Goal: Task Accomplishment & Management: Complete application form

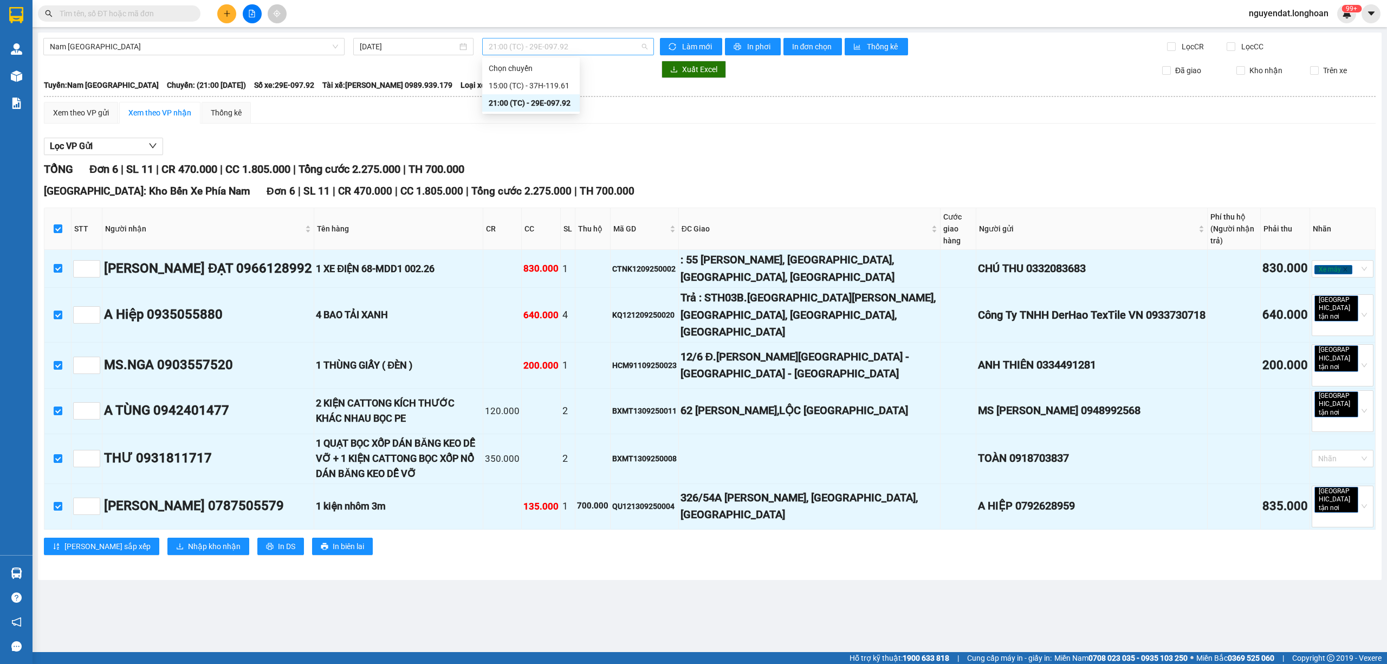
click at [551, 44] on span "21:00 (TC) - 29E-097.92" at bounding box center [568, 46] width 159 height 16
click at [287, 37] on div "Nam Trung Bắc QL1A 13/09/2025 21:00 (TC) - 29E-097.92 Làm mới In phơi In đơn ch…" at bounding box center [710, 306] width 1344 height 547
click at [415, 50] on input "[DATE]" at bounding box center [409, 47] width 98 height 12
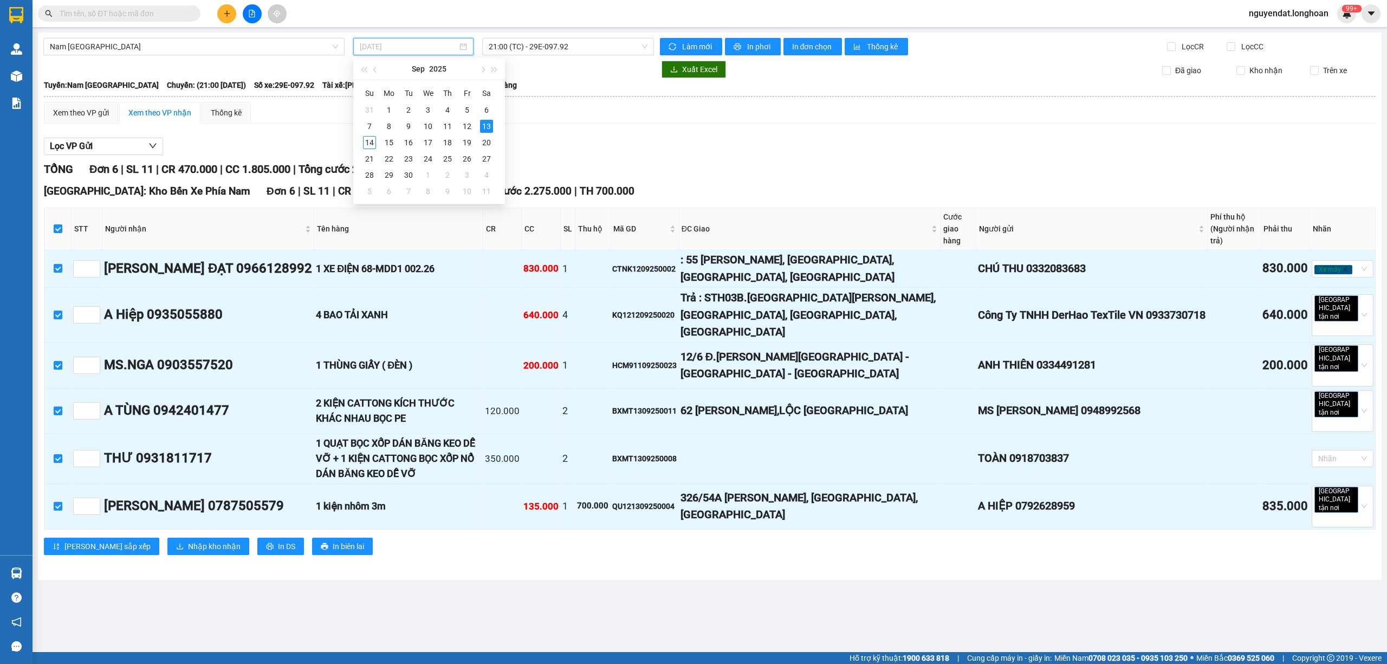
type input "[DATE]"
click at [839, 99] on th at bounding box center [709, 97] width 1333 height 10
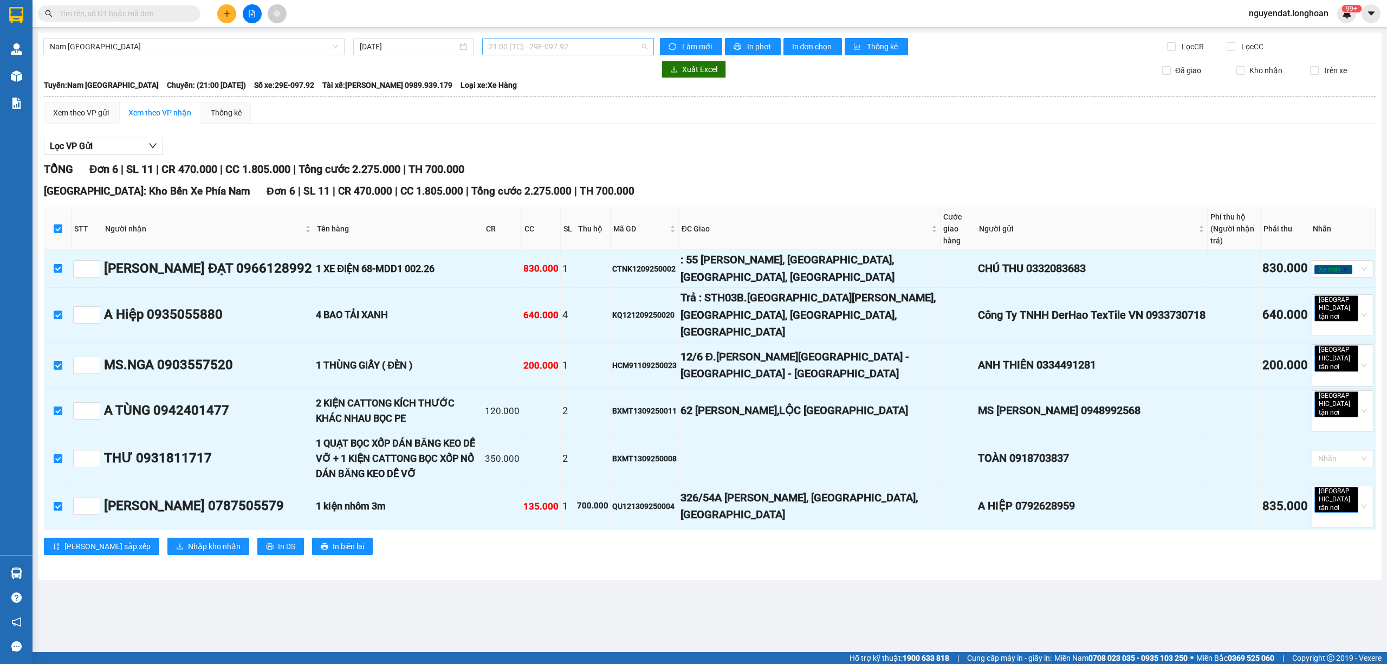
click at [598, 42] on span "21:00 (TC) - 29E-097.92" at bounding box center [568, 46] width 159 height 16
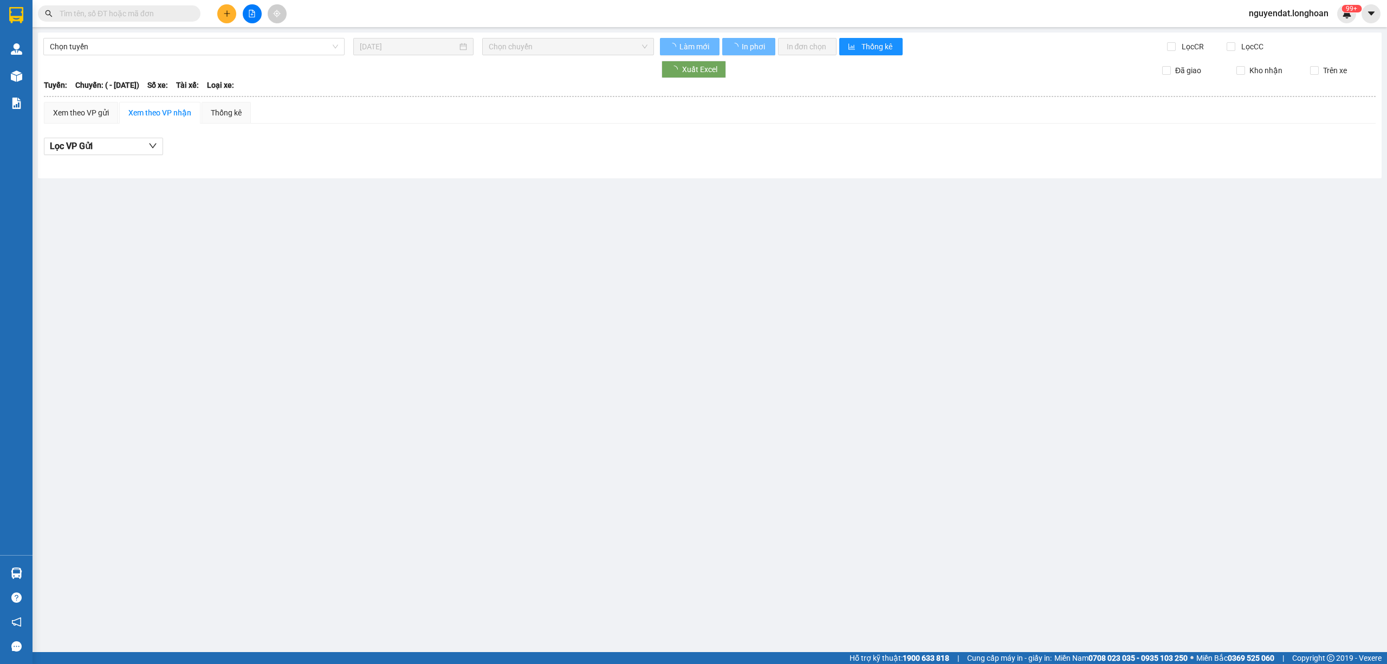
type input "[DATE]"
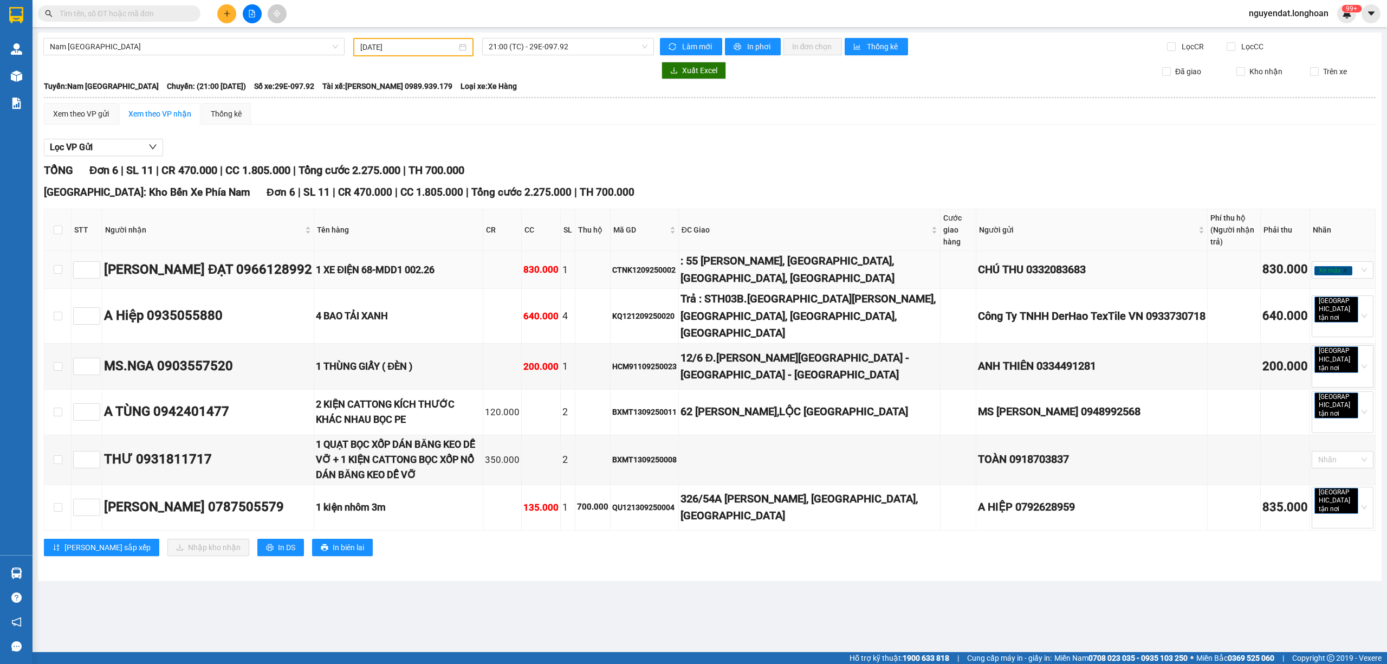
click at [762, 269] on div ": 55 [PERSON_NAME], [GEOGRAPHIC_DATA], [GEOGRAPHIC_DATA], [GEOGRAPHIC_DATA]" at bounding box center [810, 270] width 258 height 34
click at [59, 230] on input "checkbox" at bounding box center [58, 229] width 9 height 9
checkbox input "true"
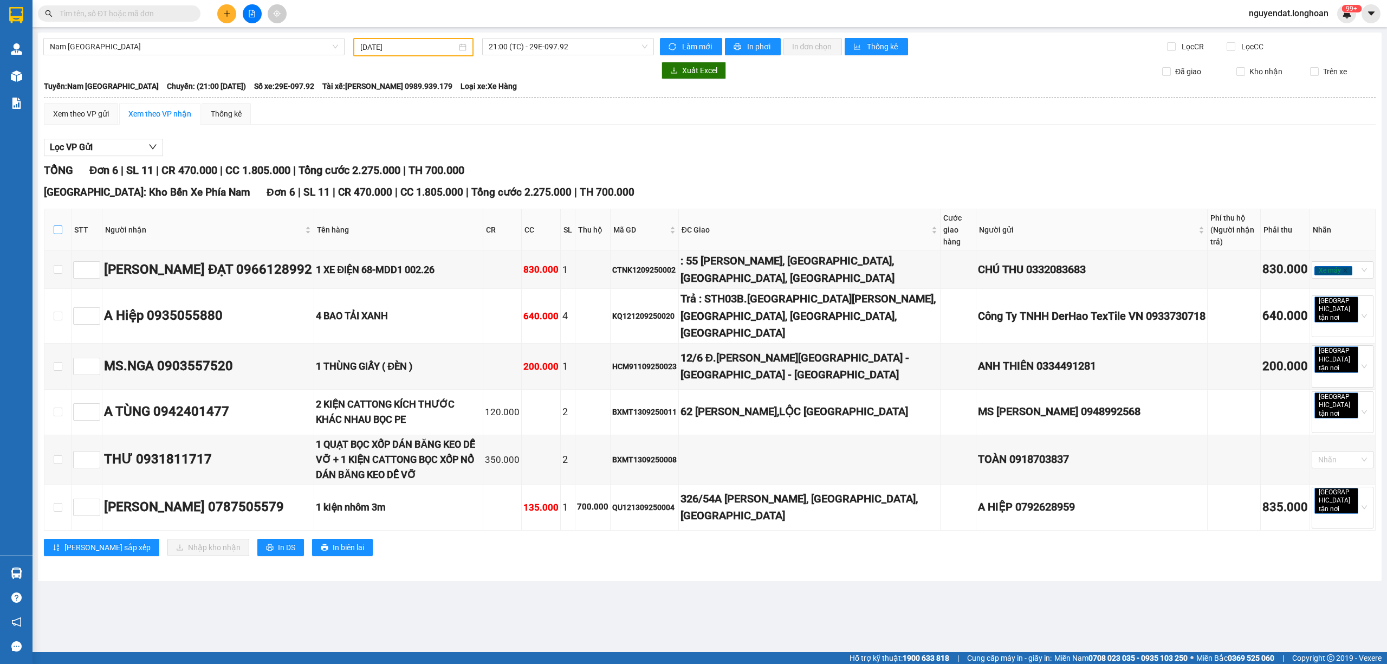
checkbox input "true"
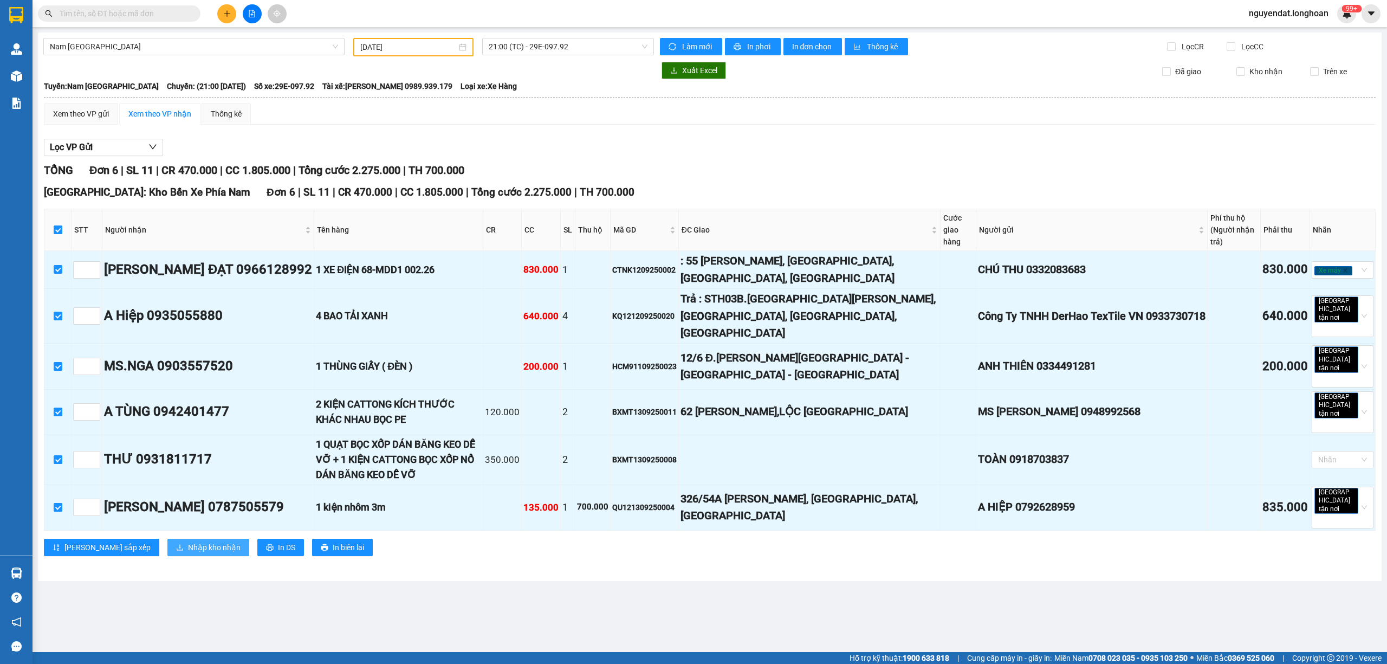
click at [188, 541] on span "Nhập kho nhận" at bounding box center [214, 547] width 53 height 12
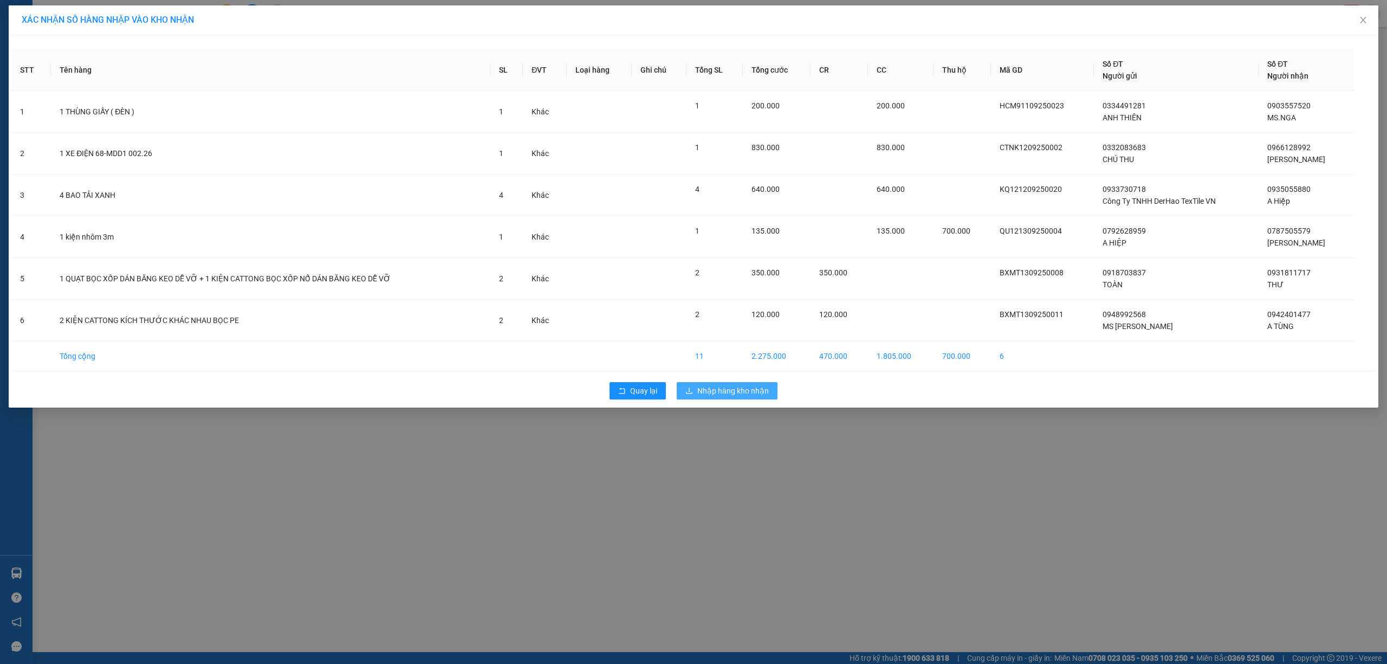
click at [739, 389] on span "Nhập hàng kho nhận" at bounding box center [733, 391] width 72 height 12
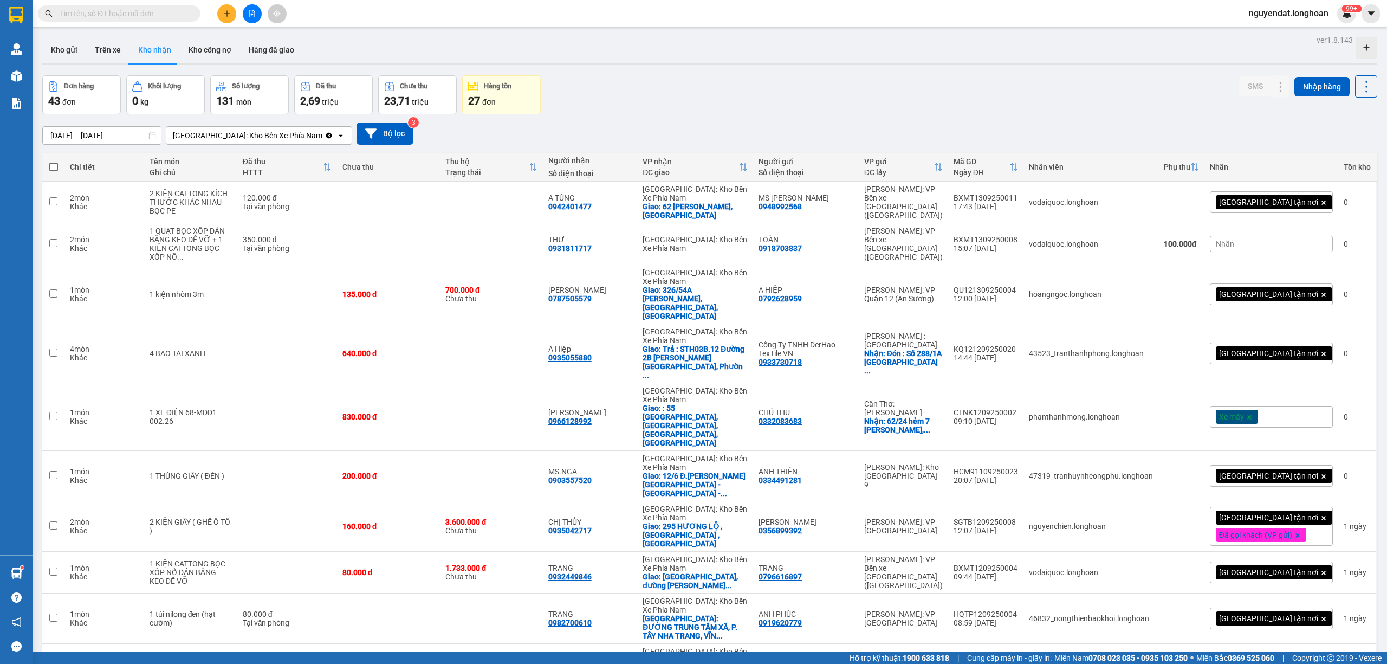
drag, startPoint x: 696, startPoint y: 46, endPoint x: 607, endPoint y: 66, distance: 91.1
click at [607, 66] on div "ver 1.8.143 Kho gửi Trên xe Kho nhận Kho công nợ Hàng đã giao Đơn hàng 43 đơn K…" at bounding box center [710, 383] width 1344 height 701
drag, startPoint x: 613, startPoint y: 76, endPoint x: 616, endPoint y: 57, distance: 18.5
click at [612, 74] on div "ver 1.8.143 Kho gửi Trên xe Kho nhận Kho công nợ Hàng đã giao Đơn hàng 43 đơn K…" at bounding box center [710, 383] width 1344 height 701
click at [744, 43] on div "Kho gửi Trên xe Kho nhận Kho công nợ Hàng đã giao" at bounding box center [709, 51] width 1335 height 29
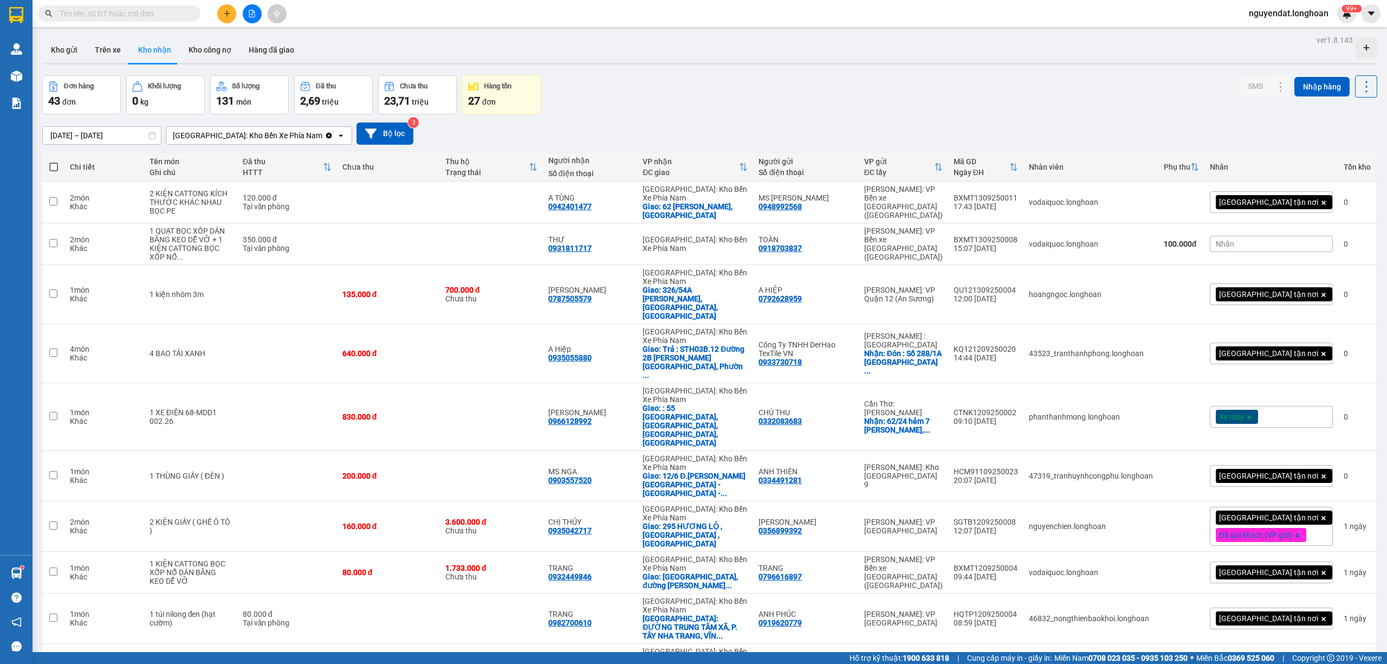
click at [783, 68] on div "ver 1.8.143 Kho gửi Trên xe Kho nhận Kho công nợ Hàng đã giao Đơn hàng 43 đơn K…" at bounding box center [710, 383] width 1344 height 701
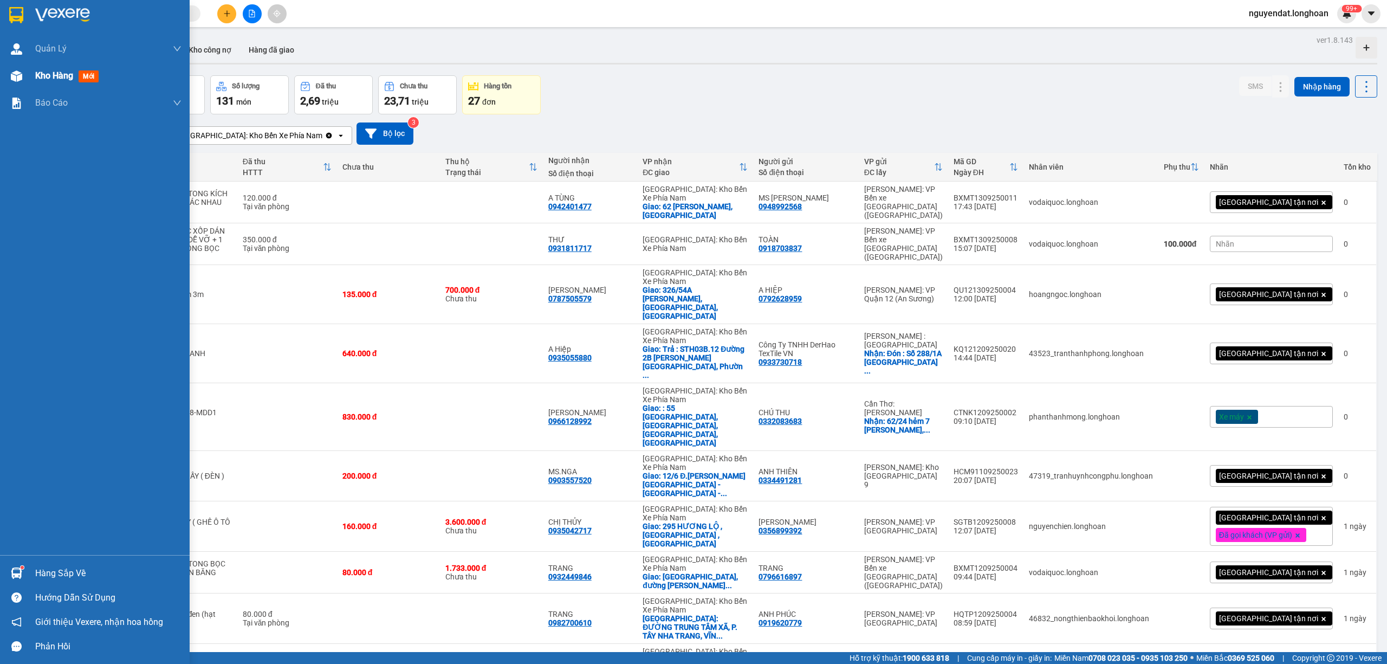
drag, startPoint x: 11, startPoint y: 72, endPoint x: 695, endPoint y: 91, distance: 684.1
click at [11, 72] on img at bounding box center [16, 75] width 11 height 11
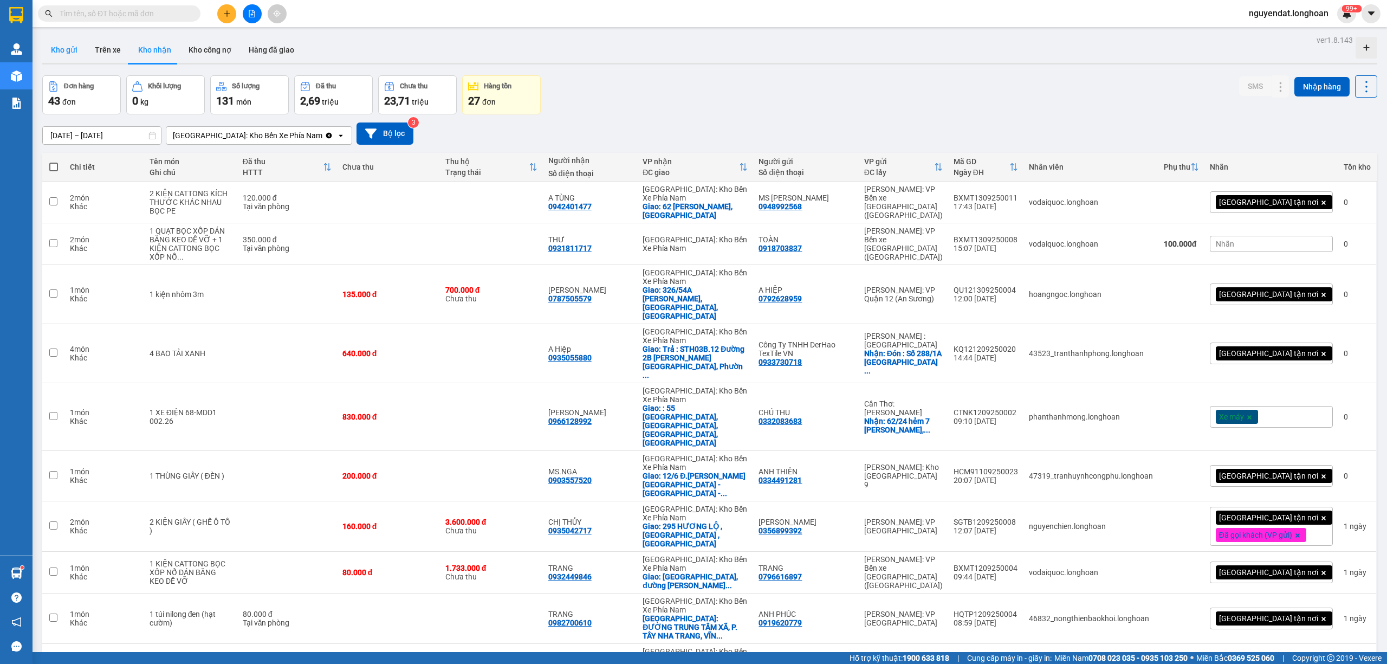
click at [76, 61] on button "Kho gửi" at bounding box center [64, 50] width 44 height 26
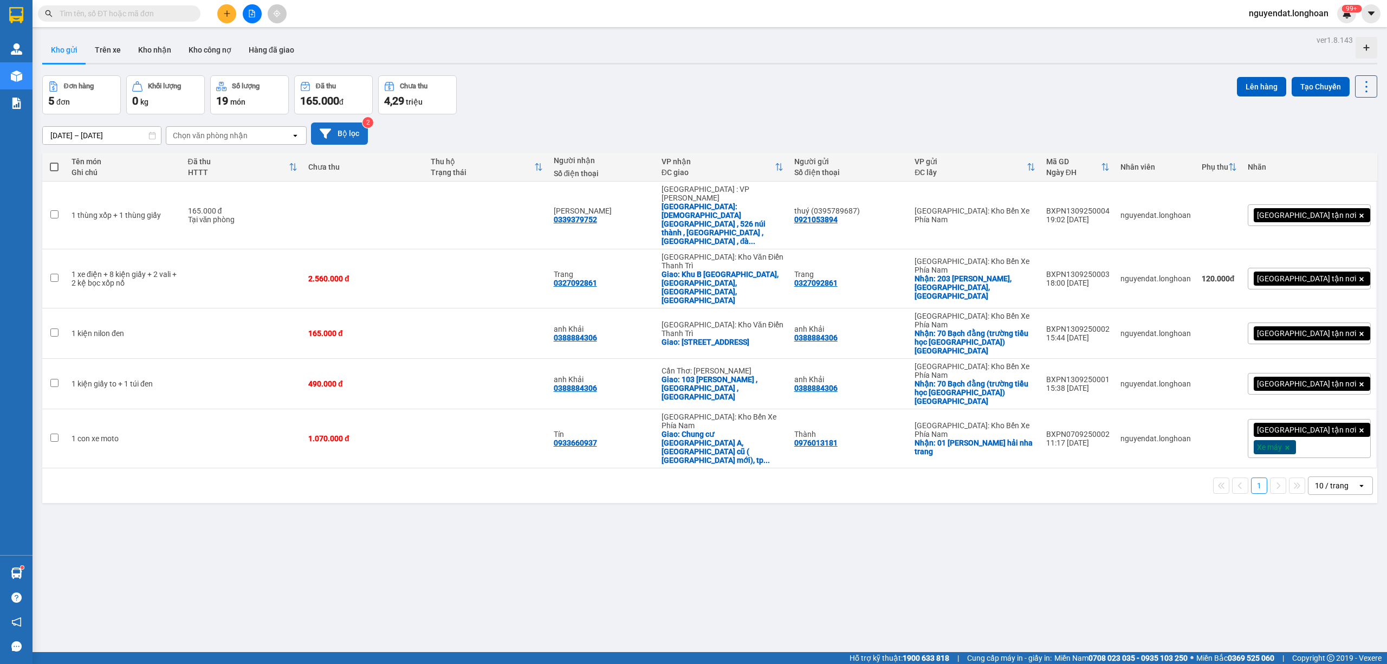
click at [311, 129] on button "Bộ lọc" at bounding box center [339, 133] width 57 height 22
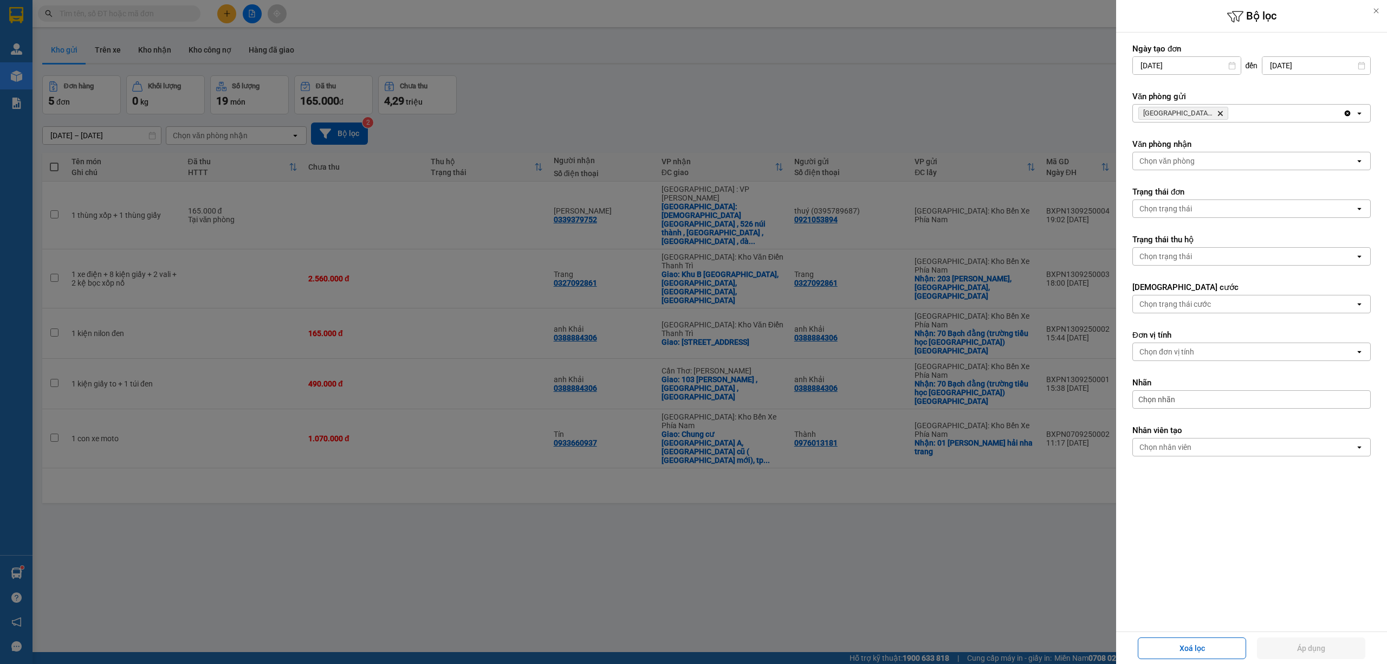
click at [1236, 118] on div "[GEOGRAPHIC_DATA]: Kho Bến Xe Phía Nam Delete" at bounding box center [1238, 113] width 210 height 17
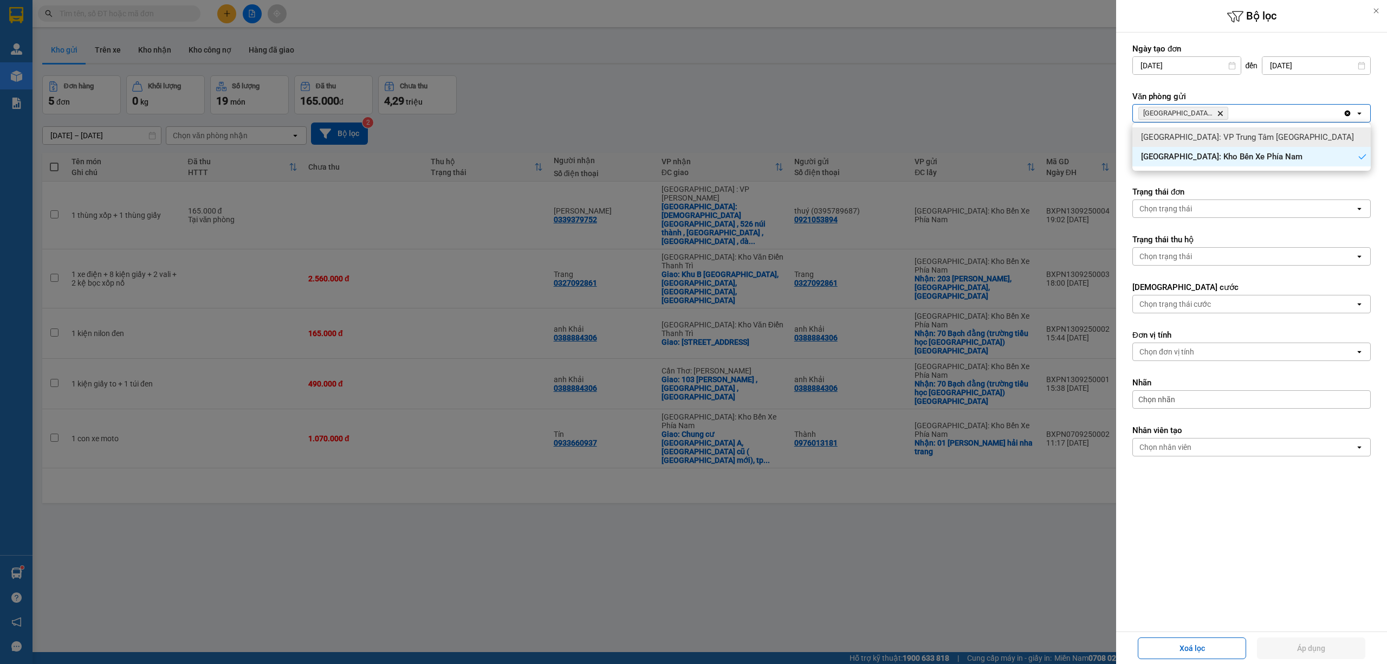
click at [1240, 133] on span "[GEOGRAPHIC_DATA]: VP Trung Tâm [GEOGRAPHIC_DATA]" at bounding box center [1247, 137] width 213 height 11
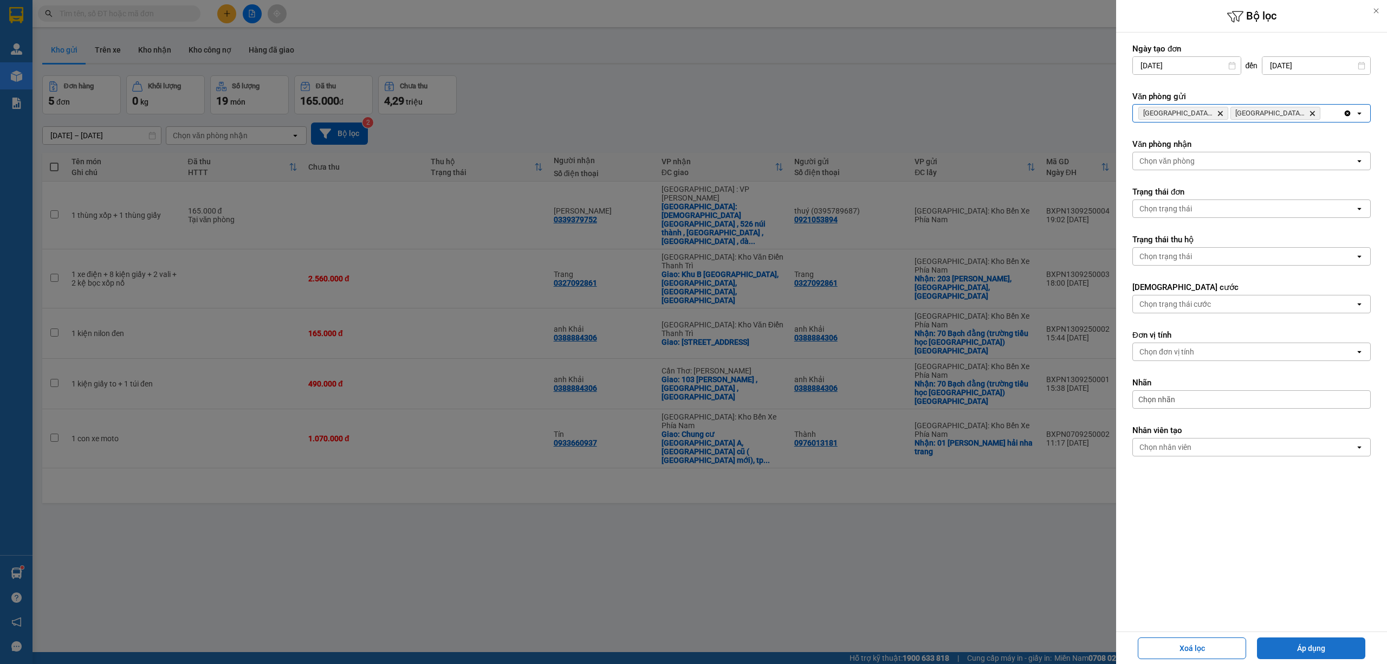
drag, startPoint x: 1302, startPoint y: 633, endPoint x: 1300, endPoint y: 640, distance: 7.7
click at [1302, 635] on div "Xoá lọc Áp dụng" at bounding box center [1251, 647] width 271 height 33
click at [1299, 644] on button "Áp dụng" at bounding box center [1311, 648] width 108 height 22
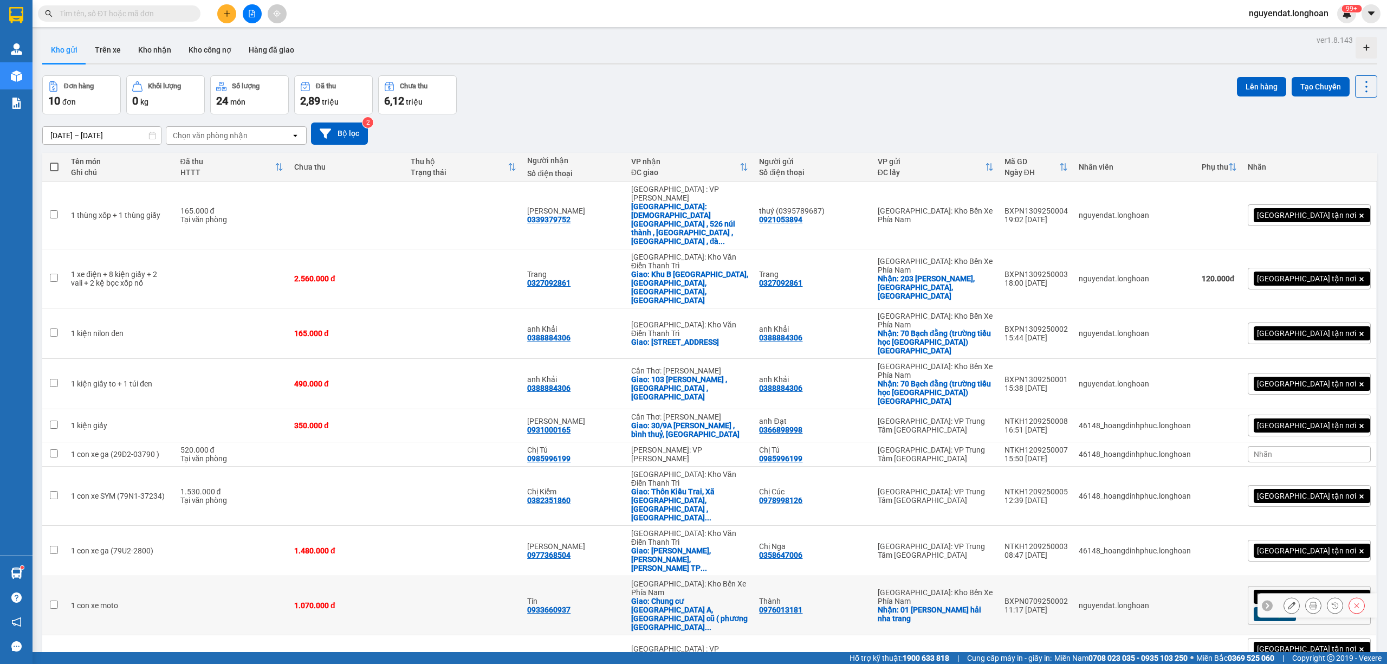
click at [248, 576] on td at bounding box center [232, 605] width 114 height 59
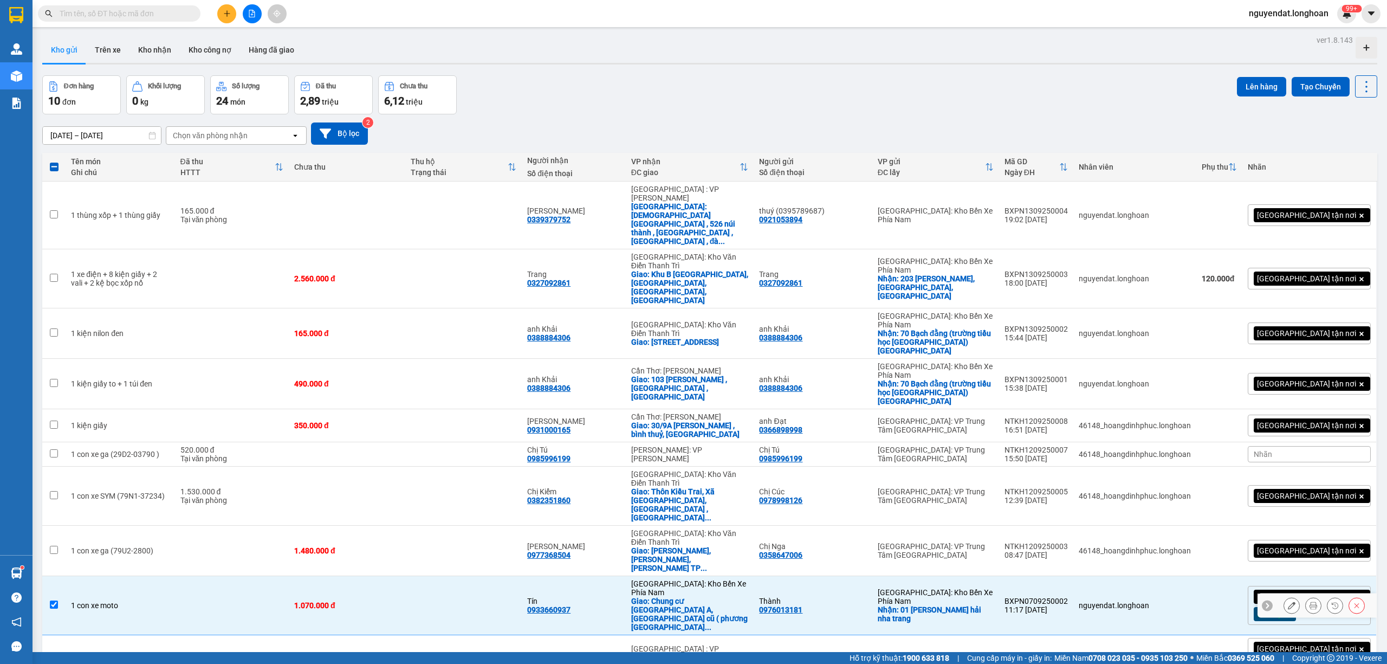
click at [248, 576] on td at bounding box center [232, 605] width 114 height 59
checkbox input "false"
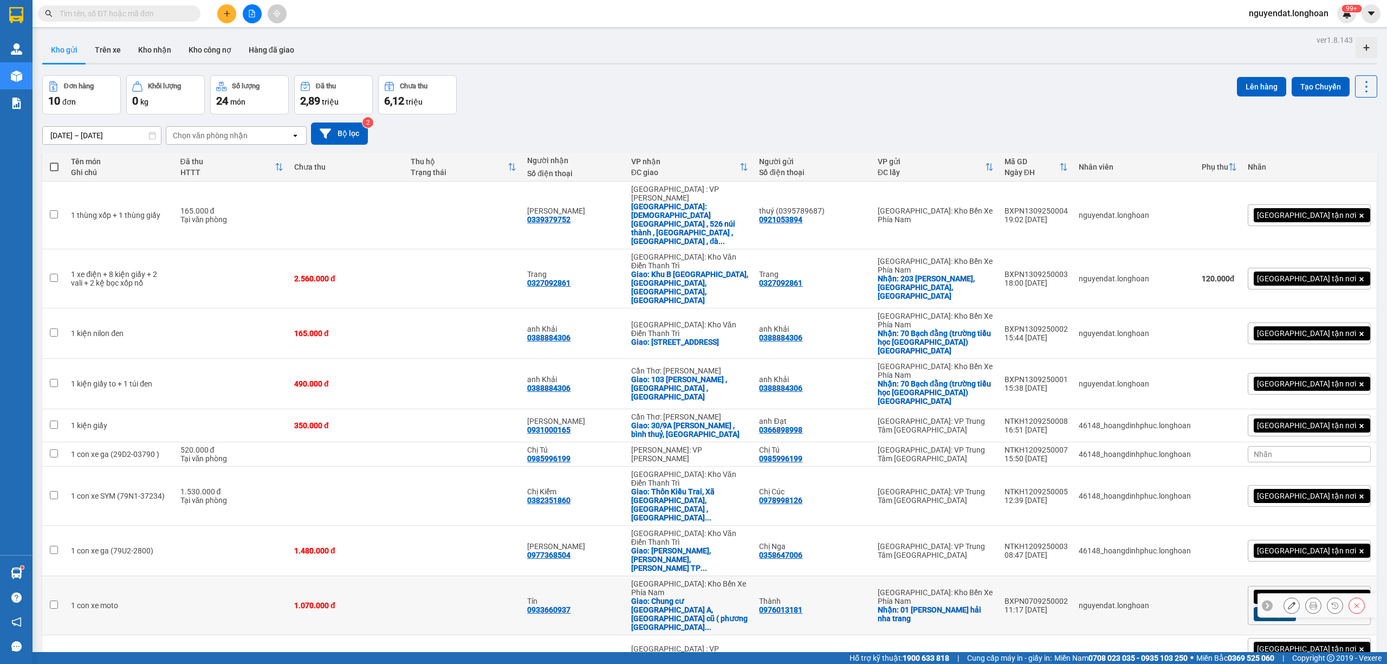
click at [1286, 596] on button at bounding box center [1291, 605] width 15 height 19
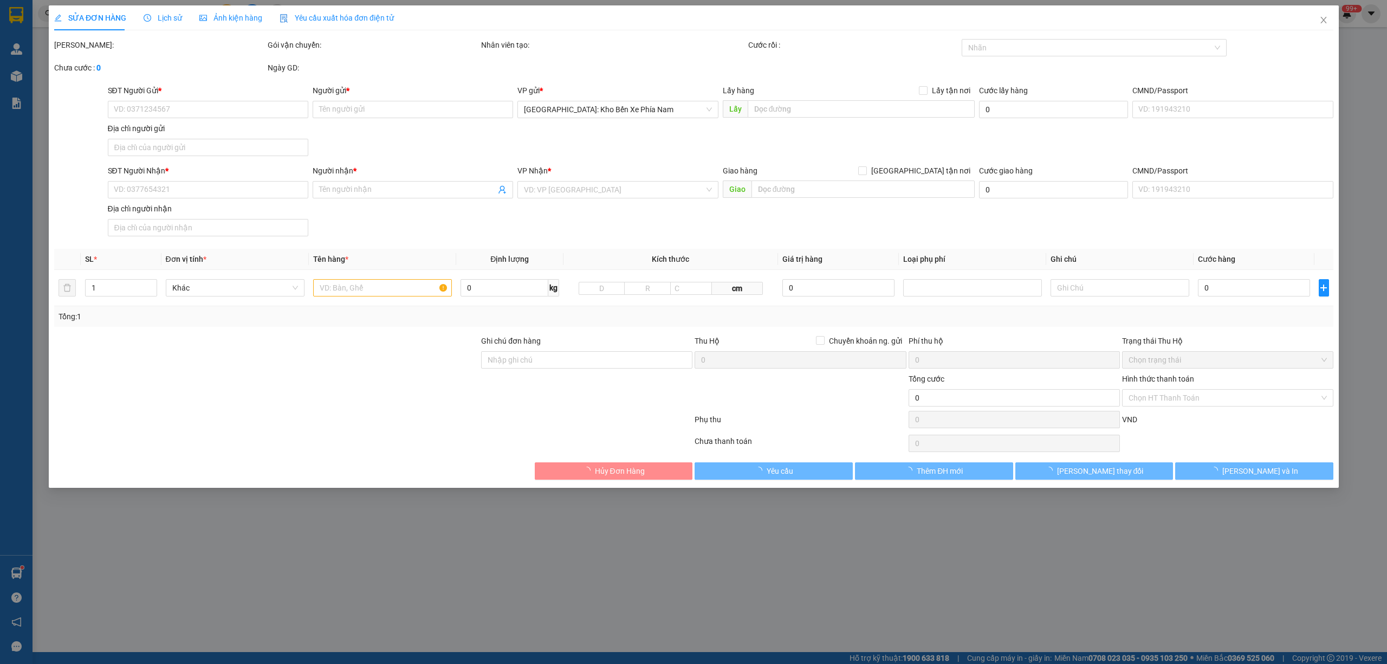
type input "0976013181"
type input "Thành"
checkbox input "true"
type input "01 [PERSON_NAME] vĩnh hải nha trang"
type input "0933660937"
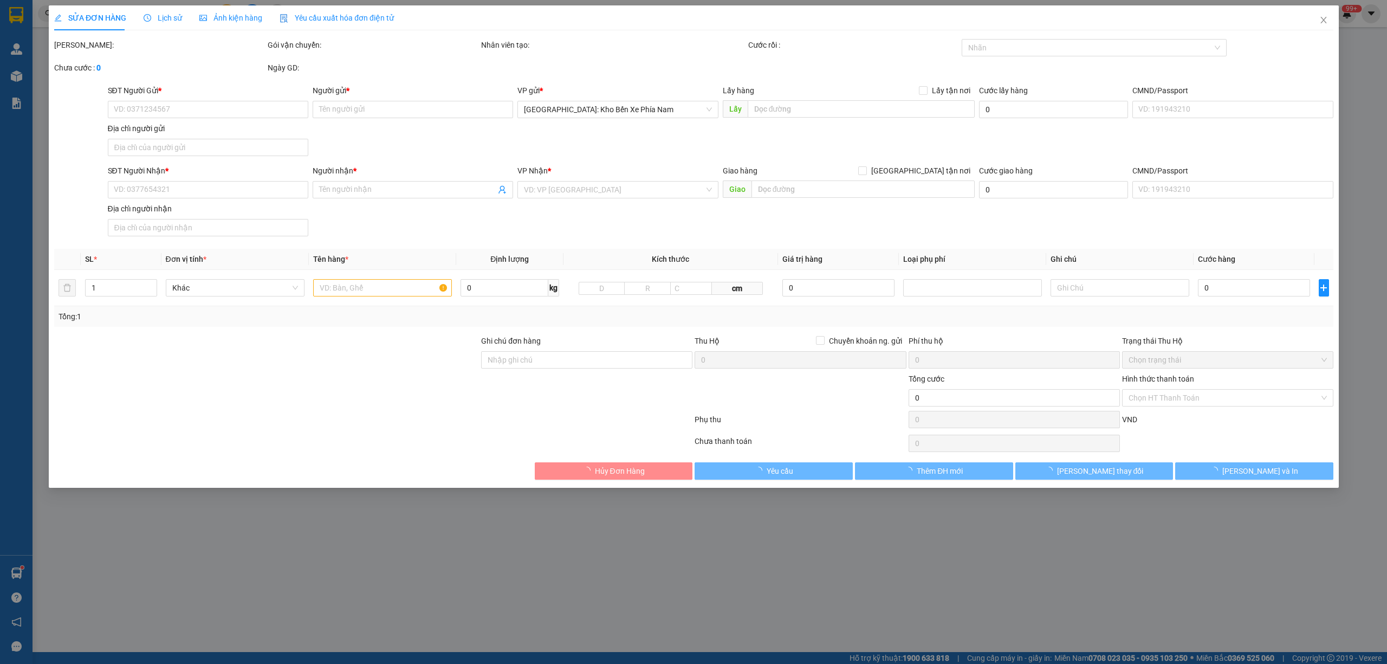
type input "Tín"
checkbox input "true"
type input "Chung cư [GEOGRAPHIC_DATA] A, [GEOGRAPHIC_DATA] cũ ( [GEOGRAPHIC_DATA]), [GEOGR…"
type input "1.070.000"
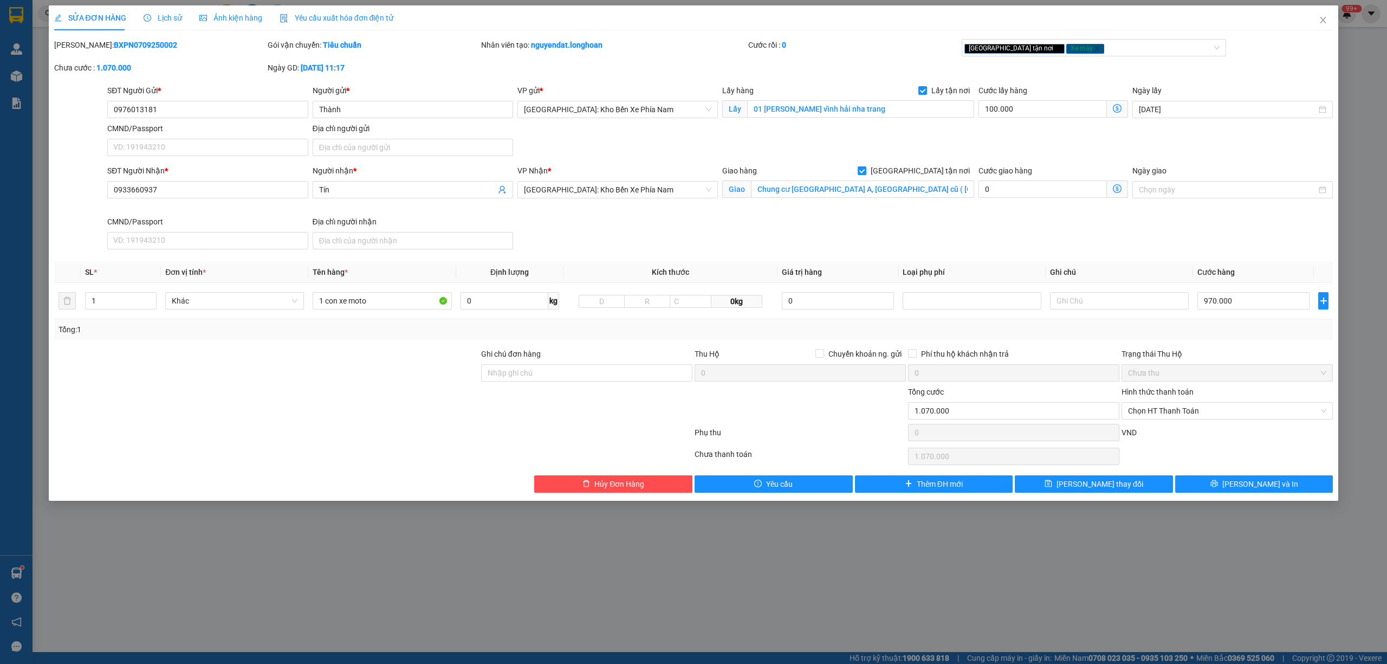
click at [547, 385] on div "Ghi chú đơn hàng" at bounding box center [586, 367] width 211 height 38
click at [547, 371] on input "Ghi chú đơn hàng" at bounding box center [586, 372] width 211 height 17
click at [373, 367] on div at bounding box center [266, 367] width 427 height 38
click at [1325, 20] on icon "close" at bounding box center [1323, 20] width 9 height 9
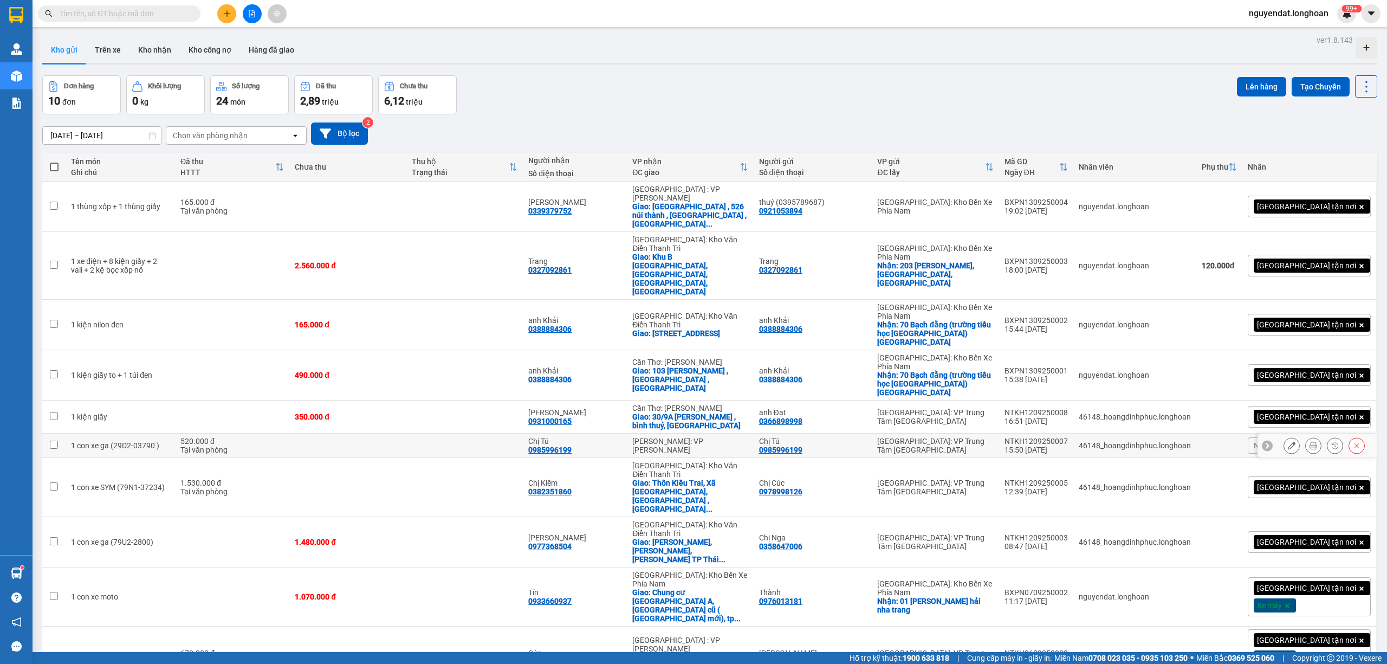
scroll to position [50, 0]
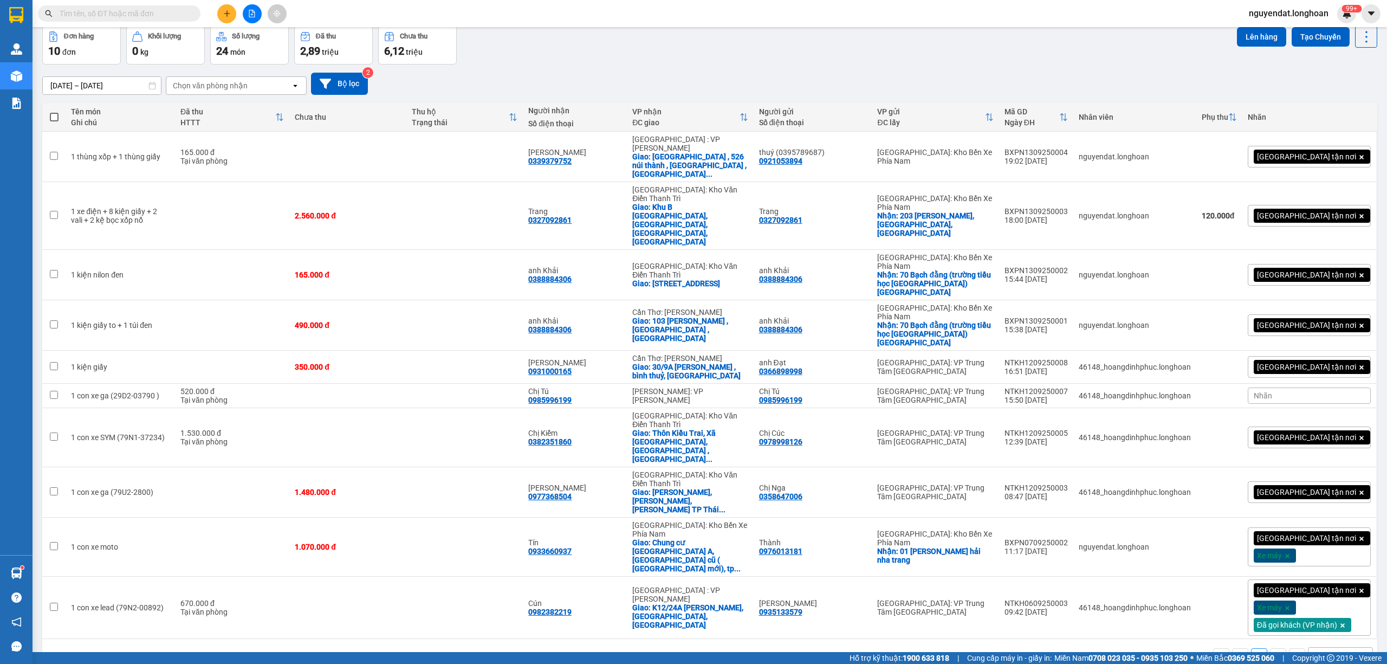
click at [746, 67] on div "[DATE] – [DATE] Press the down arrow key to interact with the calendar and sele…" at bounding box center [709, 83] width 1335 height 38
click at [750, 44] on div "Đơn hàng 10 đơn Khối lượng 0 kg Số lượng 24 món Đã thu 2,89 triệu Chưa thu 6,12…" at bounding box center [709, 44] width 1335 height 39
click at [901, 60] on div "Đơn hàng 10 đơn Khối lượng 0 kg Số lượng 24 món Đã thu 2,89 triệu Chưa thu 6,12…" at bounding box center [709, 44] width 1335 height 39
click at [271, 163] on td "165.000 đ Tại văn phòng" at bounding box center [232, 157] width 114 height 50
checkbox input "true"
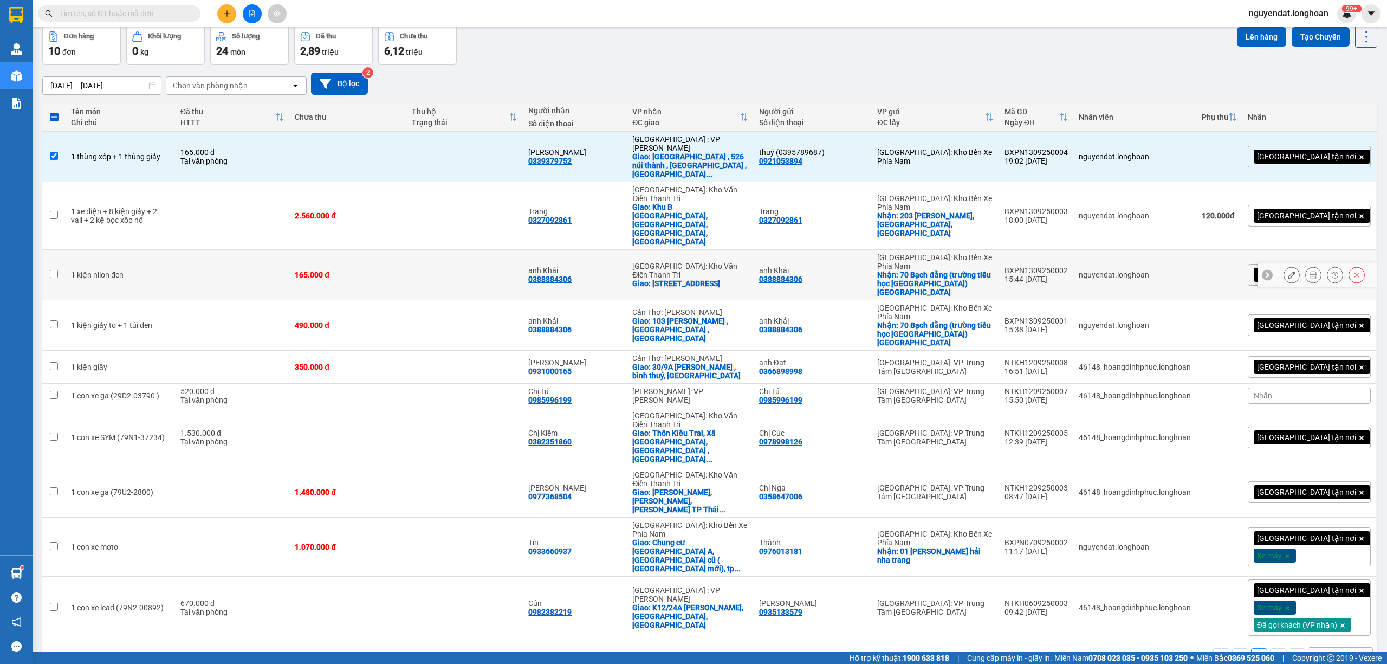
click at [267, 250] on td at bounding box center [232, 275] width 114 height 50
checkbox input "true"
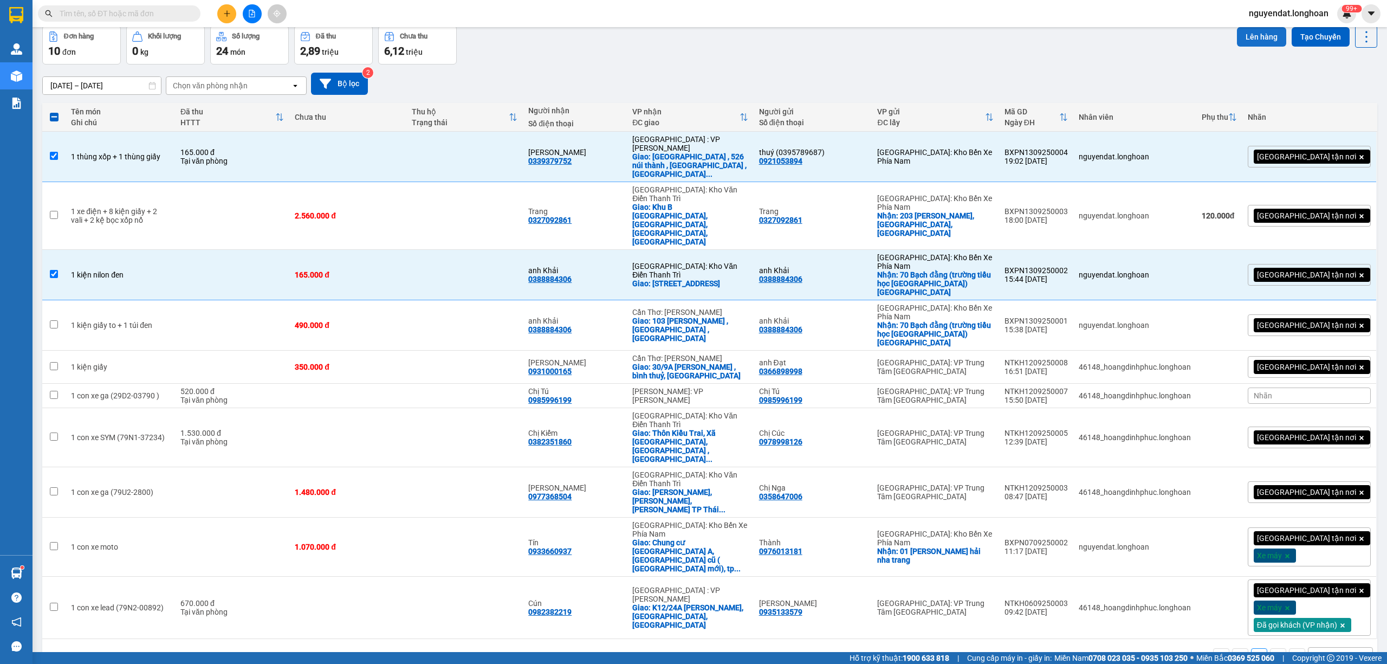
click at [1252, 39] on button "Lên hàng" at bounding box center [1261, 37] width 49 height 20
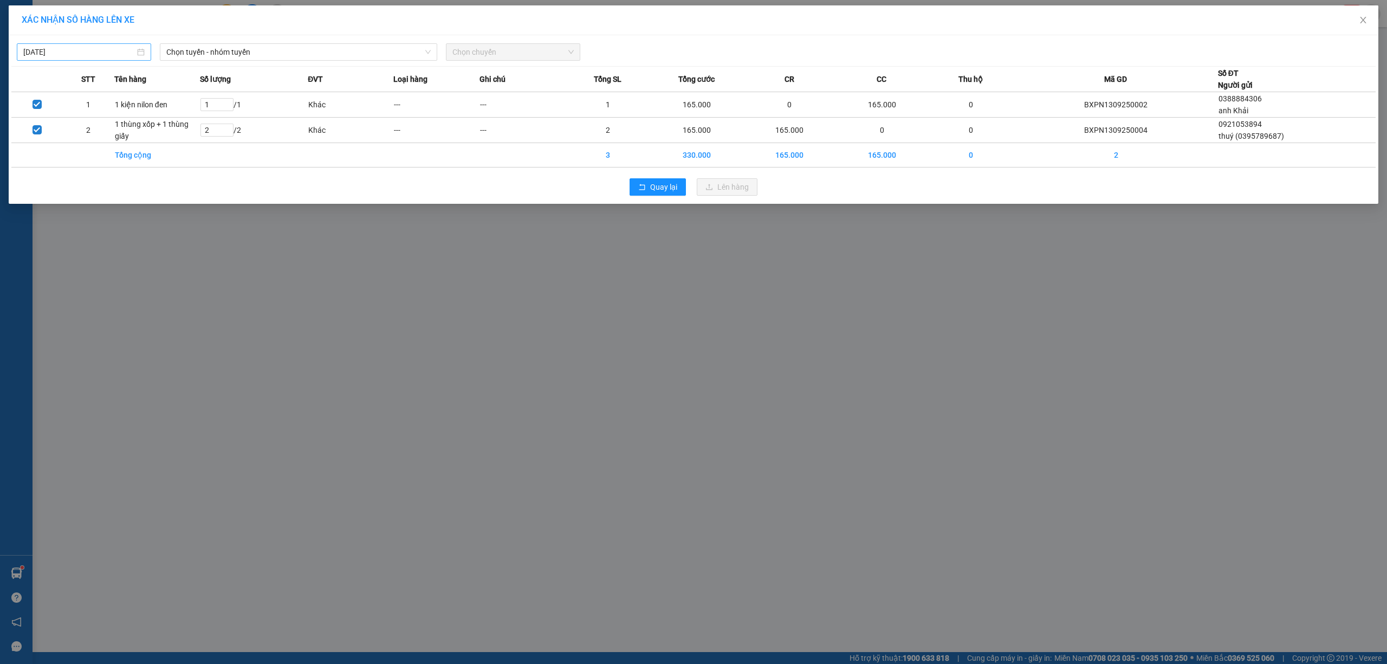
click at [98, 55] on input "[DATE]" at bounding box center [79, 52] width 112 height 12
click at [146, 132] on div "13" at bounding box center [150, 131] width 13 height 13
type input "[DATE]"
click at [266, 57] on span "Chọn tuyến - nhóm tuyến" at bounding box center [298, 52] width 264 height 16
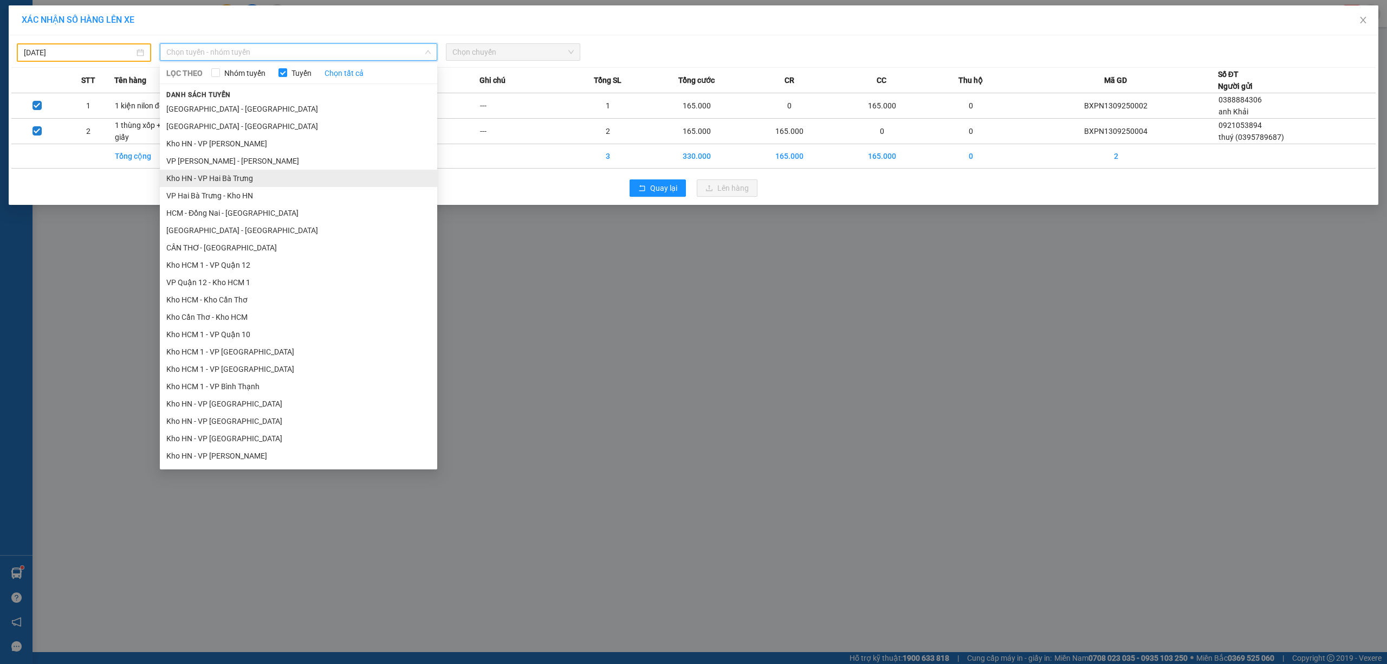
scroll to position [502, 0]
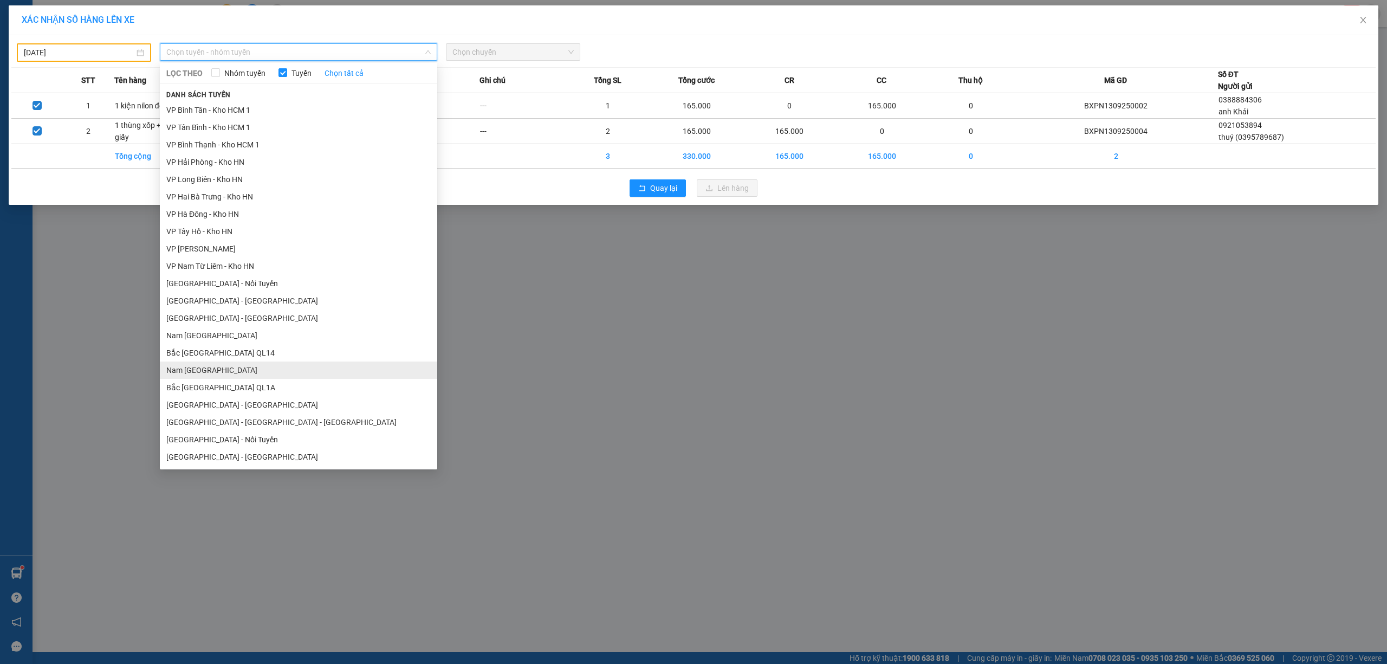
drag, startPoint x: 234, startPoint y: 364, endPoint x: 232, endPoint y: 358, distance: 6.3
click at [233, 365] on li "Nam [GEOGRAPHIC_DATA]" at bounding box center [298, 369] width 277 height 17
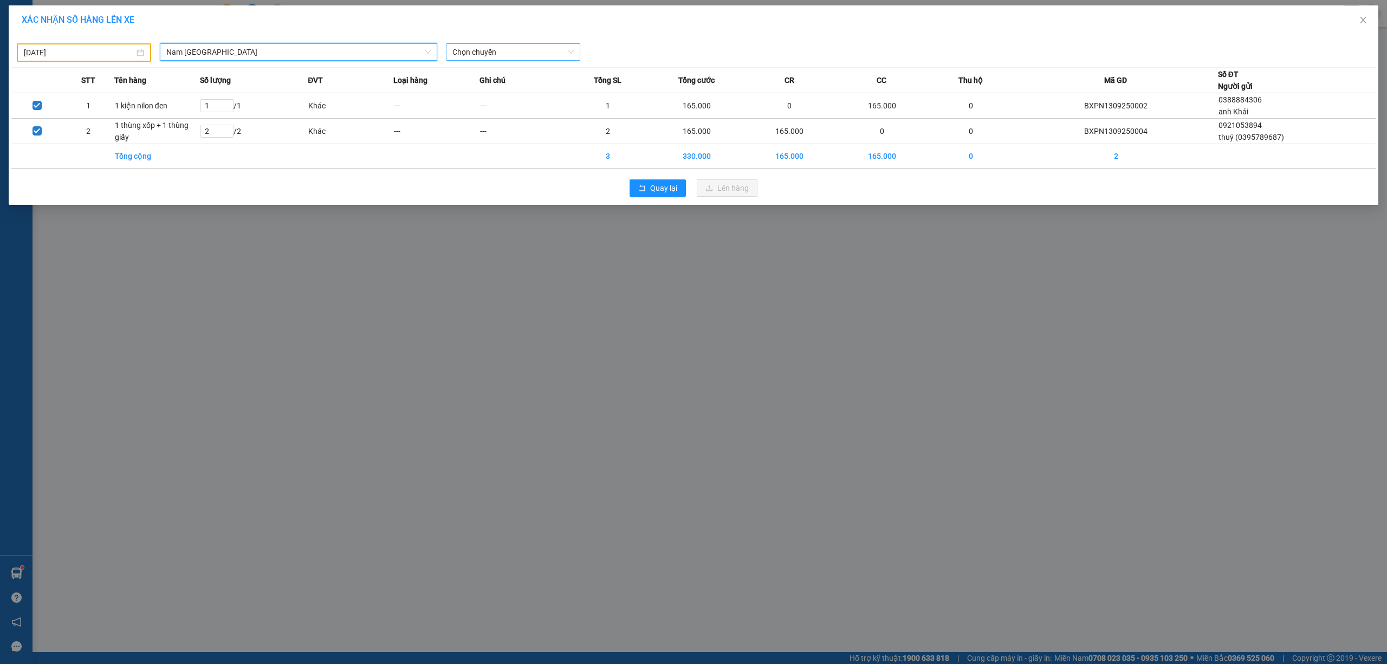
click at [516, 53] on span "Chọn chuyến" at bounding box center [512, 52] width 121 height 16
click at [530, 96] on div "15:00 (TC) - 37H-119.61" at bounding box center [494, 91] width 85 height 12
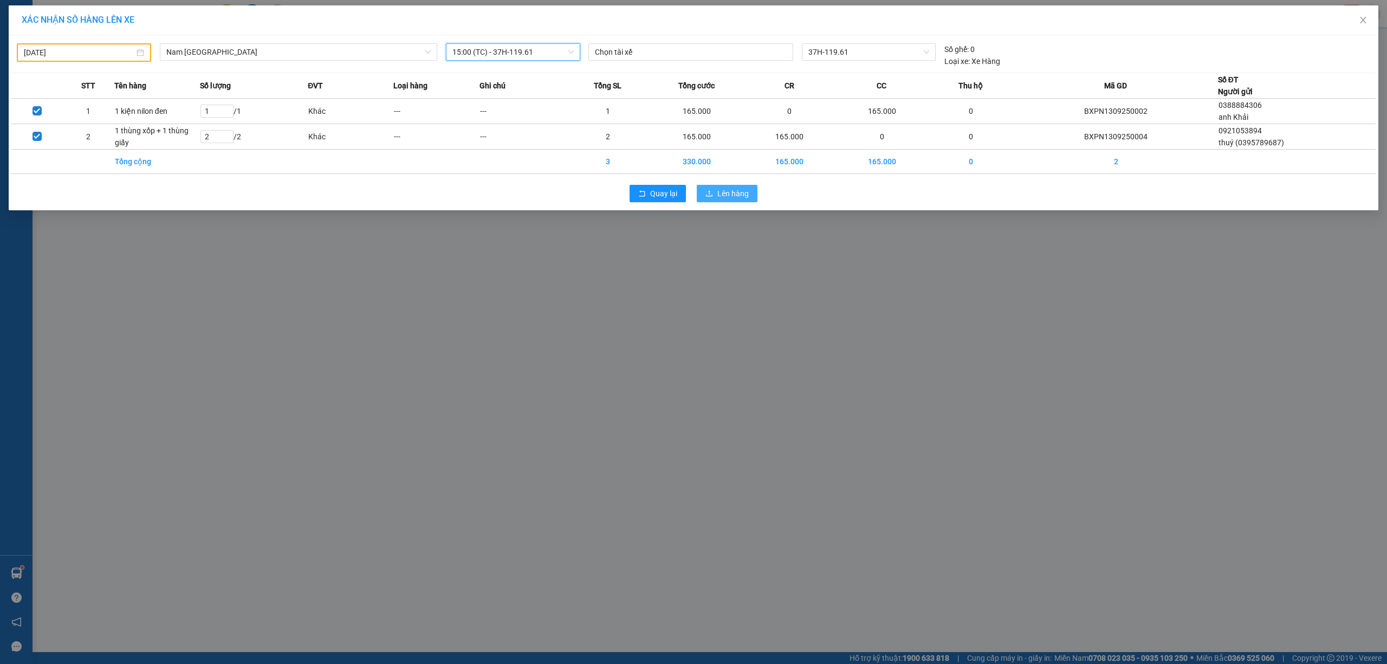
click at [742, 199] on span "Lên hàng" at bounding box center [732, 193] width 31 height 12
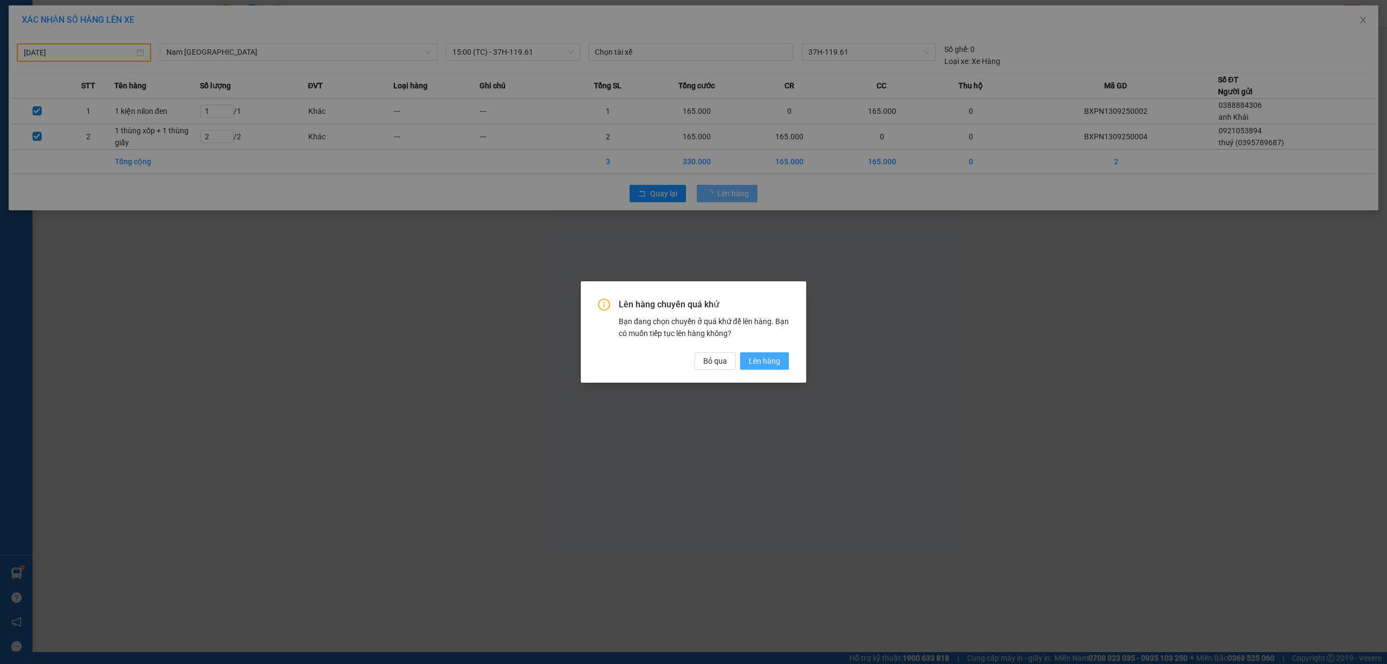
click at [756, 364] on span "Lên hàng" at bounding box center [764, 361] width 31 height 12
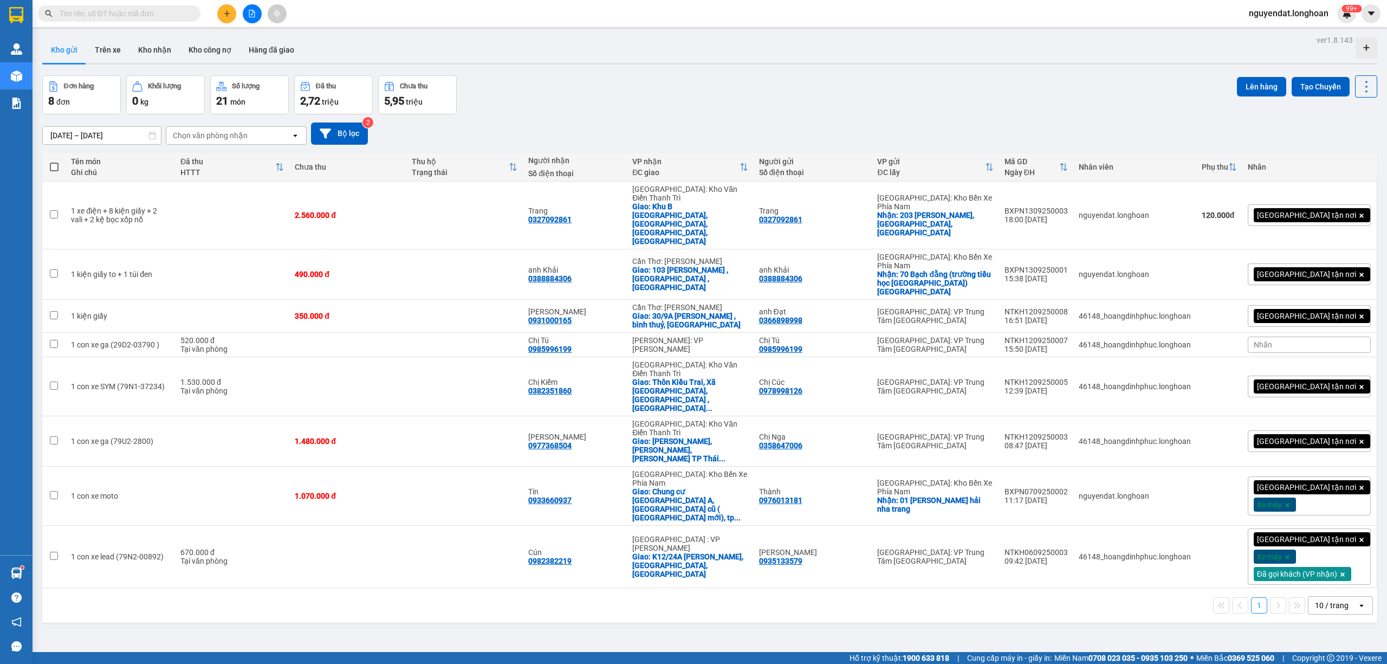
click at [705, 119] on div "[DATE] – [DATE] Press the down arrow key to interact with the calendar and sele…" at bounding box center [709, 133] width 1335 height 38
click at [755, 130] on div "[DATE] – [DATE] Press the down arrow key to interact with the calendar and sele…" at bounding box center [709, 133] width 1335 height 22
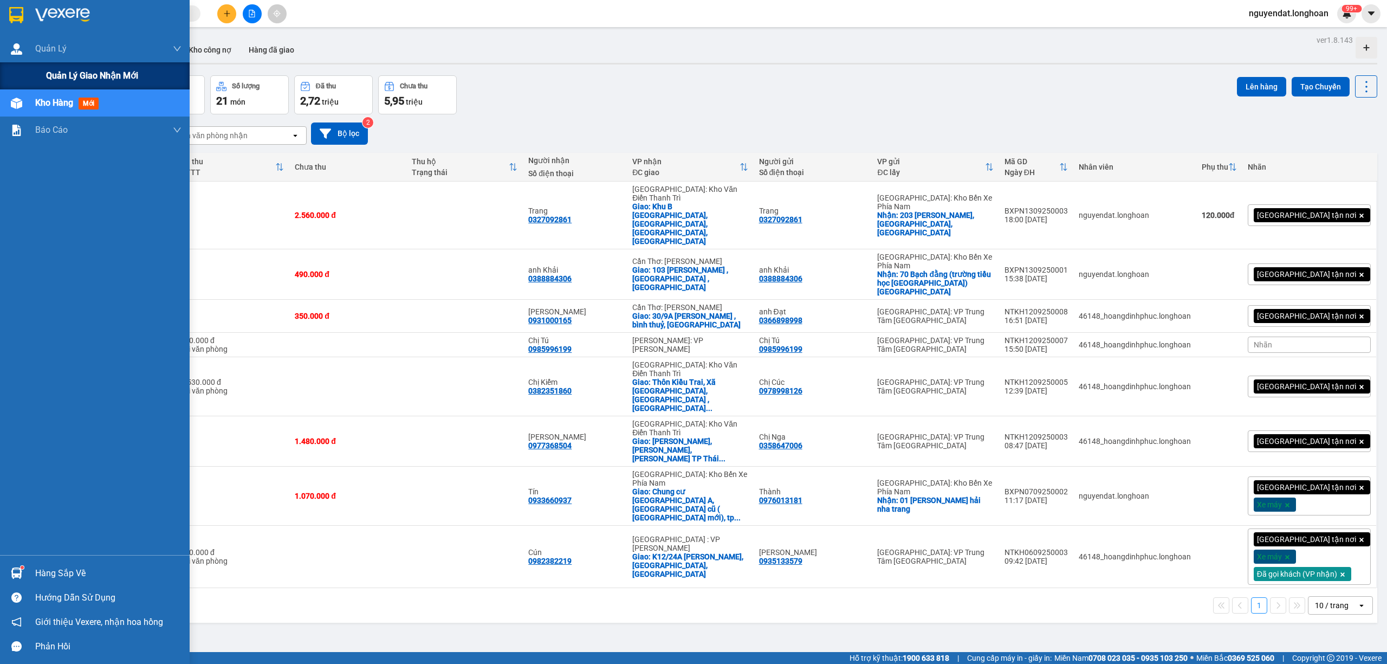
click at [50, 78] on span "Quản lý giao nhận mới" at bounding box center [92, 76] width 92 height 14
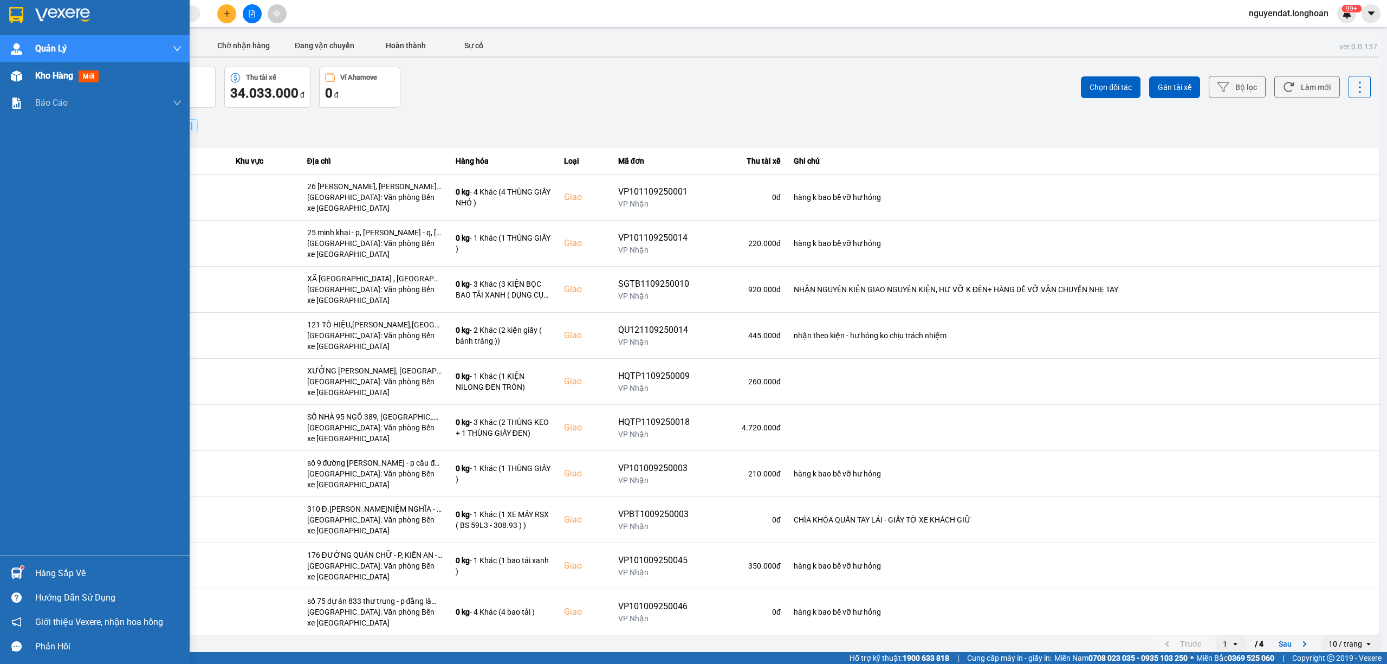
click at [24, 79] on div at bounding box center [16, 76] width 19 height 19
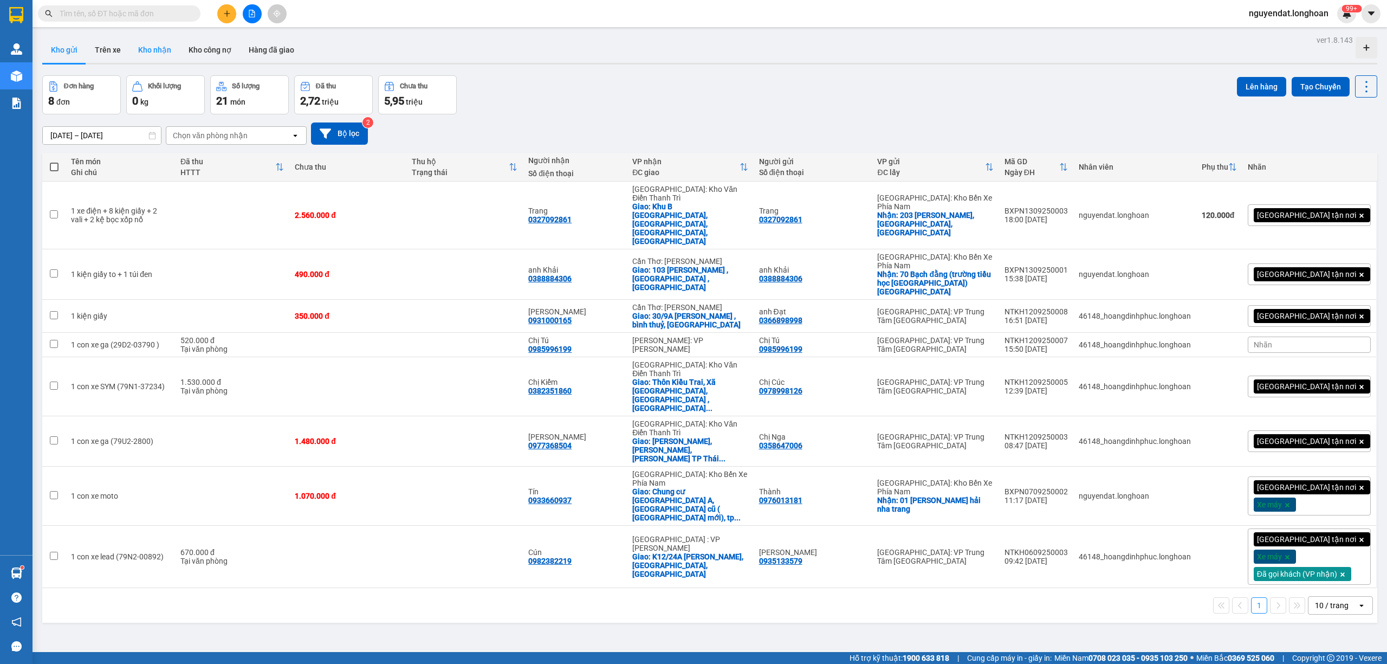
click at [152, 48] on button "Kho nhận" at bounding box center [155, 50] width 50 height 26
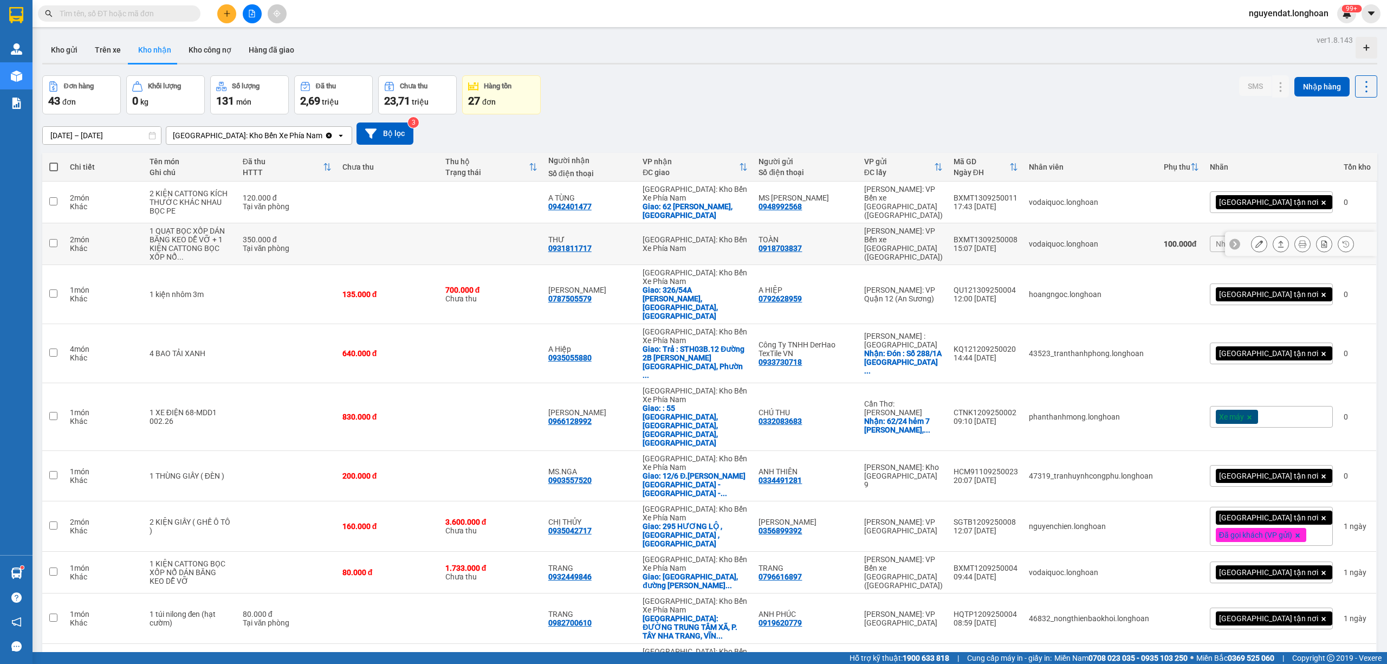
scroll to position [50, 0]
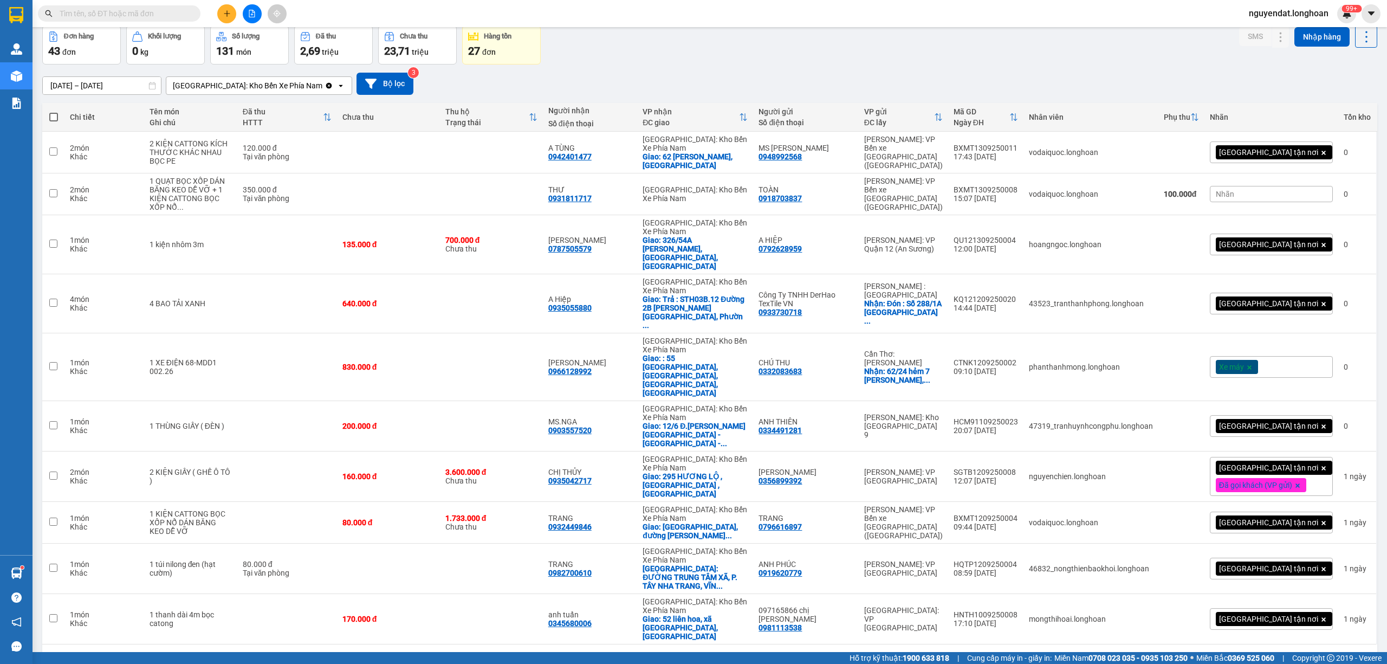
click at [1325, 656] on div "10 / trang" at bounding box center [1332, 661] width 34 height 11
click at [1335, 574] on span "100 / trang" at bounding box center [1325, 574] width 39 height 11
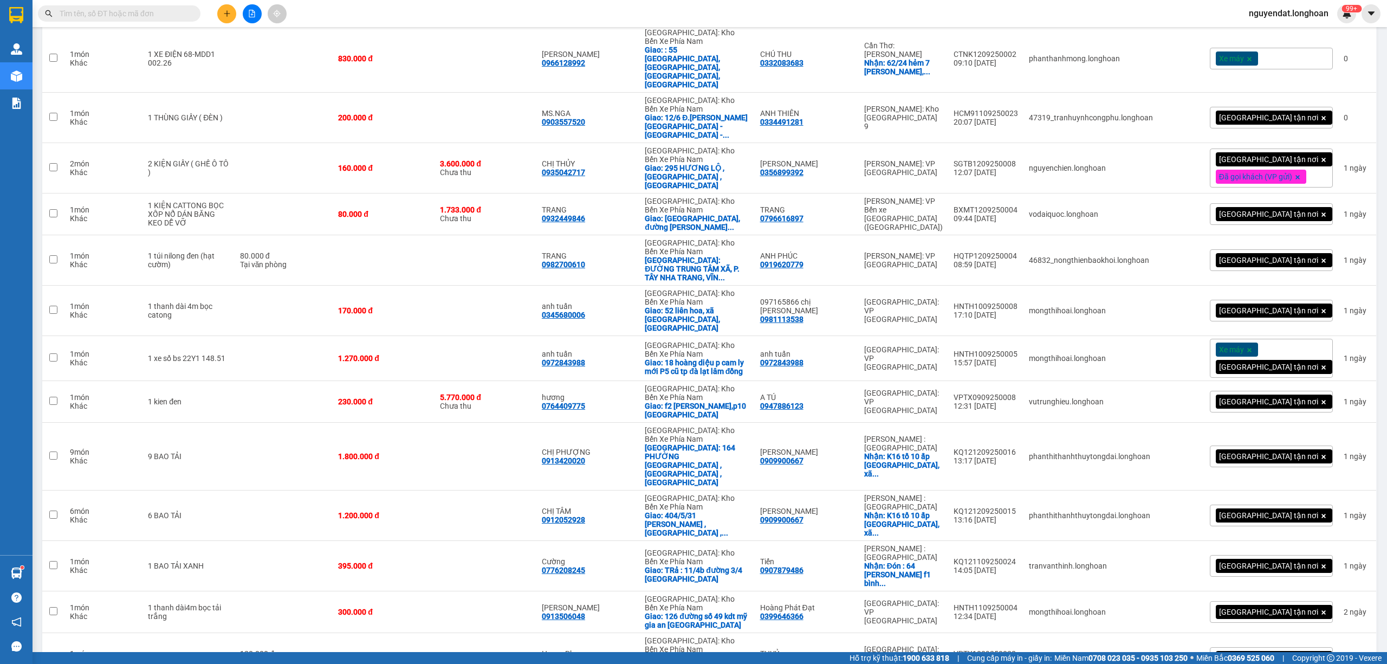
scroll to position [0, 0]
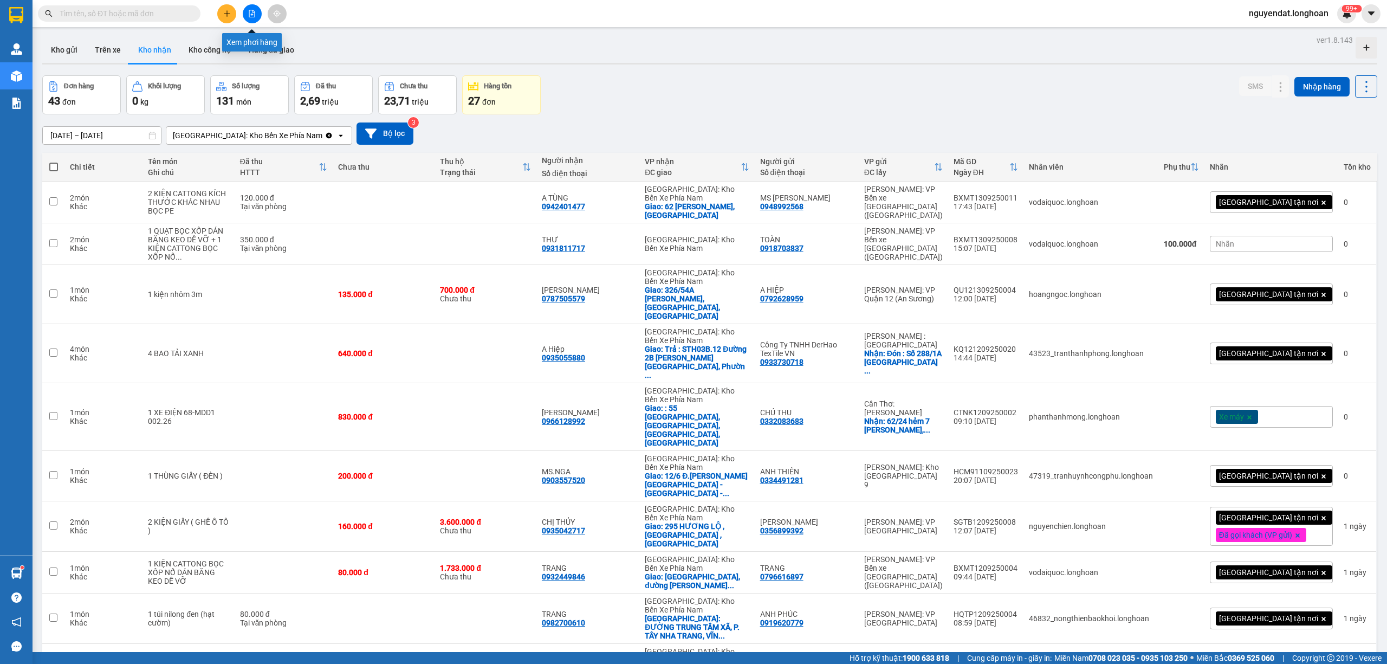
click at [248, 14] on icon "file-add" at bounding box center [252, 14] width 8 height 8
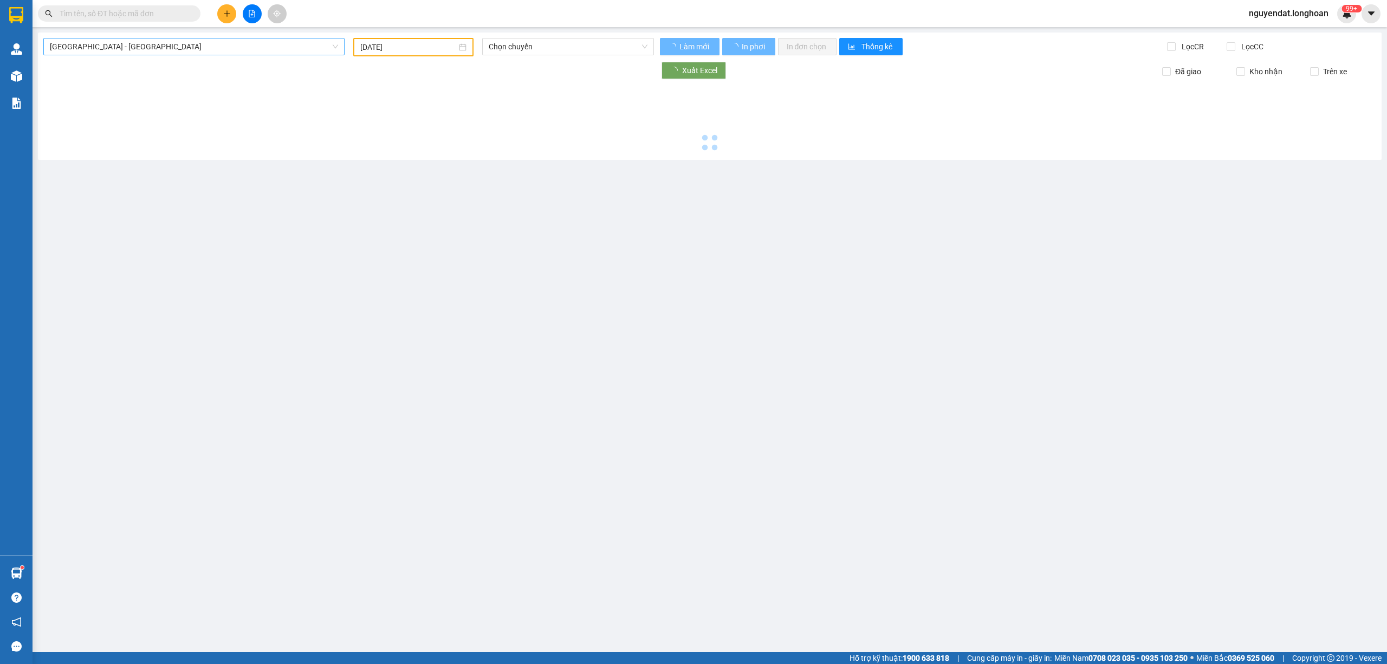
type input "[DATE]"
click at [183, 48] on span "[GEOGRAPHIC_DATA] - [GEOGRAPHIC_DATA]" at bounding box center [194, 46] width 288 height 16
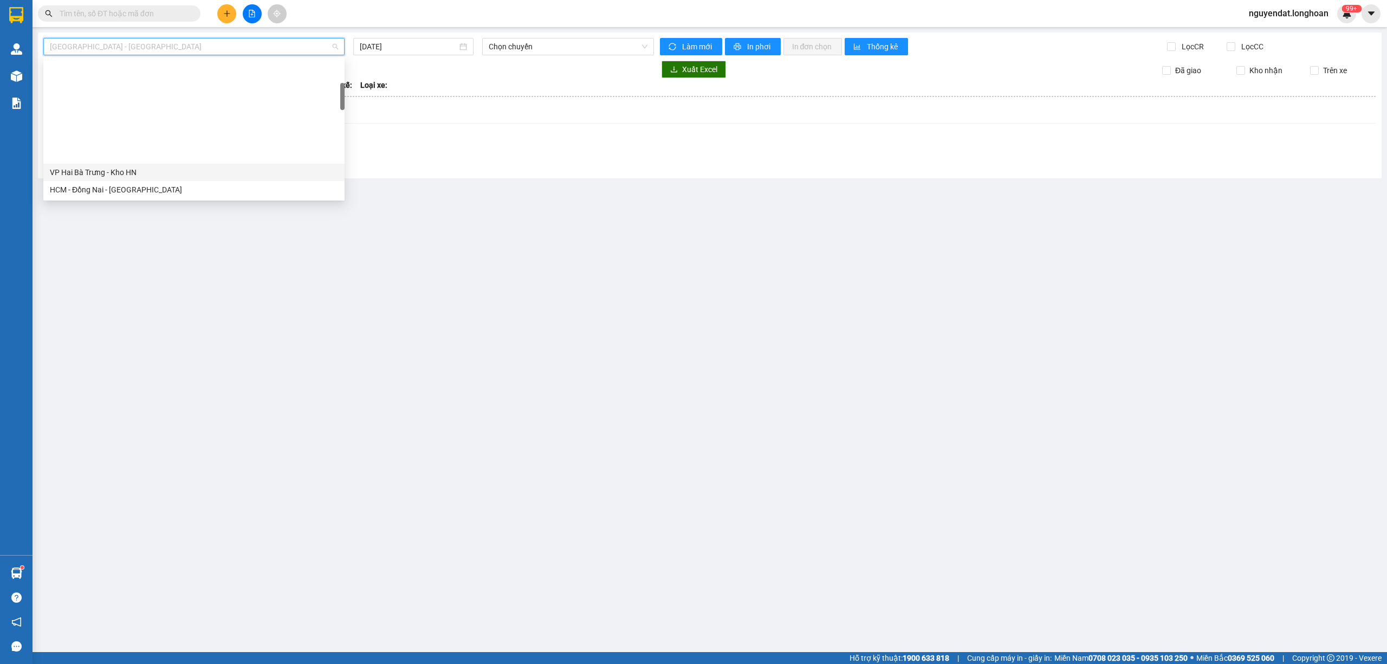
scroll to position [746, 0]
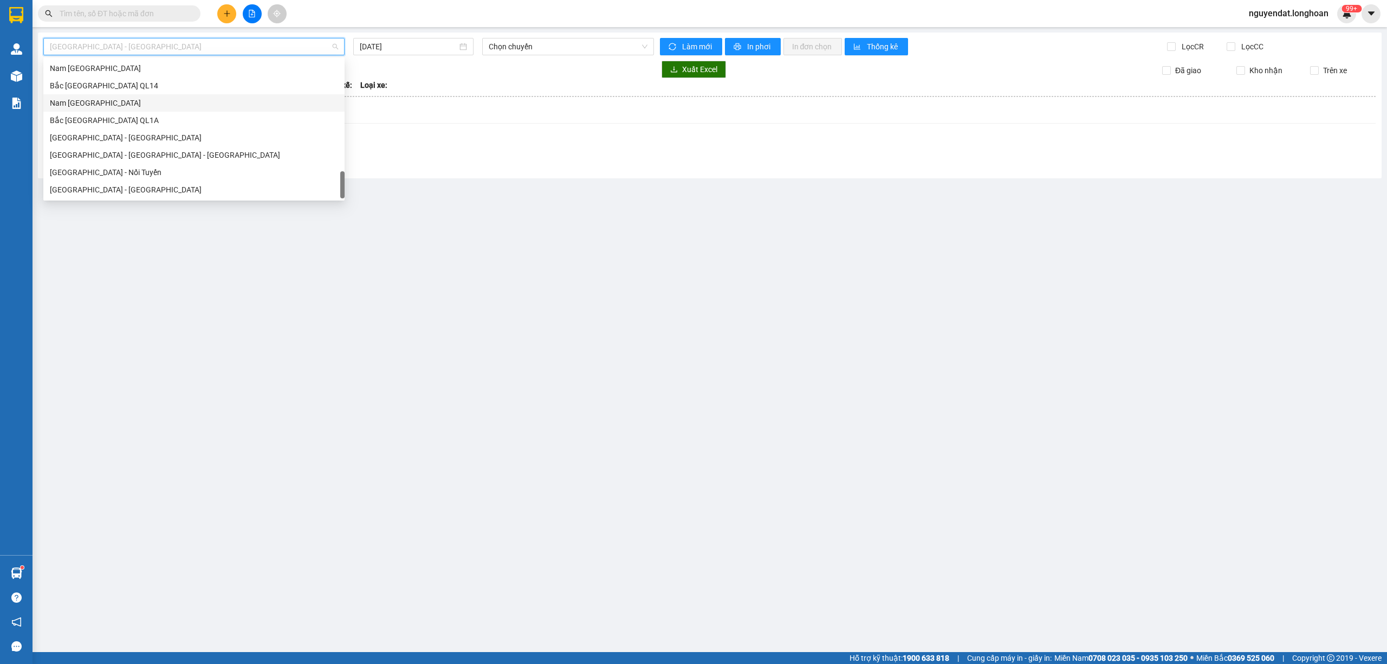
click at [133, 102] on div "Nam [GEOGRAPHIC_DATA]" at bounding box center [194, 103] width 288 height 12
type input "[DATE]"
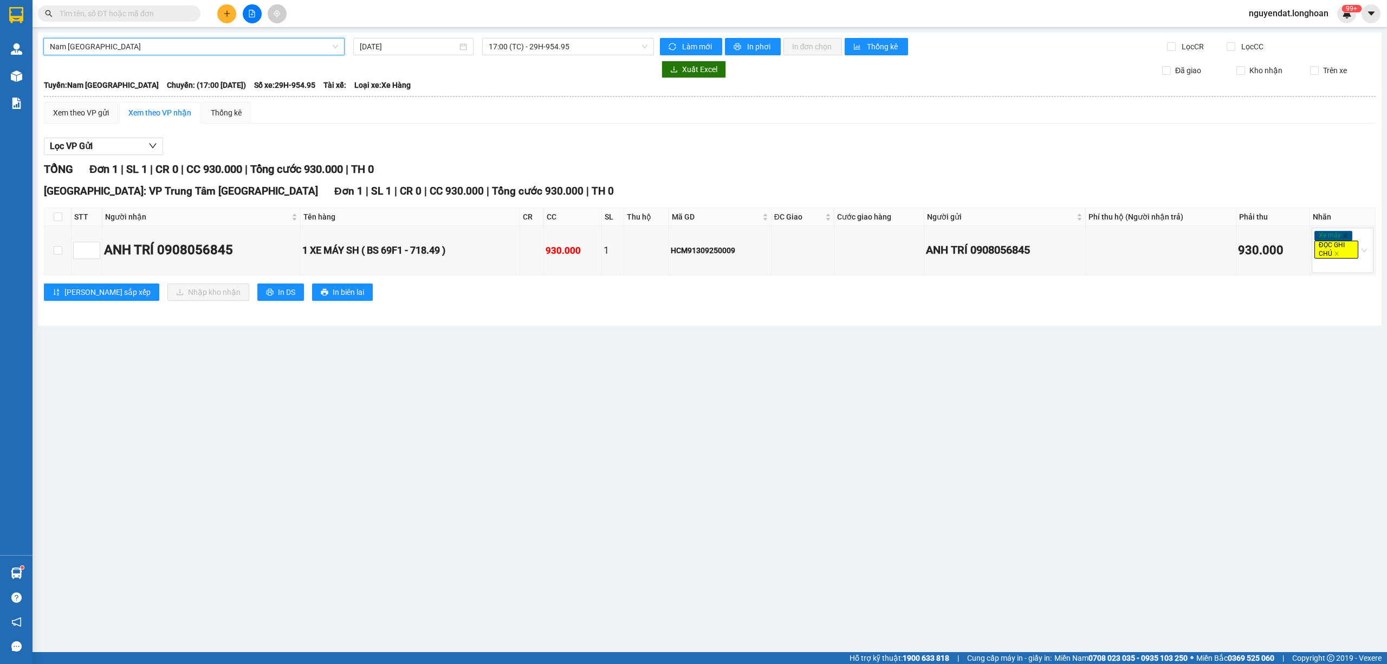
click at [172, 47] on span "Nam [GEOGRAPHIC_DATA]" at bounding box center [194, 46] width 288 height 16
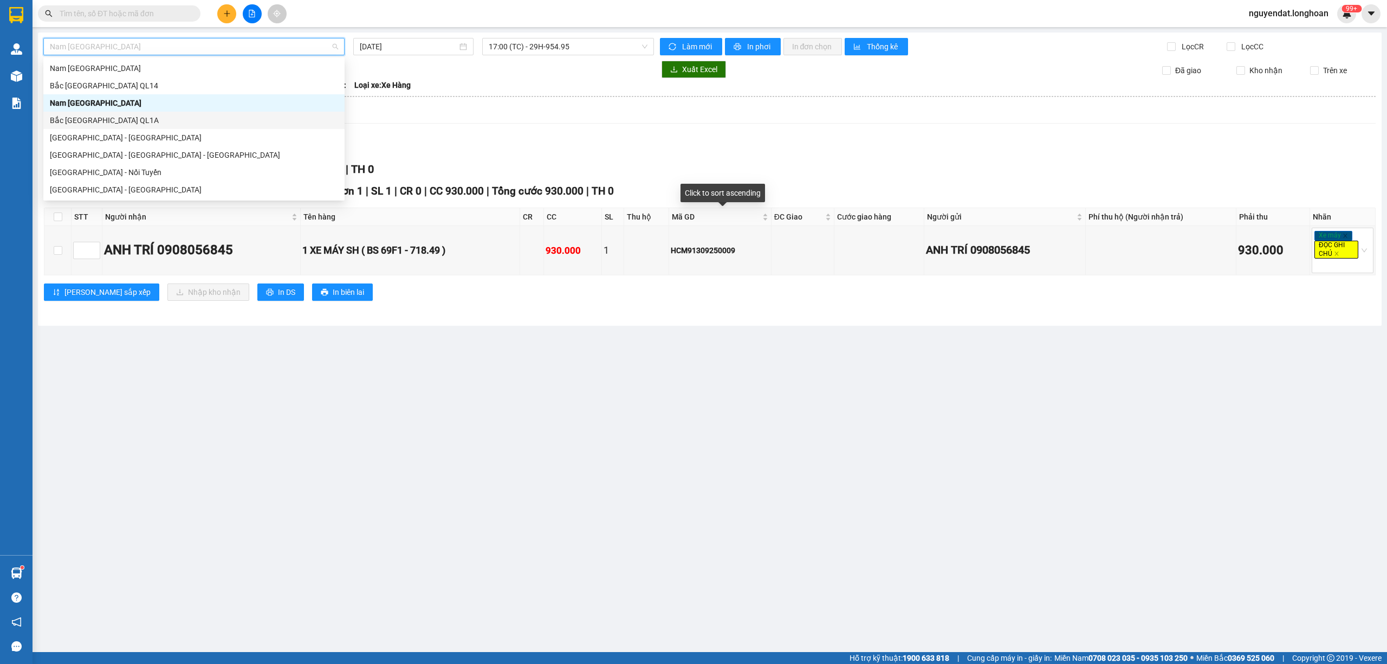
click at [696, 156] on div at bounding box center [710, 155] width 1332 height 1
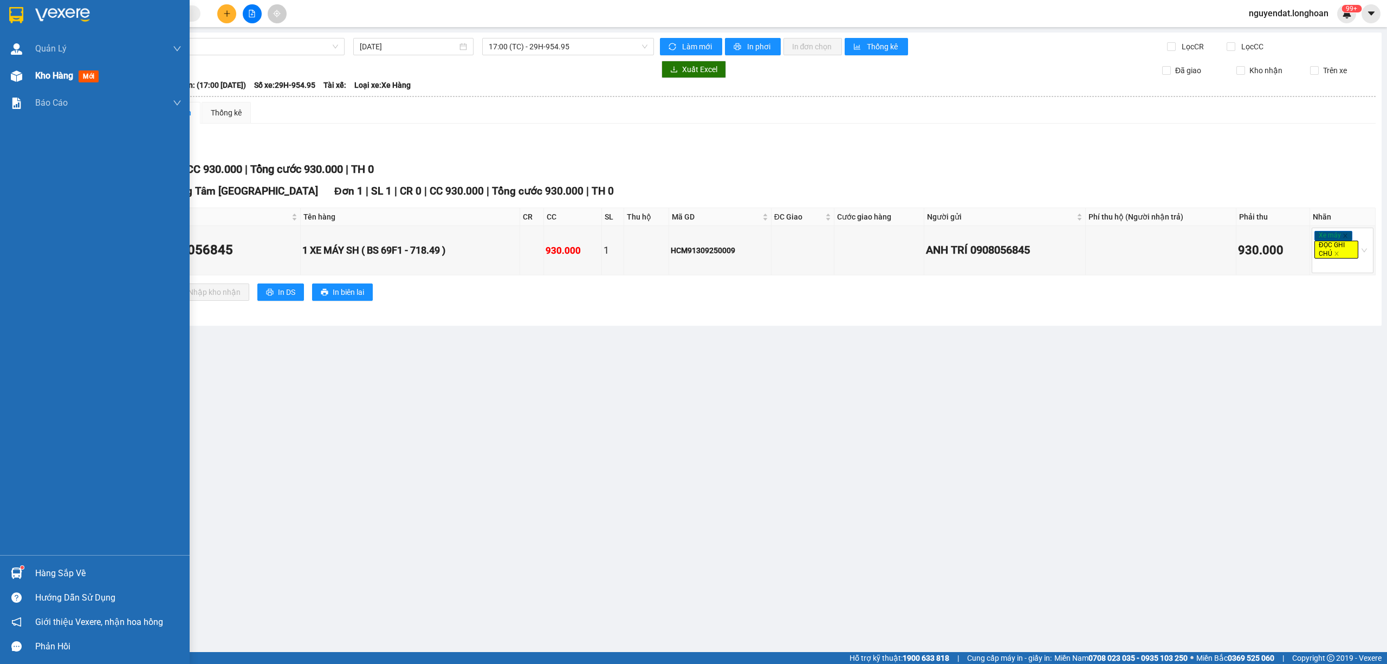
click at [15, 70] on img at bounding box center [16, 75] width 11 height 11
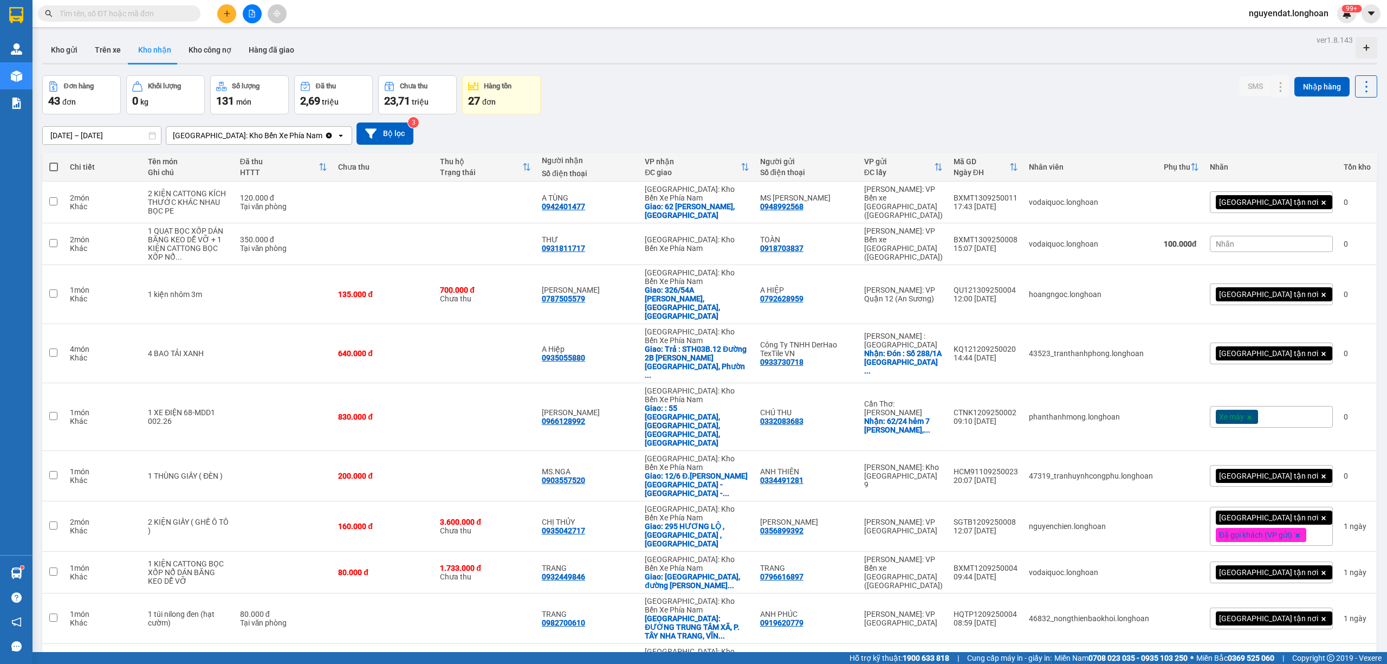
click at [256, 138] on div "[GEOGRAPHIC_DATA]: Kho Bến Xe Phía Nam" at bounding box center [248, 135] width 150 height 11
drag, startPoint x: 263, startPoint y: 158, endPoint x: 657, endPoint y: 146, distance: 394.7
click at [263, 158] on span "[GEOGRAPHIC_DATA]: VP Trung Tâm [GEOGRAPHIC_DATA]" at bounding box center [242, 165] width 136 height 22
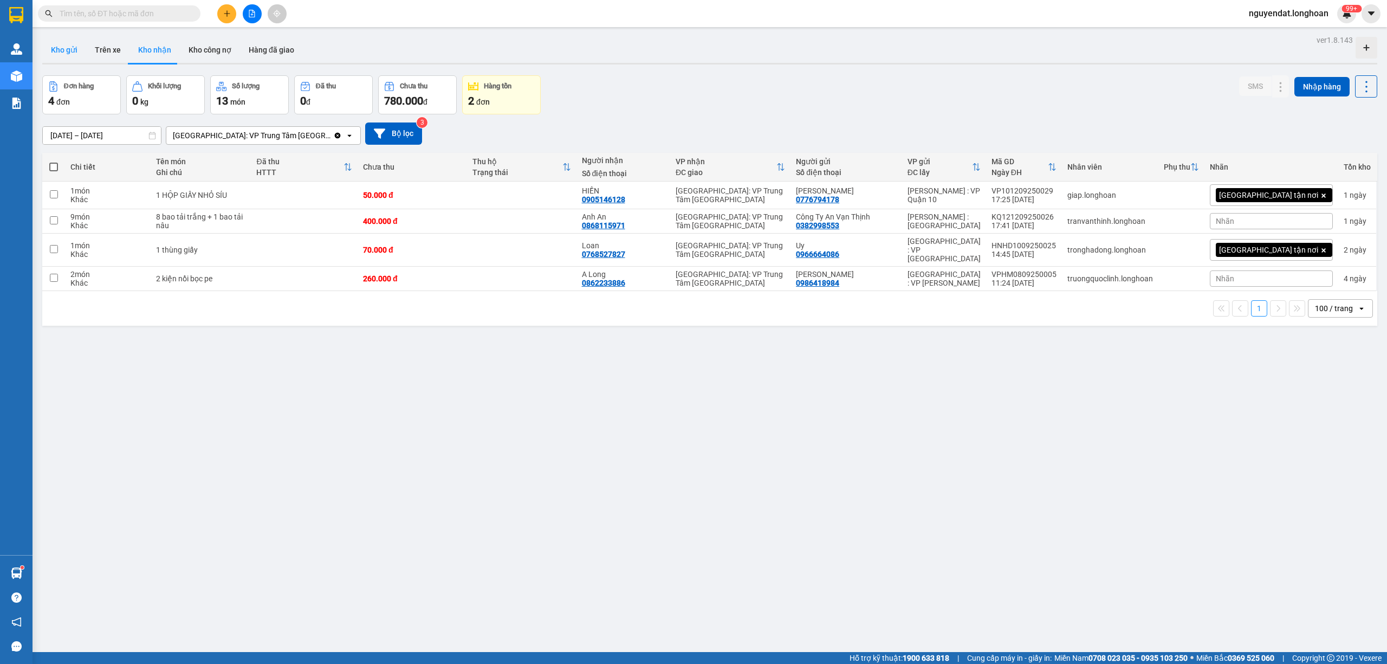
click at [79, 50] on button "Kho gửi" at bounding box center [64, 50] width 44 height 26
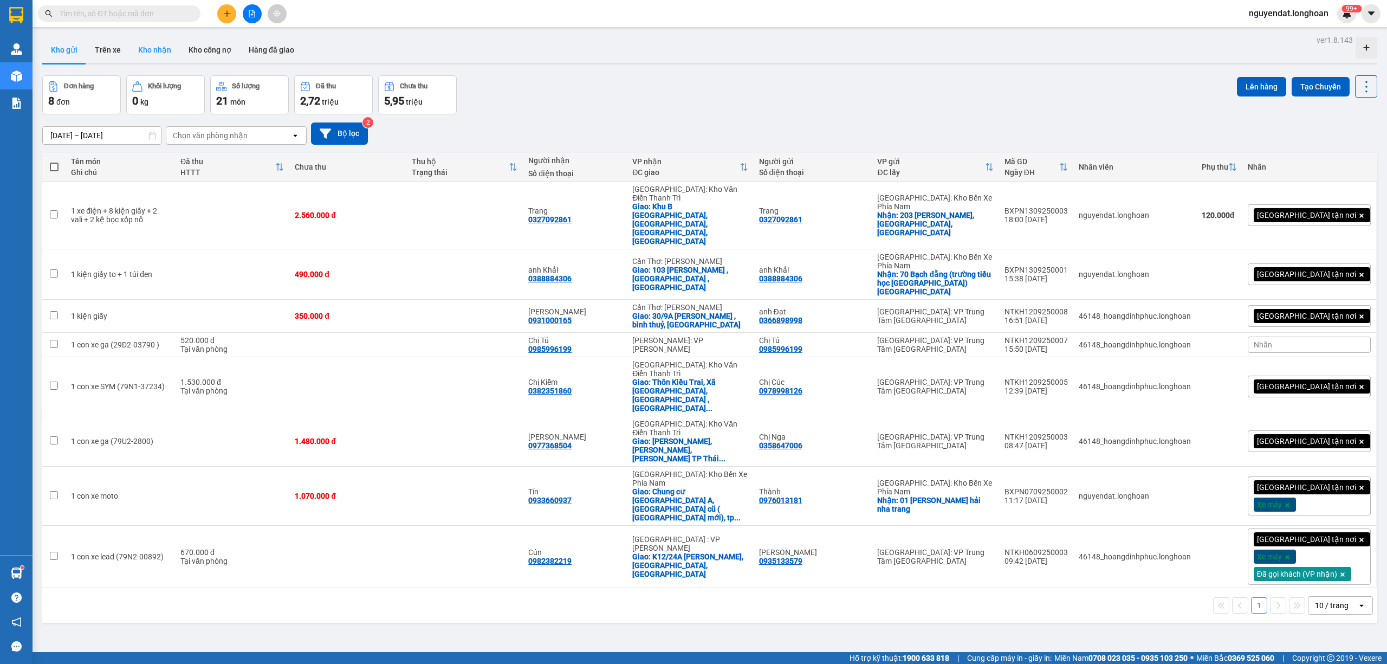
click at [146, 54] on button "Kho nhận" at bounding box center [155, 50] width 50 height 26
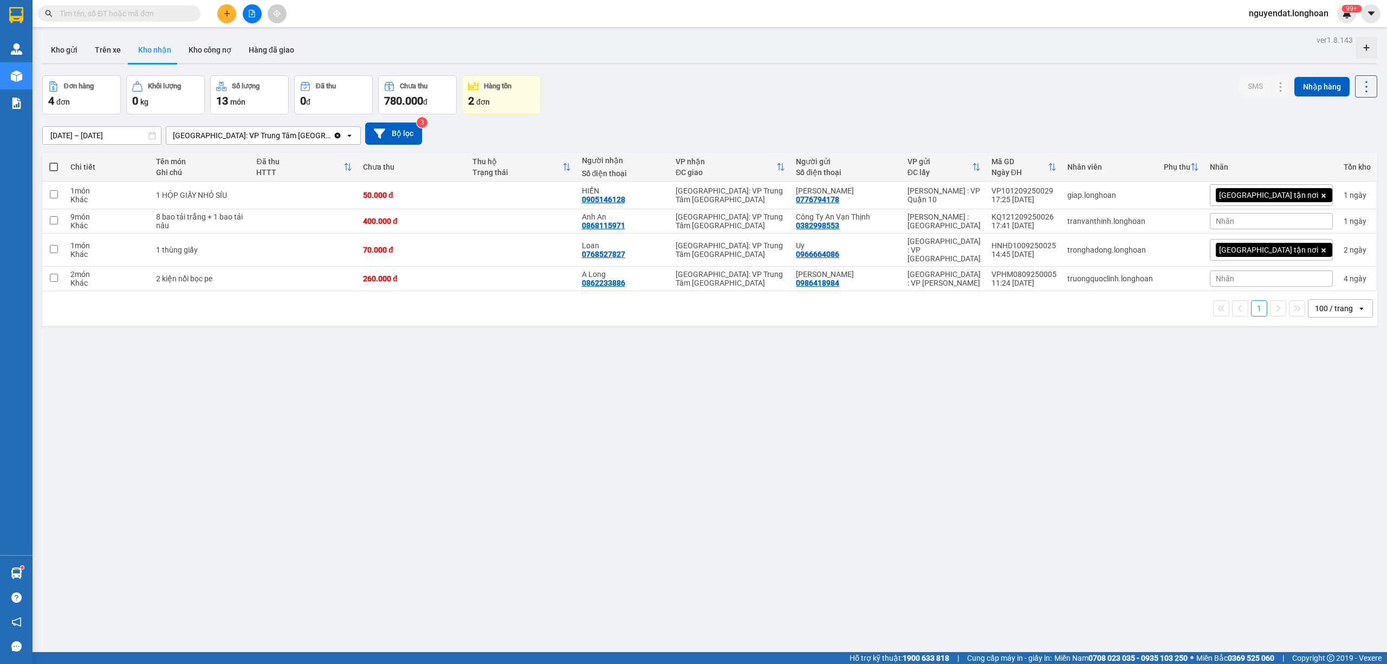
click at [280, 138] on div "[GEOGRAPHIC_DATA]: VP Trung Tâm [GEOGRAPHIC_DATA]" at bounding box center [252, 135] width 158 height 11
drag, startPoint x: 299, startPoint y: 187, endPoint x: 311, endPoint y: 185, distance: 12.1
click at [300, 186] on div "[GEOGRAPHIC_DATA]: Kho Bến Xe Phía Nam" at bounding box center [251, 195] width 173 height 30
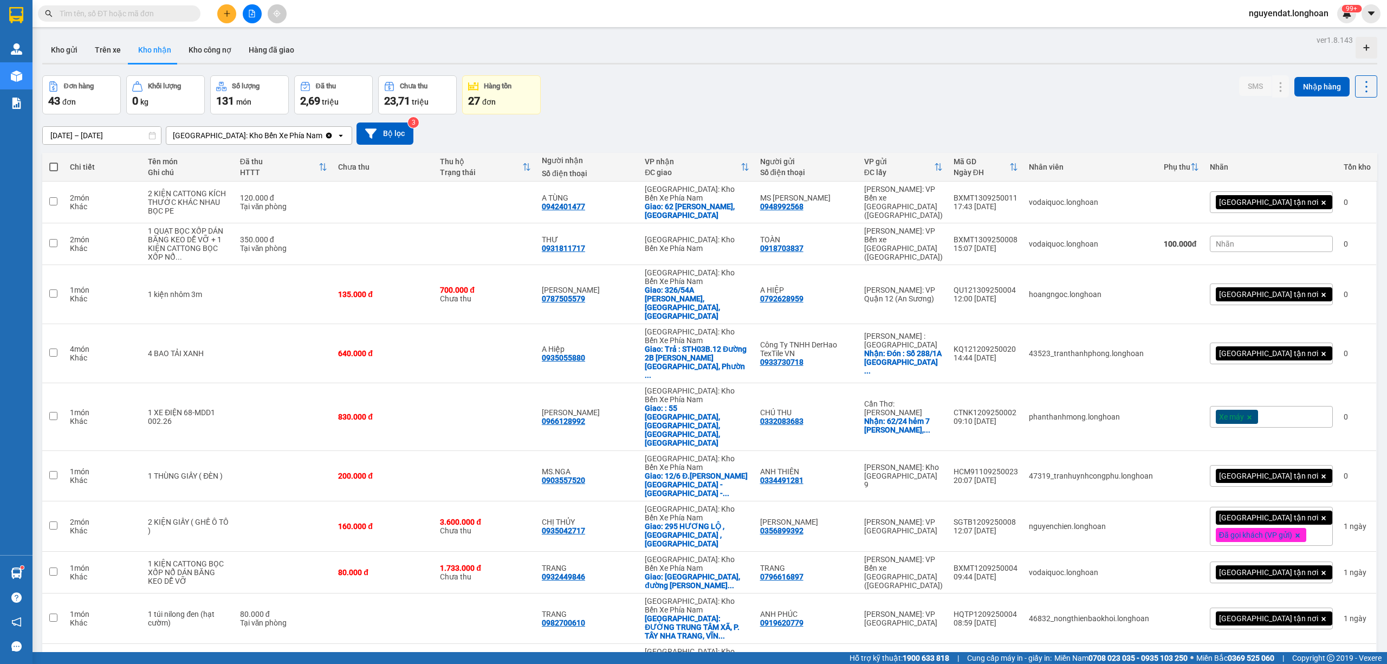
drag, startPoint x: 679, startPoint y: 133, endPoint x: 387, endPoint y: 33, distance: 308.6
click at [673, 129] on div "[DATE] – [DATE] Press the down arrow key to interact with the calendar and sele…" at bounding box center [709, 133] width 1335 height 22
click at [252, 18] on button at bounding box center [252, 13] width 19 height 19
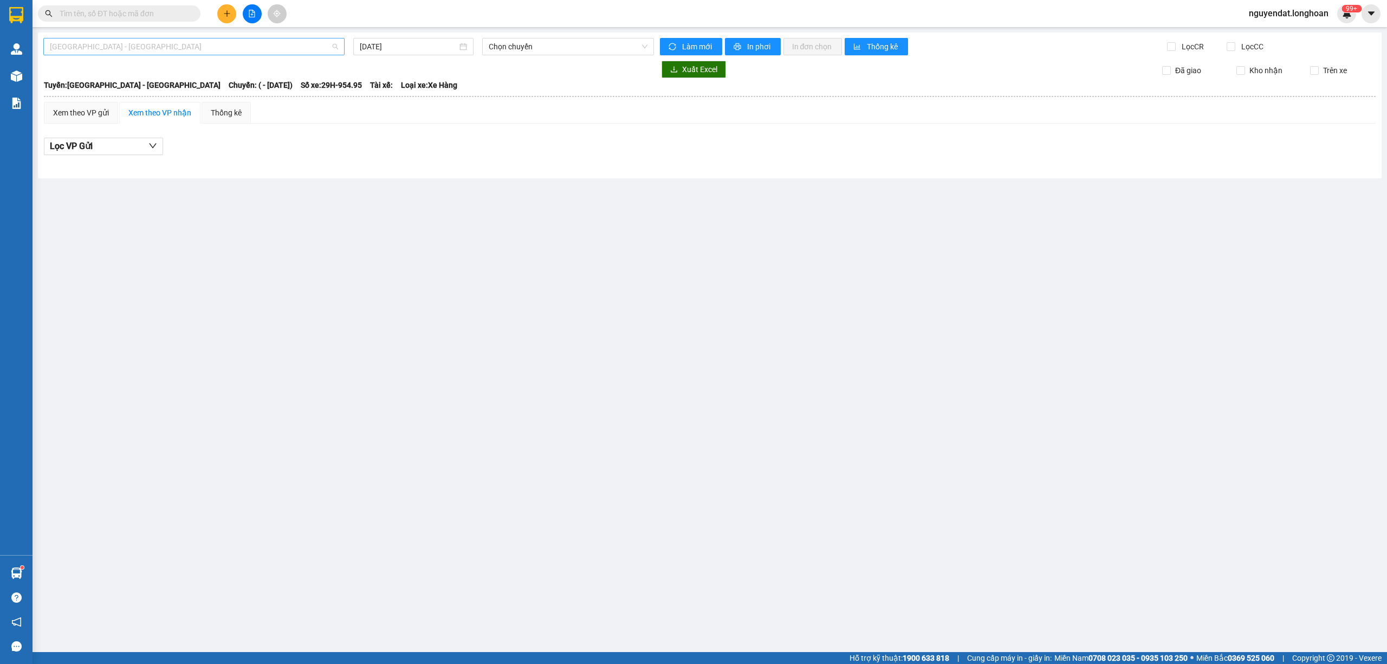
click at [243, 46] on span "[GEOGRAPHIC_DATA] - [GEOGRAPHIC_DATA]" at bounding box center [194, 46] width 288 height 16
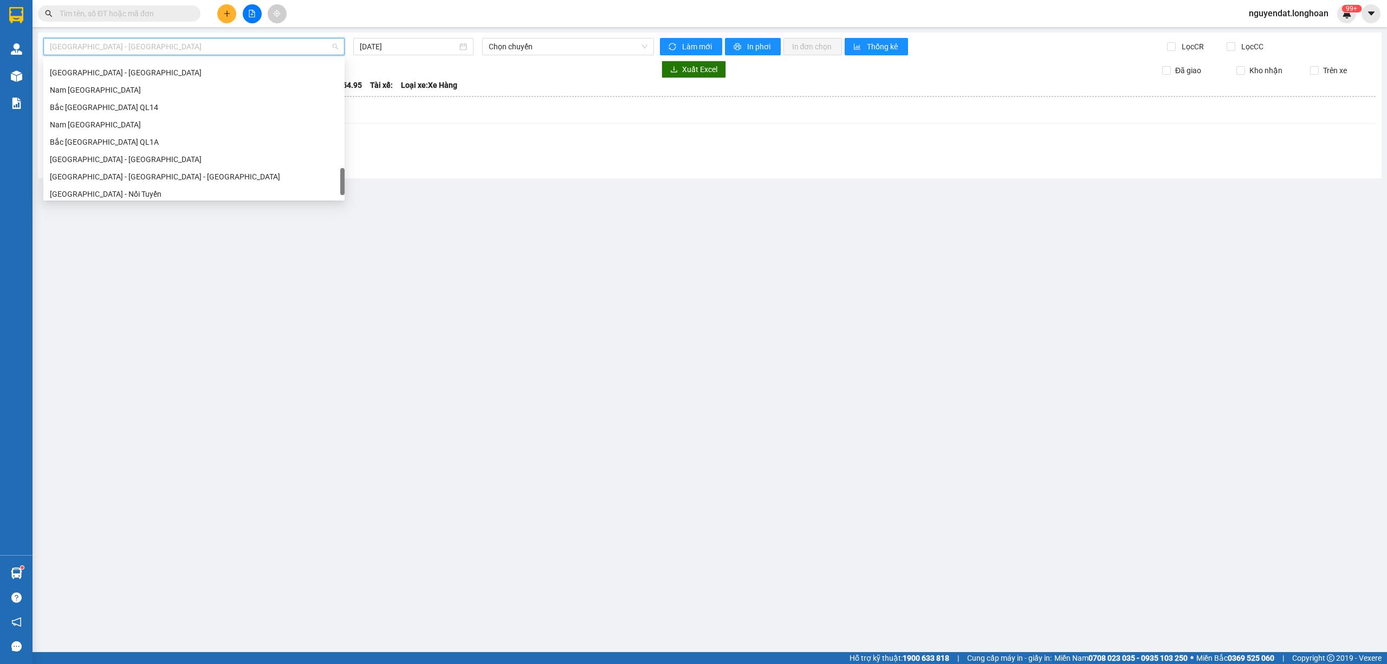
scroll to position [746, 0]
click at [202, 124] on div "Bắc [GEOGRAPHIC_DATA] QL1A" at bounding box center [194, 120] width 288 height 12
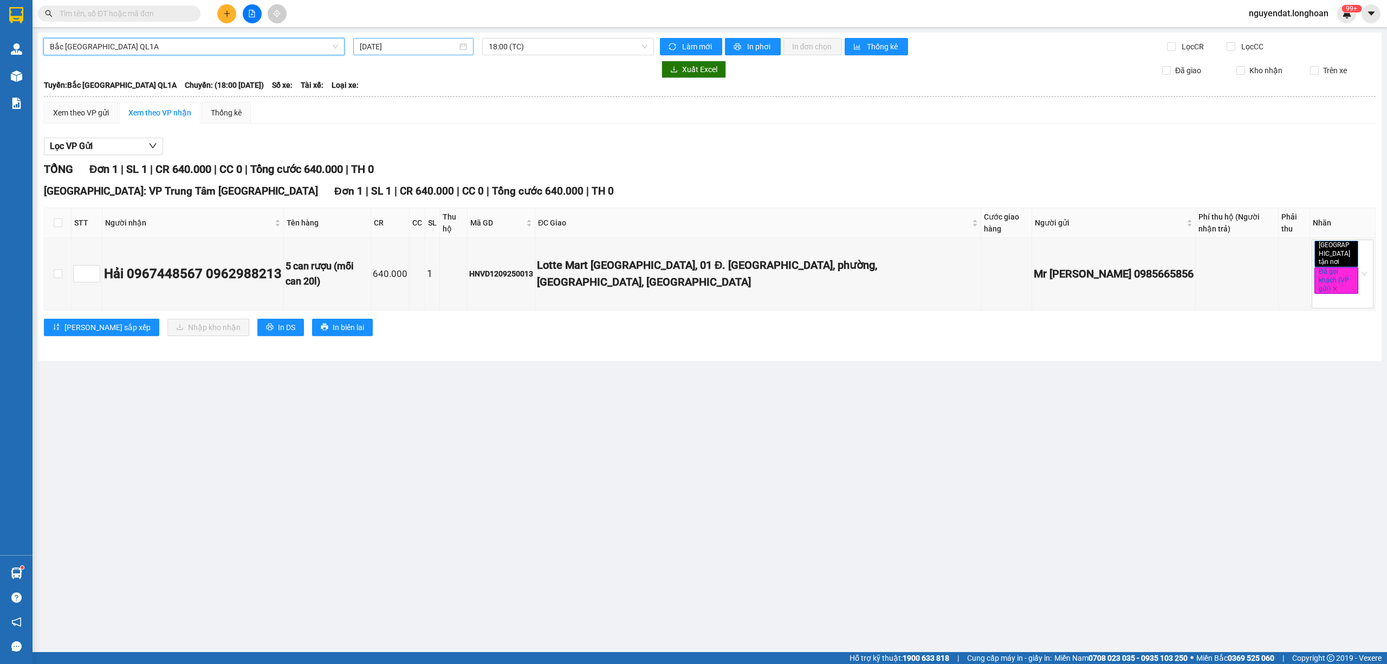
click at [444, 44] on input "[DATE]" at bounding box center [409, 47] width 98 height 12
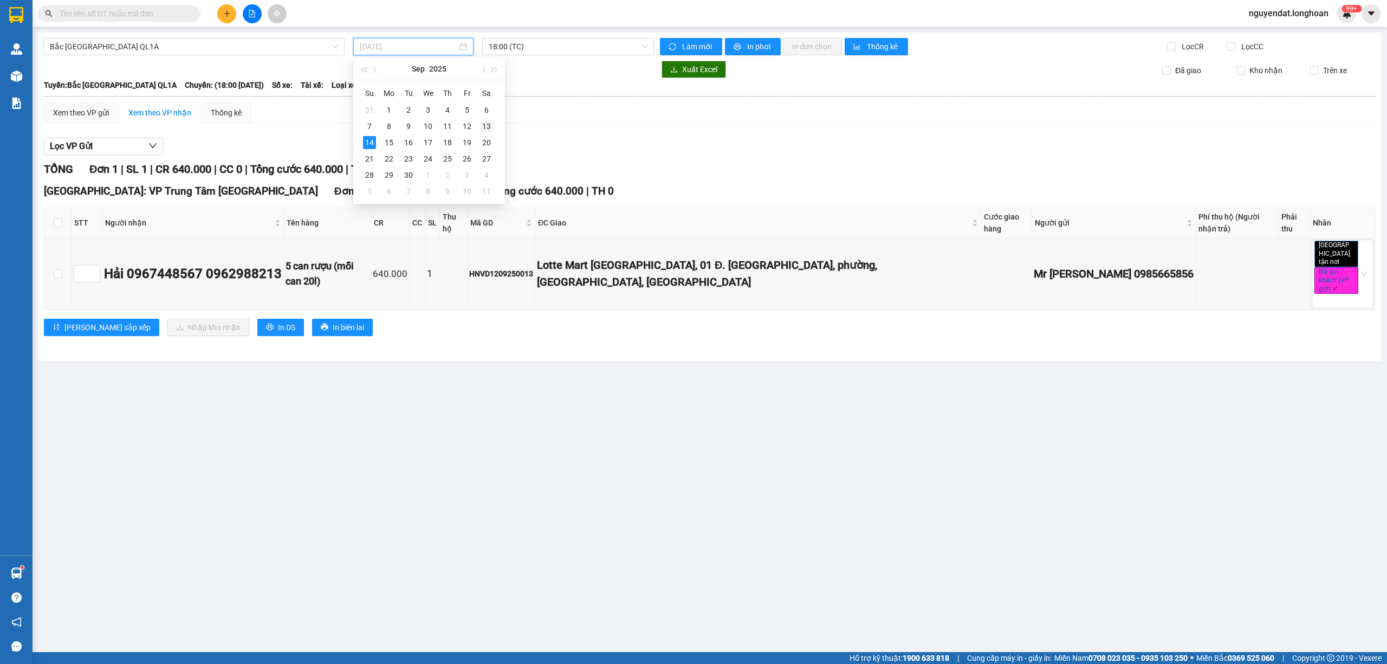
click at [488, 129] on div "13" at bounding box center [486, 126] width 13 height 13
type input "[DATE]"
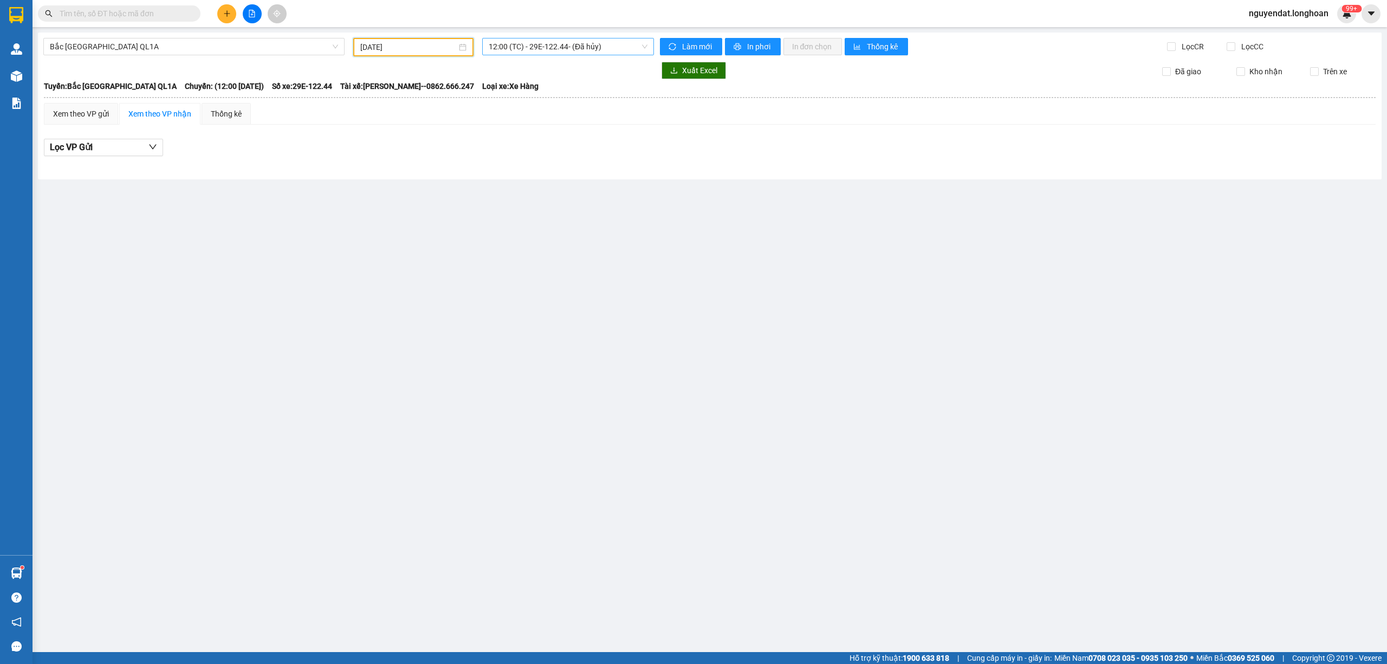
click at [551, 52] on span "12:00 (TC) - 29E-122.44 - (Đã hủy)" at bounding box center [568, 46] width 159 height 16
click at [689, 202] on main "[GEOGRAPHIC_DATA] QL1A [DATE] 12:00 (TC) - 29E-122.44 - (Đã hủy) Làm mới In phơ…" at bounding box center [693, 326] width 1387 height 652
click at [554, 50] on span "12:00 (TC) - 29E-122.44 - (Đã hủy)" at bounding box center [568, 46] width 159 height 16
click at [552, 102] on div "15:00 (TC)" at bounding box center [546, 103] width 115 height 12
click at [592, 56] on div "[GEOGRAPHIC_DATA] QL1A [DATE] 15:00 15:00 (TC) Làm mới In phơi In đơn chọn Thốn…" at bounding box center [710, 106] width 1344 height 147
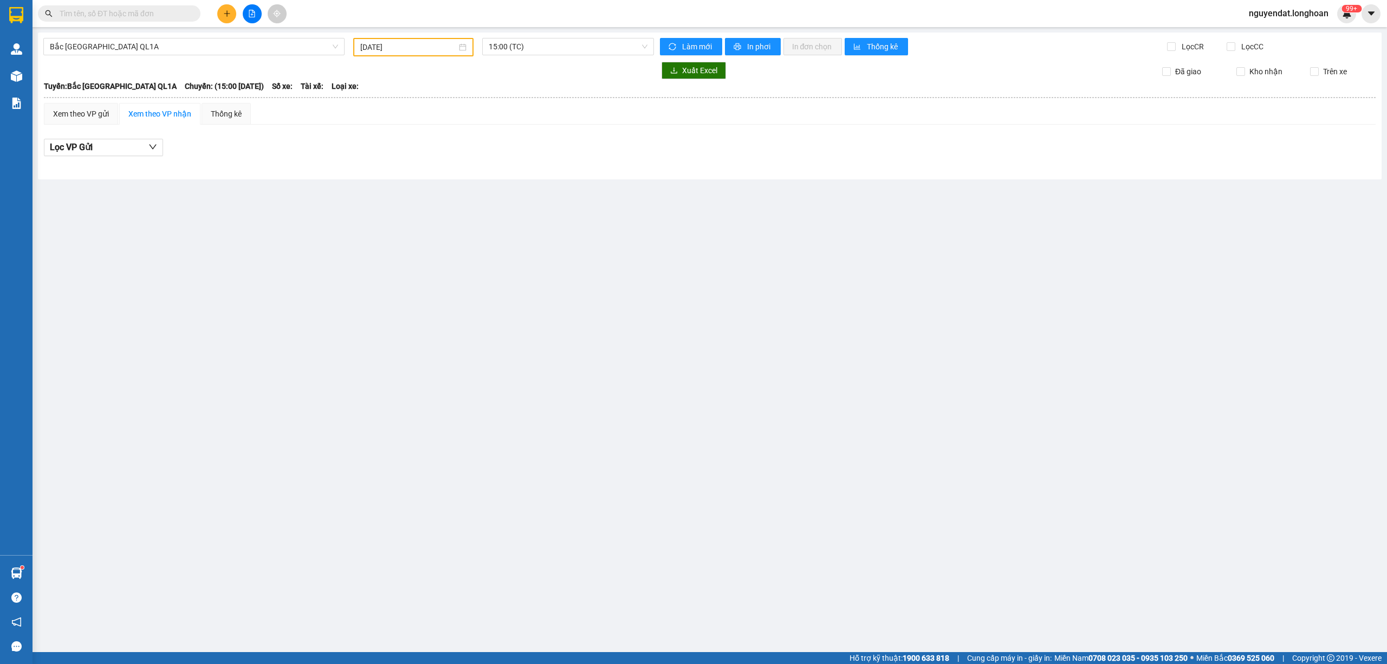
click at [592, 56] on div "[GEOGRAPHIC_DATA] QL1A [DATE] 15:00 (TC) Làm mới In phơi In đơn chọn Thống kê L…" at bounding box center [710, 106] width 1344 height 147
click at [593, 51] on span "15:00 (TC)" at bounding box center [568, 46] width 159 height 16
click at [566, 119] on div "20:00 (TC) - 29K-024.94" at bounding box center [545, 120] width 113 height 12
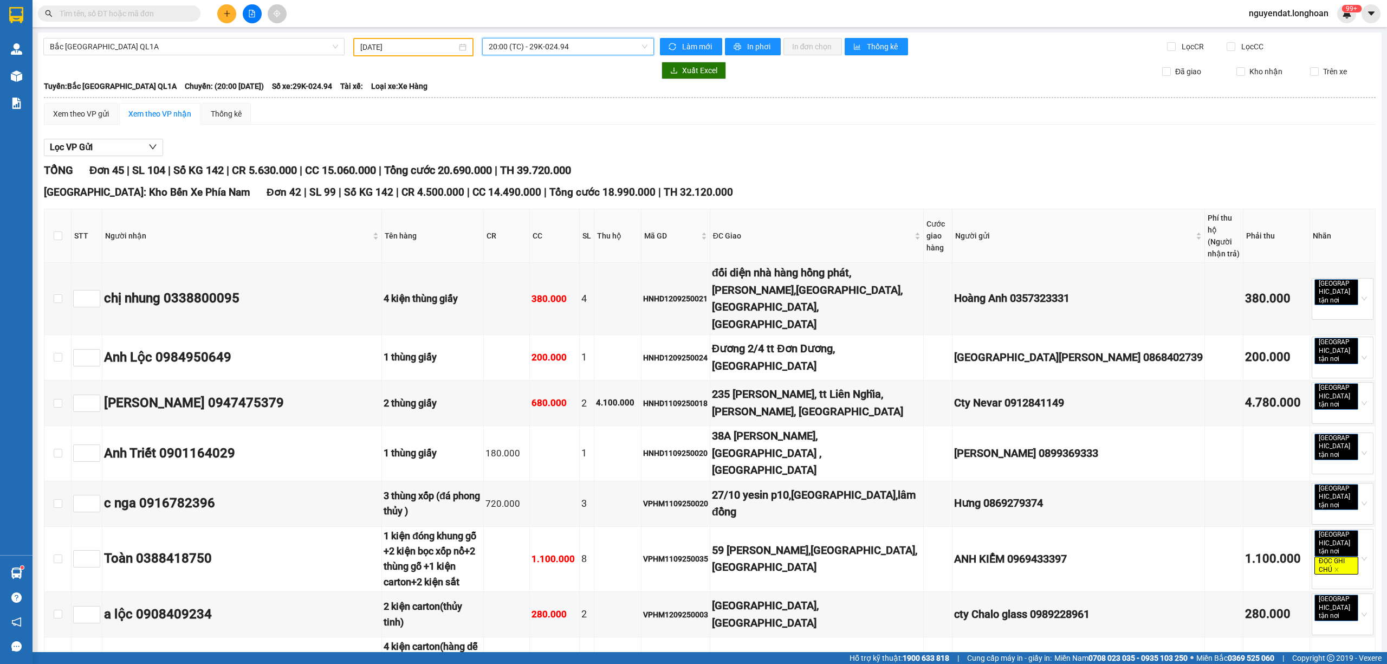
click at [541, 50] on span "20:00 (TC) - 29K-024.94" at bounding box center [568, 46] width 159 height 16
click at [558, 137] on div "23:00 (TC) - 29E-368.35" at bounding box center [541, 138] width 113 height 12
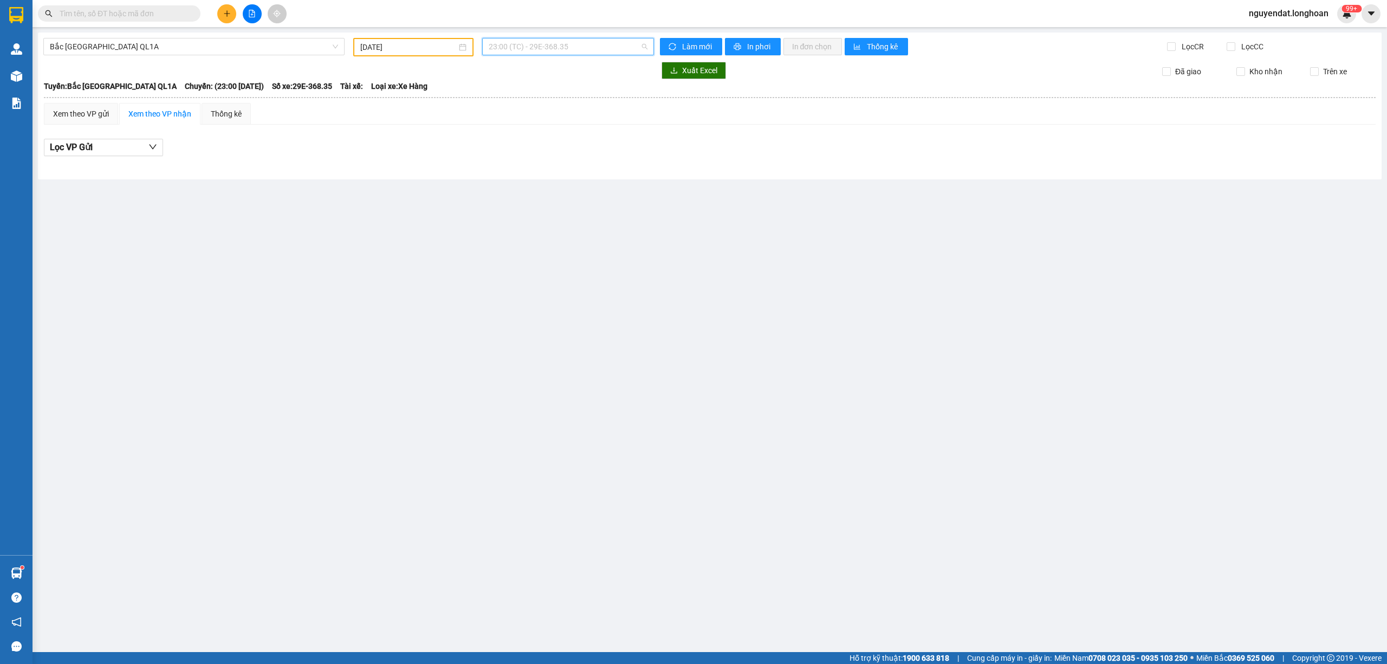
click at [581, 44] on span "23:00 (TC) - 29E-368.35" at bounding box center [568, 46] width 159 height 16
click at [562, 116] on div "20:00 (TC) - 29K-024.94" at bounding box center [545, 120] width 113 height 12
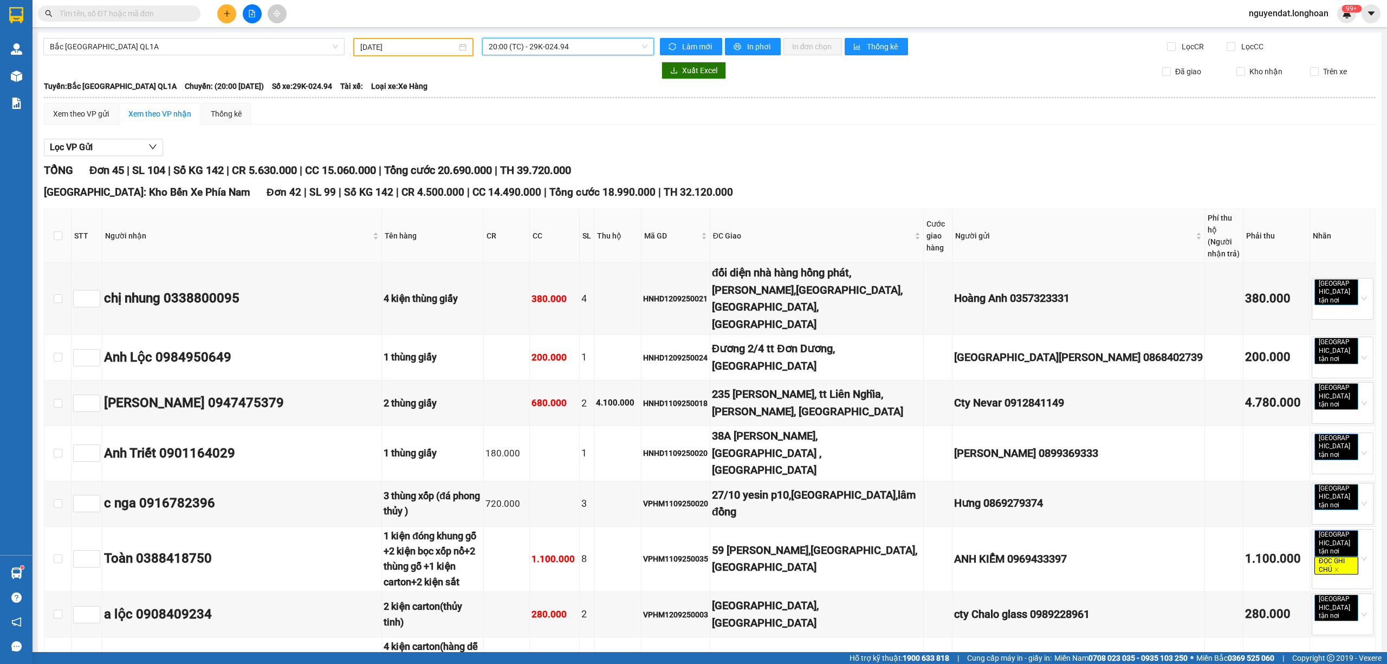
click at [295, 51] on span "Bắc [GEOGRAPHIC_DATA] QL1A" at bounding box center [194, 46] width 288 height 16
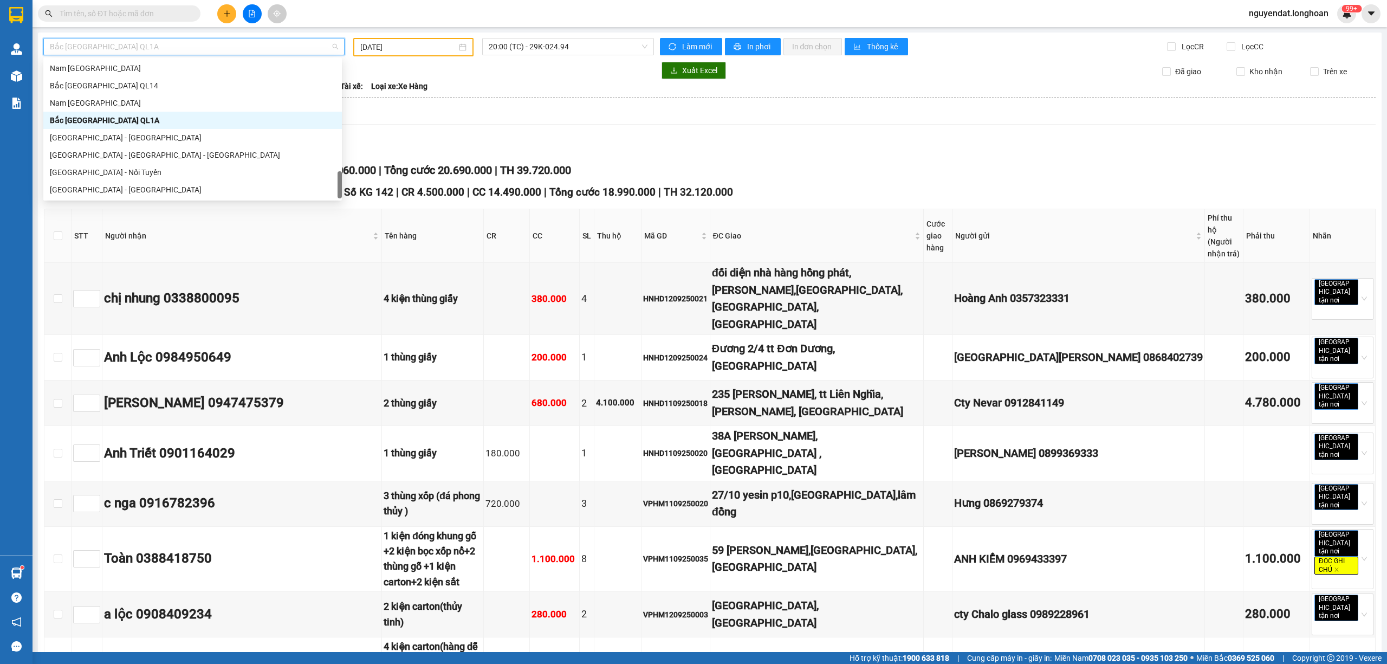
click at [152, 119] on div "Bắc [GEOGRAPHIC_DATA] QL1A" at bounding box center [193, 120] width 286 height 12
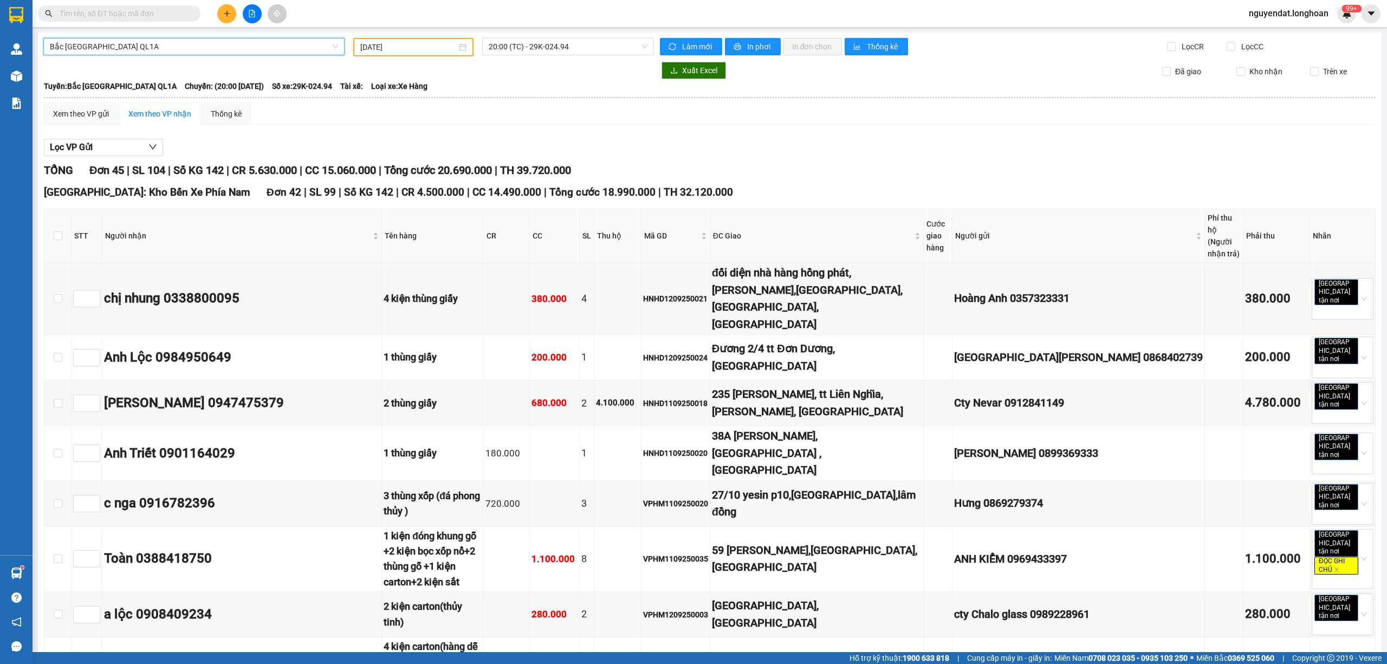
click at [182, 42] on span "Bắc [GEOGRAPHIC_DATA] QL1A" at bounding box center [194, 46] width 288 height 16
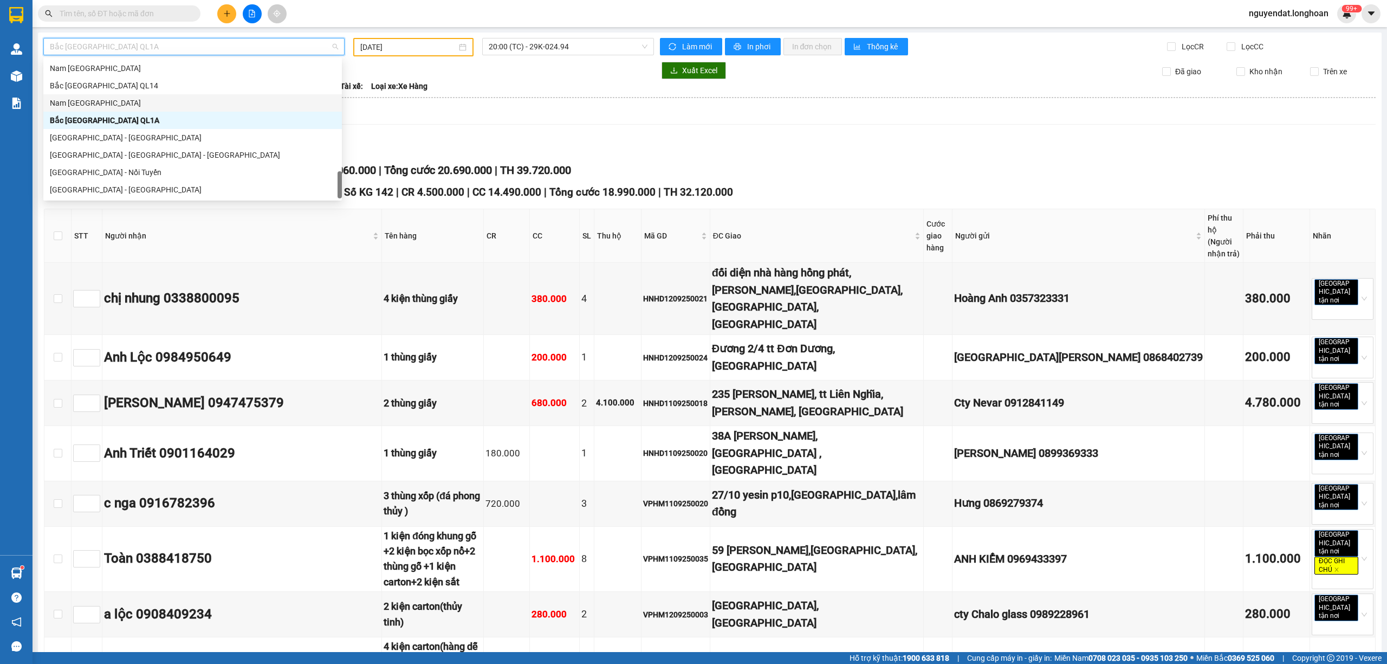
click at [161, 99] on div "Nam [GEOGRAPHIC_DATA]" at bounding box center [193, 103] width 286 height 12
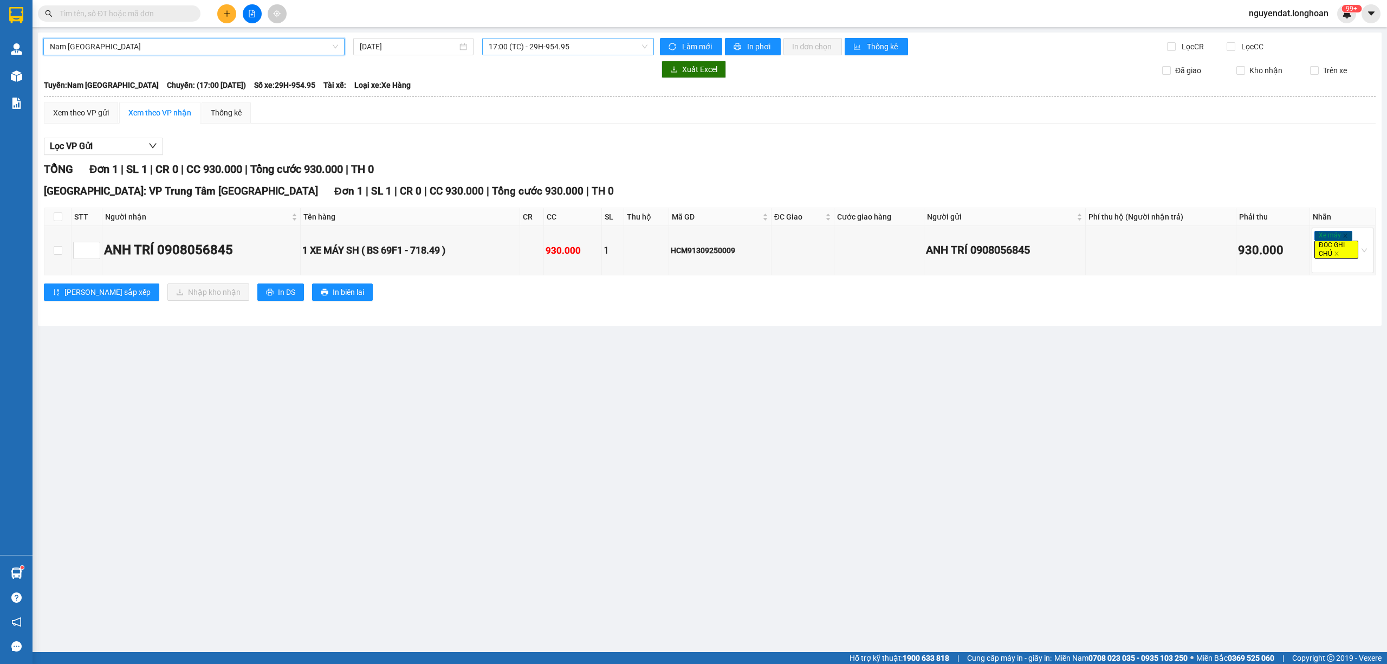
click at [599, 43] on span "17:00 (TC) - 29H-954.95" at bounding box center [568, 46] width 159 height 16
drag, startPoint x: 822, startPoint y: 166, endPoint x: 548, endPoint y: 103, distance: 280.8
click at [821, 165] on div "TỔNG Đơn 1 | SL 1 | CR 0 | CC 930.000 | Tổng cước 930.000 | TH 0" at bounding box center [710, 169] width 1332 height 17
click at [571, 50] on span "17:00 (TC) - 29H-954.95" at bounding box center [568, 46] width 159 height 16
drag, startPoint x: 785, startPoint y: 135, endPoint x: 170, endPoint y: 129, distance: 615.0
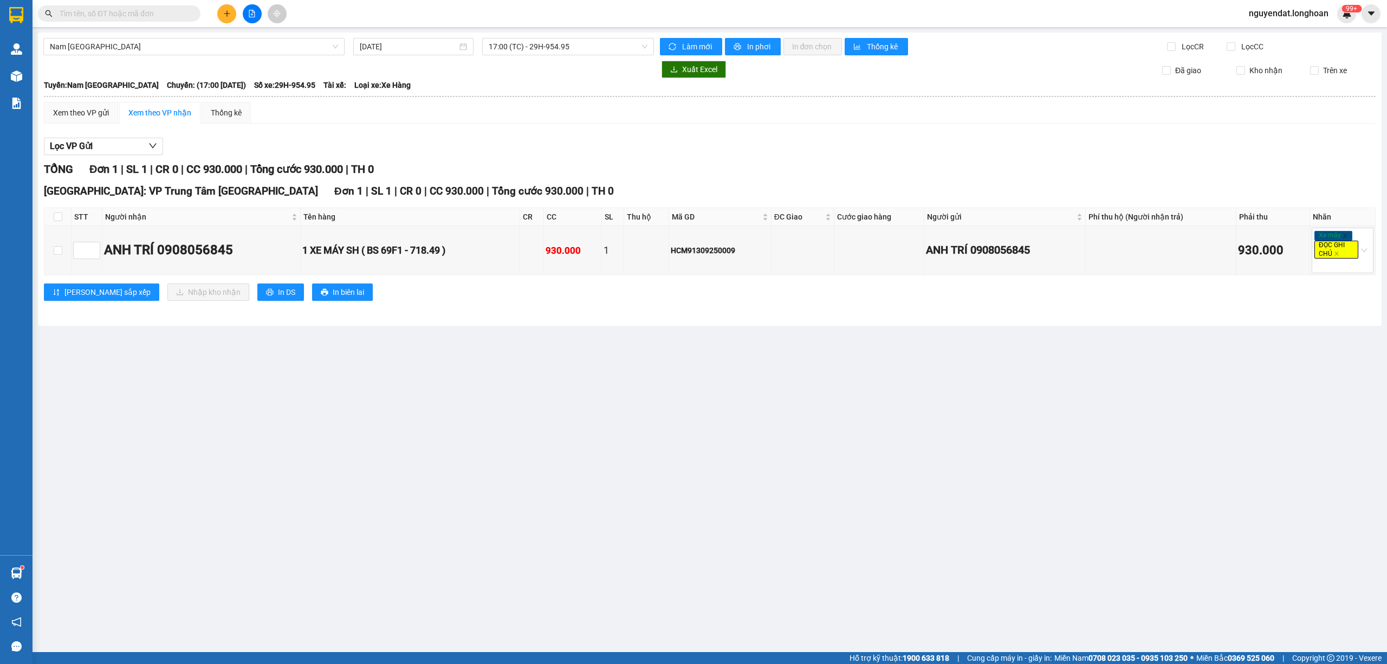
click at [781, 135] on div "Lọc VP Gửi TỔNG Đơn 1 | SL 1 | CR 0 | CC 930.000 | Tổng cước 930.000 | TH 0 [G…" at bounding box center [710, 223] width 1332 height 182
click at [423, 50] on input "[DATE]" at bounding box center [409, 47] width 98 height 12
click at [481, 126] on div "13" at bounding box center [486, 126] width 13 height 13
type input "[DATE]"
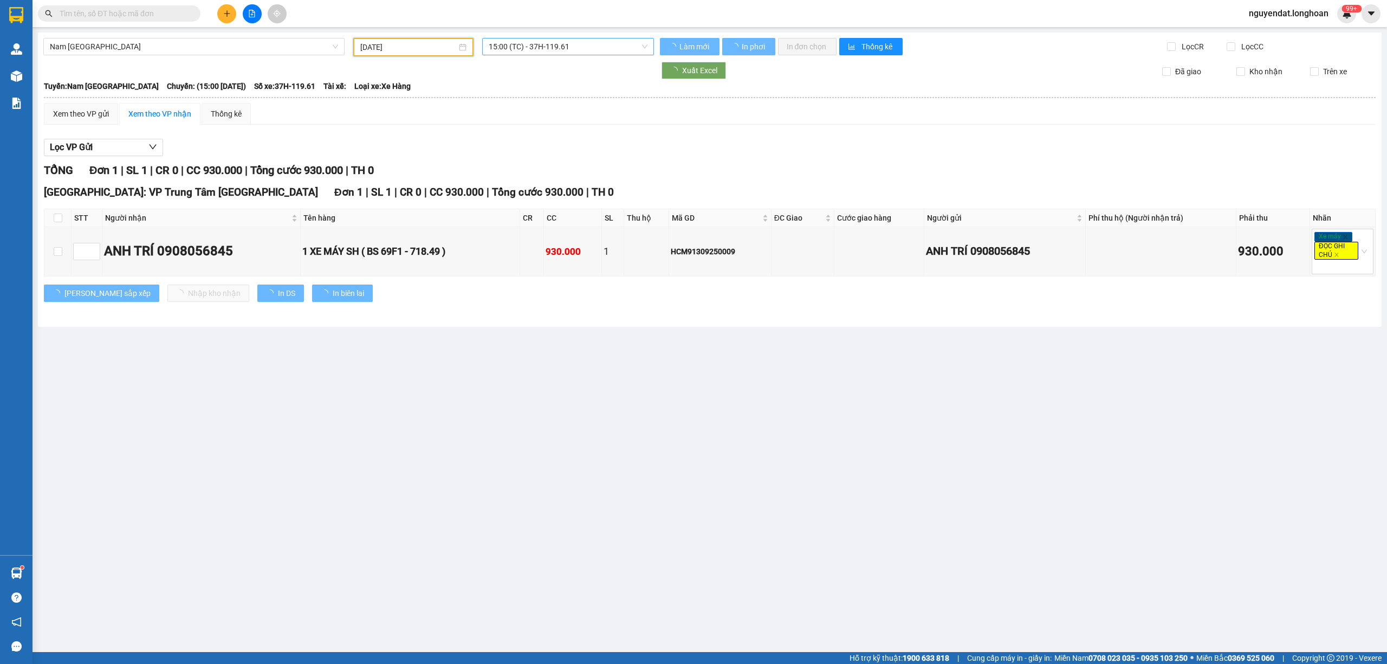
click at [560, 41] on span "15:00 (TC) - 37H-119.61" at bounding box center [568, 46] width 159 height 16
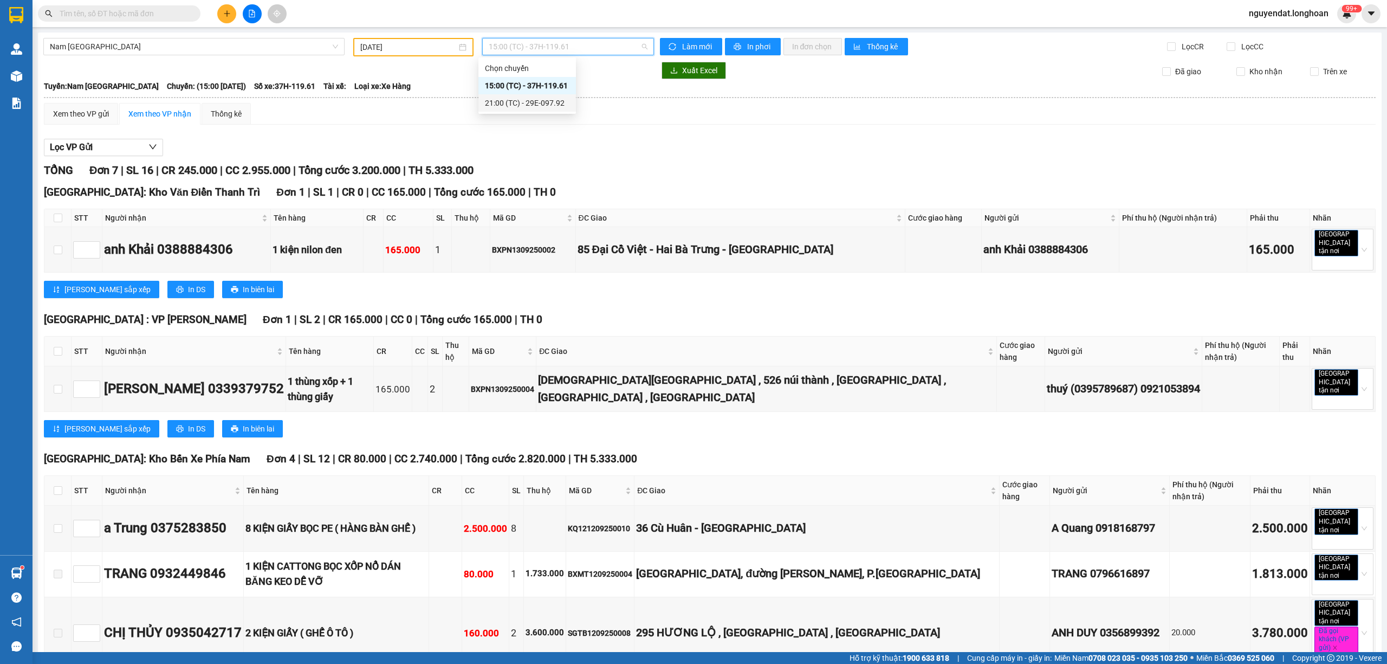
click at [942, 174] on div "TỔNG Đơn 7 | SL 16 | CR 245.000 | CC 2.955.000 | Tổng cước 3.200.000 | TH 5.333…" at bounding box center [710, 170] width 1332 height 17
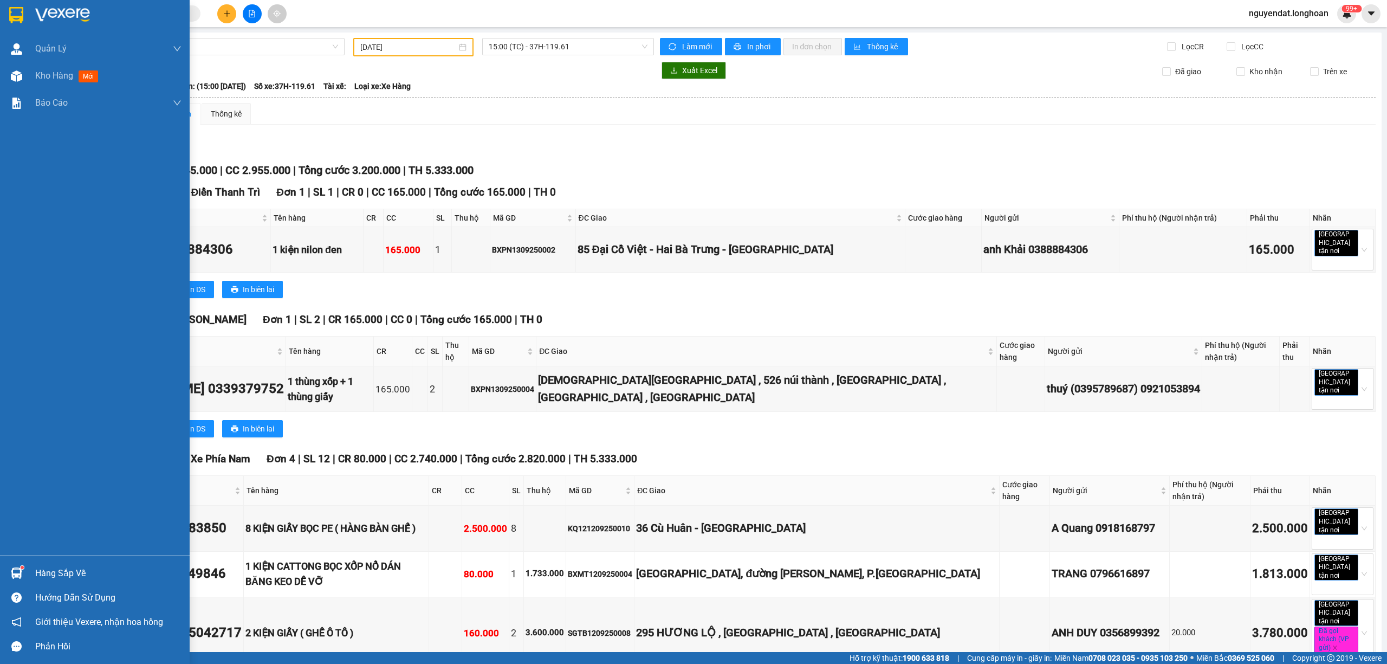
scroll to position [185, 0]
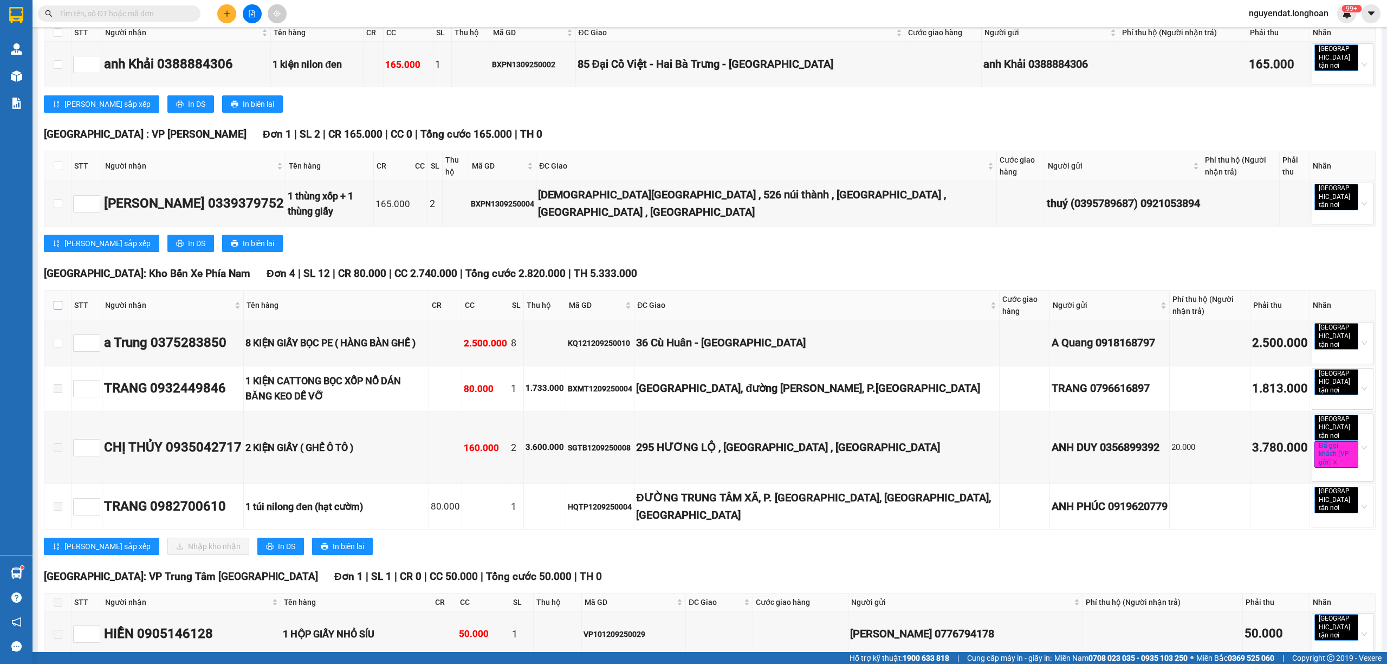
click at [57, 301] on input "checkbox" at bounding box center [58, 305] width 9 height 9
checkbox input "true"
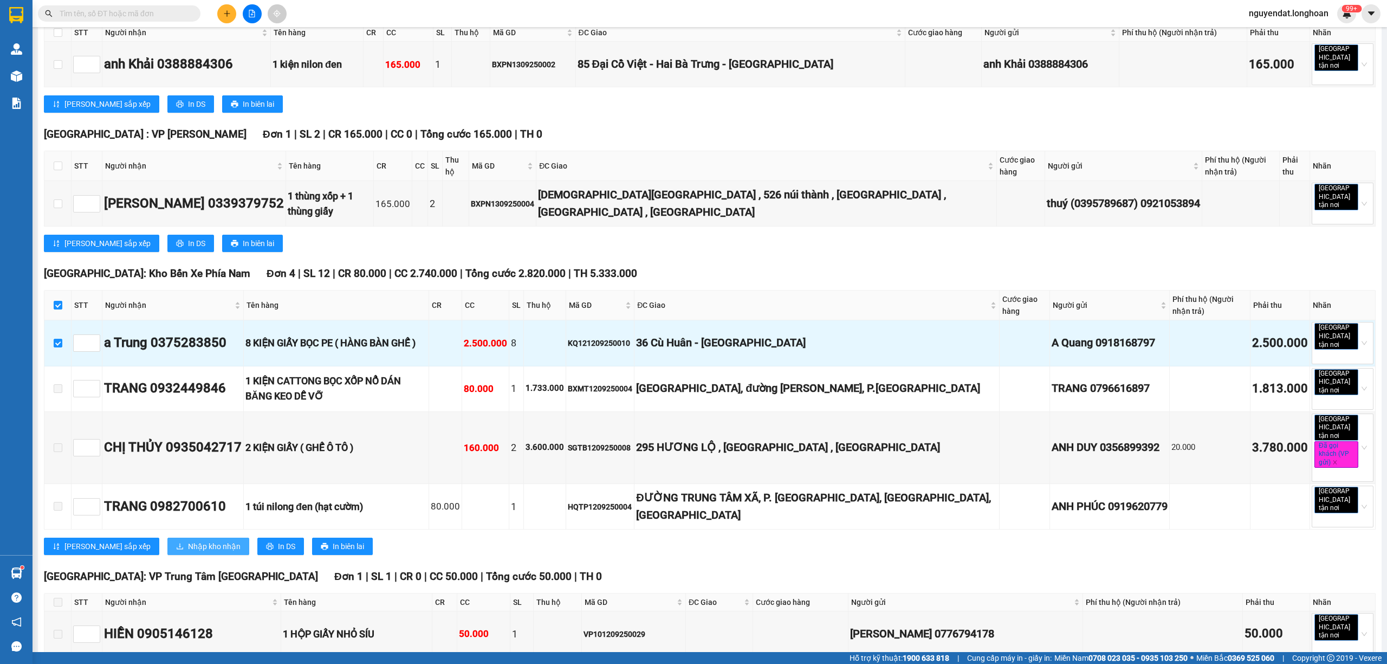
click at [188, 540] on span "Nhập kho nhận" at bounding box center [214, 546] width 53 height 12
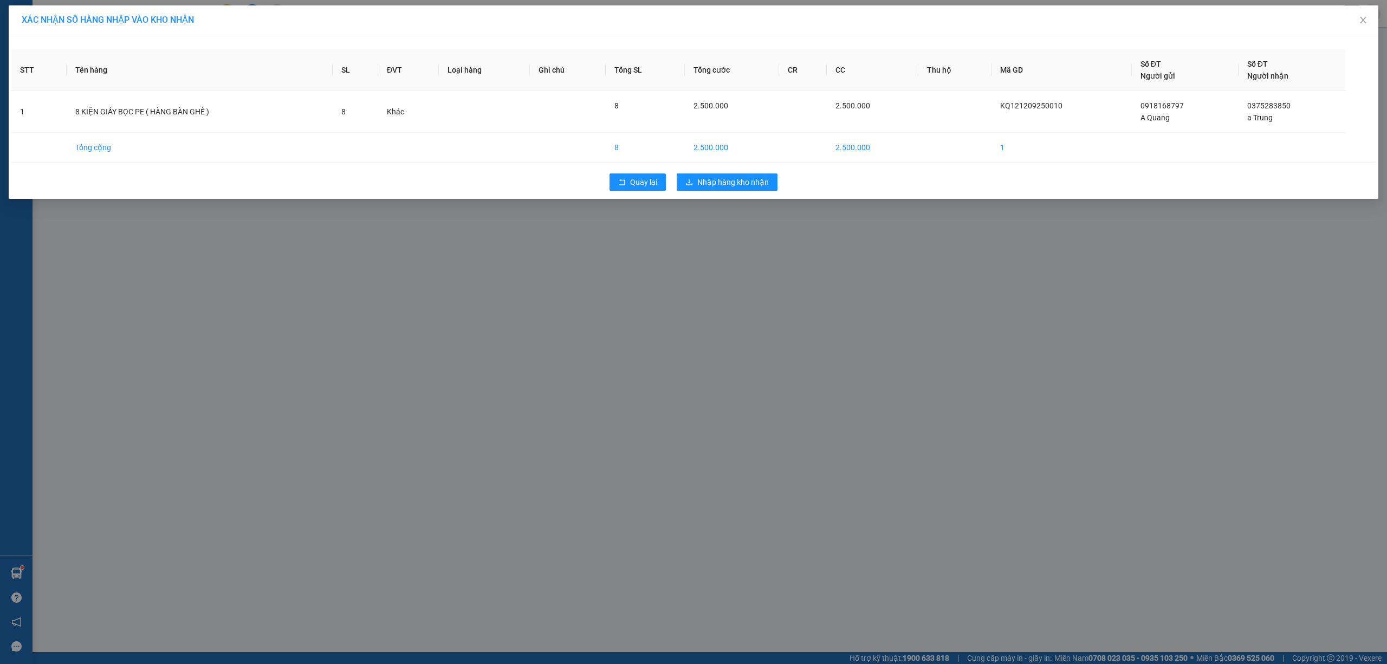
click at [722, 172] on div "Quay lại Nhập hàng kho nhận" at bounding box center [693, 182] width 1364 height 28
click at [716, 183] on span "Nhập hàng kho nhận" at bounding box center [733, 182] width 72 height 12
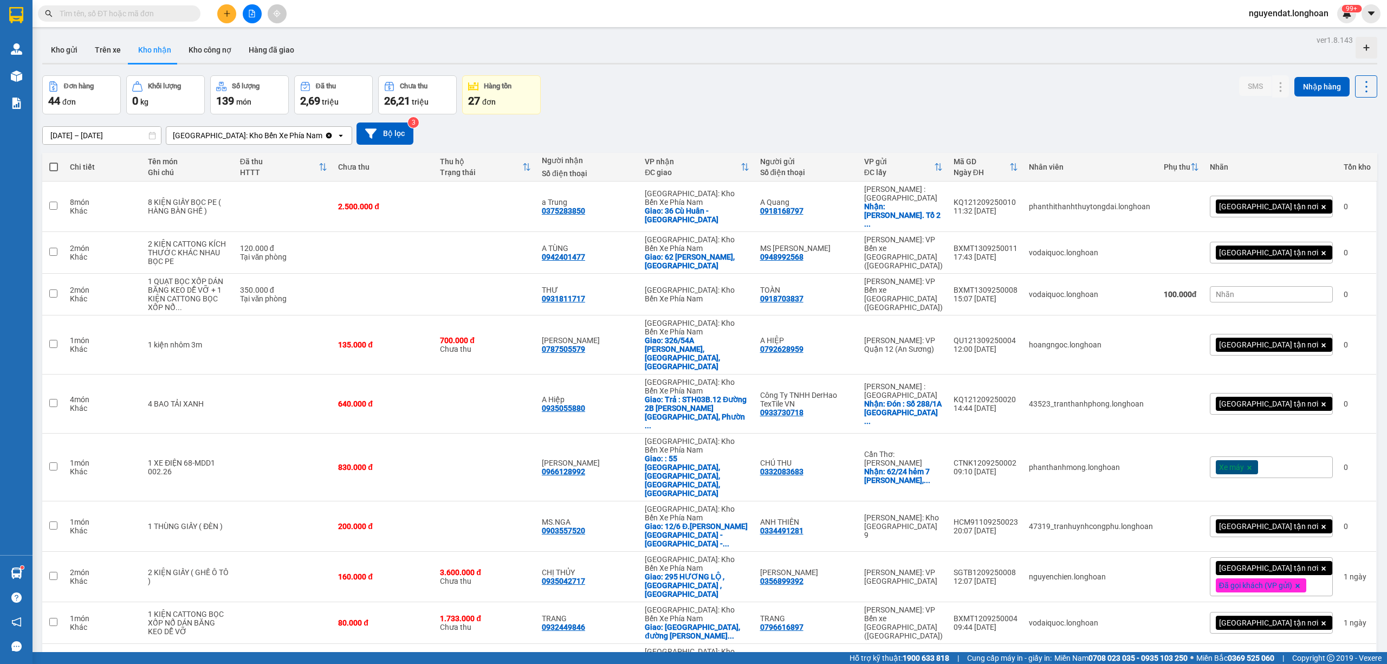
click at [260, 21] on div at bounding box center [251, 13] width 81 height 19
click at [252, 20] on button at bounding box center [252, 13] width 19 height 19
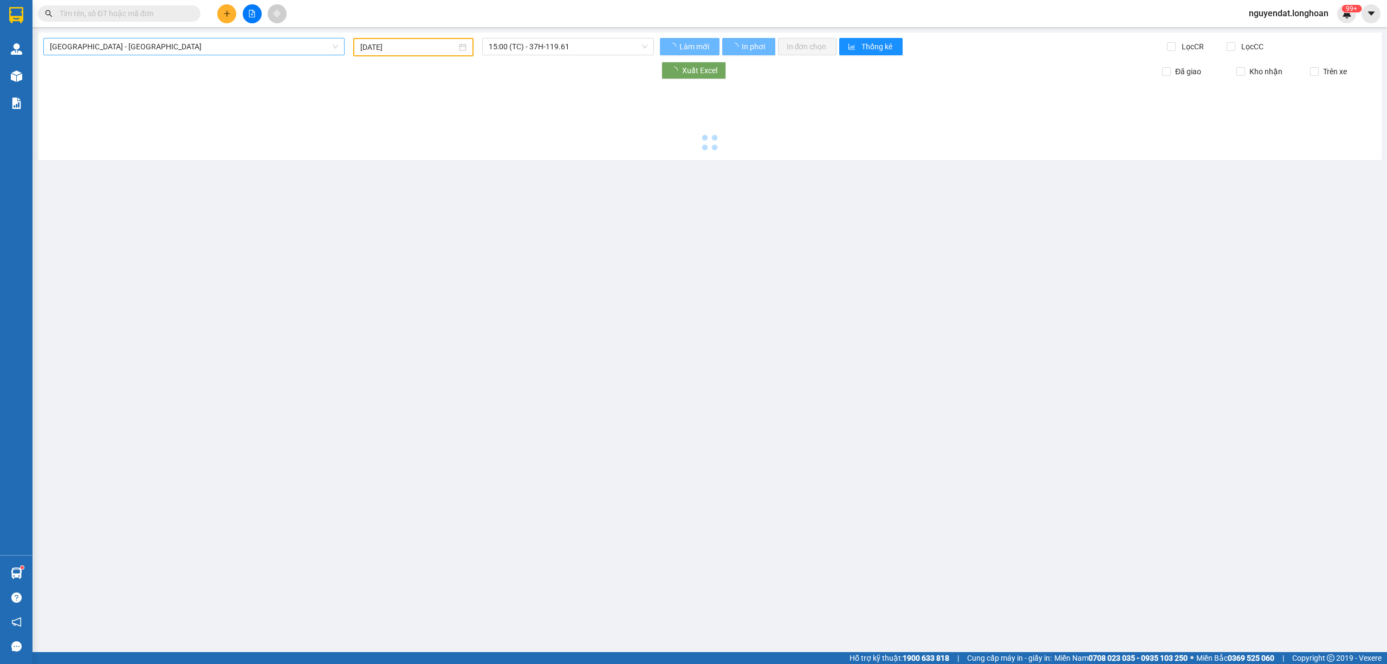
type input "[DATE]"
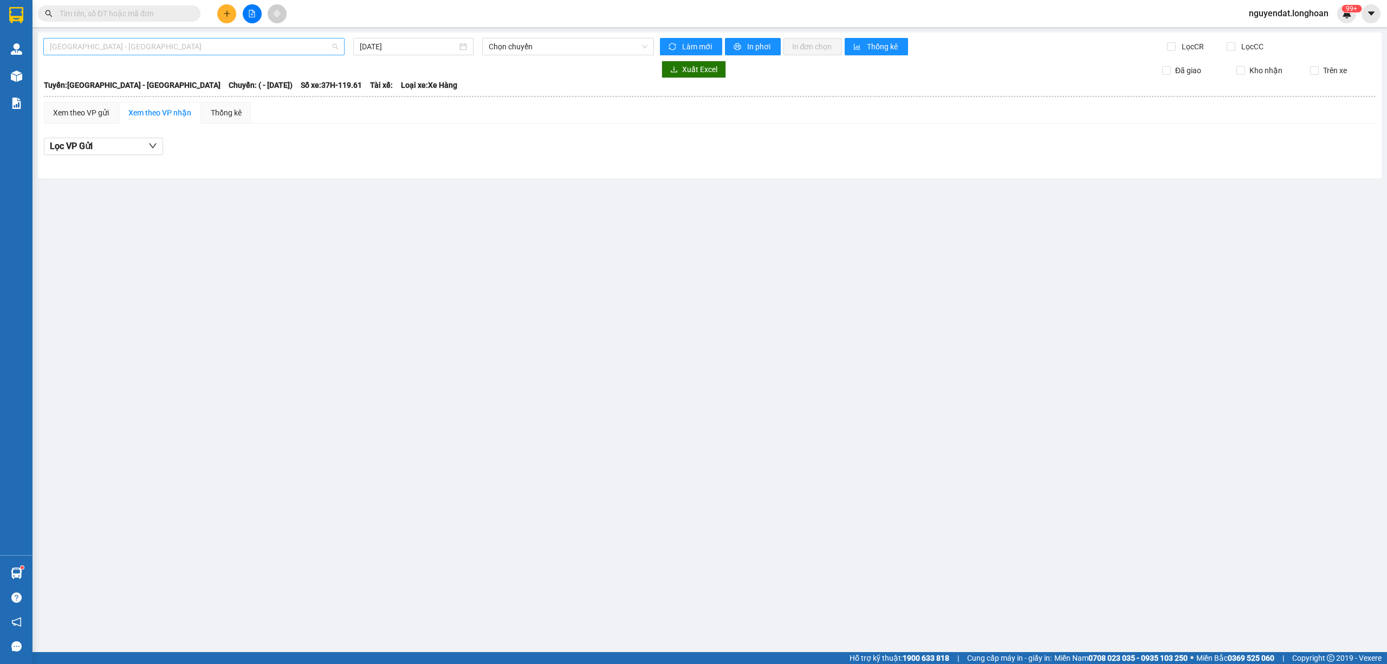
click at [228, 50] on span "[GEOGRAPHIC_DATA] - [GEOGRAPHIC_DATA]" at bounding box center [194, 46] width 288 height 16
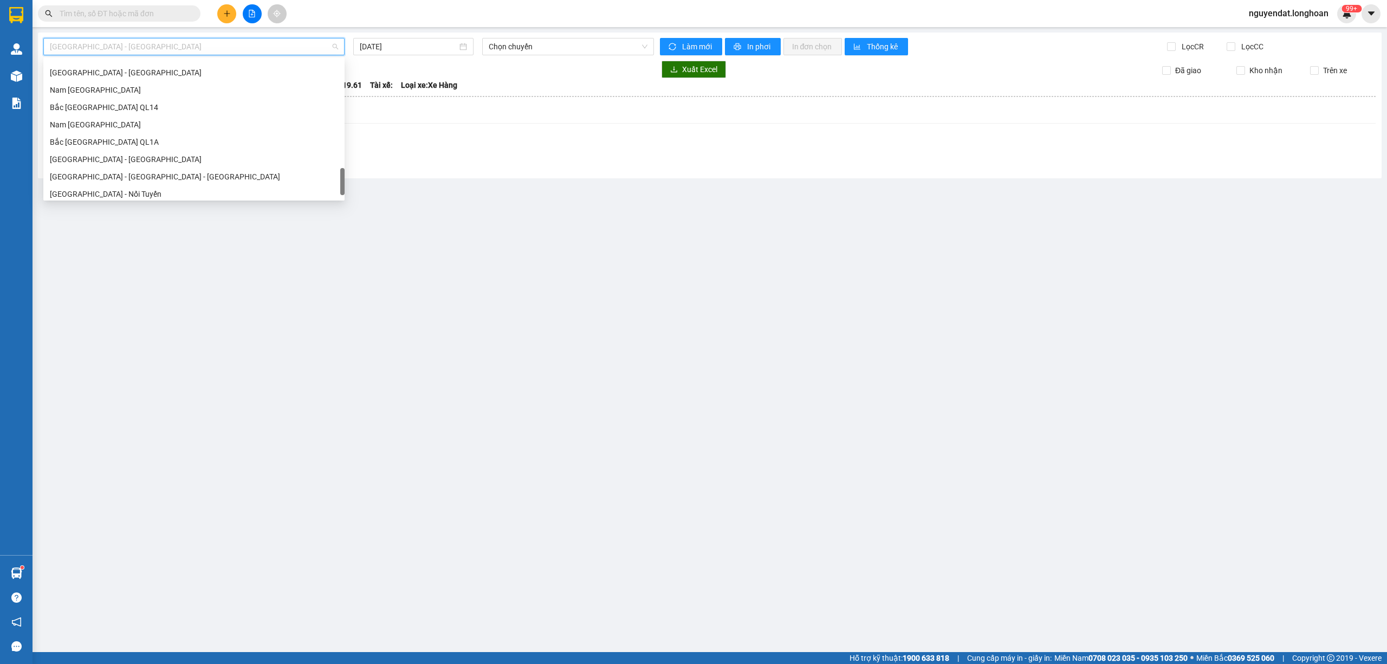
scroll to position [746, 0]
click at [138, 108] on div "Nam [GEOGRAPHIC_DATA]" at bounding box center [194, 103] width 288 height 12
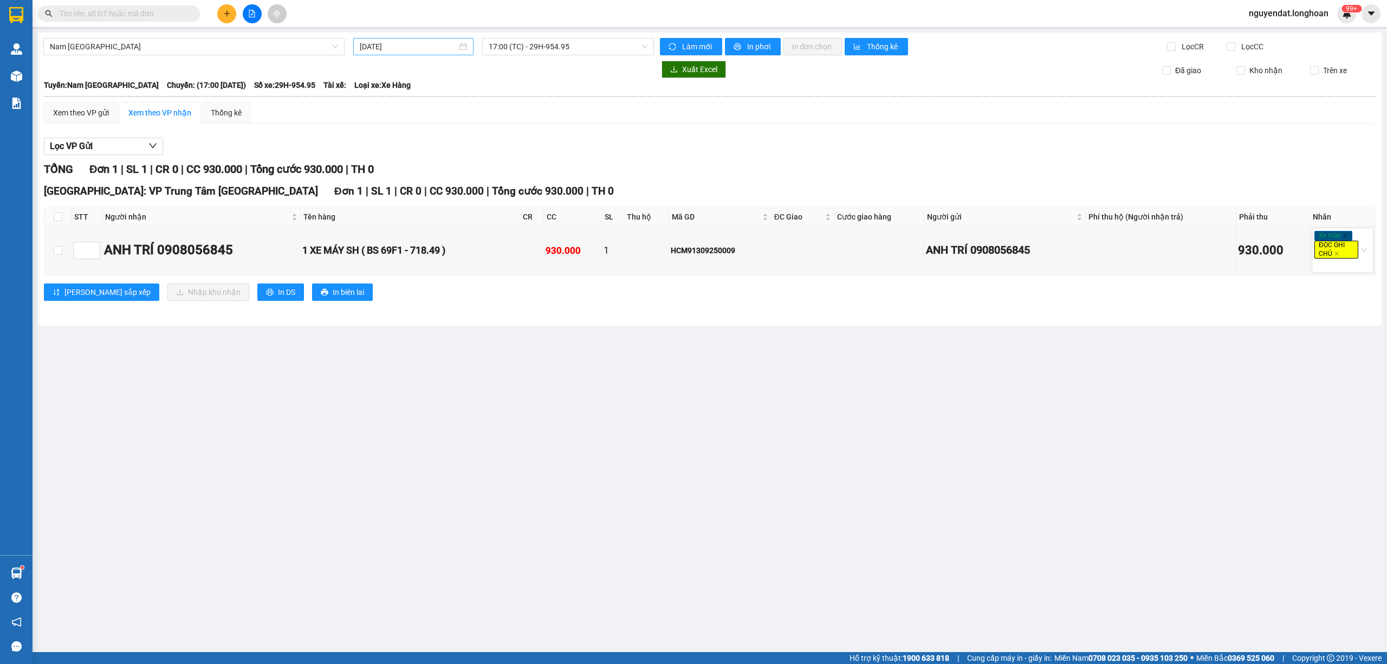
click at [393, 39] on div "[DATE]" at bounding box center [413, 46] width 120 height 17
click at [395, 49] on input "[DATE]" at bounding box center [409, 47] width 98 height 12
click at [491, 126] on div "13" at bounding box center [486, 126] width 13 height 13
type input "[DATE]"
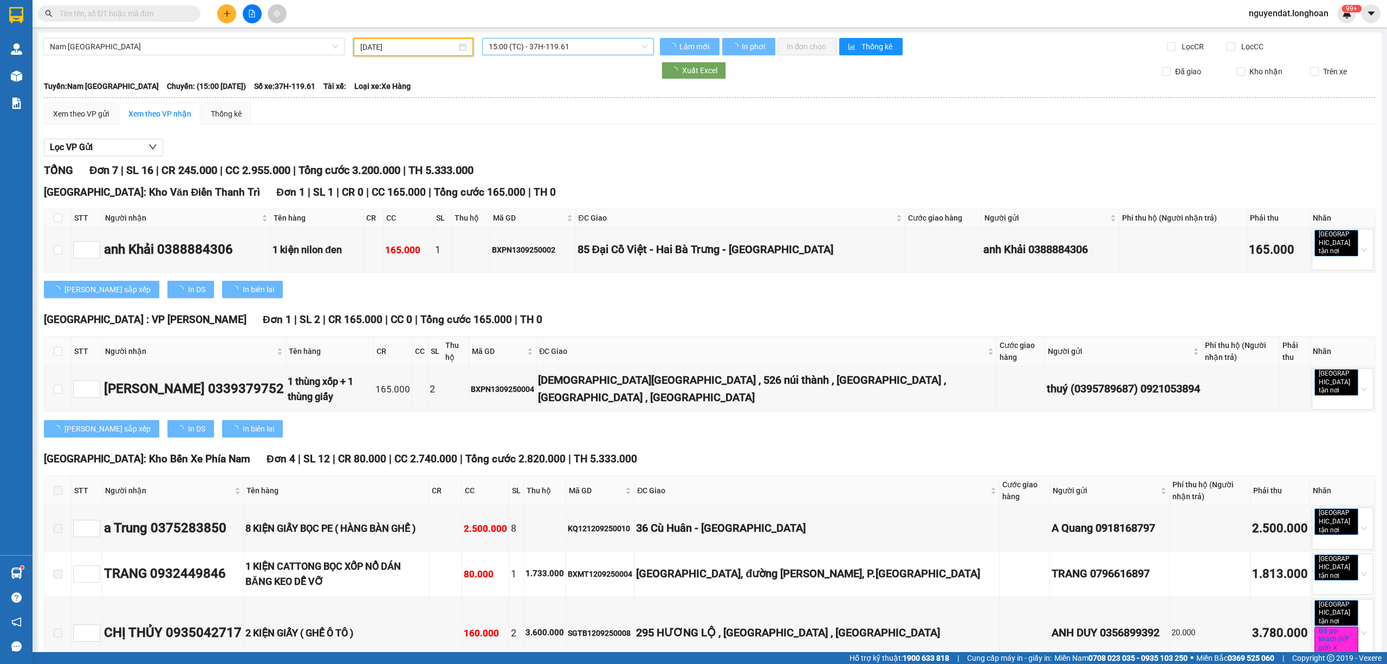
click at [564, 43] on span "15:00 (TC) - 37H-119.61" at bounding box center [568, 46] width 159 height 16
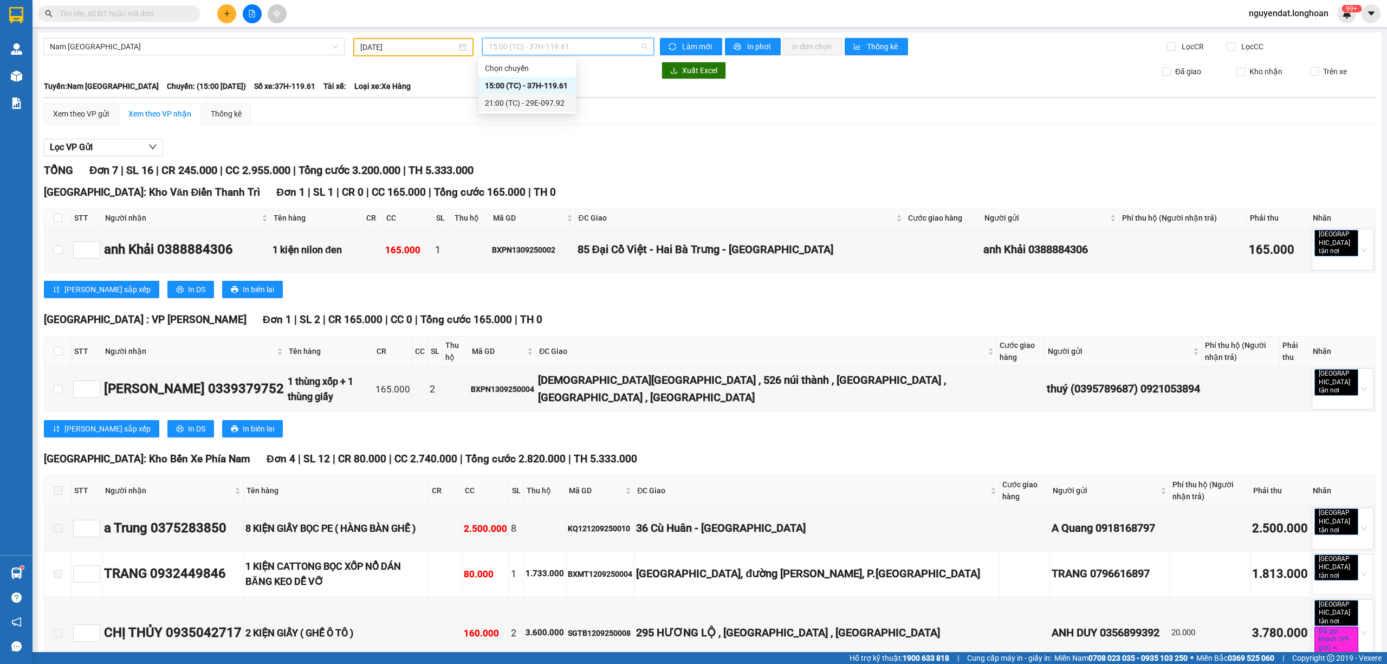
click at [553, 97] on div "21:00 (TC) - 29E-097.92" at bounding box center [527, 103] width 85 height 12
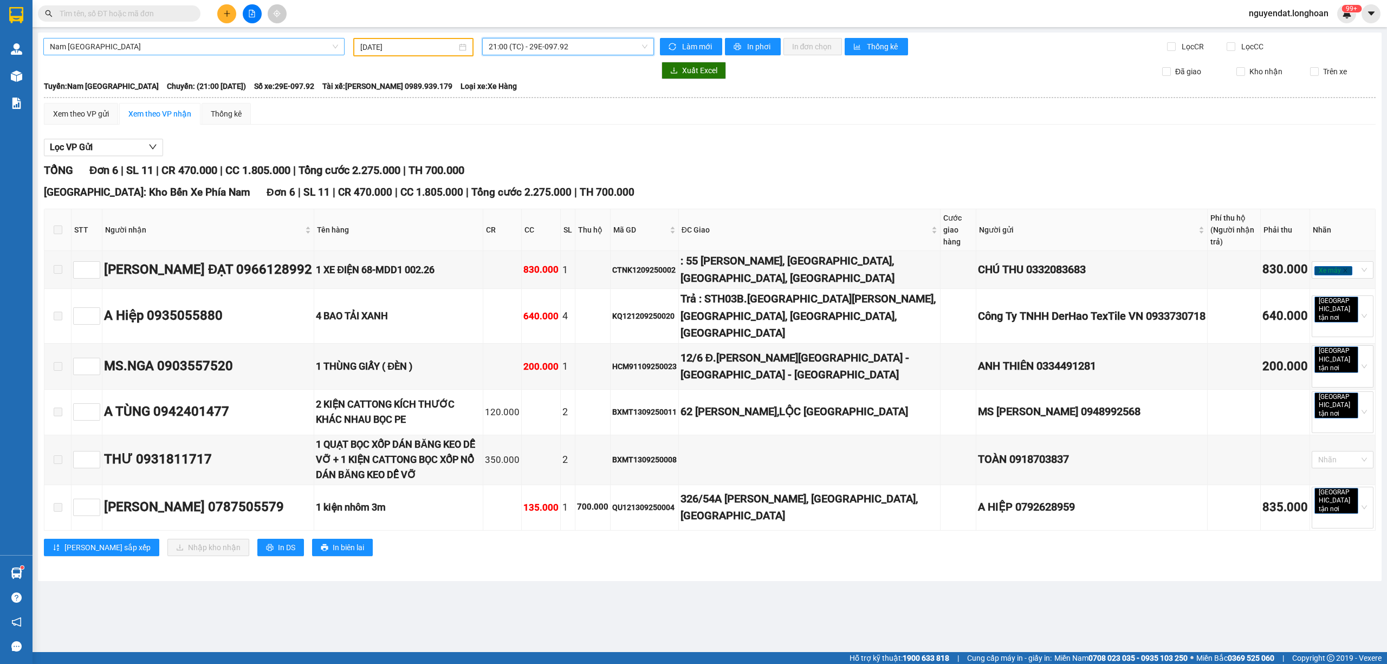
click at [303, 44] on span "Nam [GEOGRAPHIC_DATA]" at bounding box center [194, 46] width 288 height 16
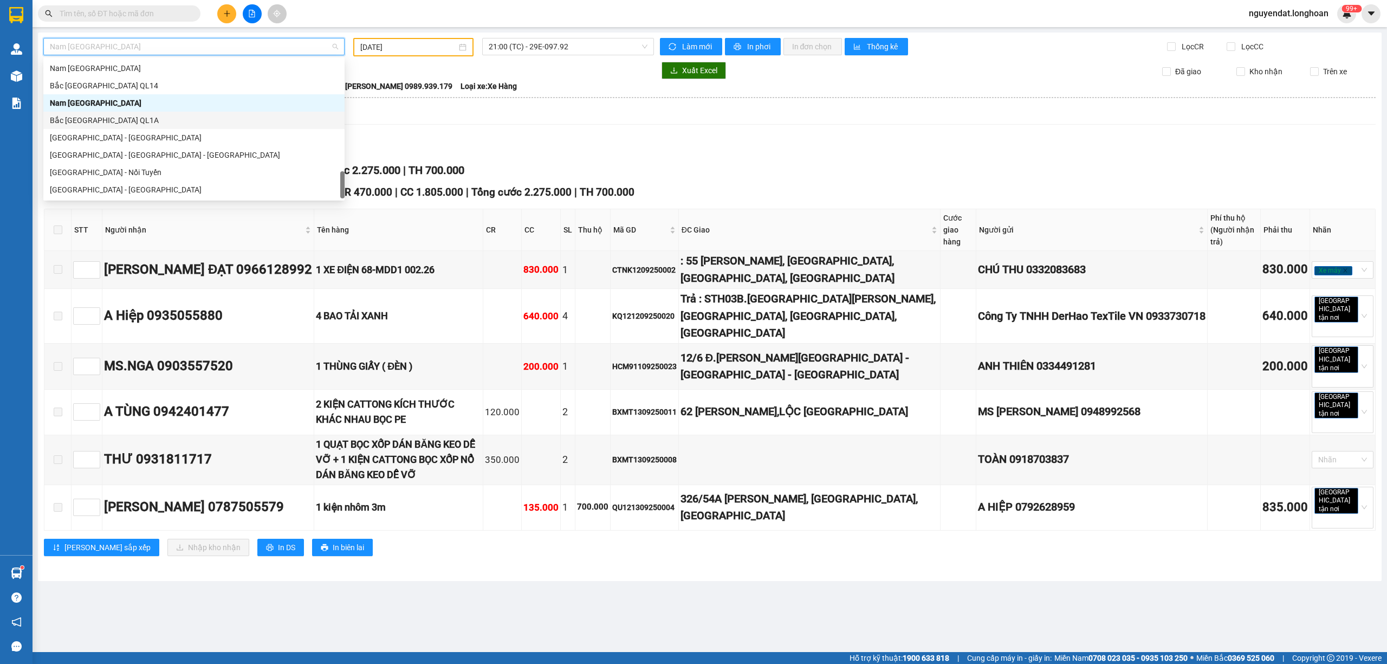
click at [141, 118] on div "Bắc [GEOGRAPHIC_DATA] QL1A" at bounding box center [194, 120] width 288 height 12
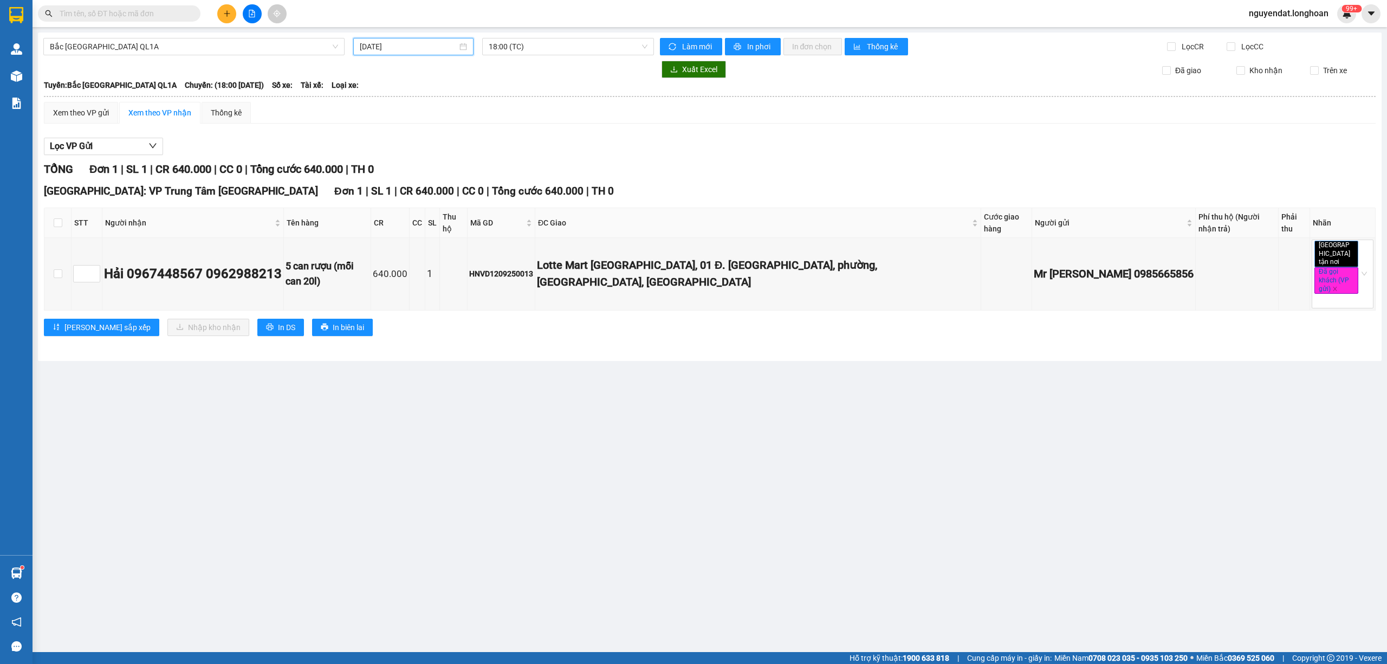
click at [418, 43] on input "[DATE]" at bounding box center [409, 47] width 98 height 12
click at [488, 124] on div "13" at bounding box center [486, 126] width 13 height 13
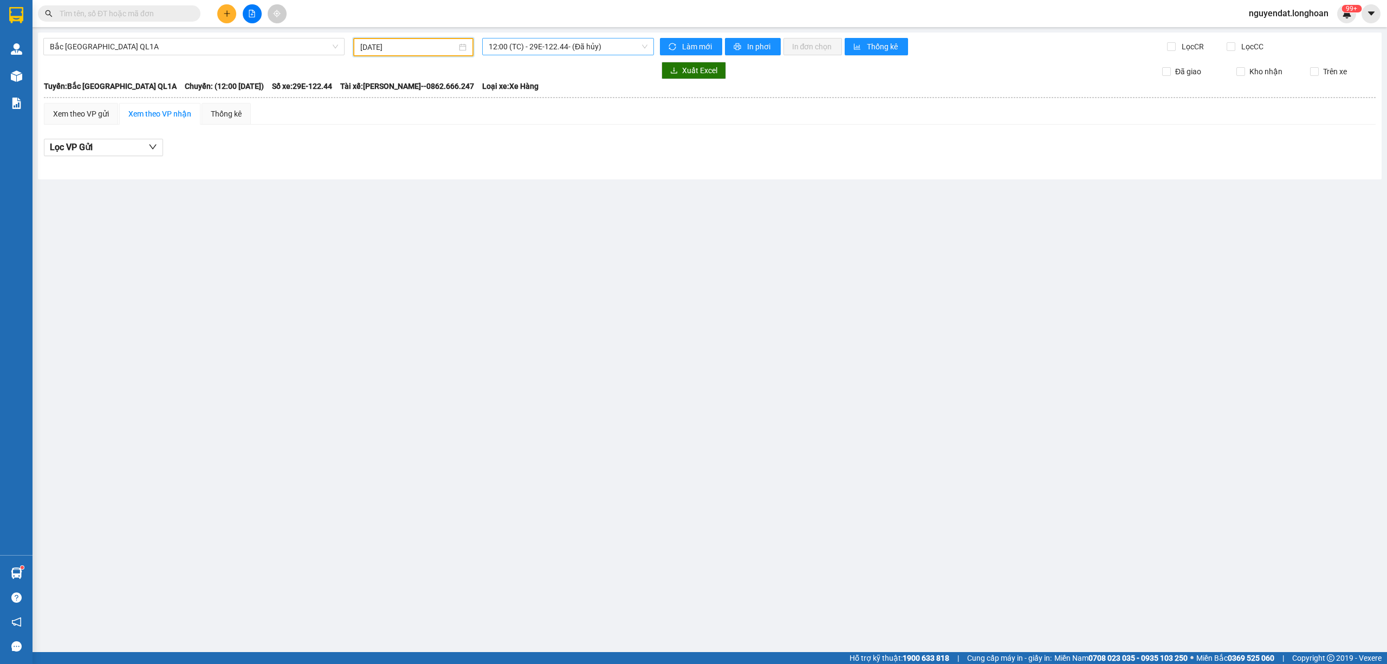
click at [536, 42] on span "12:00 (TC) - 29E-122.44 - (Đã hủy)" at bounding box center [568, 46] width 159 height 16
click at [438, 49] on input "[DATE]" at bounding box center [408, 47] width 96 height 12
click at [471, 126] on div "12" at bounding box center [467, 126] width 13 height 13
click at [566, 44] on span "16:00 (TC) - 29K-107.57" at bounding box center [568, 46] width 159 height 16
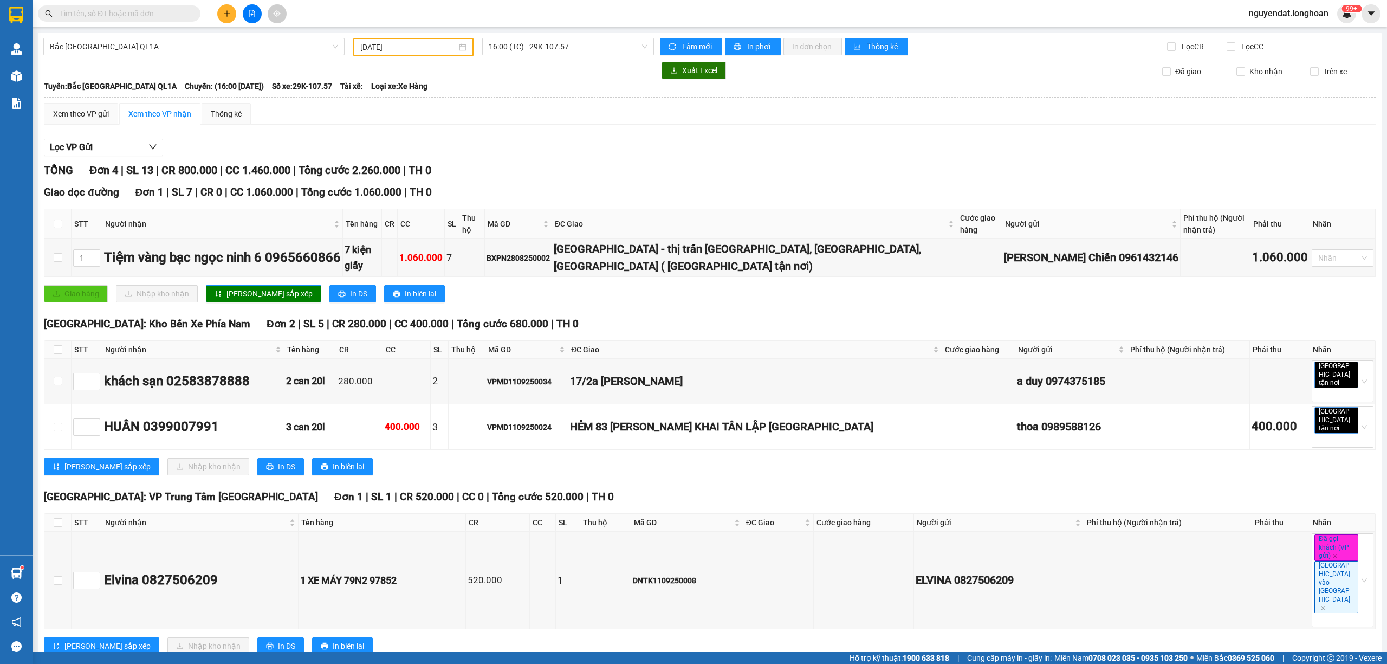
click at [692, 152] on div "Lọc VP Gửi" at bounding box center [710, 148] width 1332 height 18
click at [662, 328] on div "[GEOGRAPHIC_DATA]: Kho Bến Xe Phía Nam Đơn 2 | SL 5 | CR 280.000 | CC 400.000 |…" at bounding box center [710, 324] width 1332 height 16
click at [646, 316] on div "[GEOGRAPHIC_DATA]: Kho Bến Xe Phía Nam Đơn 2 | SL 5 | CR 280.000 | CC 400.000 |…" at bounding box center [710, 324] width 1332 height 16
click at [51, 345] on th at bounding box center [57, 350] width 27 height 18
click at [569, 48] on span "16:00 (TC) - 29K-107.57" at bounding box center [568, 46] width 159 height 16
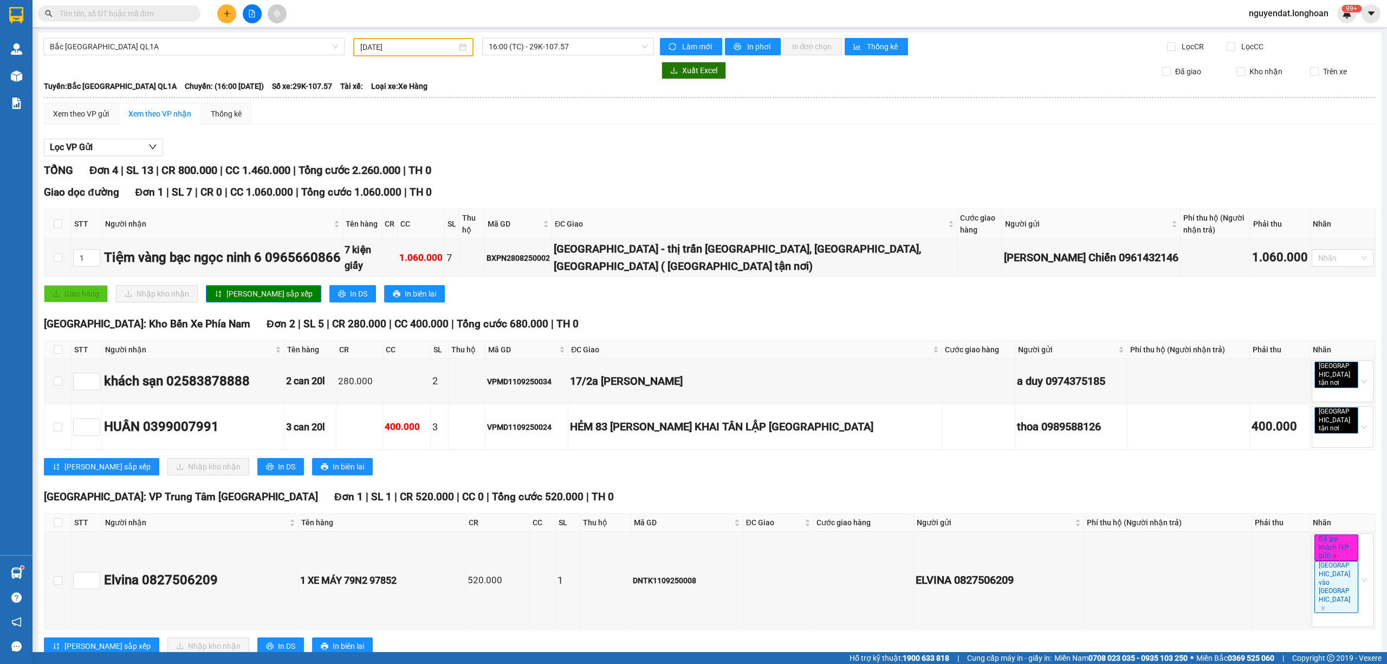
click at [625, 131] on div "Xem theo VP gửi Xem theo VP nhận Thống kê Lọc VP Gửi TỔNG Đơn 4 | SL 13 | CR 8…" at bounding box center [710, 385] width 1332 height 565
click at [595, 31] on main "Bắc [GEOGRAPHIC_DATA] QL1A [DATE] 16:00 (TC) - 29K-107.57 Làm mới In phơi In đơ…" at bounding box center [693, 326] width 1387 height 652
drag, startPoint x: 591, startPoint y: 37, endPoint x: 567, endPoint y: 77, distance: 46.6
click at [590, 37] on div "Bắc [GEOGRAPHIC_DATA] QL1A [DATE] 16:00 (TC) - 29K-107.57 Làm mới In phơi In đơ…" at bounding box center [710, 356] width 1344 height 647
click at [621, 43] on span "16:00 (TC) - 29K-107.57" at bounding box center [568, 46] width 159 height 16
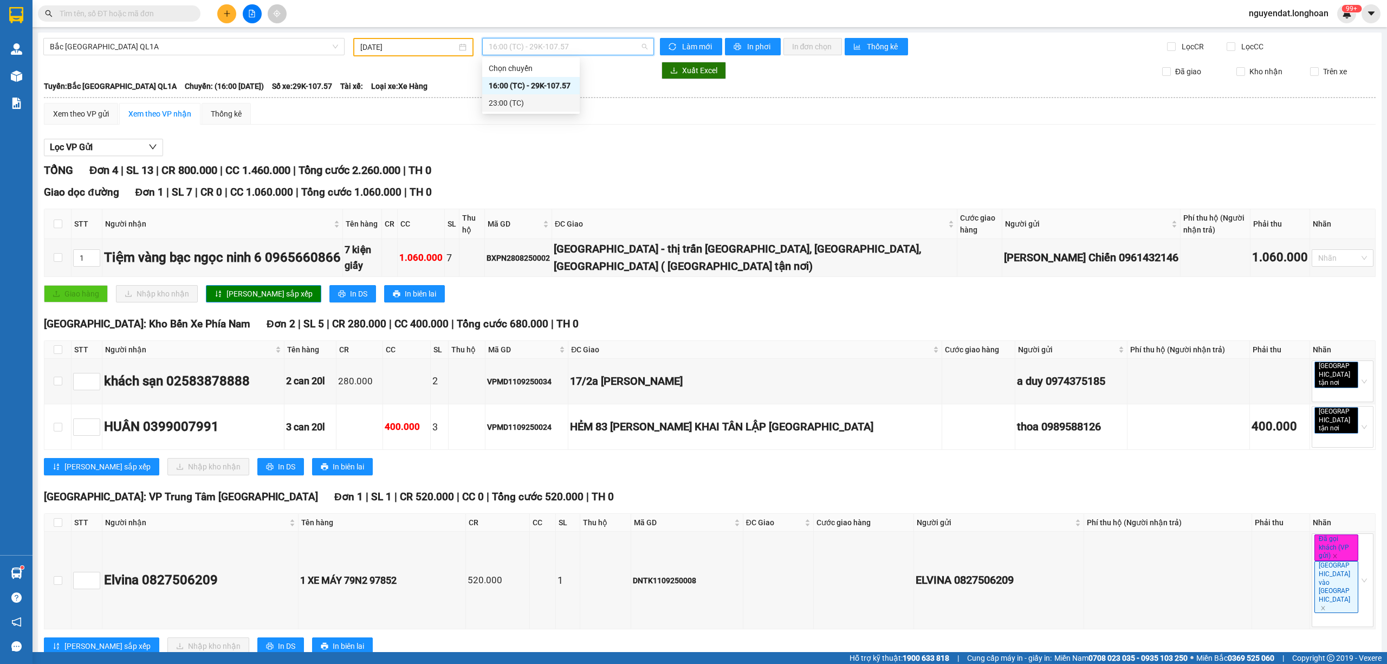
click at [542, 101] on div "23:00 (TC)" at bounding box center [531, 103] width 85 height 12
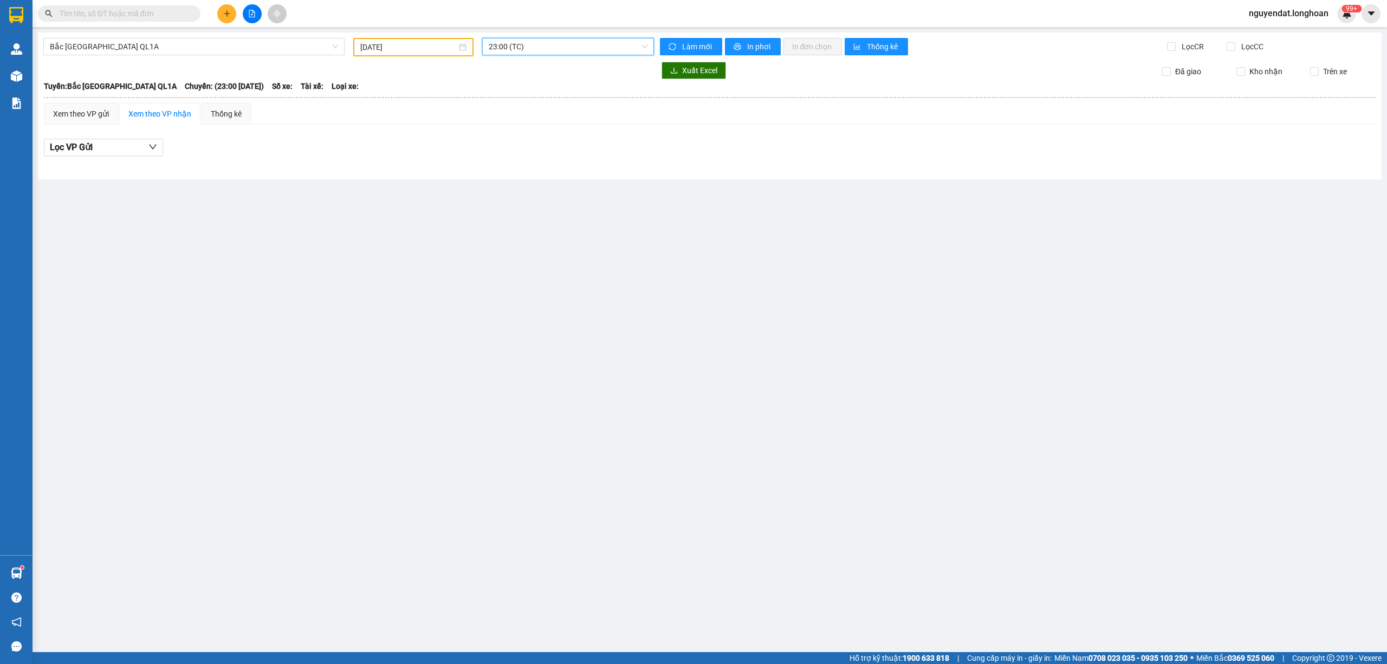
click at [587, 47] on span "23:00 (TC)" at bounding box center [568, 46] width 159 height 16
click at [541, 85] on div "16:00 (TC) - 29K-107.57" at bounding box center [531, 86] width 85 height 12
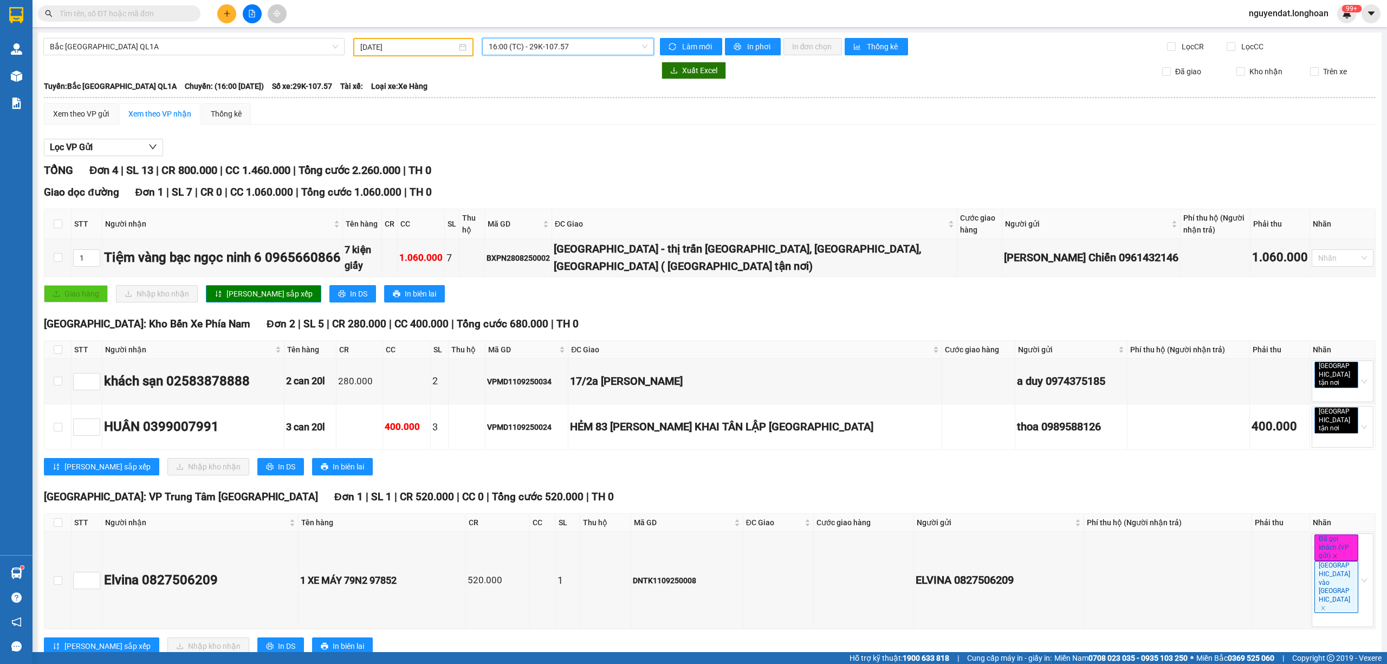
click at [425, 46] on input "[DATE]" at bounding box center [408, 47] width 96 height 12
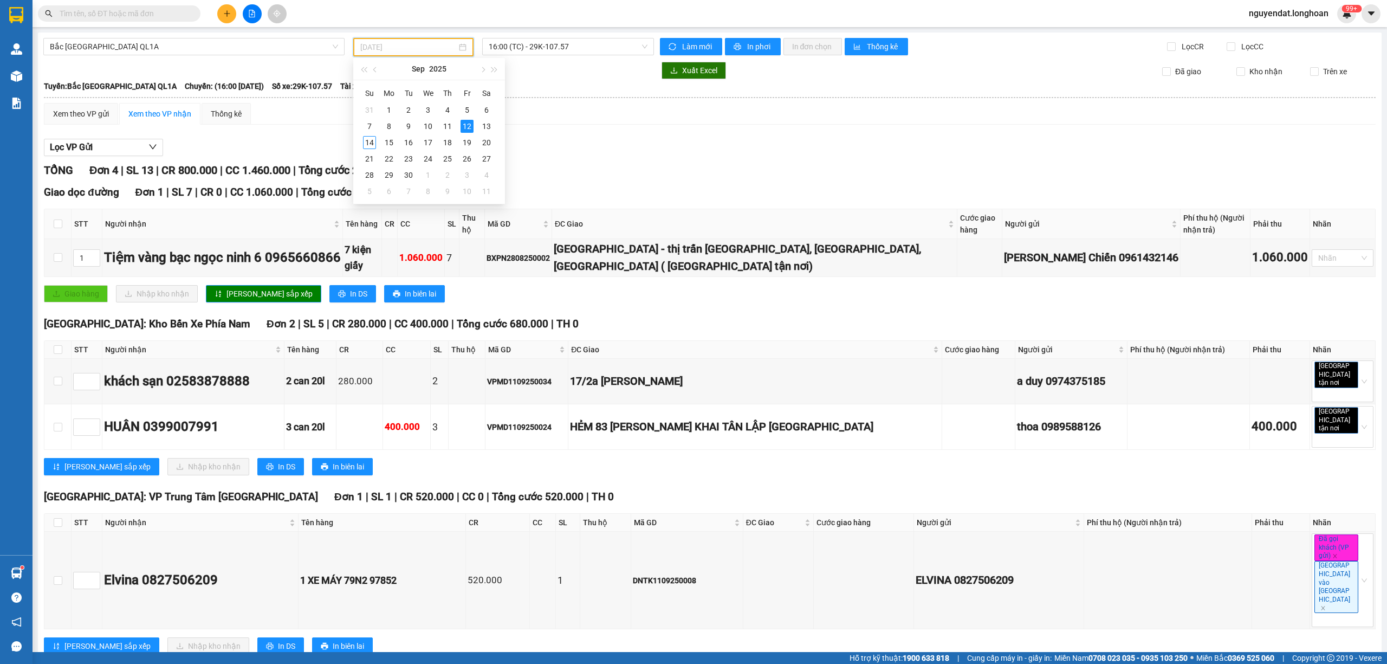
type input "[DATE]"
click at [575, 46] on span "16:00 (TC) - 29K-107.57" at bounding box center [568, 46] width 159 height 16
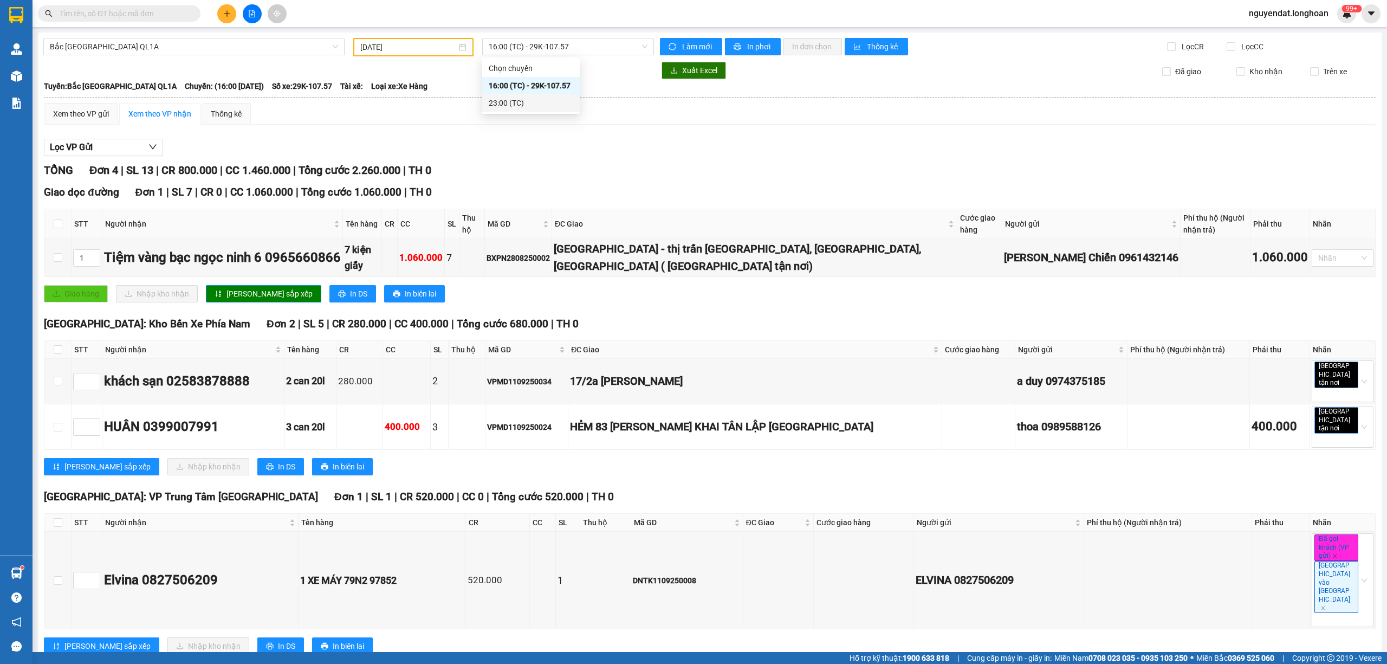
click at [627, 115] on div "Xem theo VP gửi Xem theo VP nhận Thống kê" at bounding box center [710, 114] width 1332 height 22
click at [665, 154] on div "Lọc VP Gửi" at bounding box center [710, 148] width 1332 height 18
drag, startPoint x: 675, startPoint y: 74, endPoint x: 626, endPoint y: 164, distance: 101.6
click at [626, 164] on div "TỔNG Đơn 4 | SL 13 | CR 800.000 | CC 1.460.000 | Tổng cước 2.260.000 | TH 0" at bounding box center [710, 170] width 1332 height 17
click at [59, 349] on input "checkbox" at bounding box center [58, 349] width 9 height 9
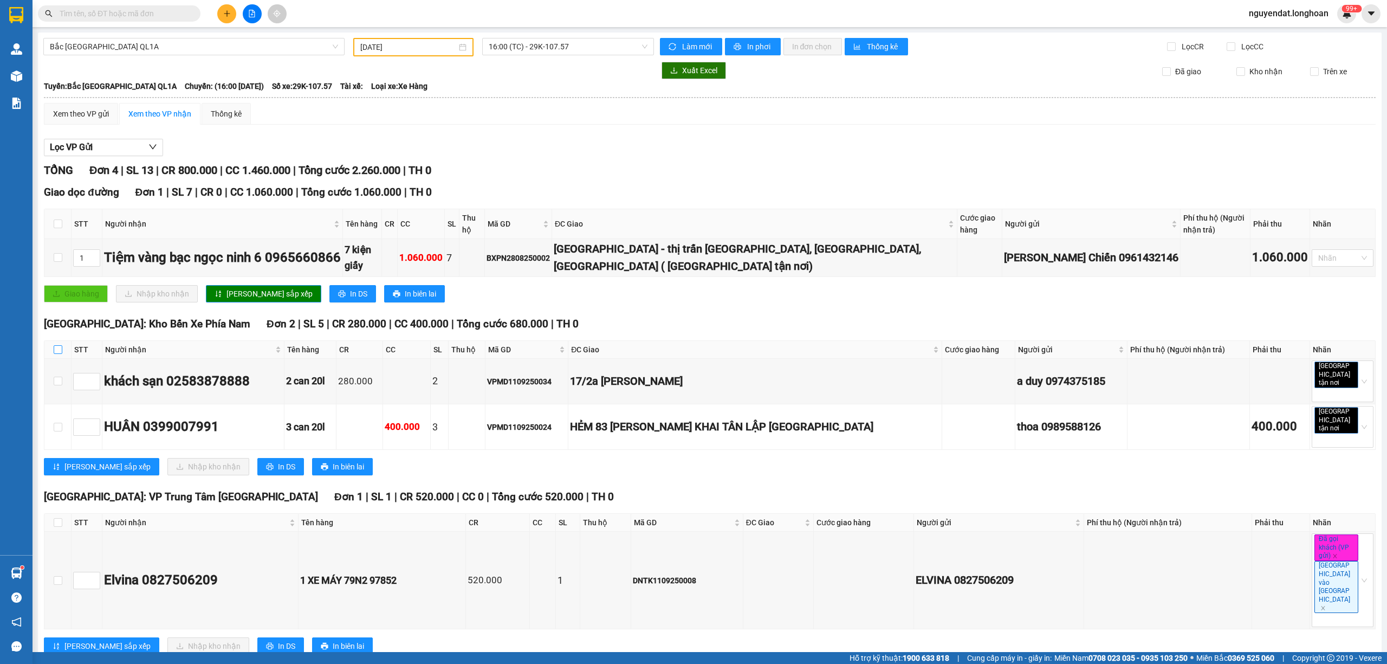
checkbox input "true"
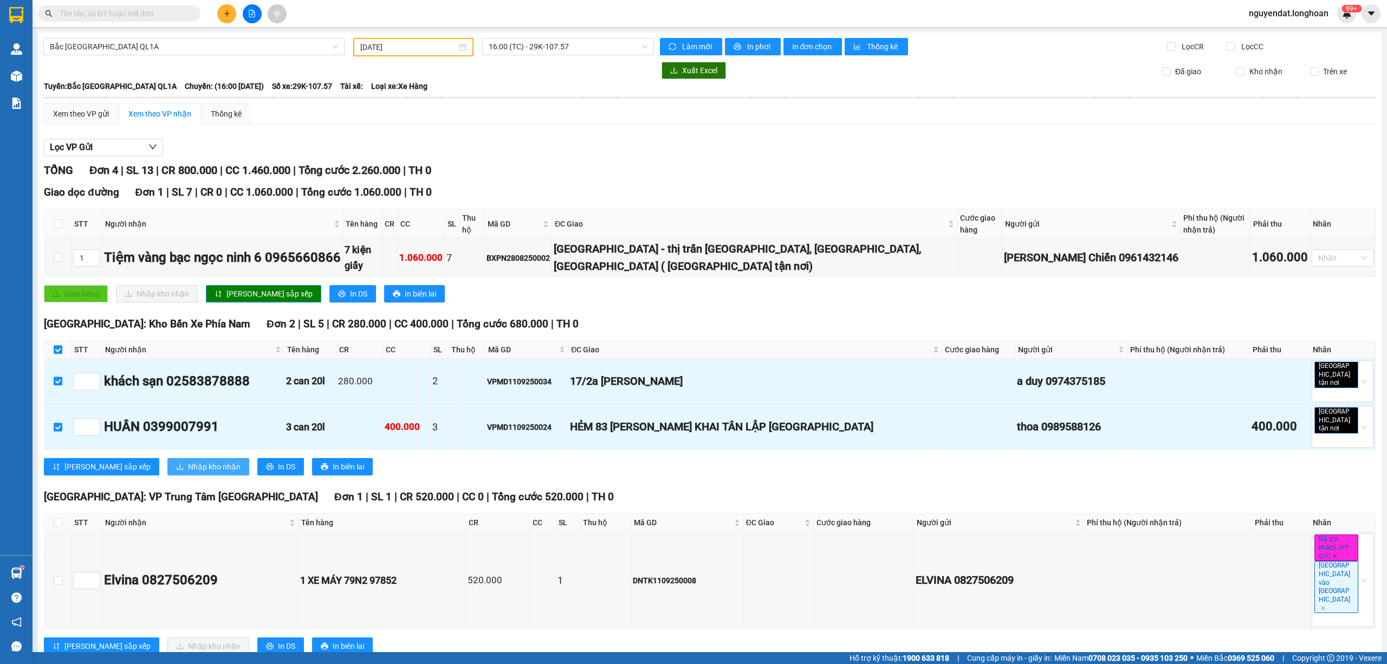
click at [188, 461] on span "Nhập kho nhận" at bounding box center [214, 467] width 53 height 12
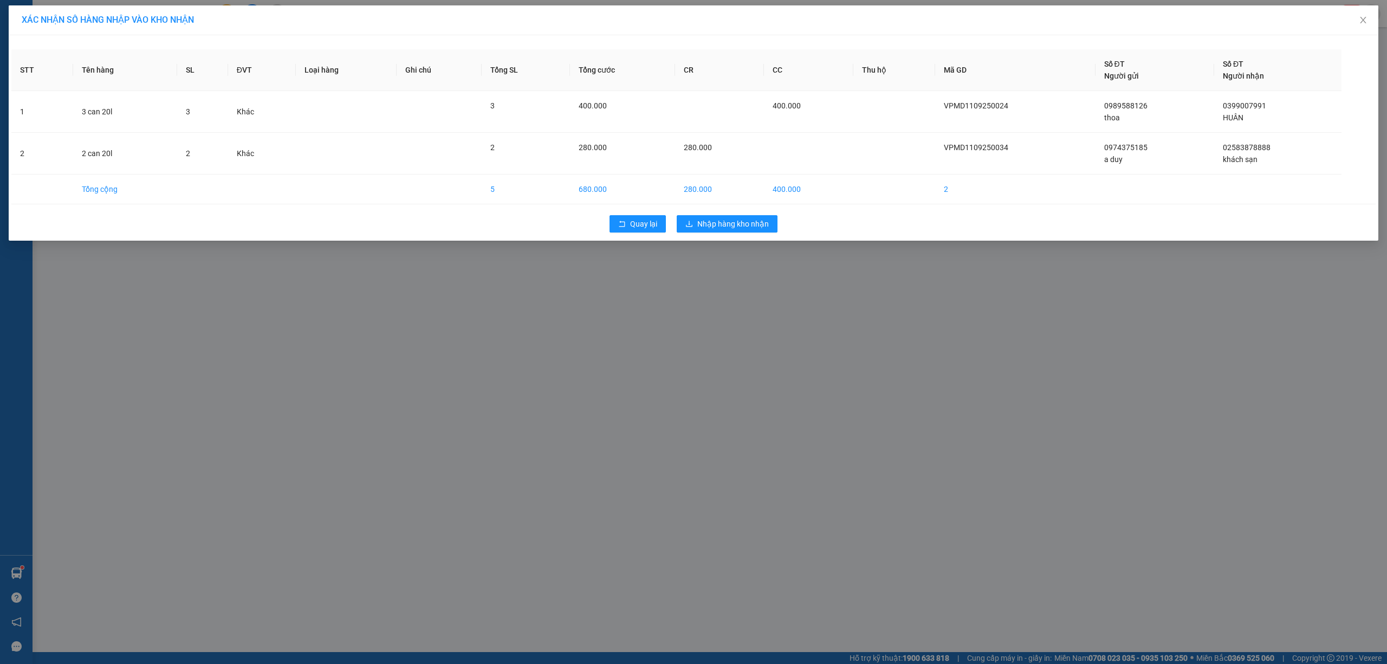
click at [717, 235] on div "Quay lại Nhập hàng kho nhận" at bounding box center [693, 224] width 1364 height 28
click at [717, 220] on span "Nhập hàng kho nhận" at bounding box center [733, 224] width 72 height 12
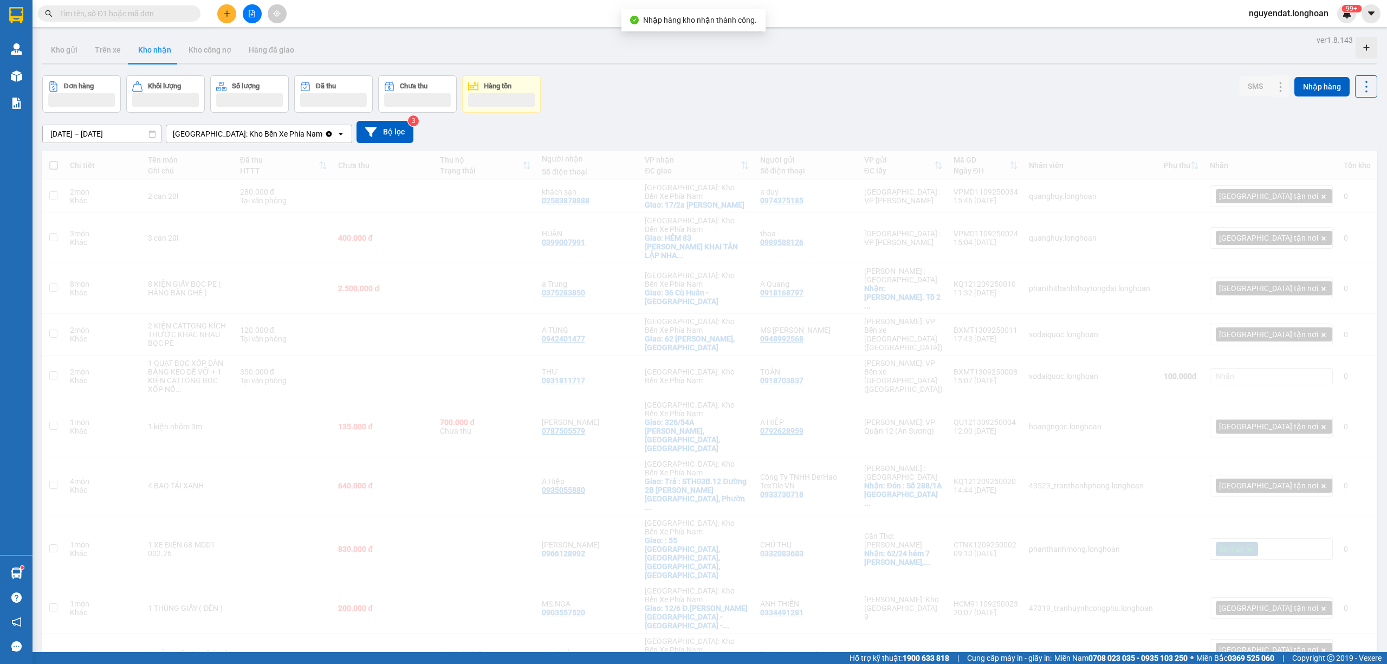
click at [253, 14] on icon "file-add" at bounding box center [252, 14] width 8 height 8
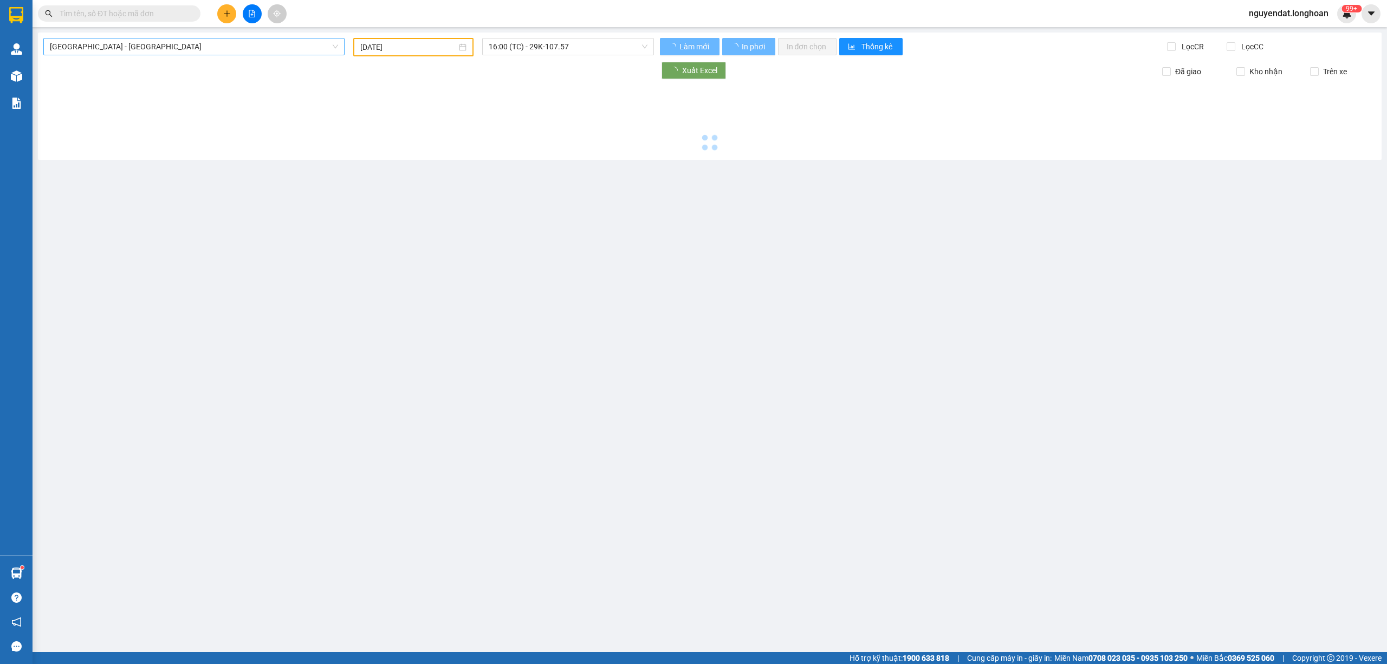
type input "[DATE]"
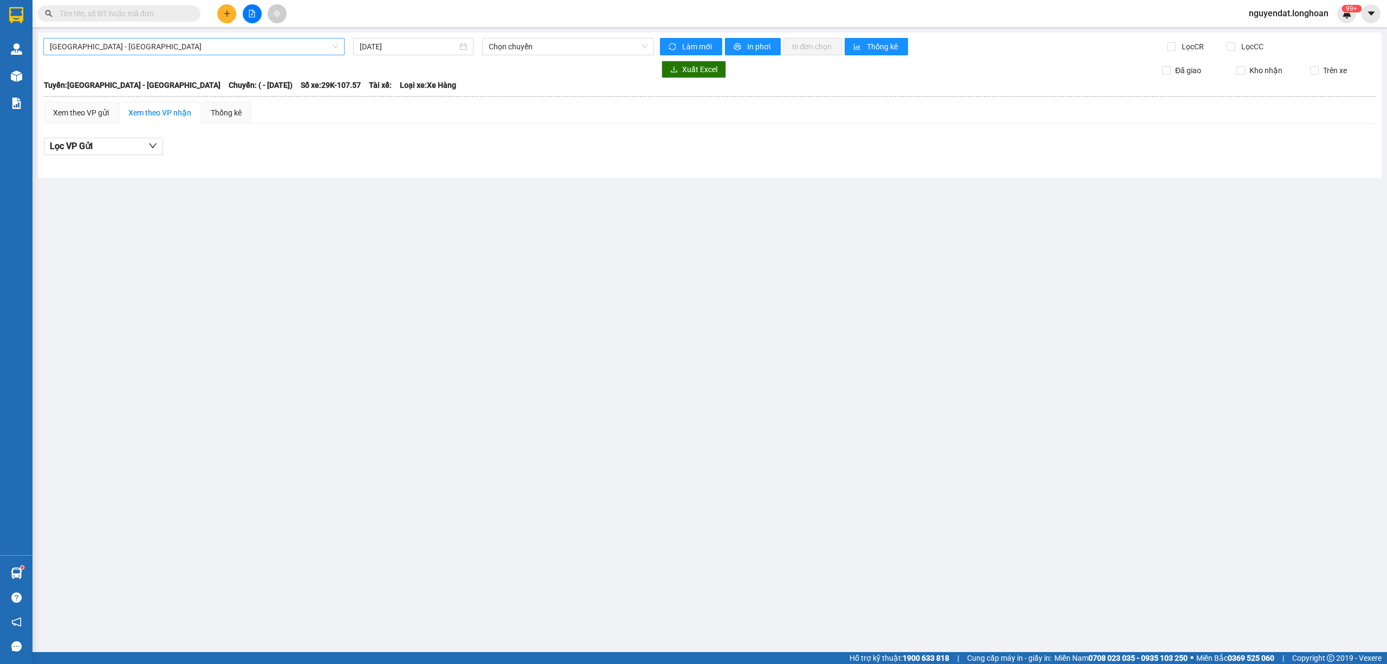
click at [207, 48] on span "[GEOGRAPHIC_DATA] - [GEOGRAPHIC_DATA]" at bounding box center [194, 46] width 288 height 16
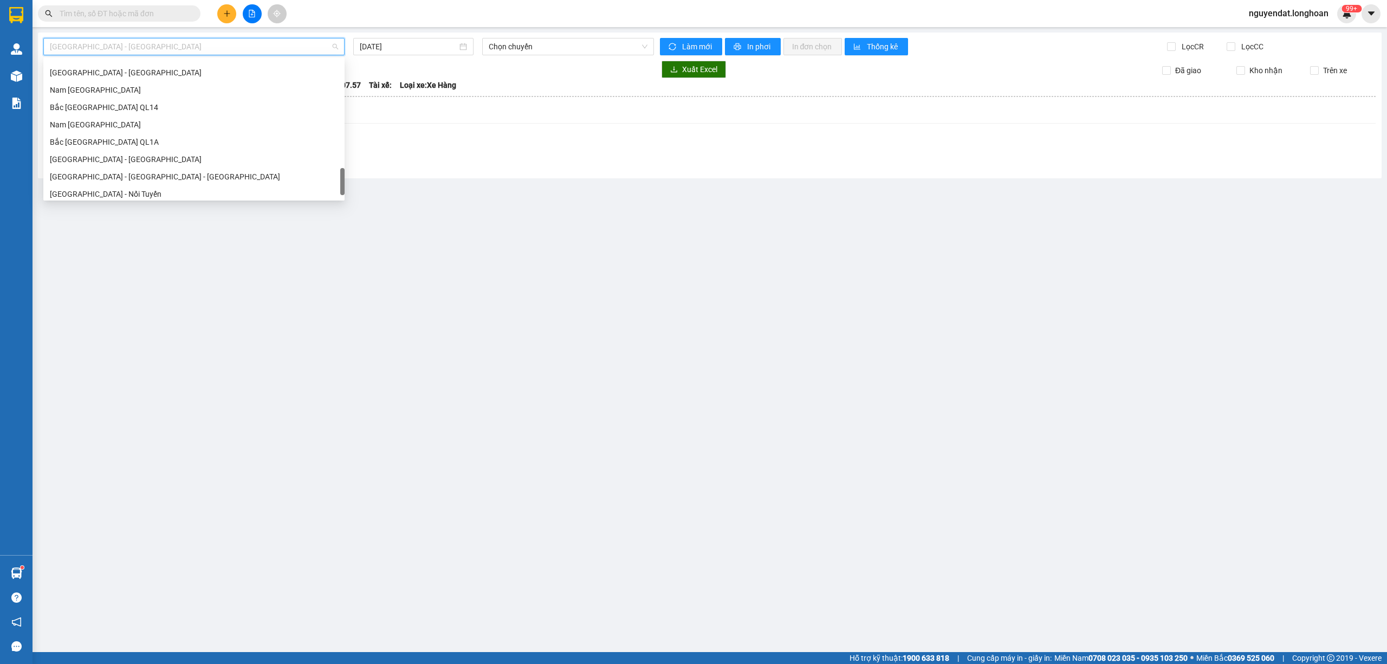
scroll to position [746, 0]
click at [186, 115] on div "Bắc [GEOGRAPHIC_DATA] QL1A" at bounding box center [194, 120] width 288 height 12
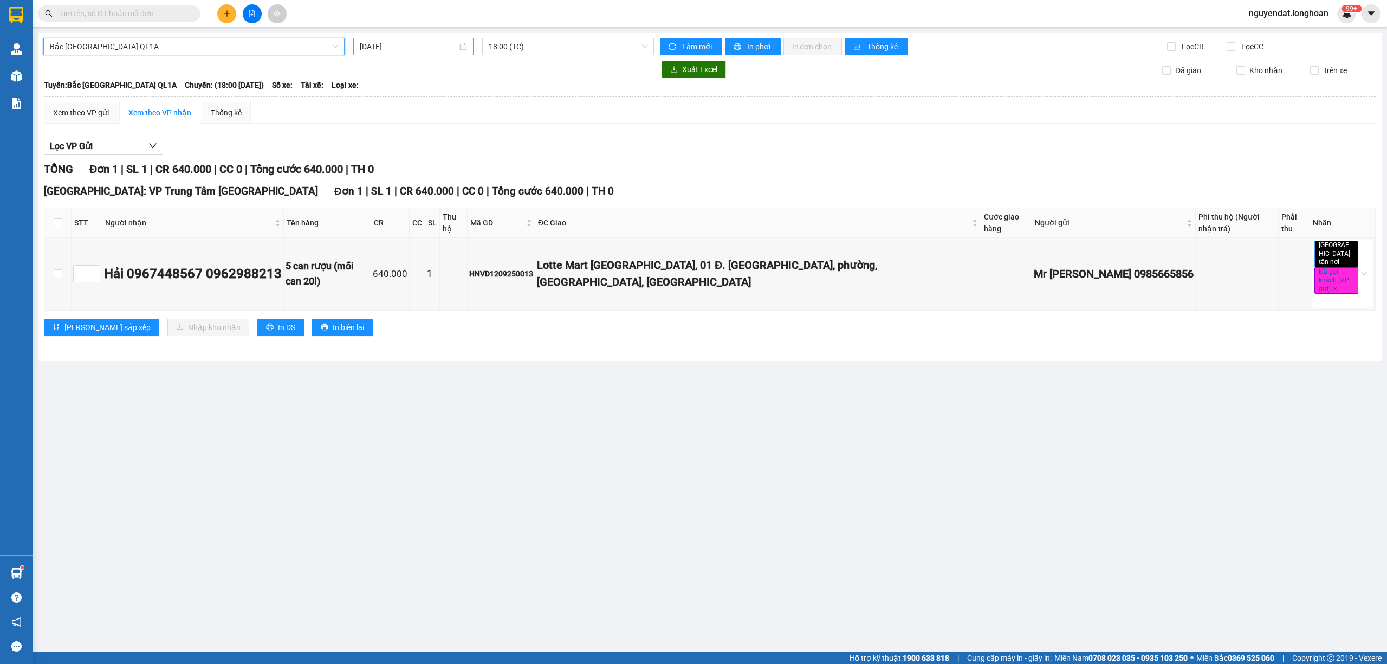
click at [412, 44] on input "[DATE]" at bounding box center [409, 47] width 98 height 12
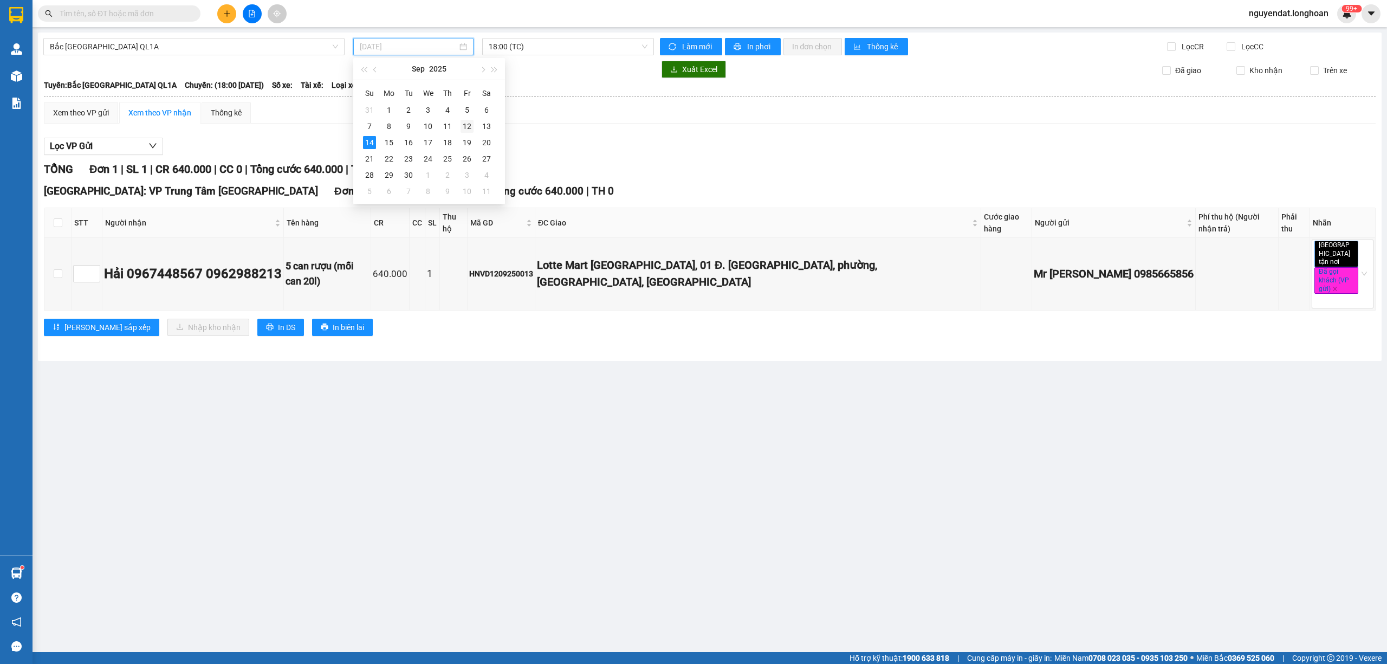
click at [473, 124] on div "12" at bounding box center [467, 126] width 13 height 13
type input "[DATE]"
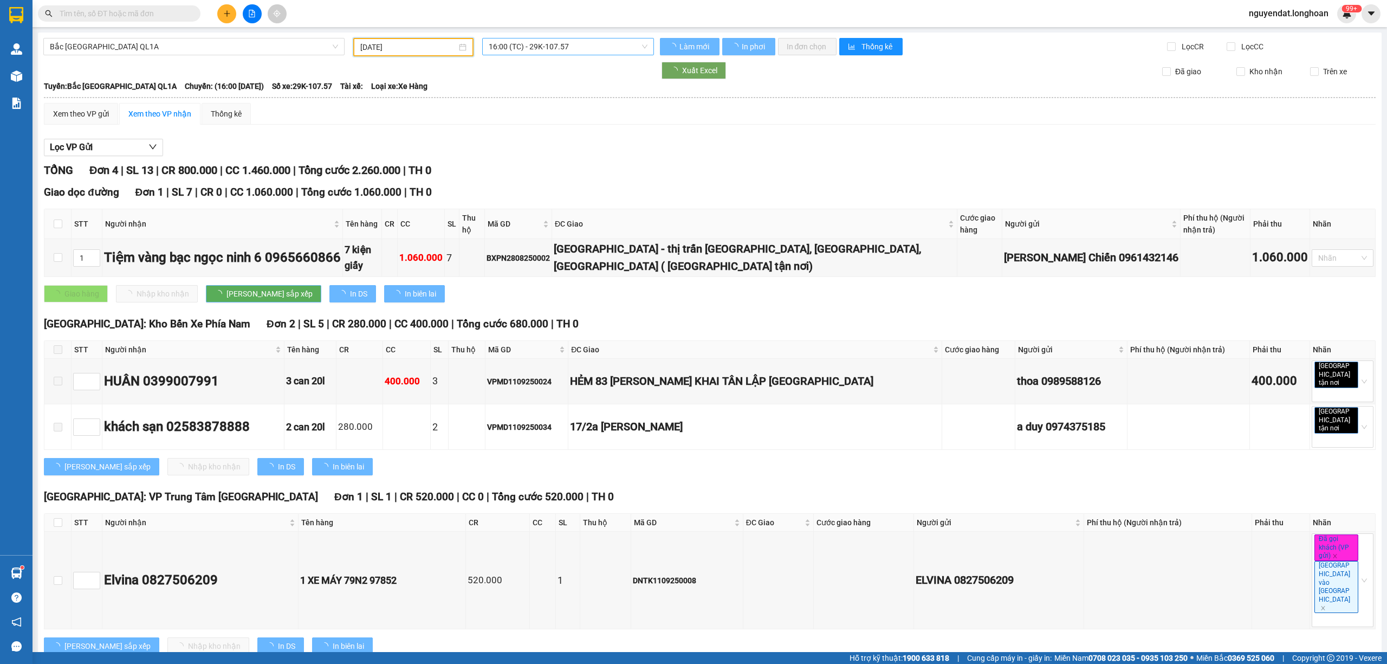
click at [555, 41] on span "16:00 (TC) - 29K-107.57" at bounding box center [568, 46] width 159 height 16
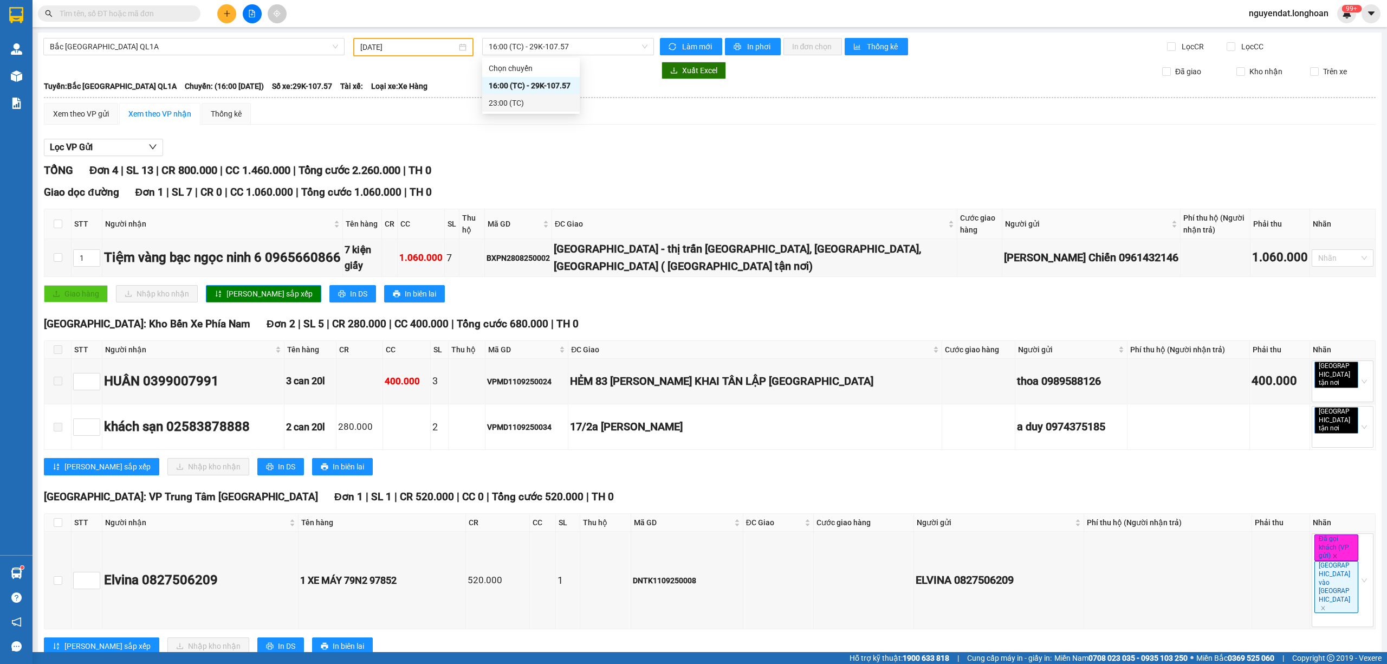
click at [725, 165] on div "TỔNG Đơn 4 | SL 13 | CR 800.000 | CC 1.460.000 | Tổng cước 2.260.000 | TH 0" at bounding box center [710, 170] width 1332 height 17
click at [54, 516] on label at bounding box center [58, 522] width 9 height 12
click at [61, 518] on input "checkbox" at bounding box center [58, 522] width 9 height 9
checkbox input "true"
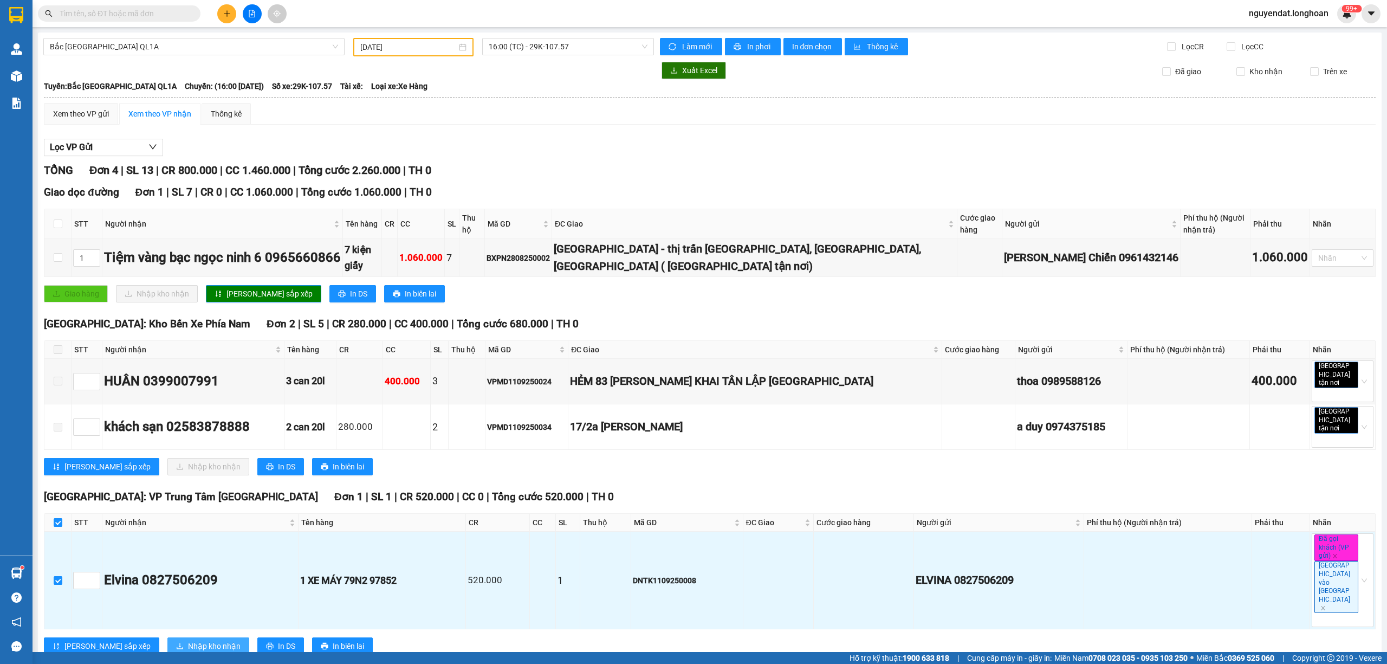
click at [168, 637] on button "Nhập kho nhận" at bounding box center [208, 645] width 82 height 17
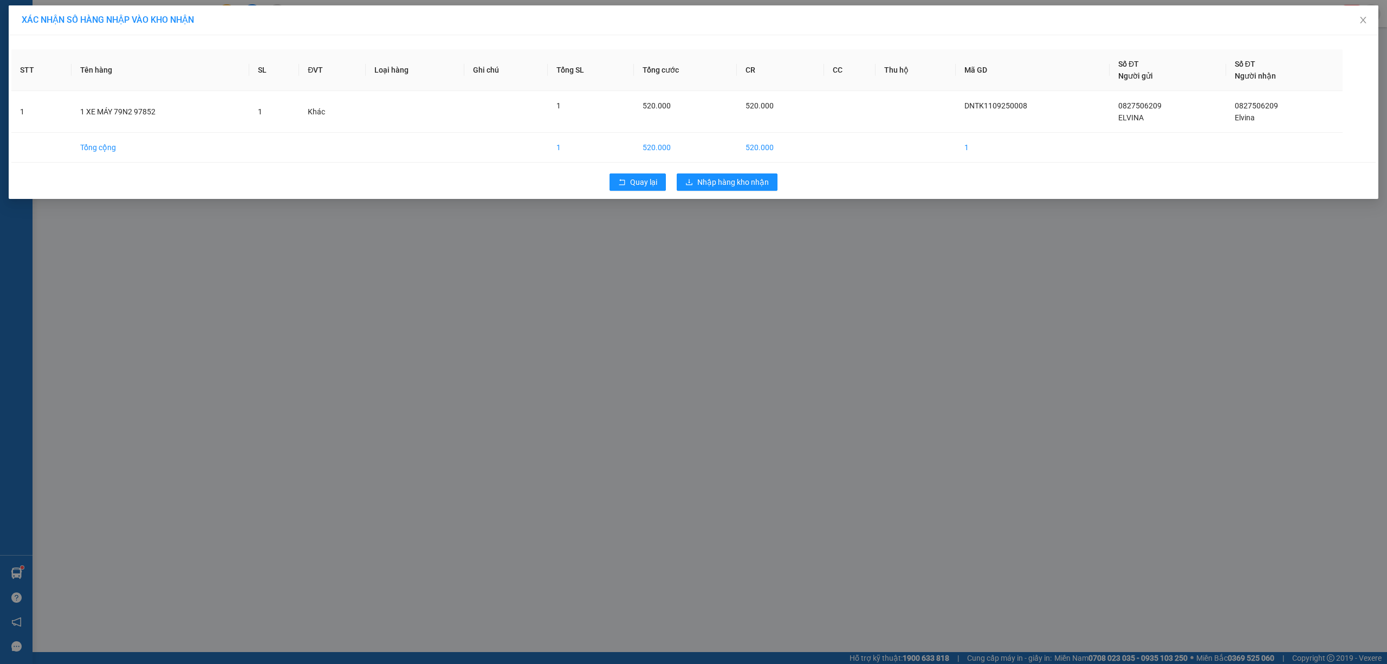
drag, startPoint x: 917, startPoint y: 477, endPoint x: 928, endPoint y: 471, distance: 11.9
click at [928, 471] on div "XÁC NHẬN SỐ HÀNG NHẬP VÀO KHO NHẬN STT Tên hàng SL ĐVT Loại hàng Ghi chú Tổng S…" at bounding box center [693, 332] width 1387 height 664
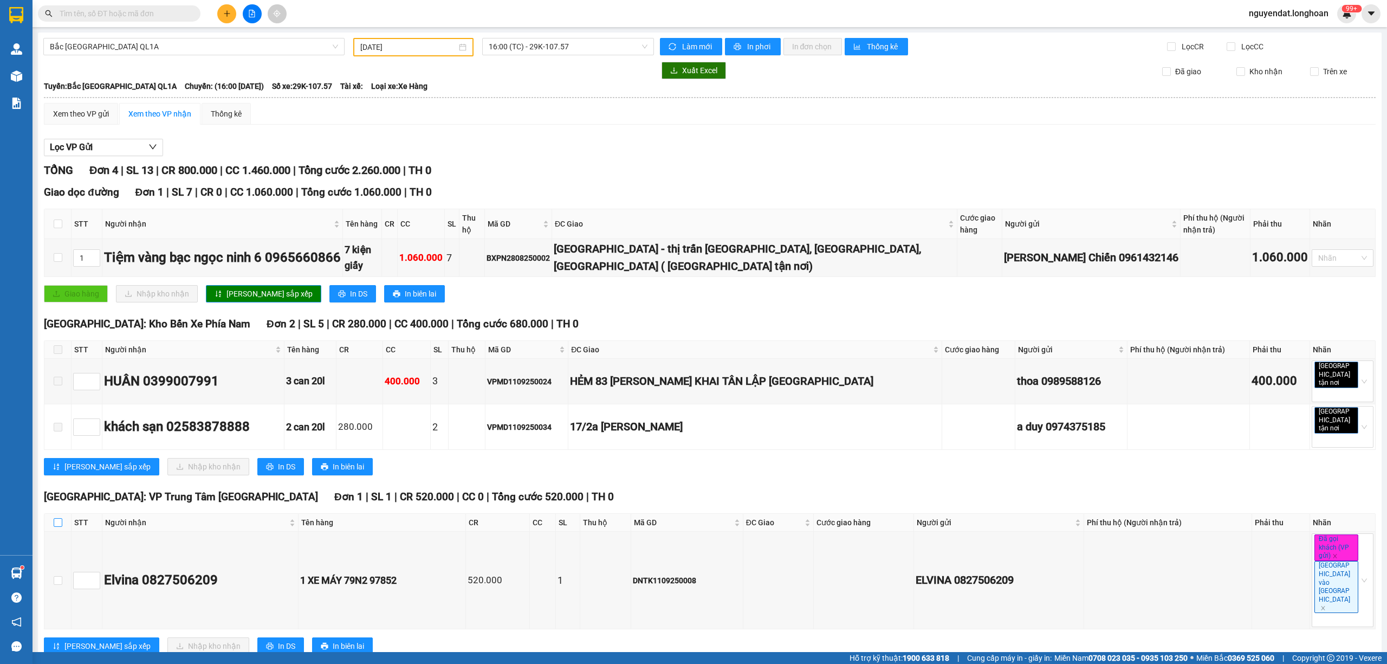
click at [54, 518] on input "checkbox" at bounding box center [58, 522] width 9 height 9
checkbox input "true"
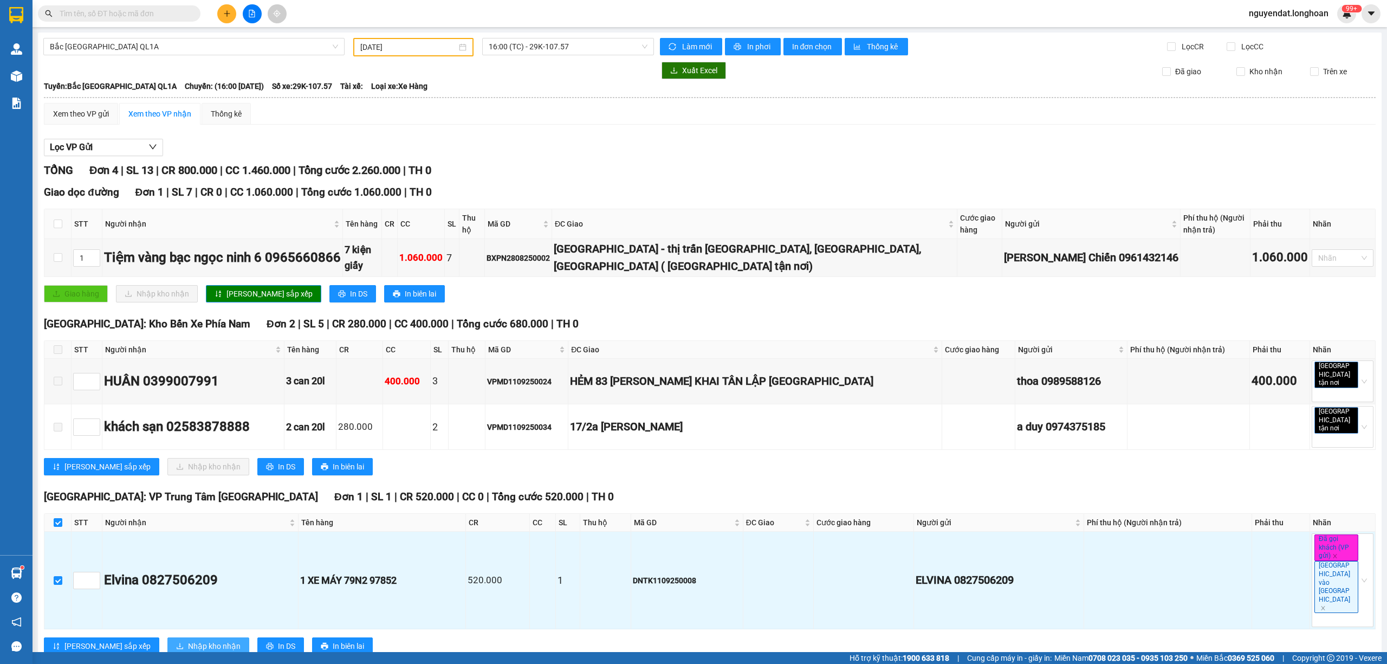
click at [188, 640] on span "Nhập kho nhận" at bounding box center [214, 646] width 53 height 12
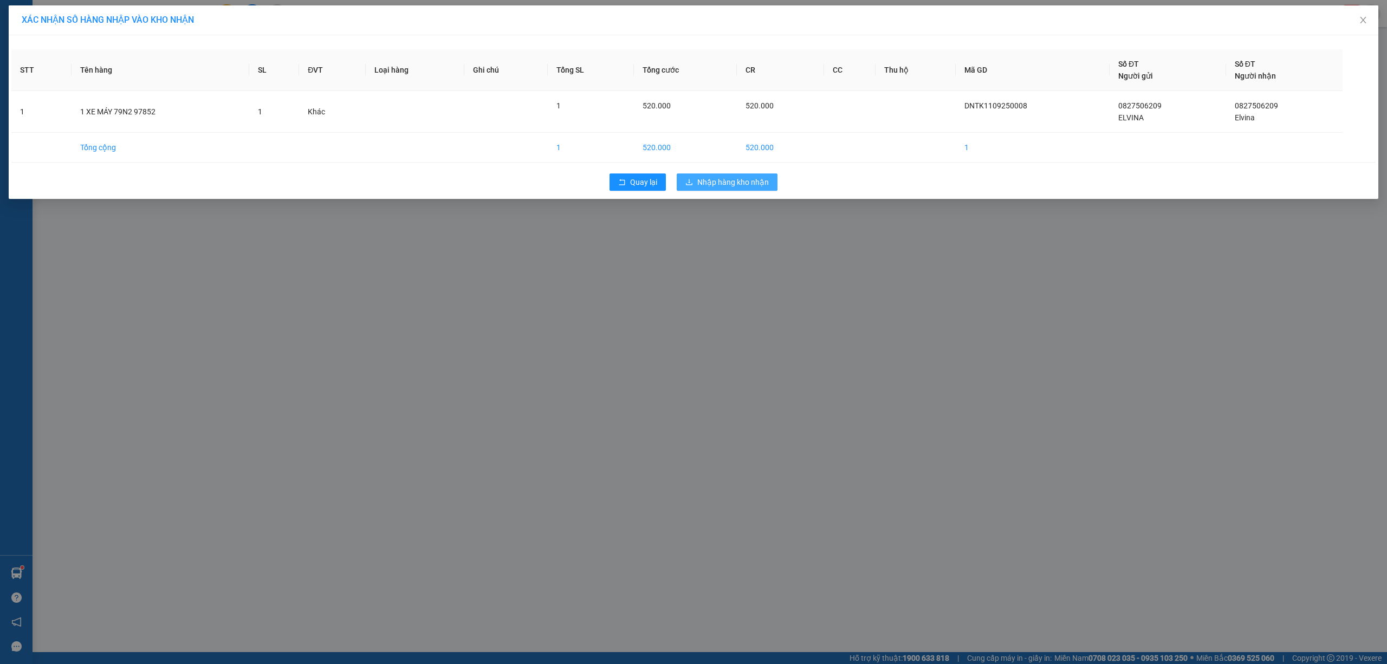
click at [733, 176] on button "Nhập hàng kho nhận" at bounding box center [727, 181] width 101 height 17
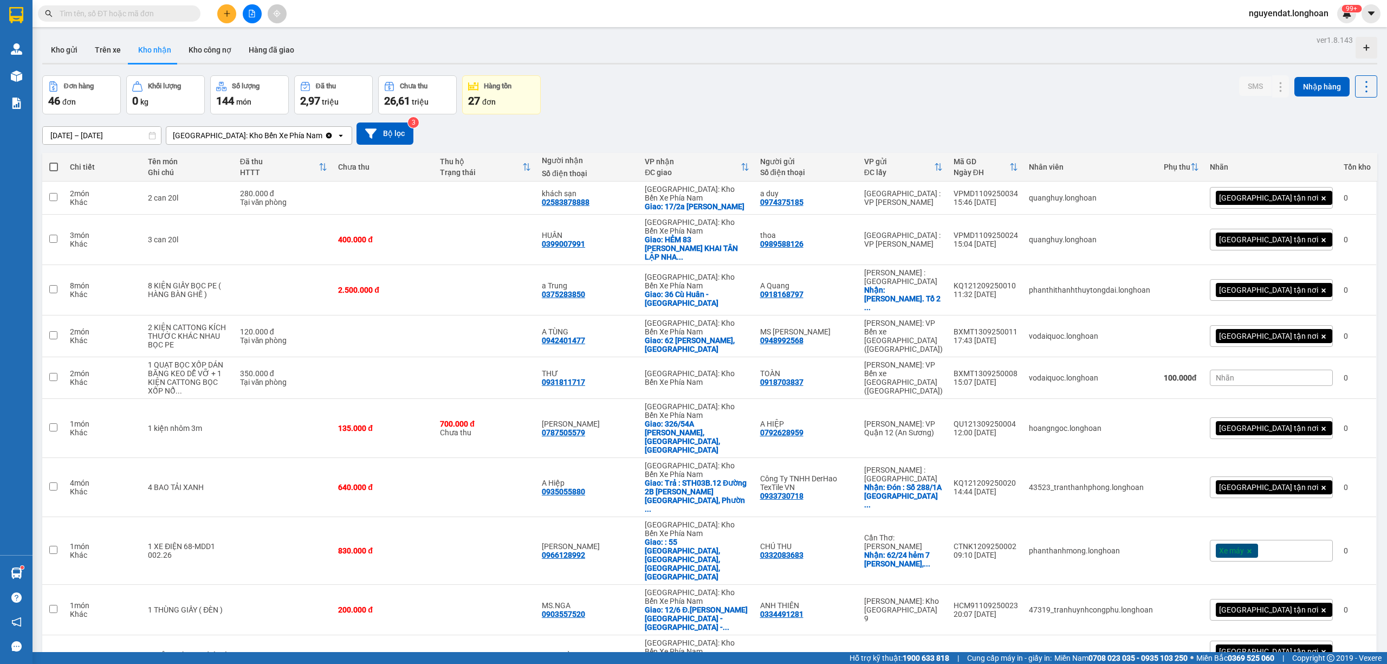
click at [1063, 76] on div "Đơn hàng 46 đơn Khối lượng 0 kg Số lượng 144 món Đã thu 2,97 triệu Chưa thu 26,…" at bounding box center [709, 94] width 1335 height 39
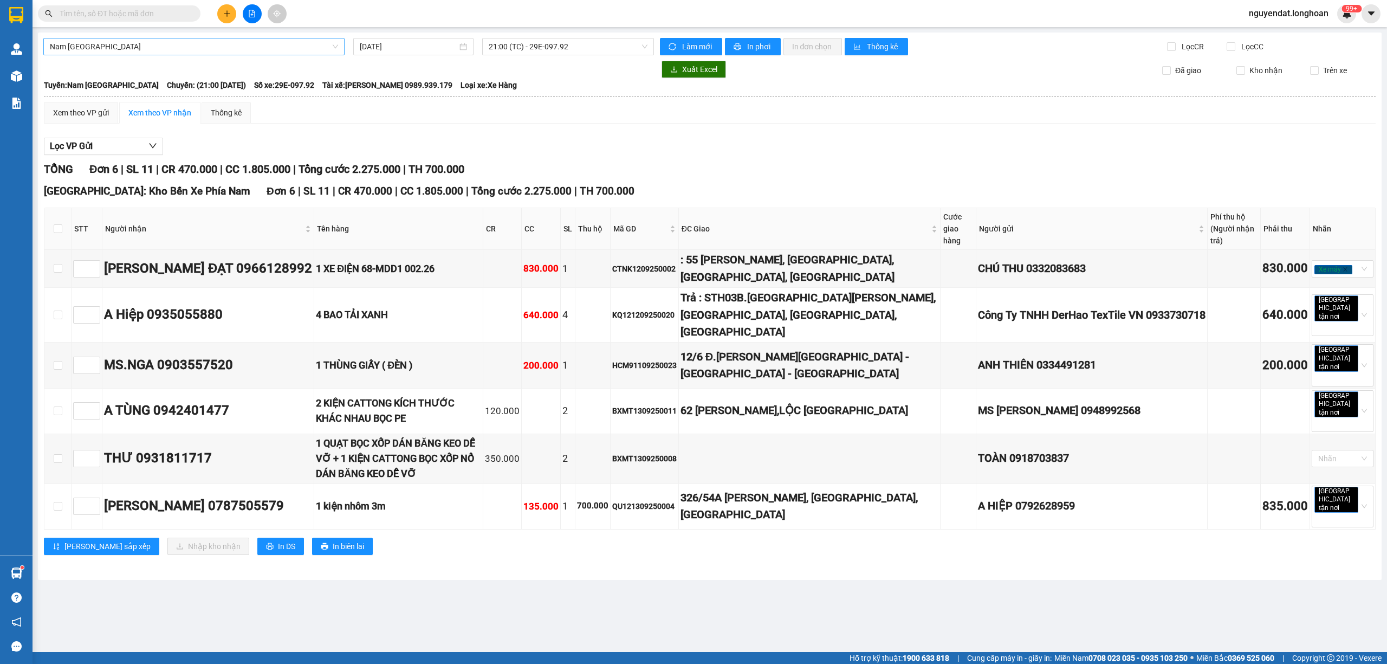
click at [215, 48] on span "Nam [GEOGRAPHIC_DATA]" at bounding box center [194, 46] width 288 height 16
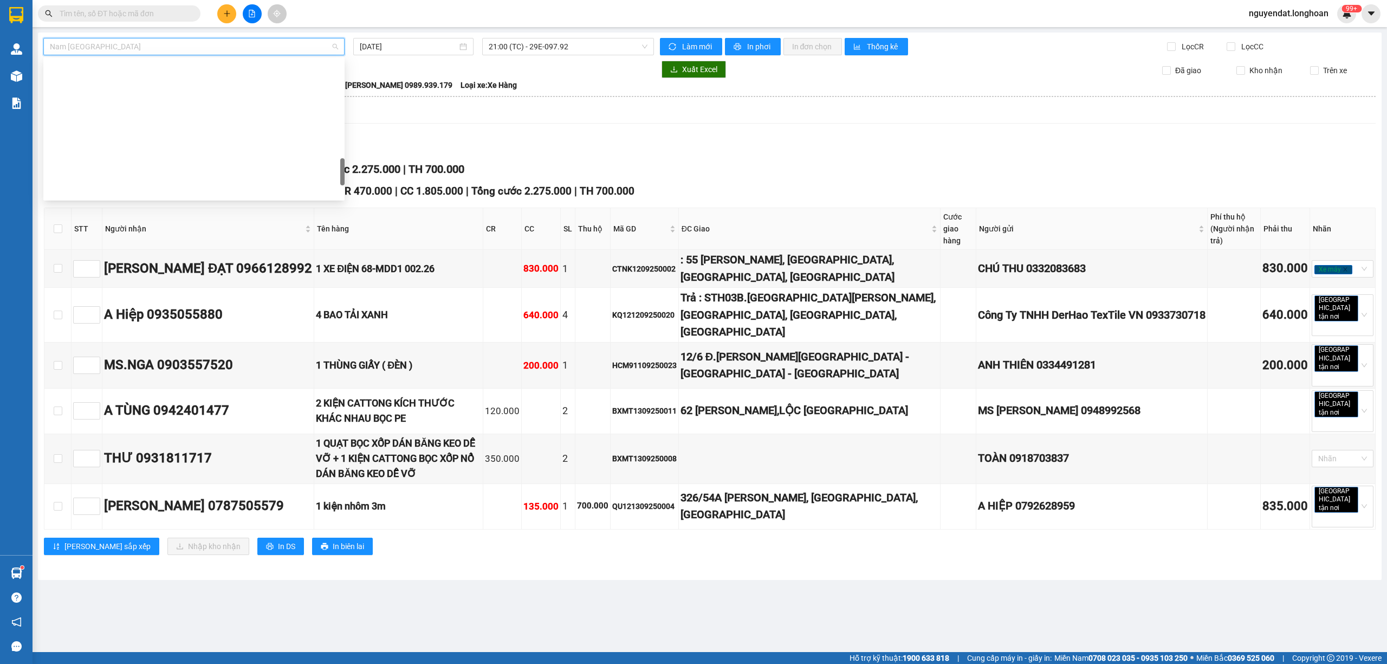
scroll to position [559, 0]
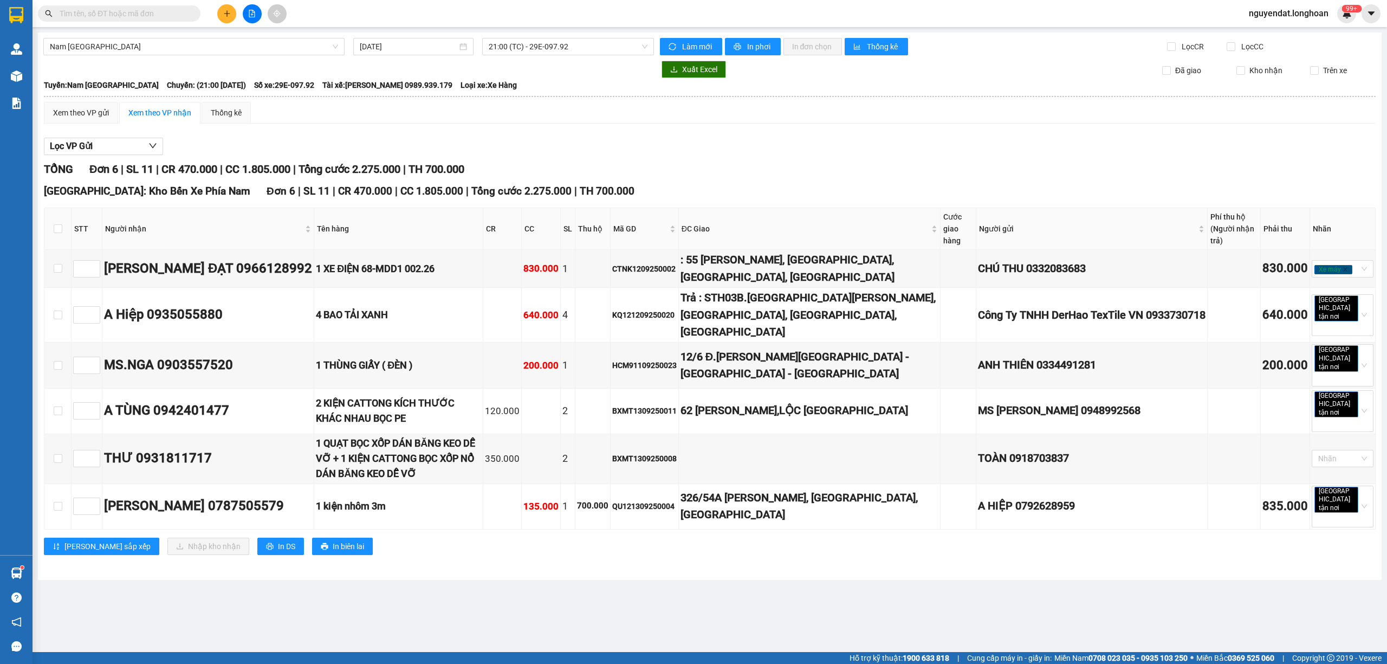
drag, startPoint x: 580, startPoint y: 131, endPoint x: 407, endPoint y: 56, distance: 187.6
click at [581, 131] on div "Xem theo VP gửi Xem theo VP nhận Thống kê Lọc VP Gửi TỔNG Đơn 6 | SL 11 | CR 4…" at bounding box center [710, 335] width 1332 height 467
click at [237, 49] on span "Nam [GEOGRAPHIC_DATA]" at bounding box center [194, 46] width 288 height 16
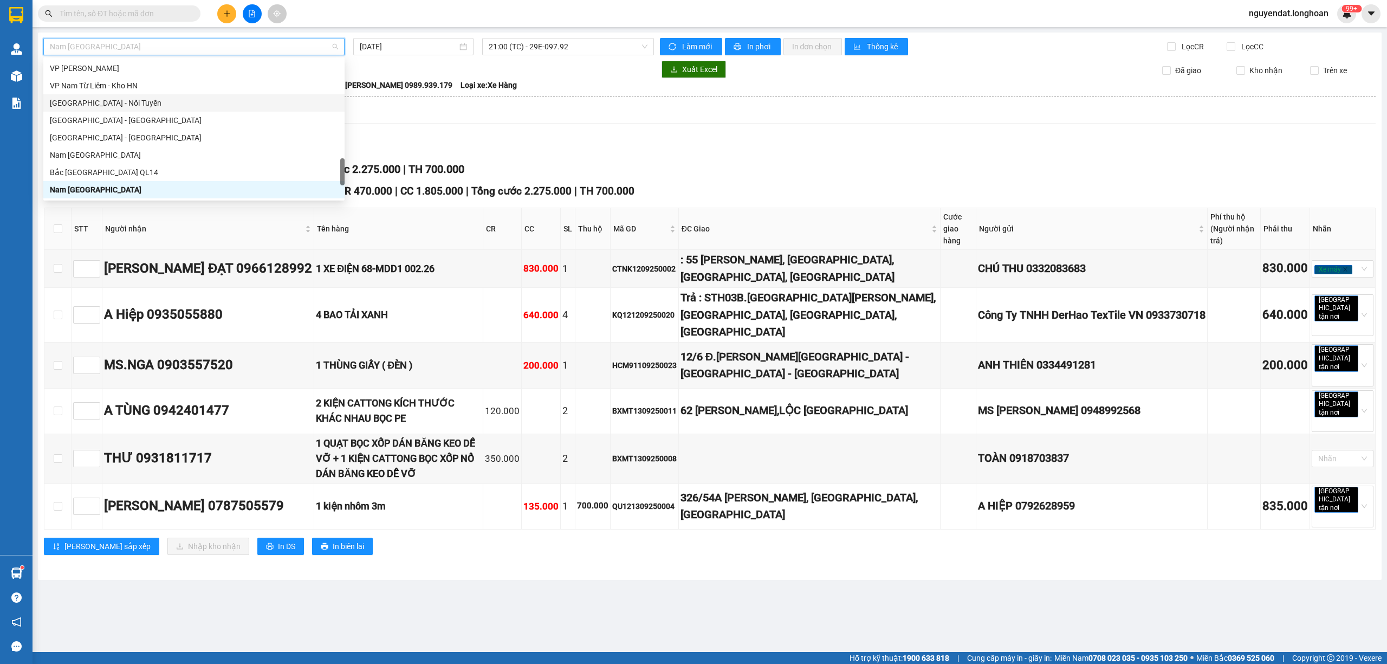
drag, startPoint x: 632, startPoint y: 126, endPoint x: 593, endPoint y: 118, distance: 39.9
click at [629, 126] on div "Xem theo VP gửi Xem theo VP nhận Thống kê Lọc VP Gửi TỔNG Đơn 6 | SL 11 | CR 4…" at bounding box center [710, 335] width 1332 height 467
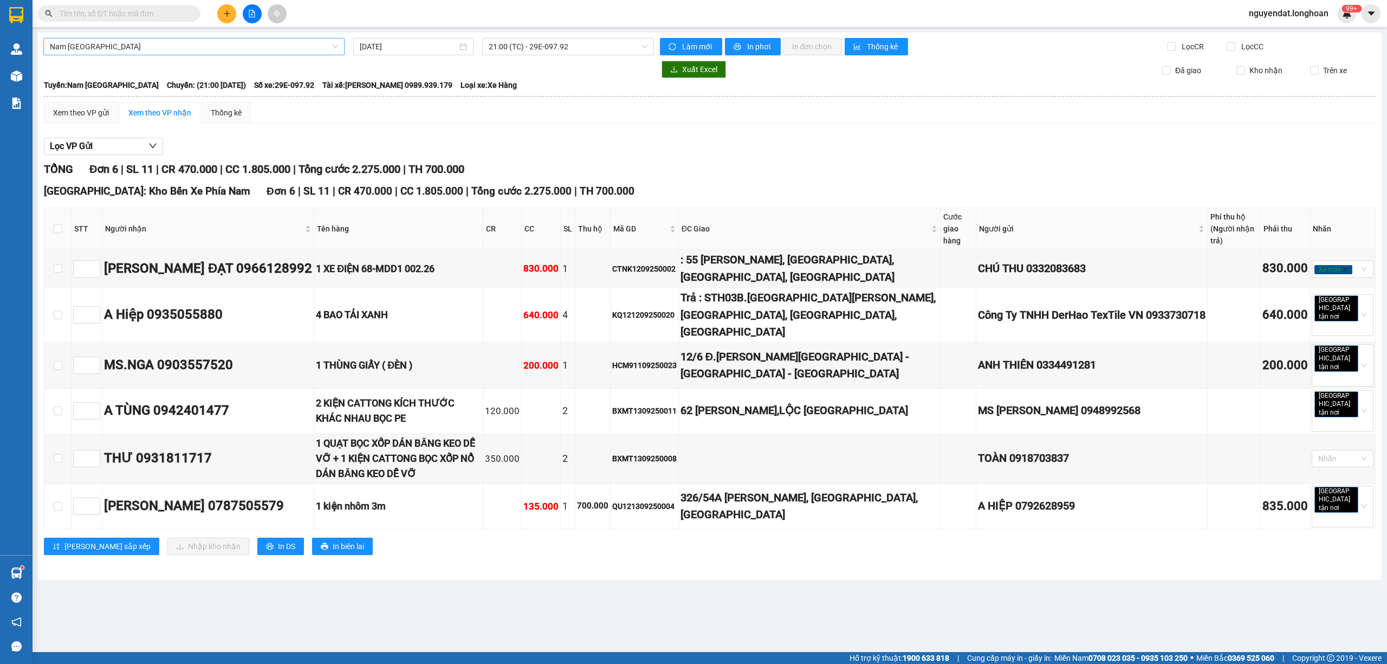
click at [248, 41] on span "Nam [GEOGRAPHIC_DATA]" at bounding box center [194, 46] width 288 height 16
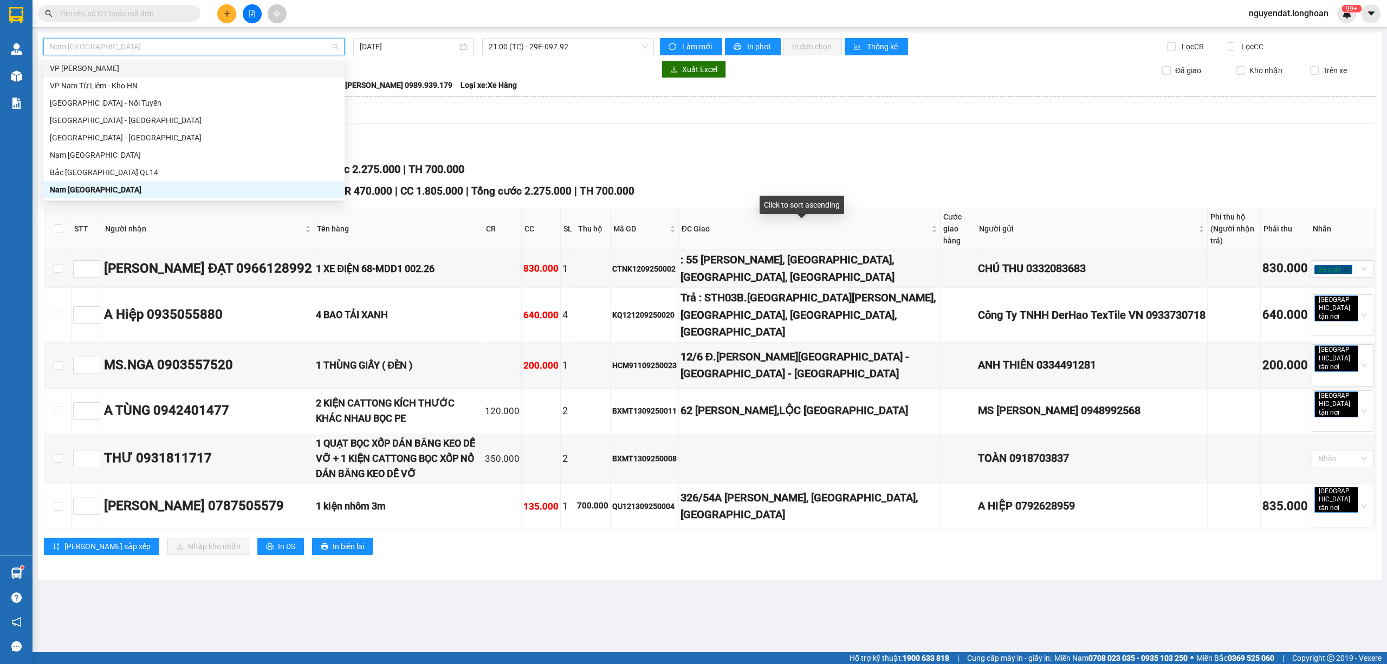
click at [725, 172] on div "TỔNG Đơn 6 | SL 11 | CR 470.000 | CC 1.805.000 | Tổng cước 2.275.000 | TH 700.0…" at bounding box center [710, 169] width 1332 height 17
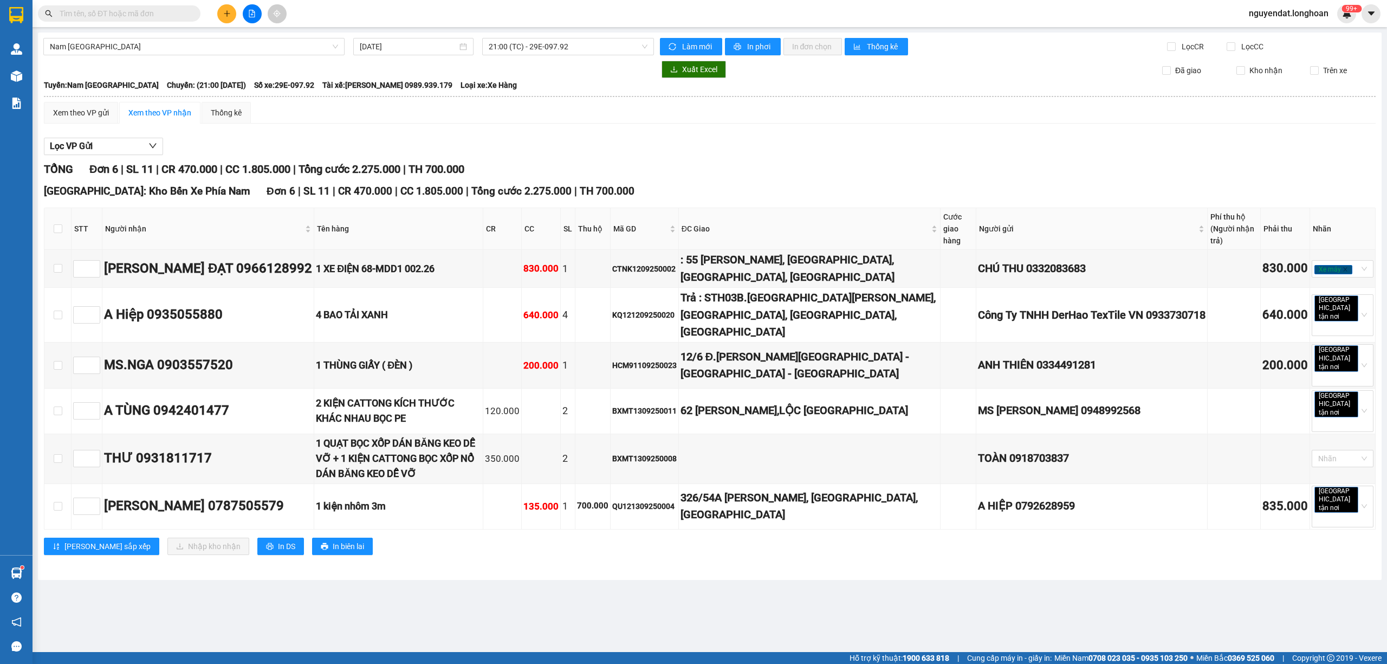
drag, startPoint x: 1052, startPoint y: 174, endPoint x: 985, endPoint y: 141, distance: 74.4
click at [1039, 171] on div "TỔNG Đơn 6 | SL 11 | CR 470.000 | CC 1.805.000 | Tổng cước 2.275.000 | TH 700.0…" at bounding box center [710, 169] width 1332 height 17
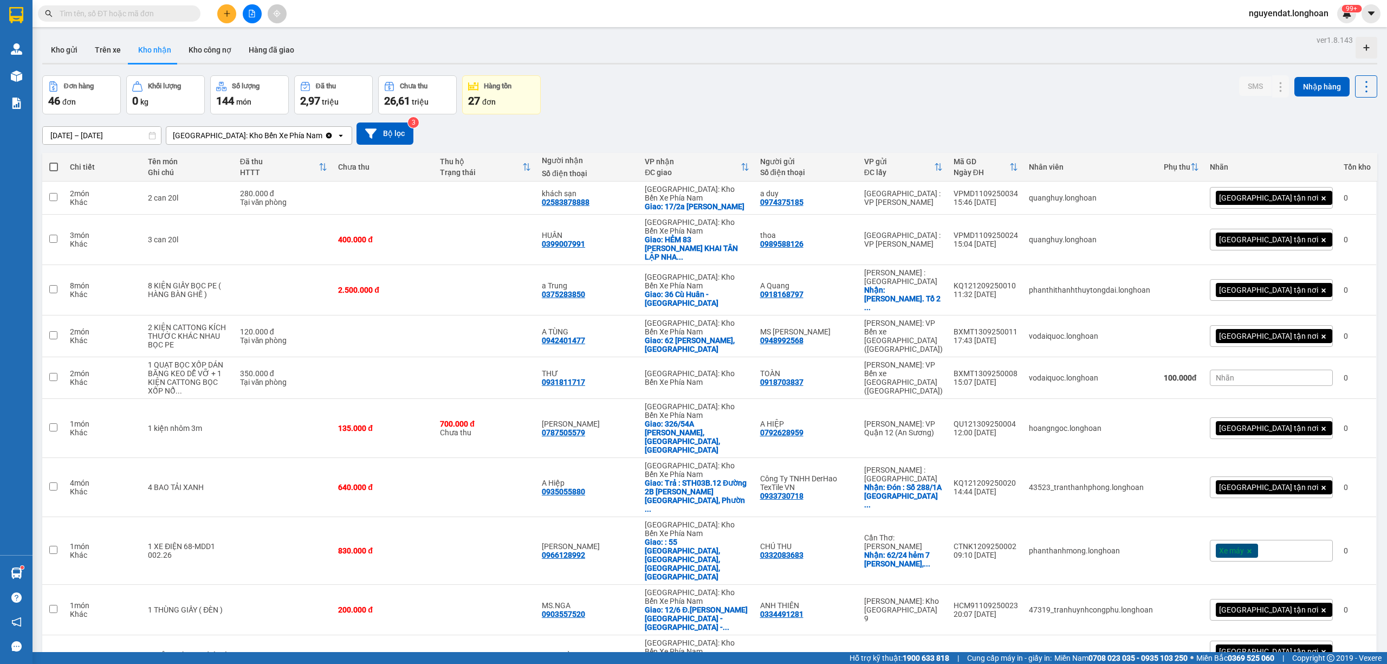
click at [946, 107] on div "Đơn hàng 46 đơn Khối lượng 0 kg Số lượng 144 món Đã thu 2,97 triệu Chưa thu 26,…" at bounding box center [709, 94] width 1335 height 39
drag, startPoint x: 87, startPoint y: 54, endPoint x: 77, endPoint y: 53, distance: 10.4
click at [83, 54] on div "Kho gửi Trên xe Kho nhận Kho công nợ Hàng đã giao" at bounding box center [709, 51] width 1335 height 29
click at [76, 53] on button "Kho gửi" at bounding box center [64, 50] width 44 height 26
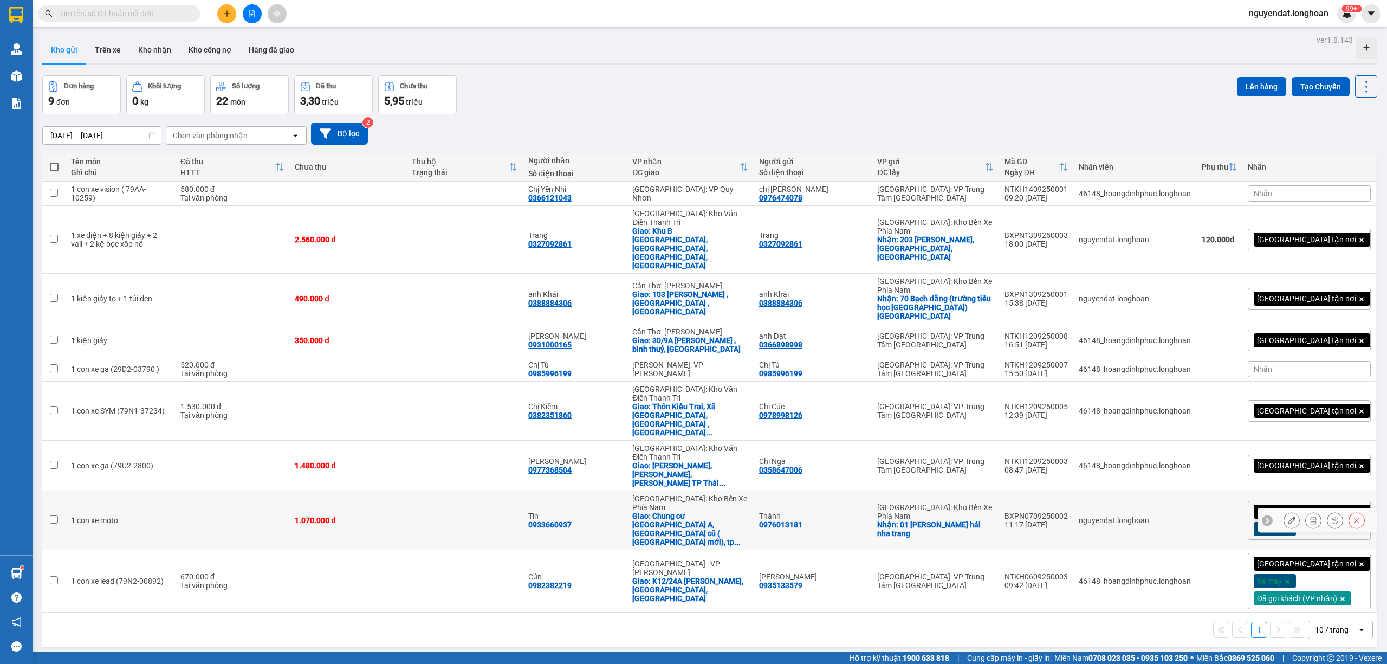
click at [219, 491] on td at bounding box center [232, 520] width 114 height 59
checkbox input "true"
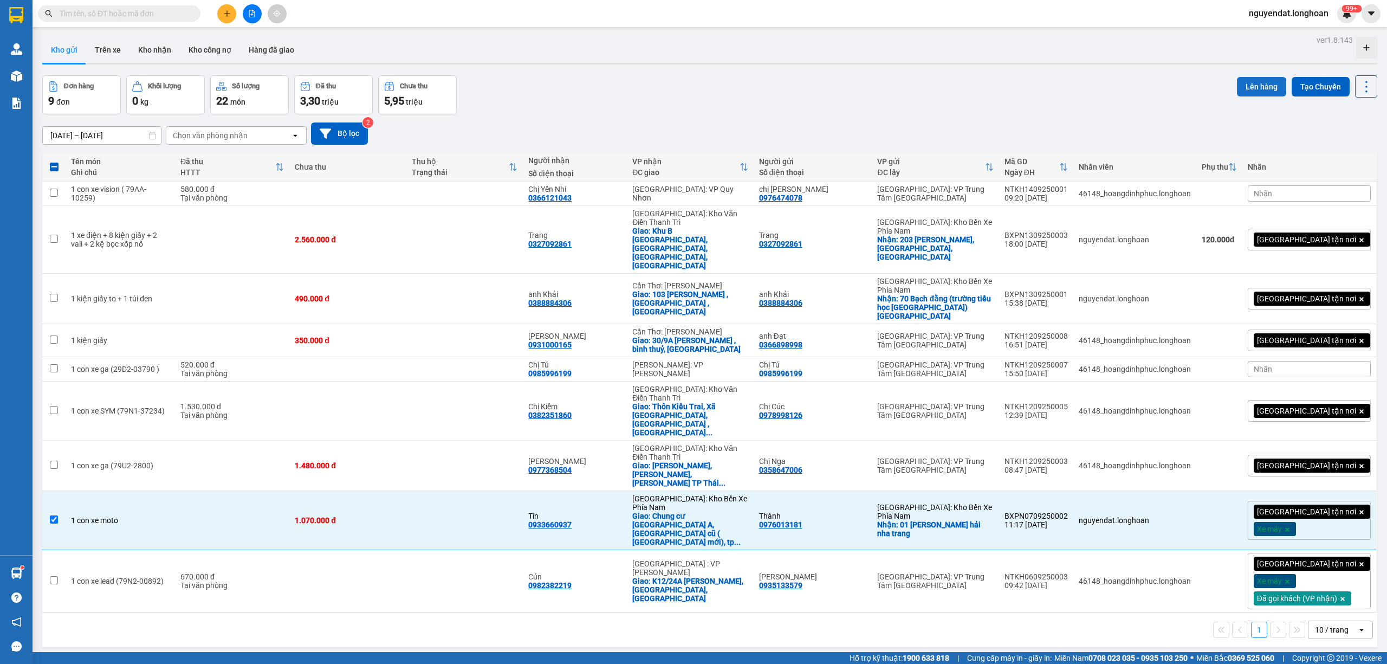
click at [1266, 82] on button "Lên hàng" at bounding box center [1261, 87] width 49 height 20
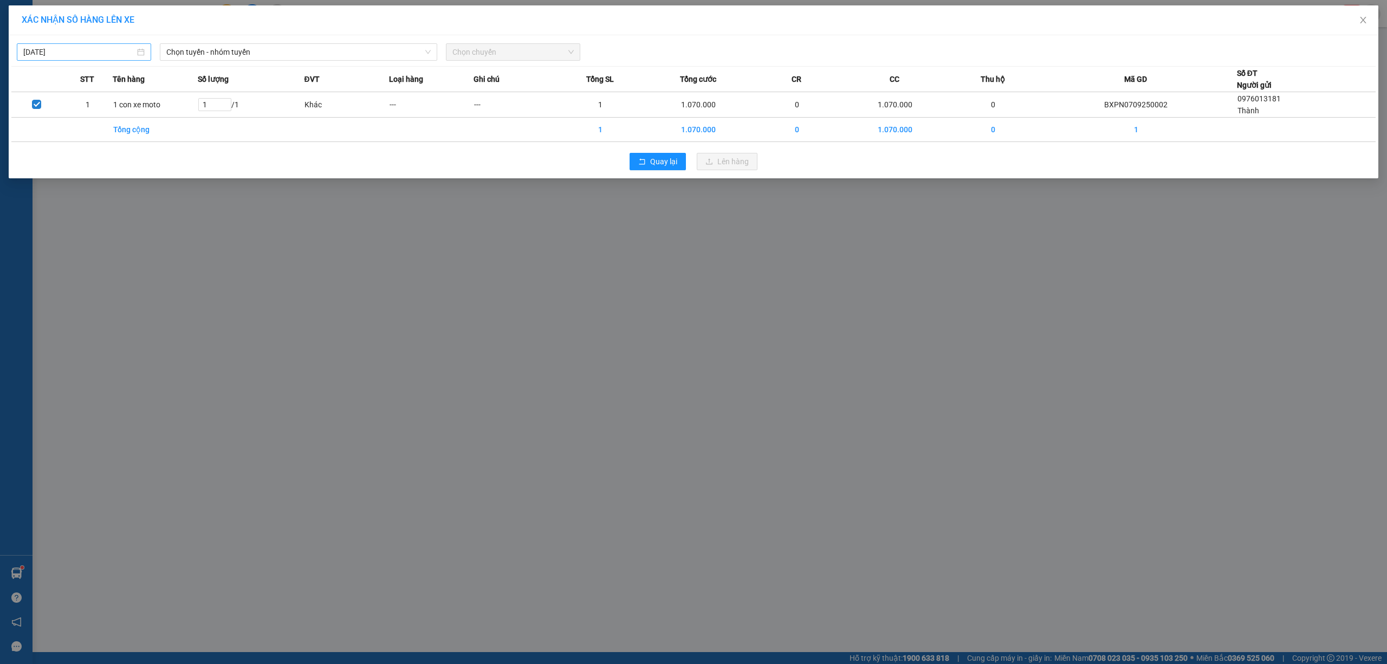
drag, startPoint x: 137, startPoint y: 44, endPoint x: 133, endPoint y: 50, distance: 6.6
click at [137, 44] on div "[DATE]" at bounding box center [84, 51] width 134 height 17
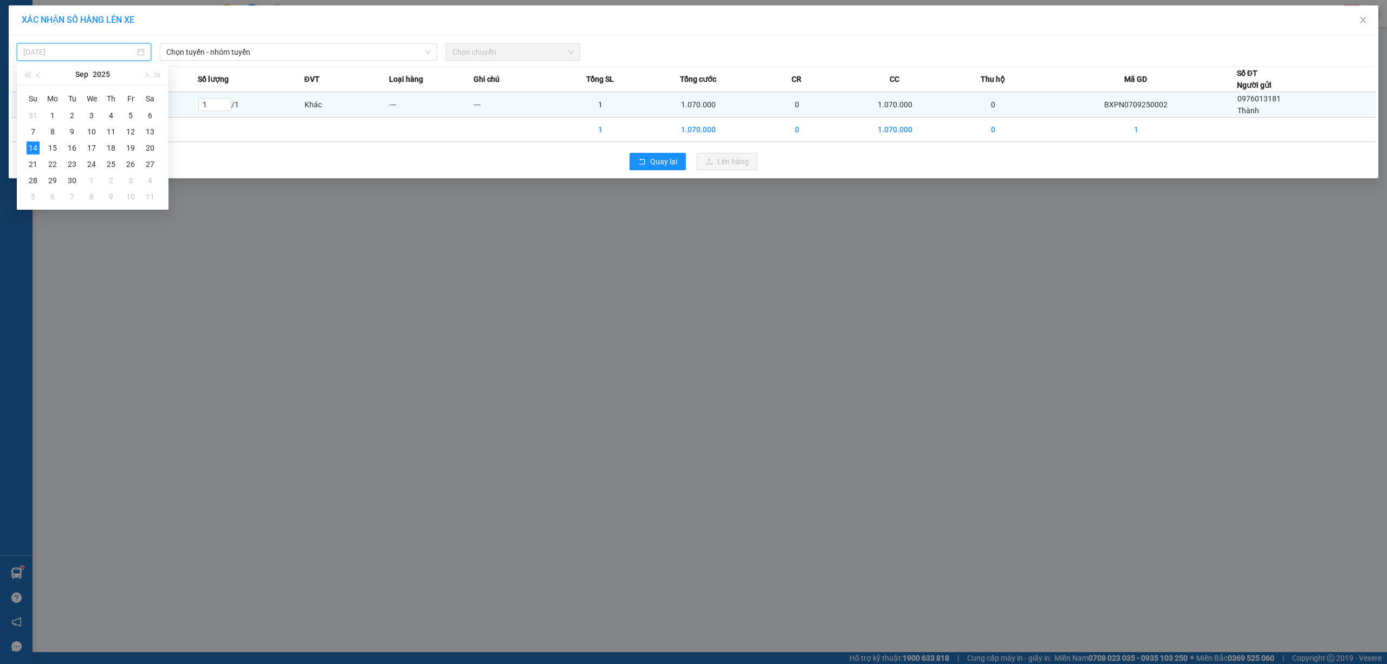
drag, startPoint x: 128, startPoint y: 131, endPoint x: 187, endPoint y: 111, distance: 61.9
click at [129, 131] on div "12" at bounding box center [130, 131] width 13 height 13
type input "[DATE]"
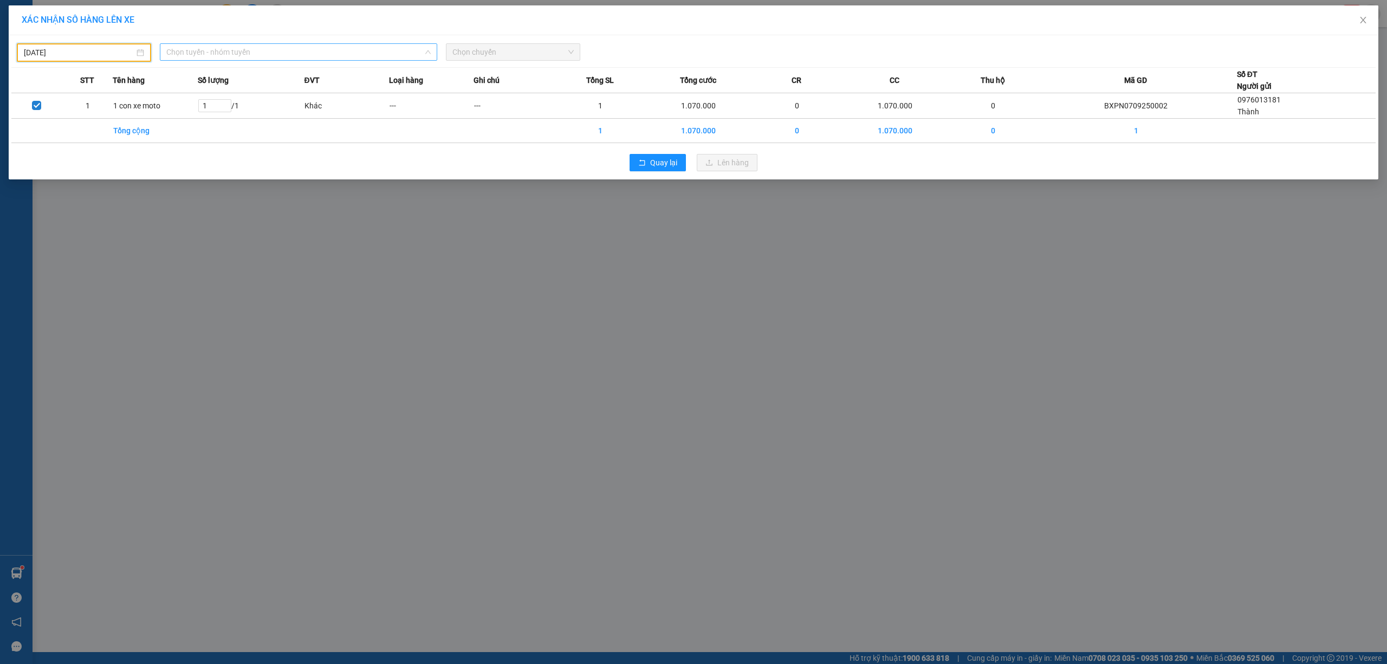
click at [204, 53] on span "Chọn tuyến - nhóm tuyến" at bounding box center [298, 52] width 264 height 16
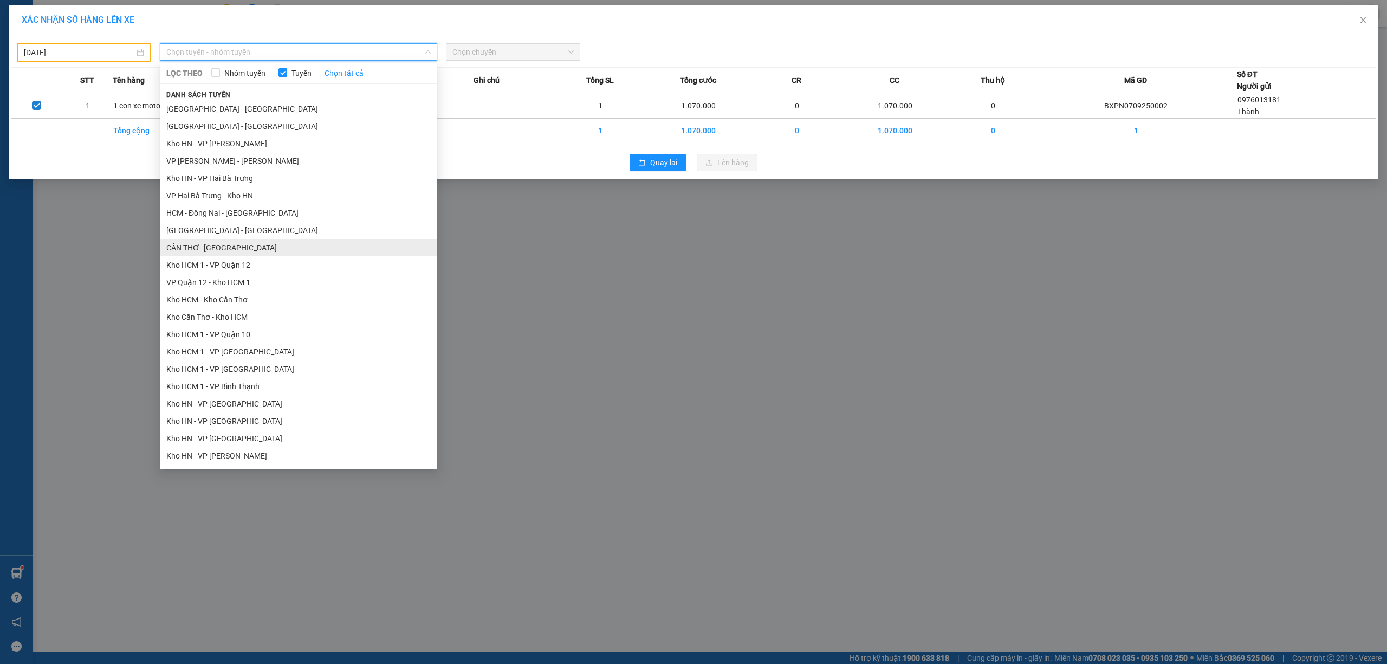
scroll to position [502, 0]
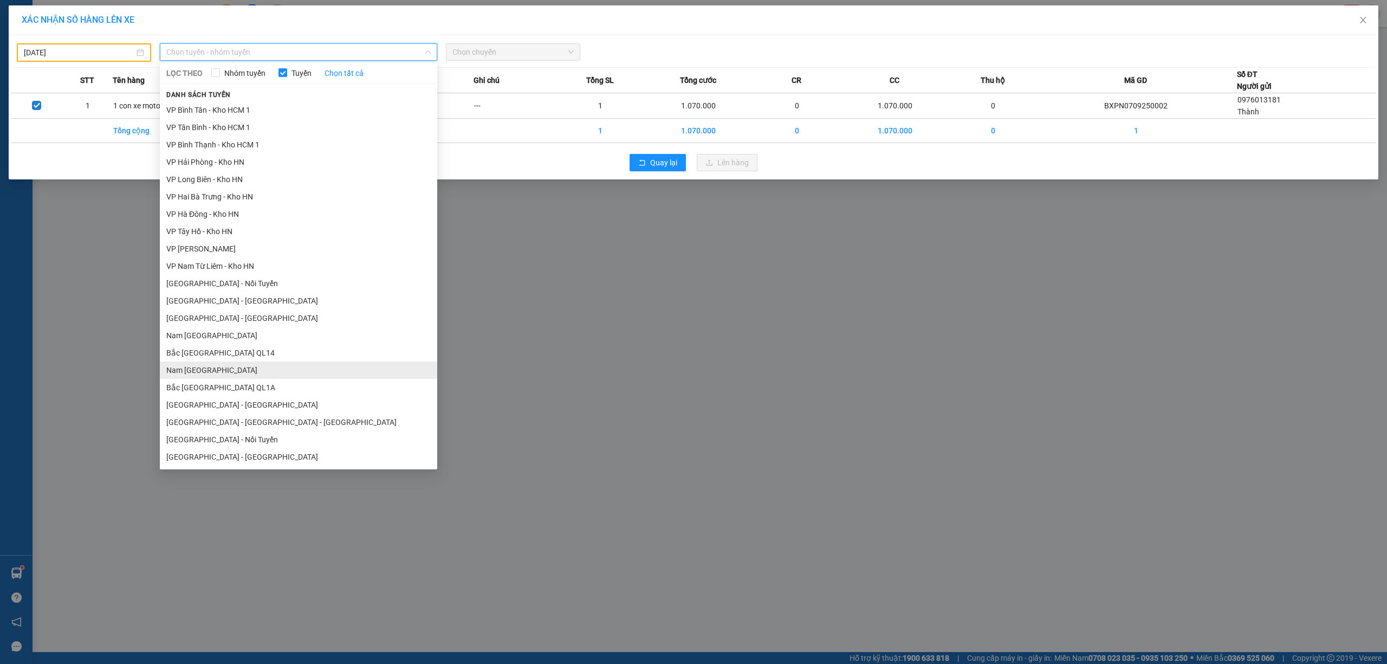
click at [234, 373] on li "Nam [GEOGRAPHIC_DATA]" at bounding box center [298, 369] width 277 height 17
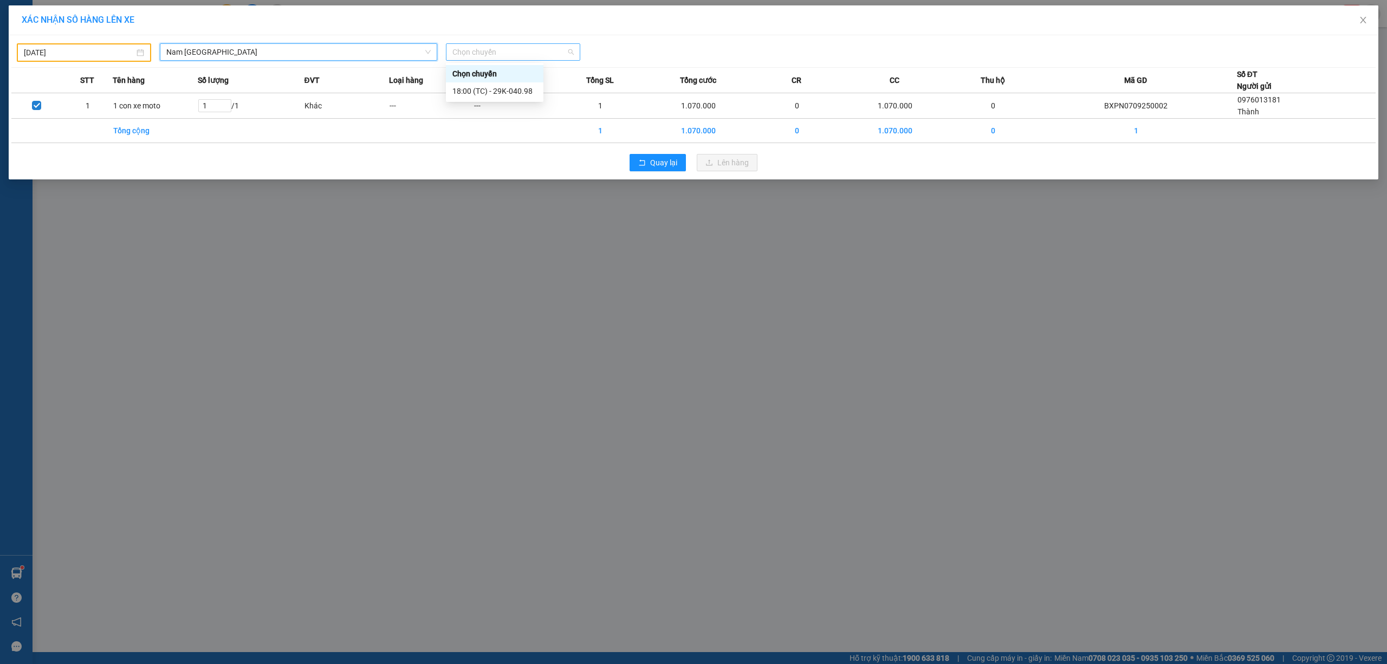
click at [519, 48] on span "Chọn chuyến" at bounding box center [512, 52] width 121 height 16
click at [508, 94] on div "18:00 (TC) - 29K-040.98" at bounding box center [494, 91] width 85 height 12
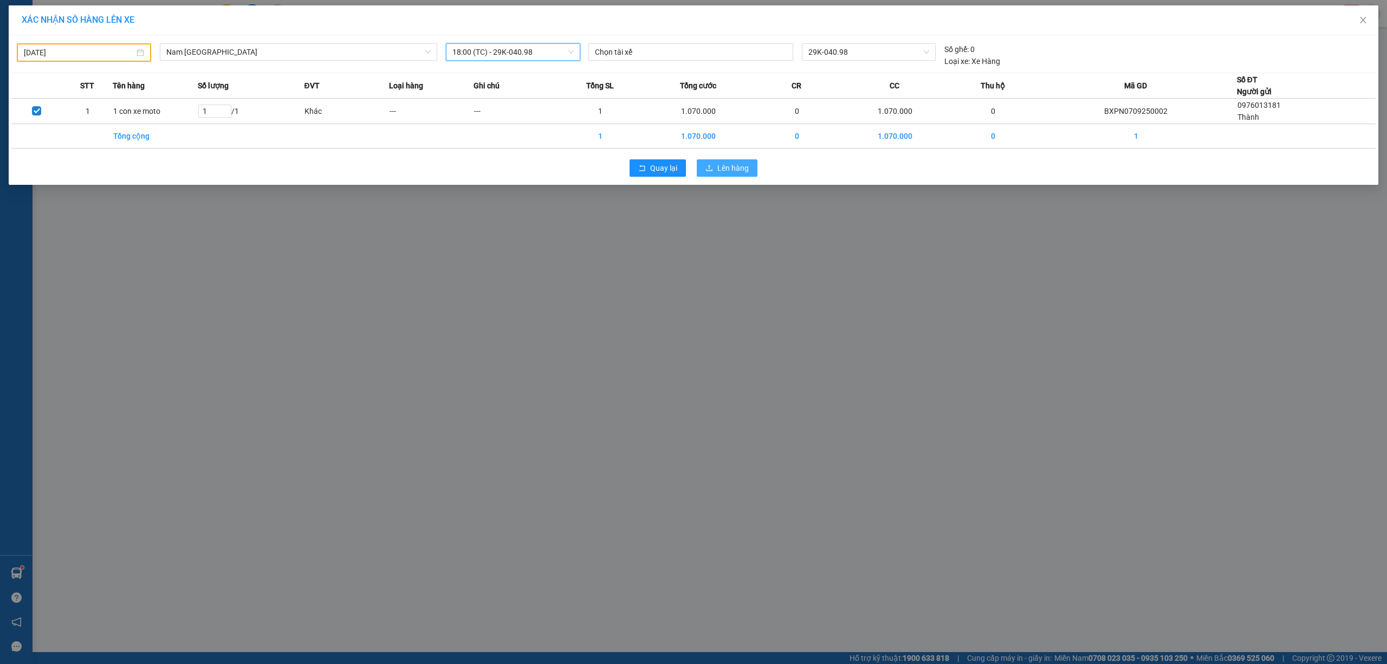
click at [735, 168] on span "Lên hàng" at bounding box center [732, 168] width 31 height 12
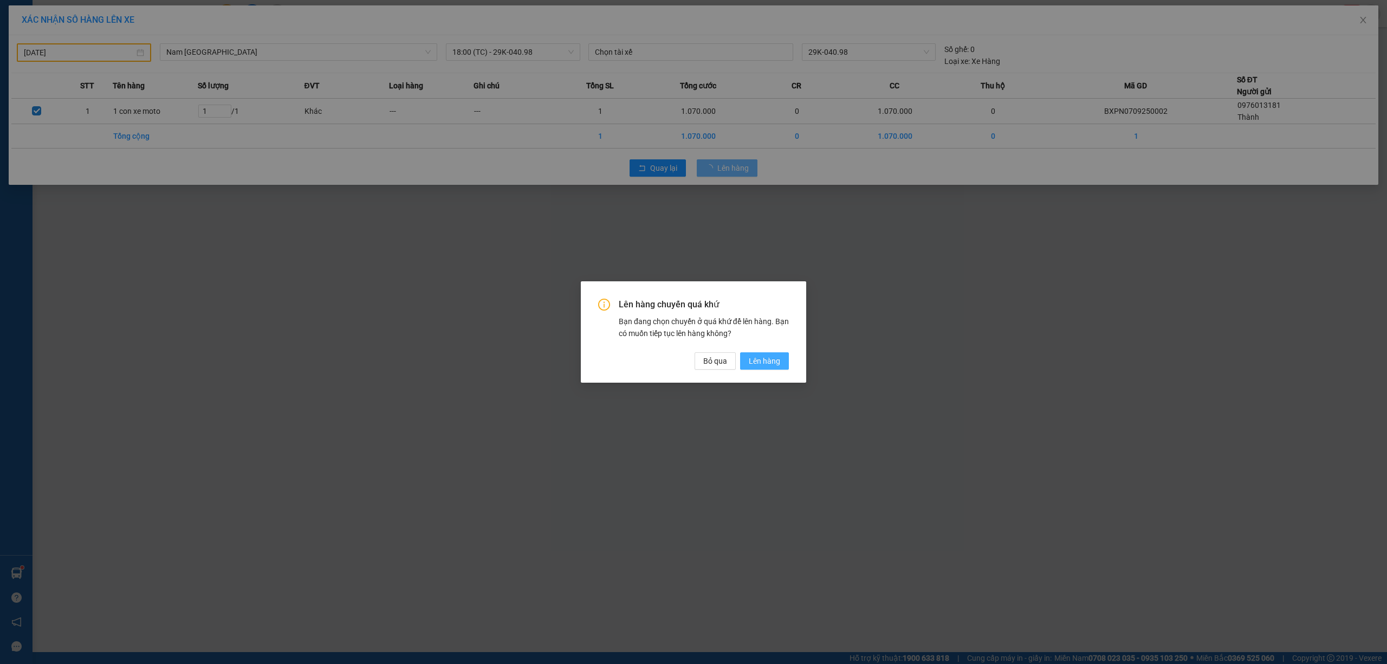
click at [776, 358] on span "Lên hàng" at bounding box center [764, 361] width 31 height 12
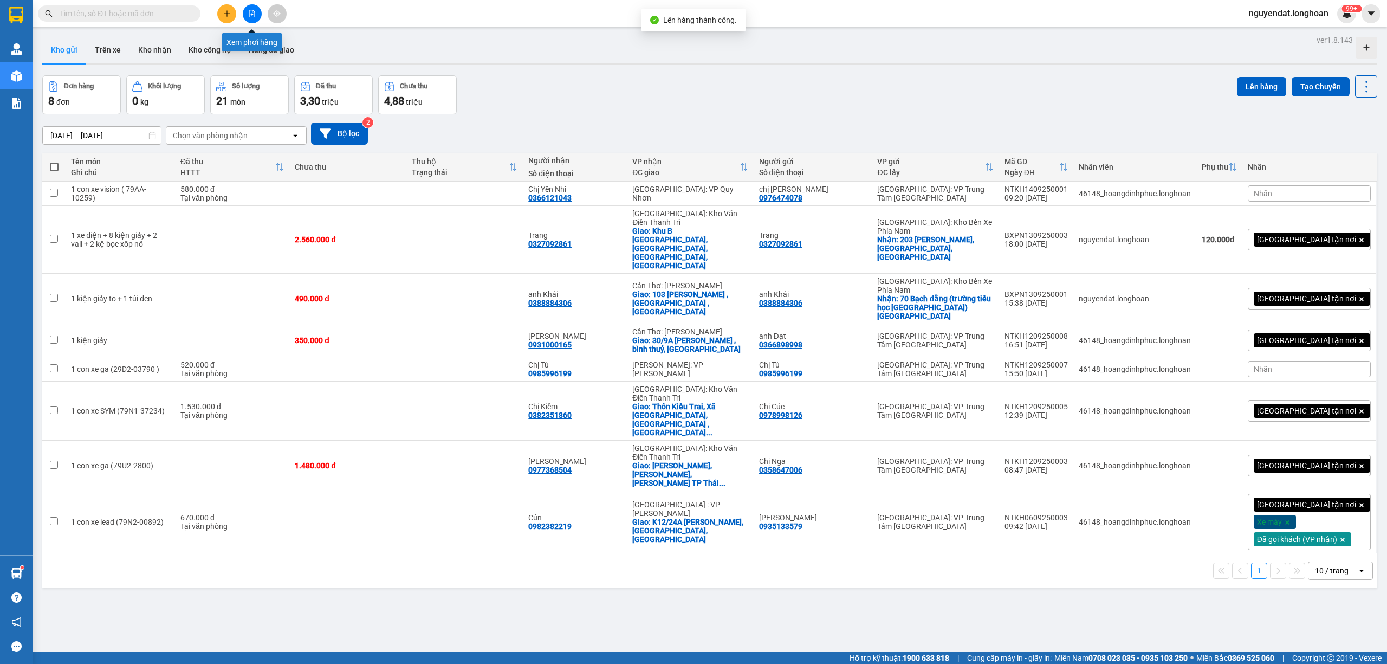
click at [256, 18] on button at bounding box center [252, 13] width 19 height 19
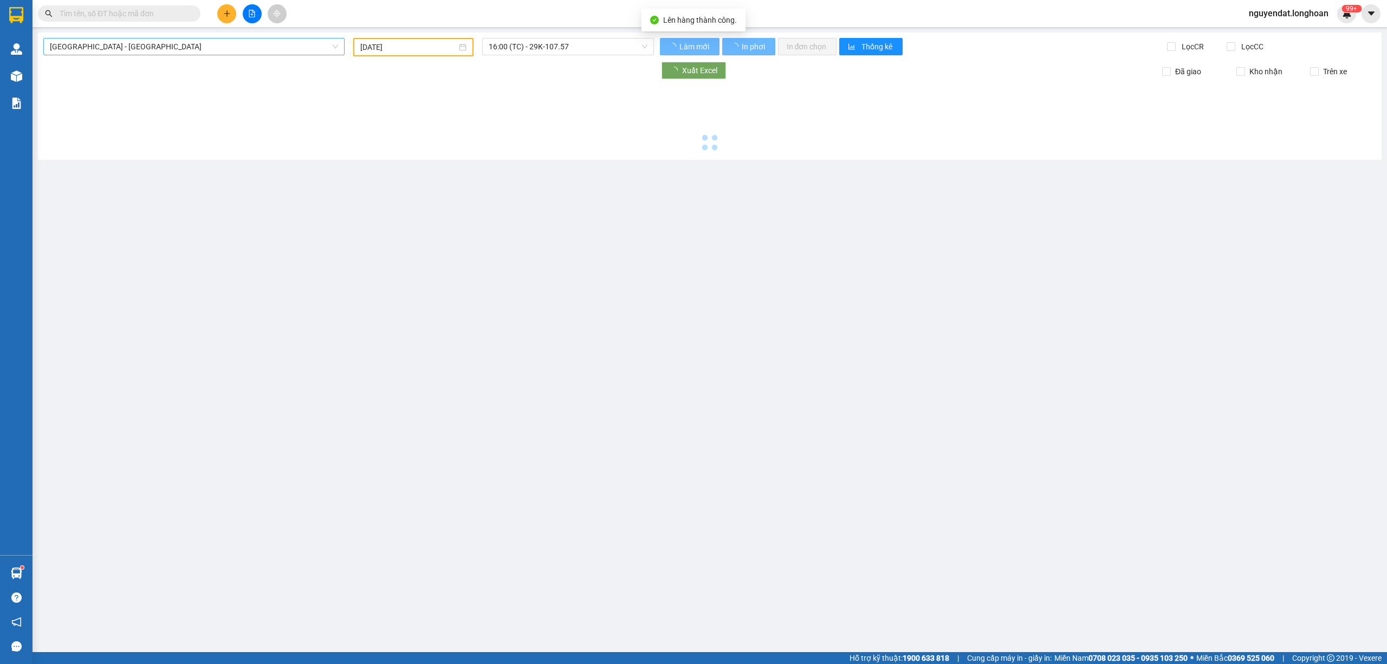
type input "[DATE]"
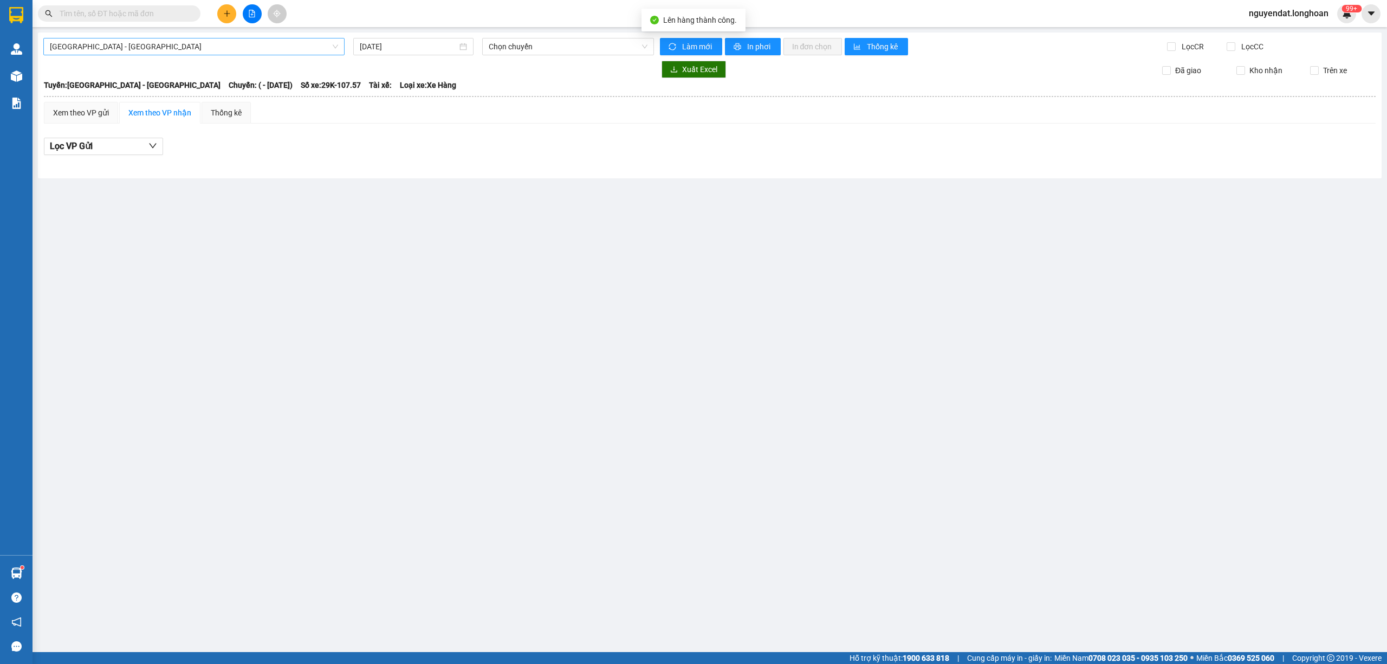
click at [215, 53] on span "[GEOGRAPHIC_DATA] - [GEOGRAPHIC_DATA]" at bounding box center [194, 46] width 288 height 16
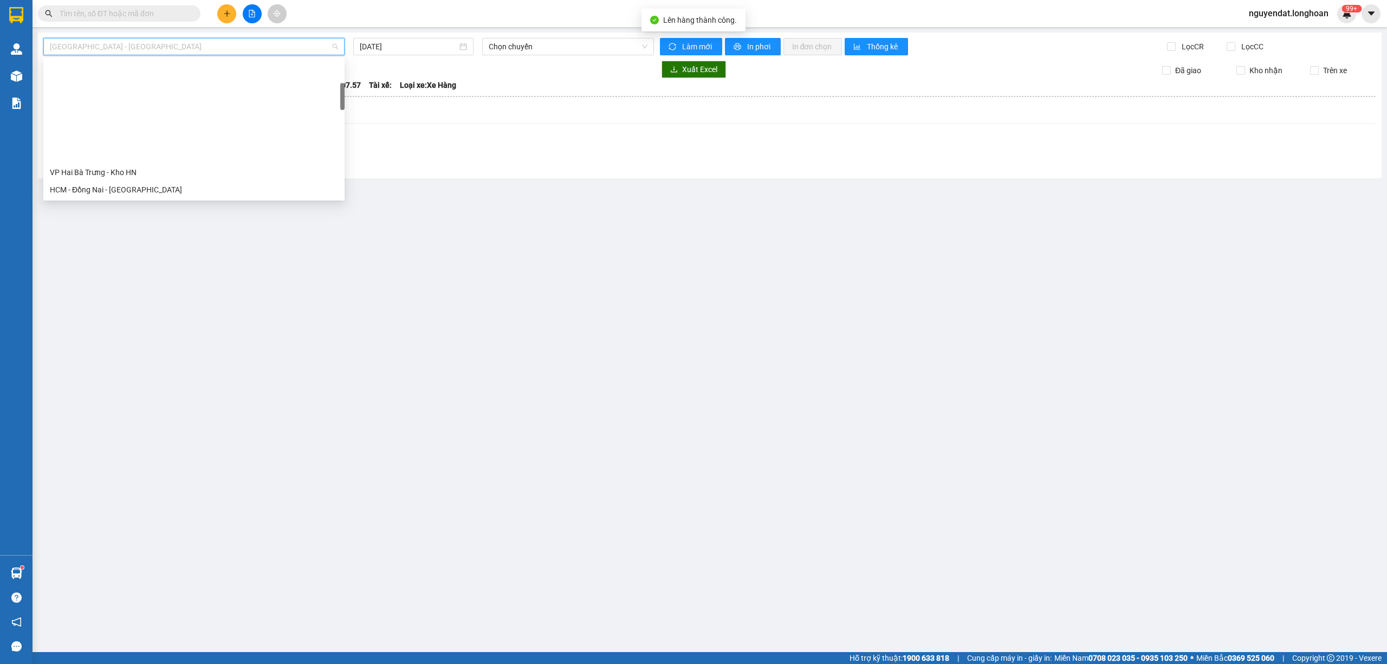
scroll to position [746, 0]
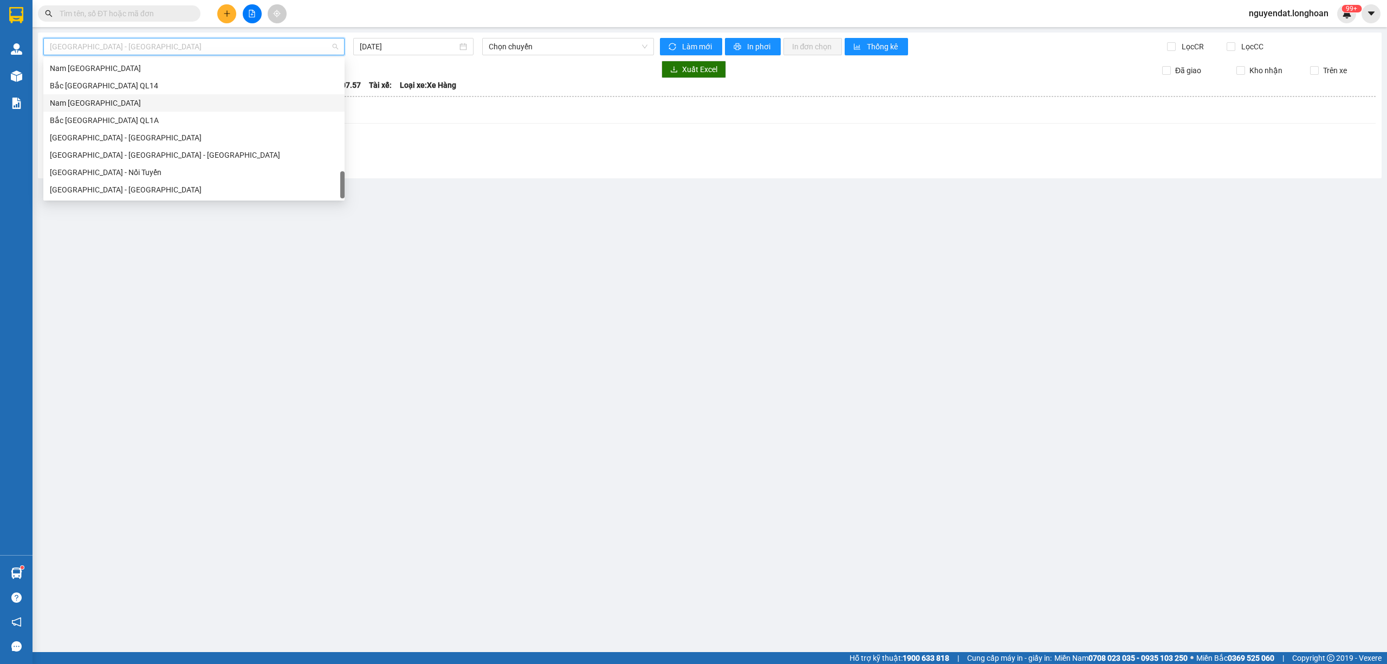
click at [124, 95] on div "Nam [GEOGRAPHIC_DATA]" at bounding box center [193, 102] width 301 height 17
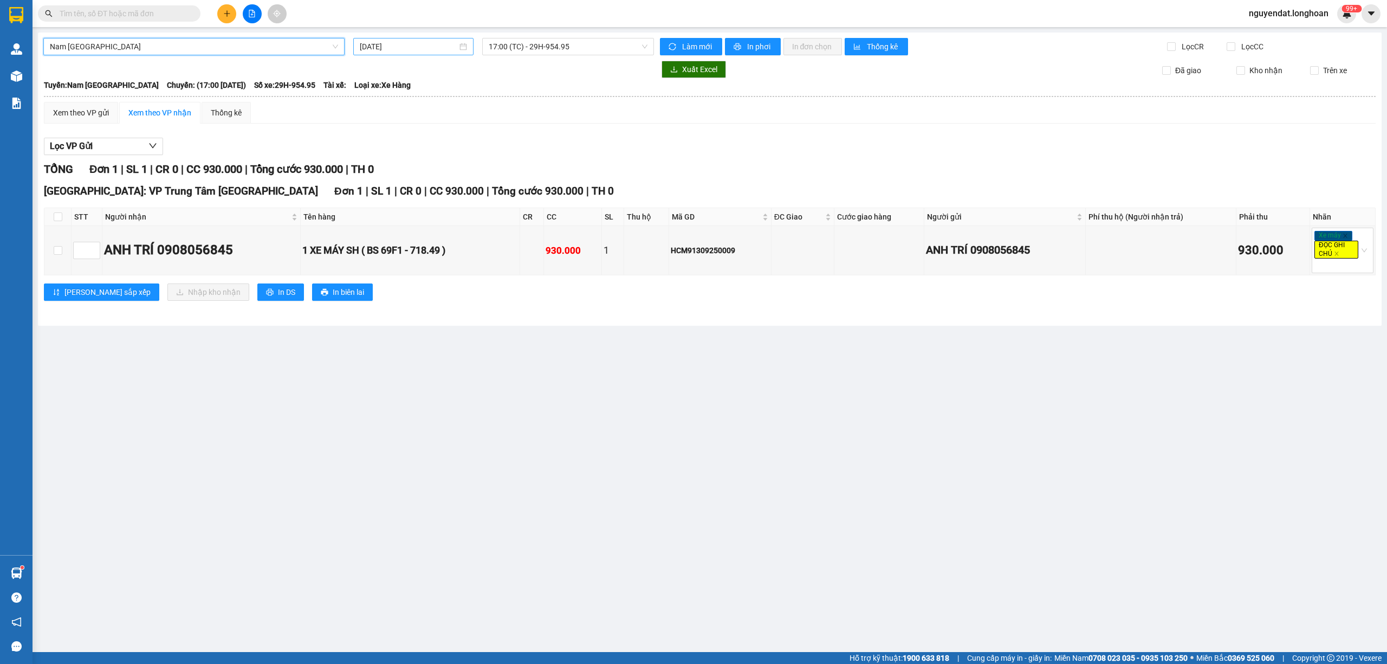
click at [403, 43] on input "[DATE]" at bounding box center [409, 47] width 98 height 12
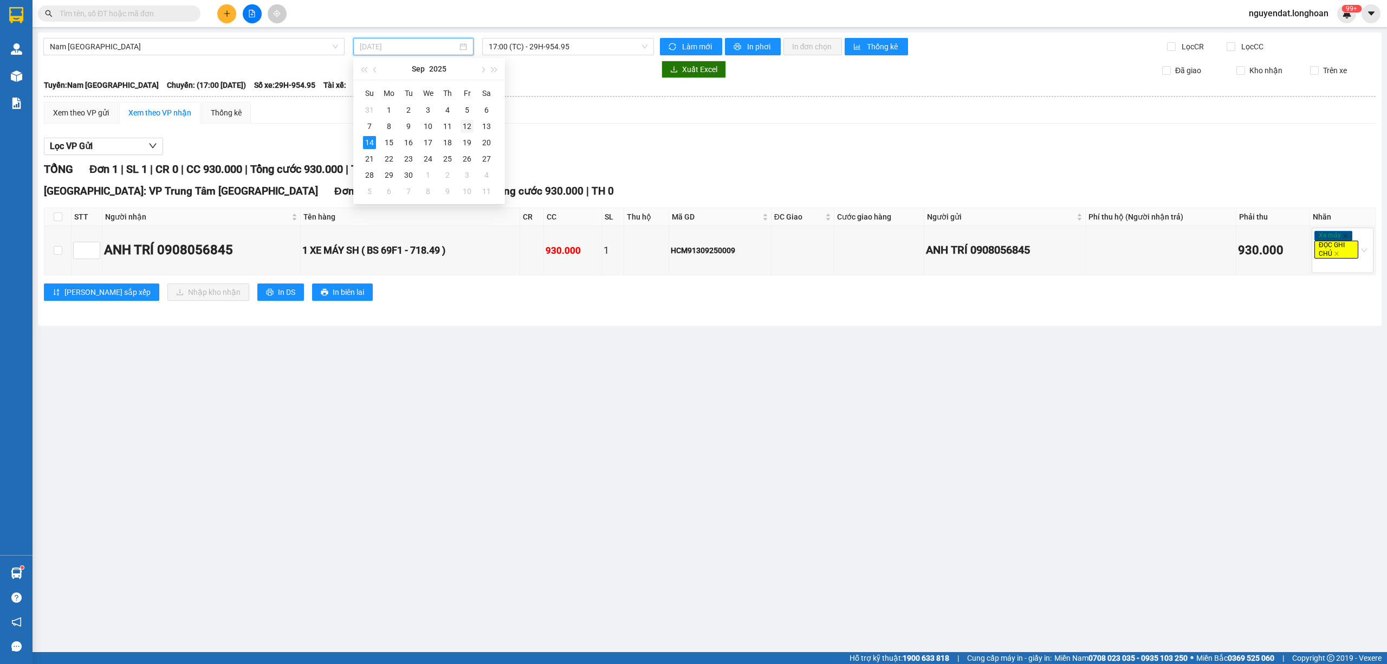
click at [474, 128] on td "12" at bounding box center [467, 126] width 20 height 16
type input "[DATE]"
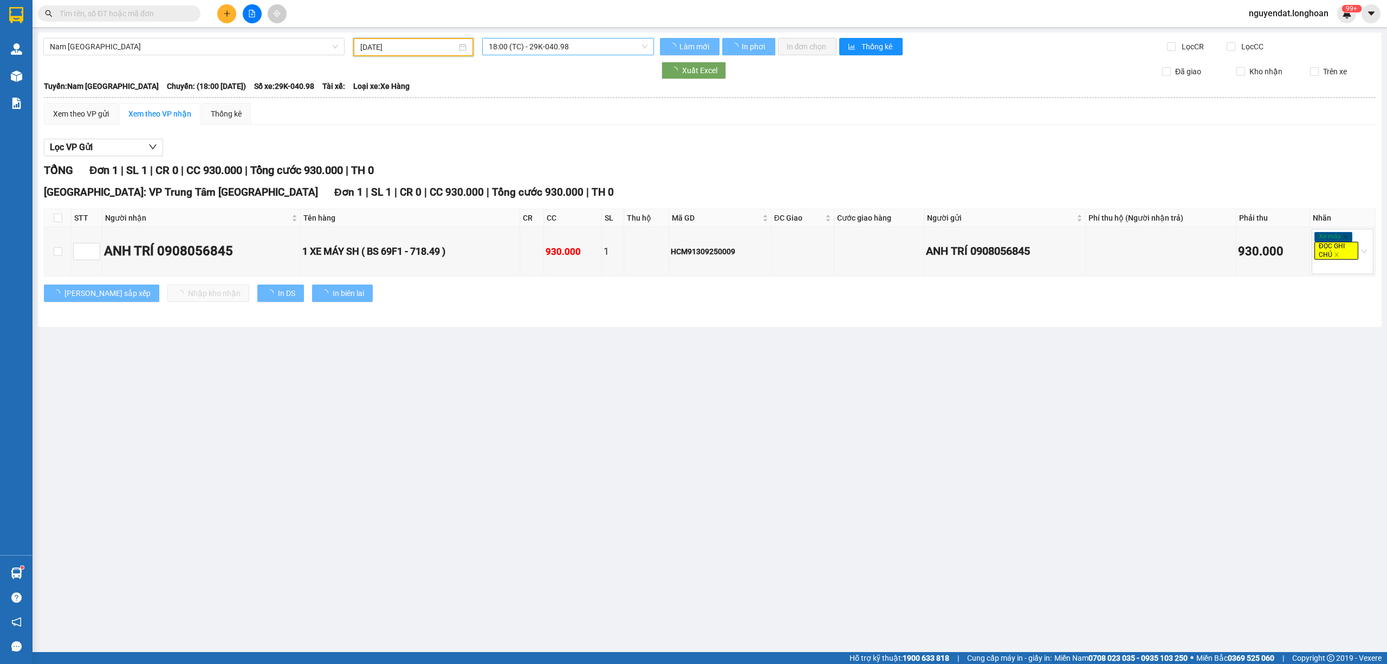
click at [548, 46] on span "18:00 (TC) - 29K-040.98" at bounding box center [568, 46] width 159 height 16
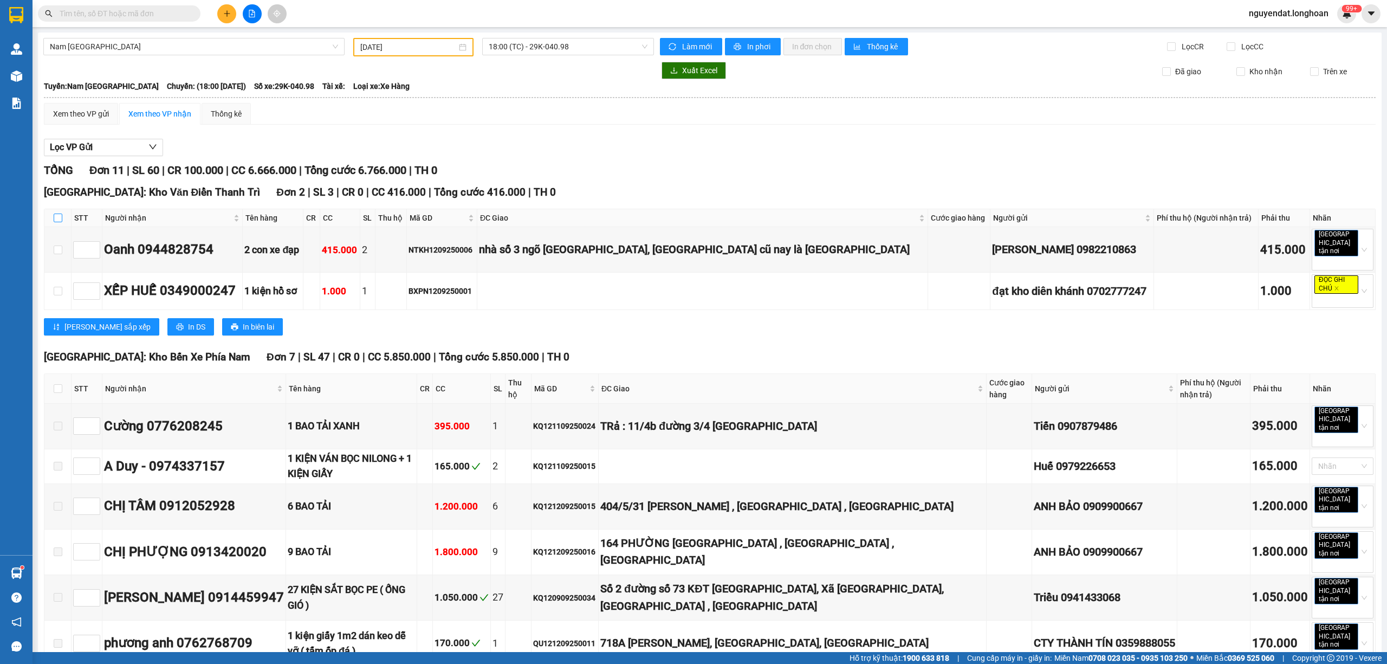
click at [59, 218] on input "checkbox" at bounding box center [58, 217] width 9 height 9
checkbox input "true"
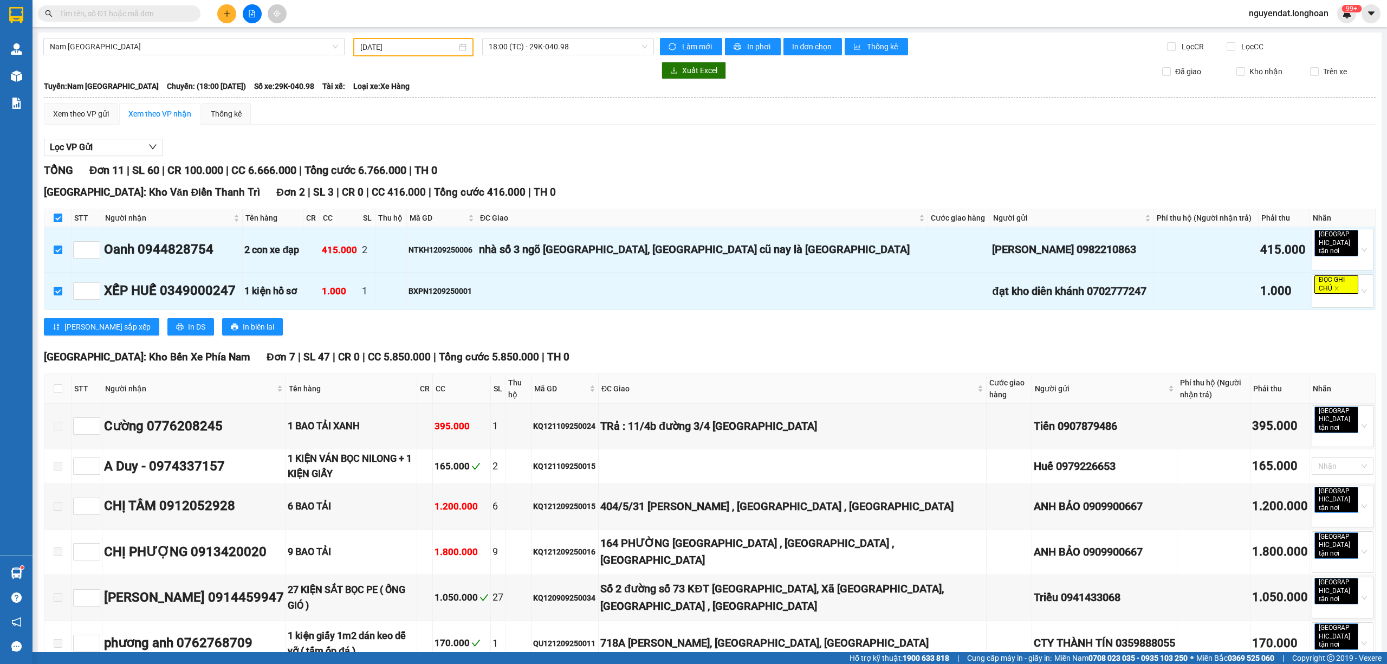
click at [59, 219] on input "checkbox" at bounding box center [58, 217] width 9 height 9
checkbox input "false"
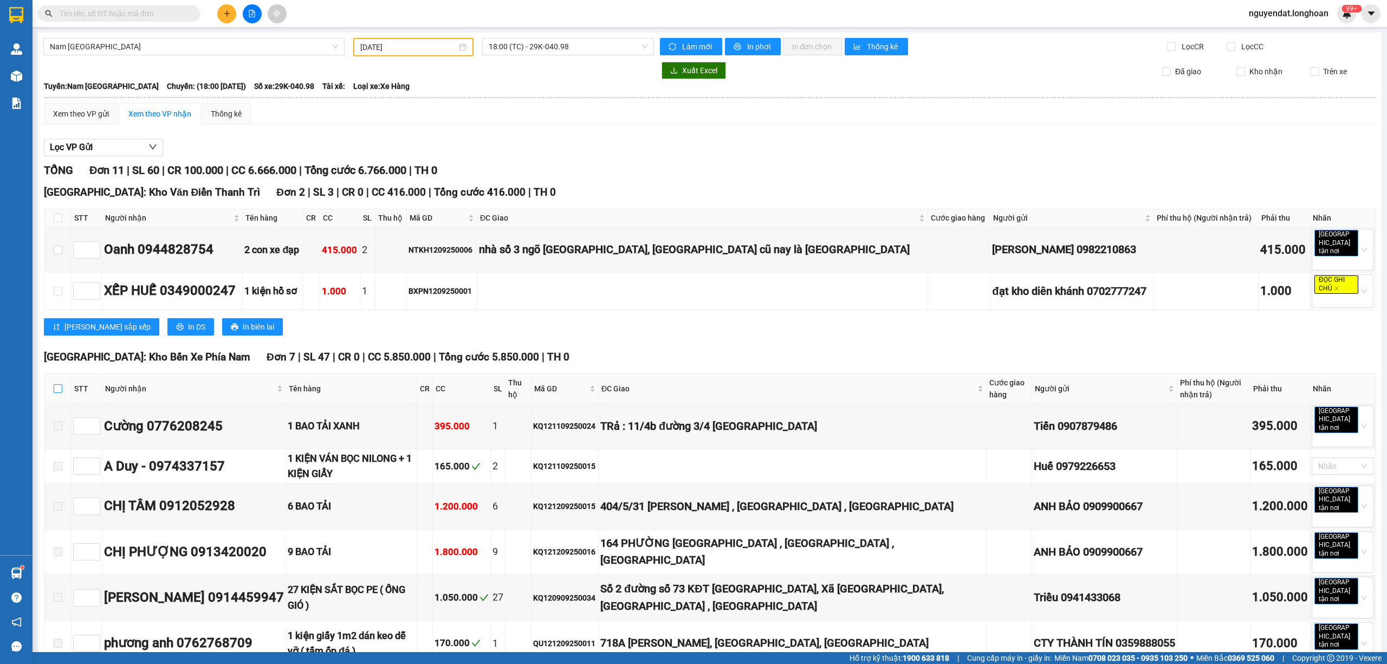
click at [55, 386] on input "checkbox" at bounding box center [58, 388] width 9 height 9
checkbox input "true"
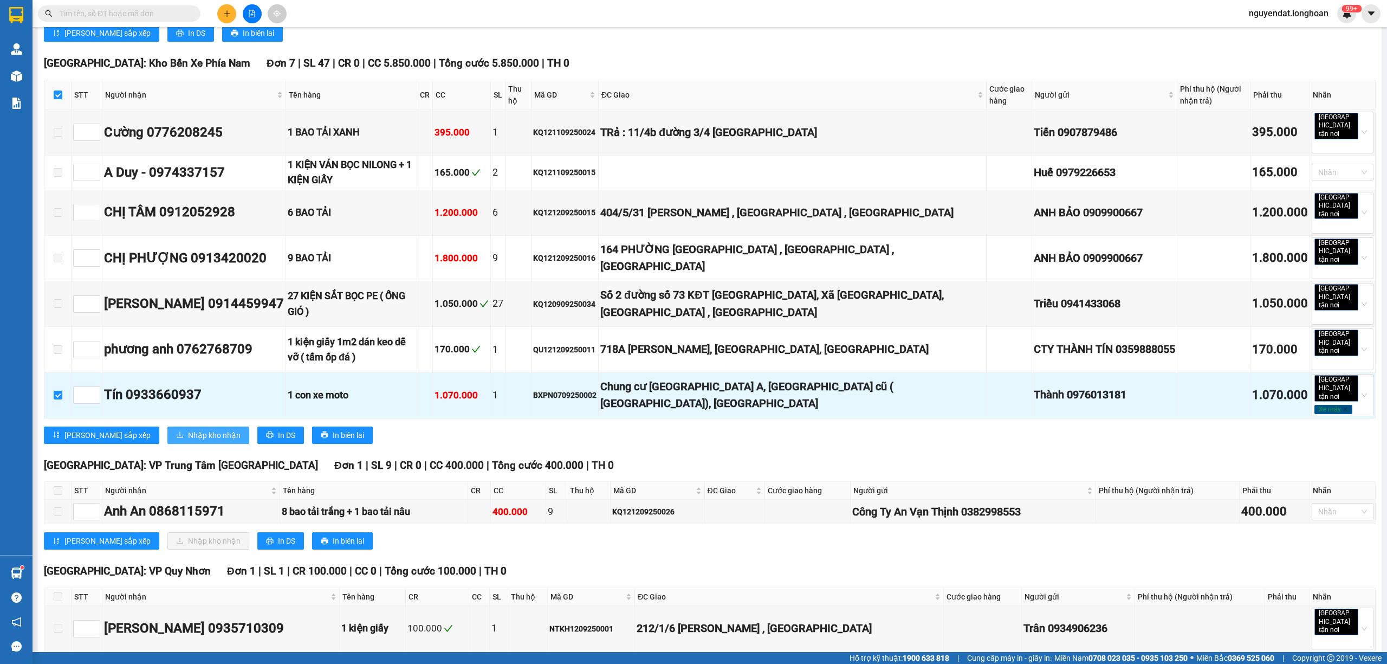
click at [188, 429] on span "Nhập kho nhận" at bounding box center [214, 435] width 53 height 12
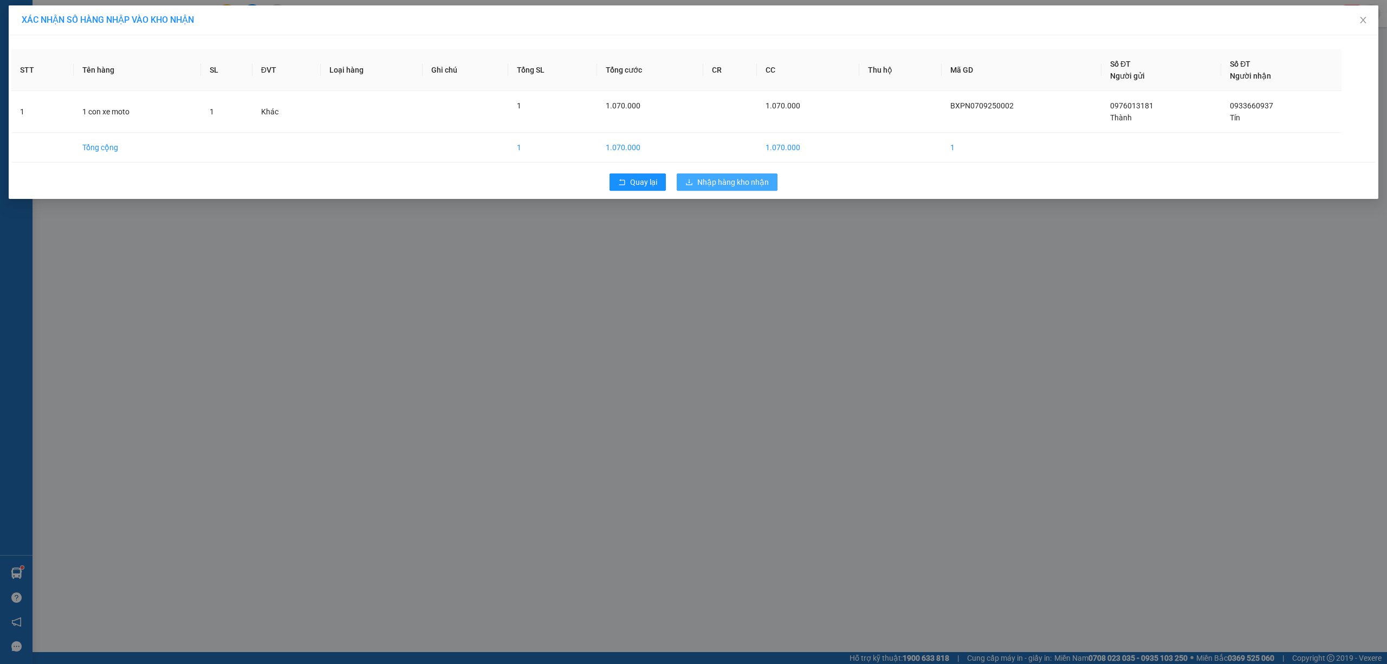
click at [752, 181] on span "Nhập hàng kho nhận" at bounding box center [733, 182] width 72 height 12
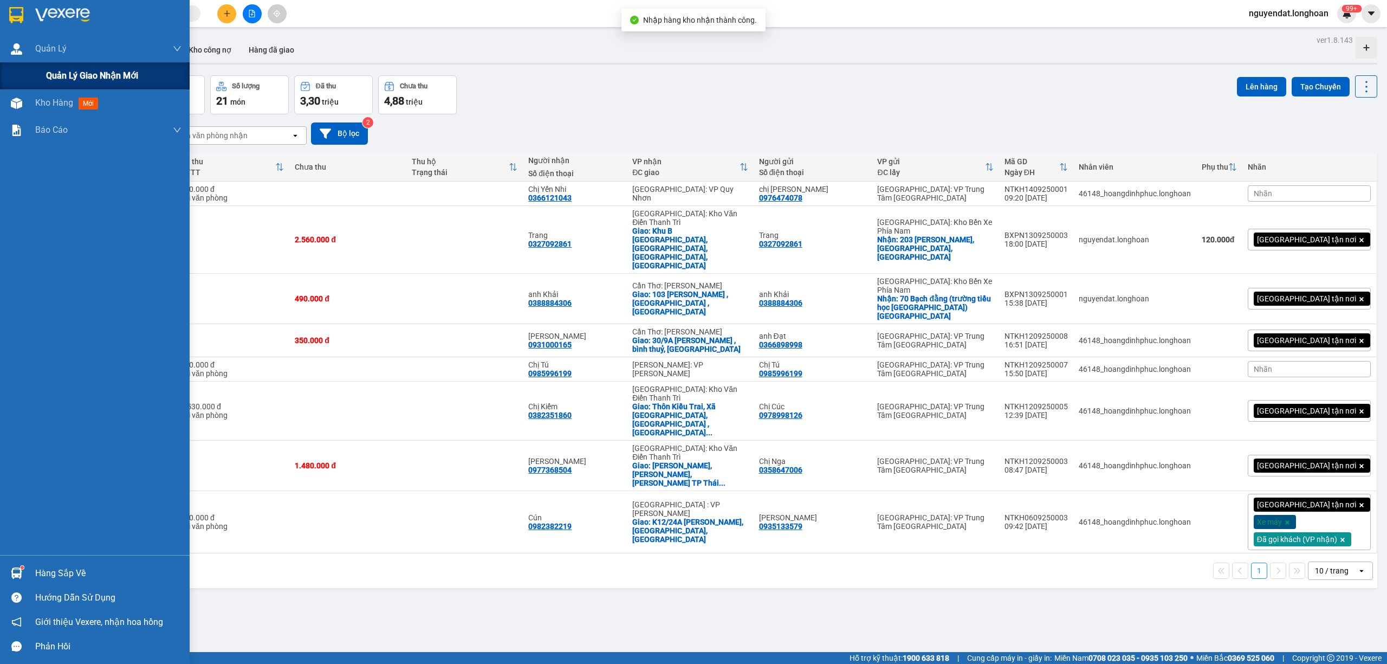
drag, startPoint x: 37, startPoint y: 74, endPoint x: 111, endPoint y: 76, distance: 73.2
click at [39, 74] on div "Quản lý giao nhận mới" at bounding box center [95, 75] width 190 height 27
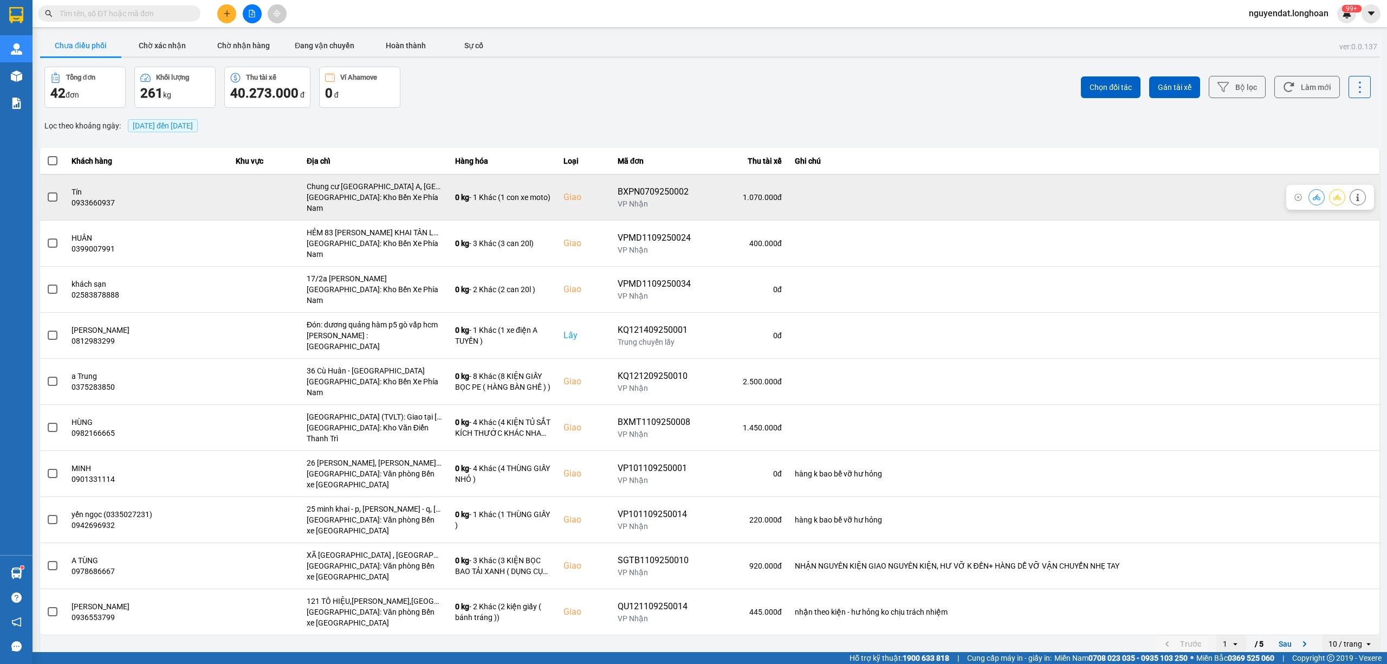
click at [57, 193] on span at bounding box center [53, 197] width 10 height 10
click at [47, 191] on input "checkbox" at bounding box center [47, 191] width 0 height 0
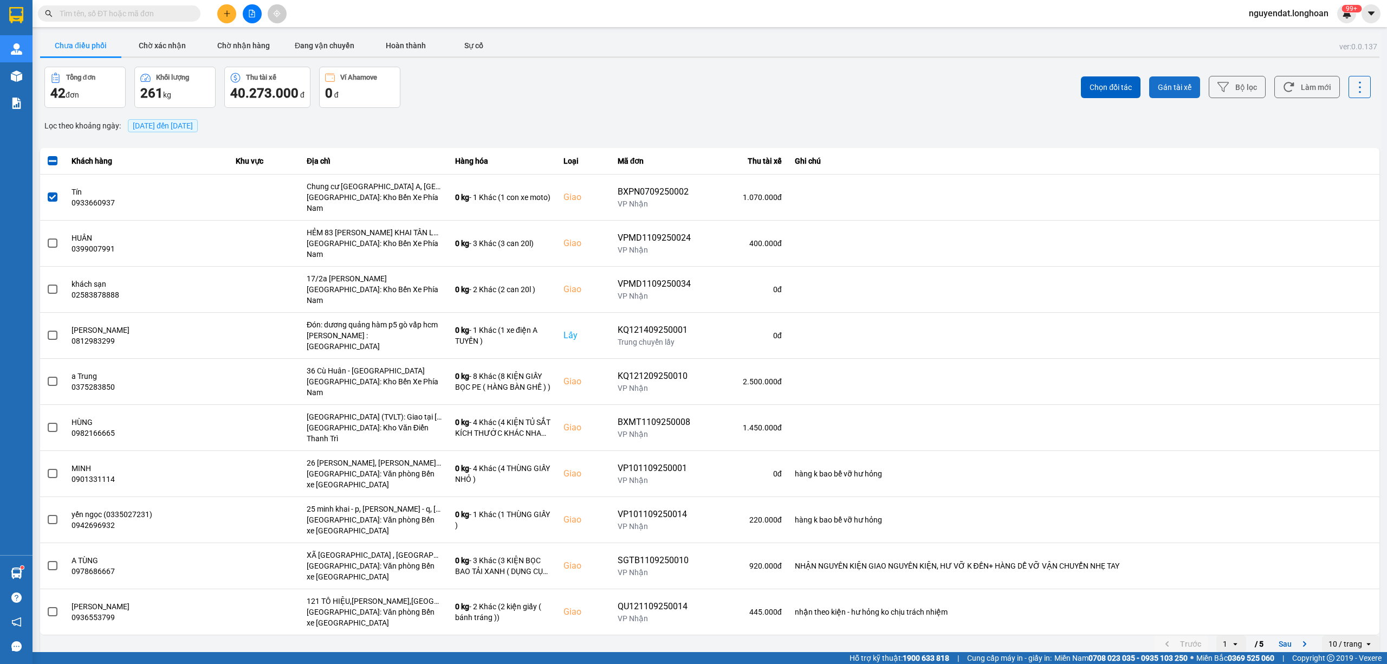
click at [1173, 93] on button "Gán tài xế" at bounding box center [1174, 87] width 51 height 22
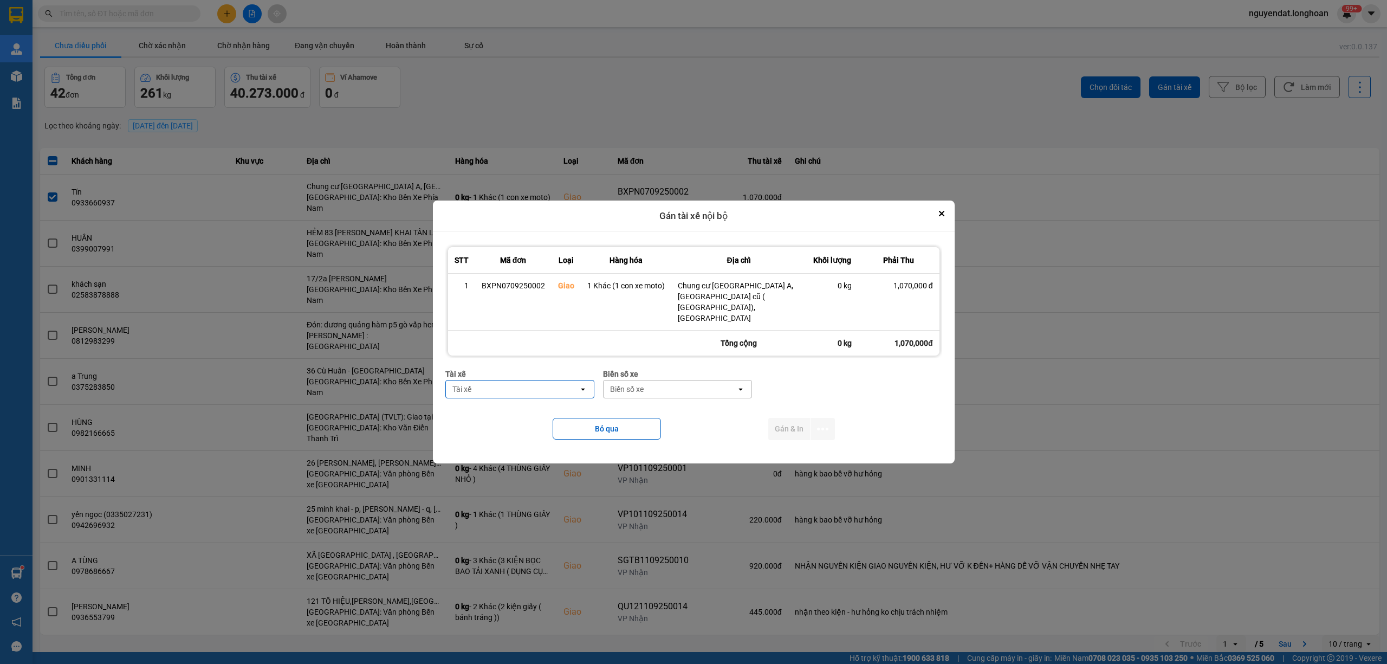
click at [515, 380] on div "Tài xế" at bounding box center [512, 388] width 133 height 17
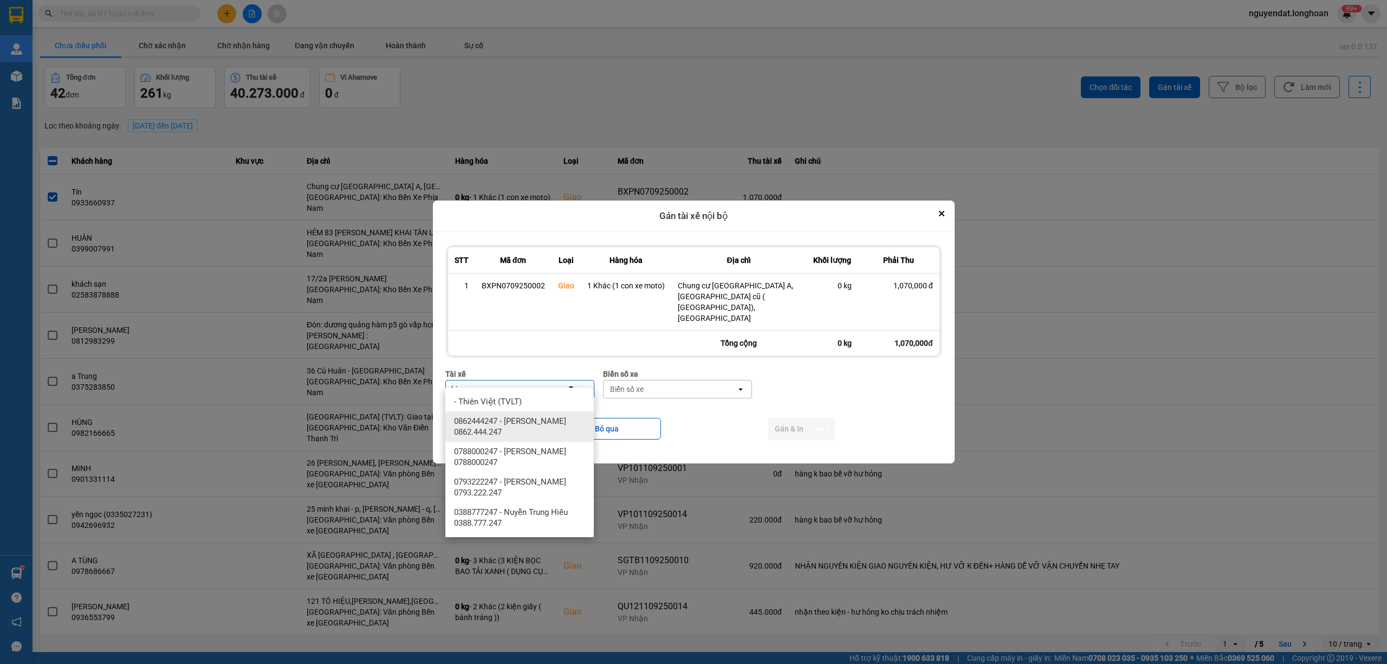
type input "hie"
click at [522, 424] on span "0862444247 - Lê Văn Hiên 0862.444.247" at bounding box center [521, 427] width 135 height 22
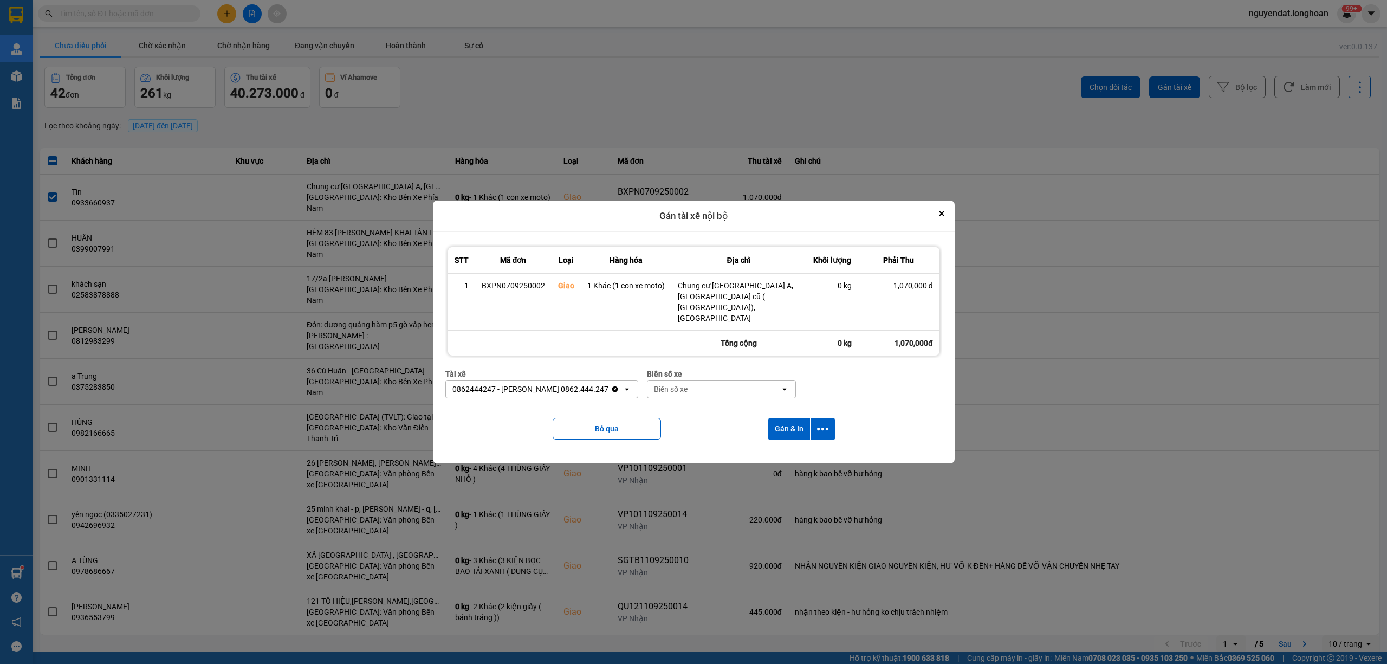
click at [650, 386] on div "Biển số xe" at bounding box center [714, 388] width 133 height 17
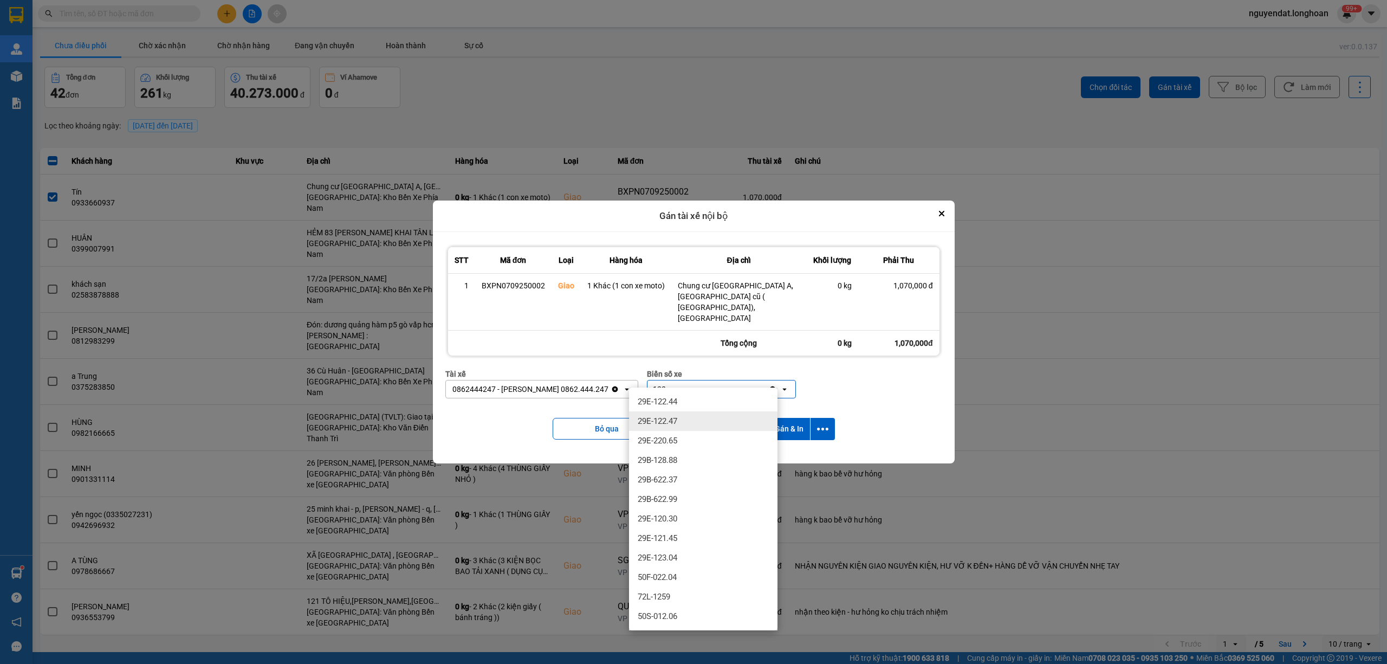
type input "122"
click at [683, 419] on div "29E-122.47" at bounding box center [703, 421] width 148 height 20
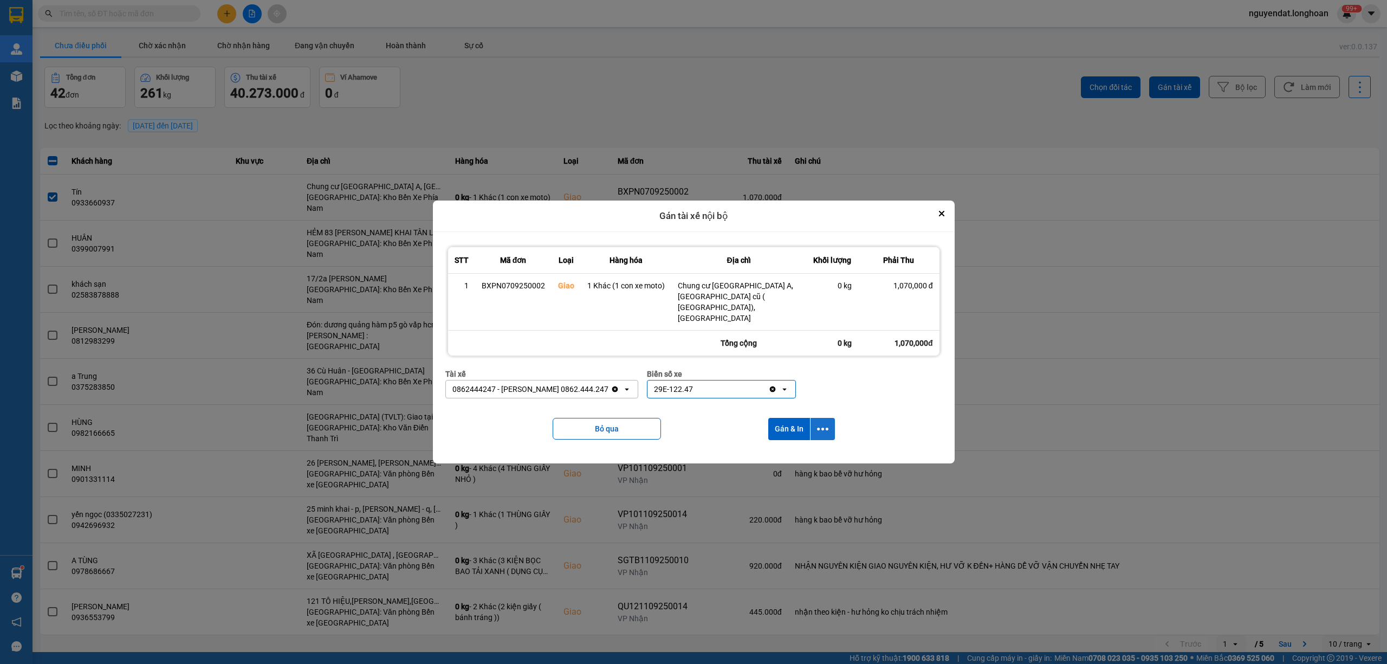
click at [826, 418] on button "dialog" at bounding box center [823, 429] width 24 height 22
click at [783, 445] on span "Chỉ gán tài" at bounding box center [779, 447] width 36 height 11
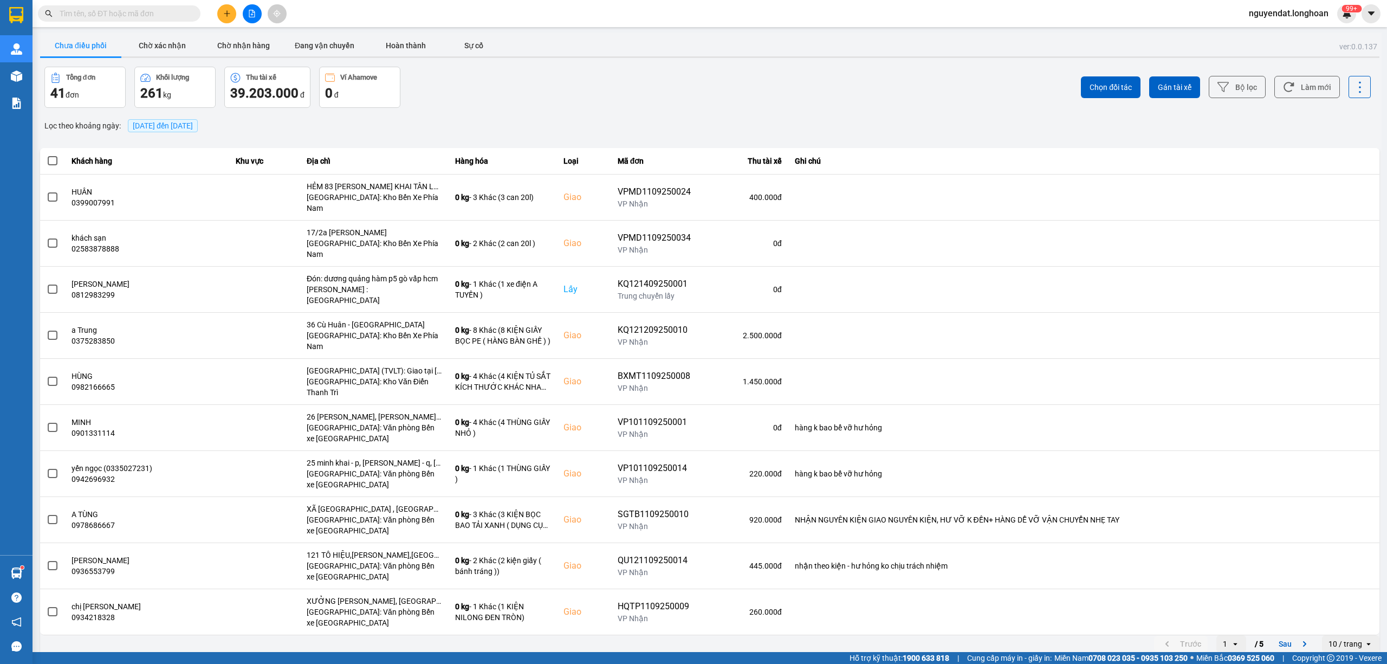
click at [172, 18] on input "text" at bounding box center [124, 14] width 128 height 12
click at [146, 5] on span at bounding box center [119, 13] width 163 height 16
click at [146, 9] on input "text" at bounding box center [124, 14] width 128 height 12
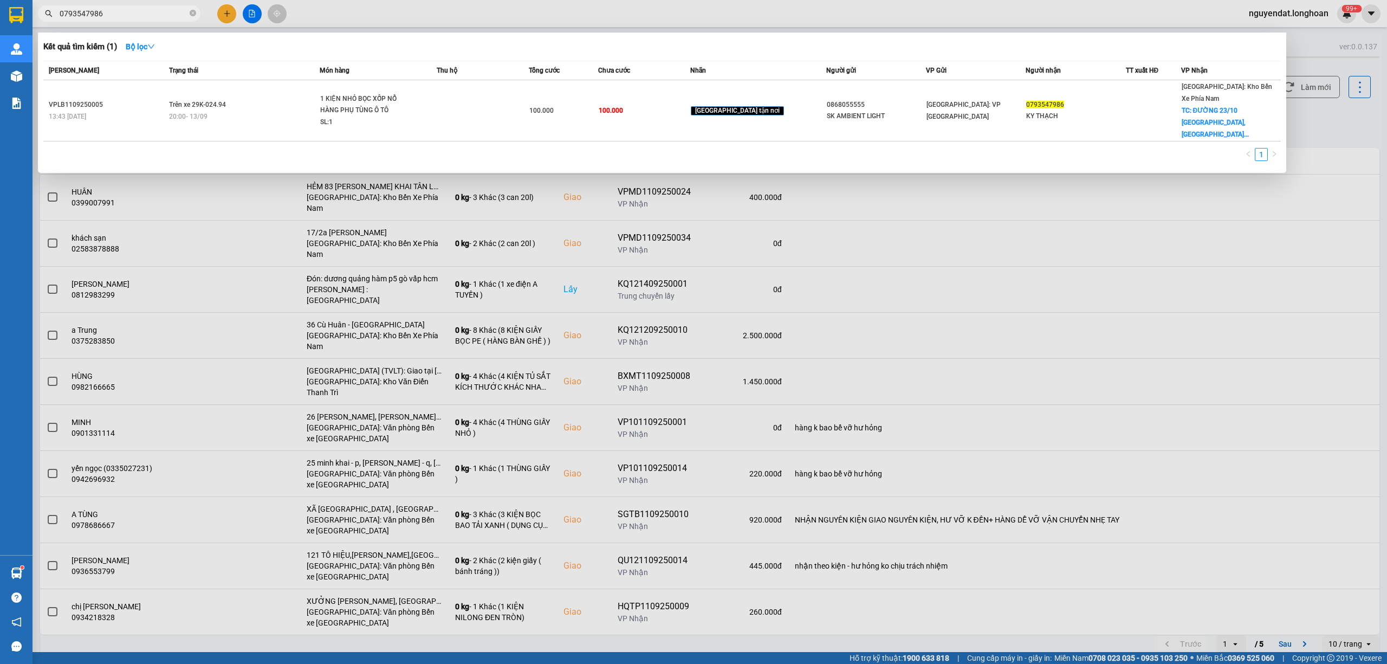
type input "0793547986"
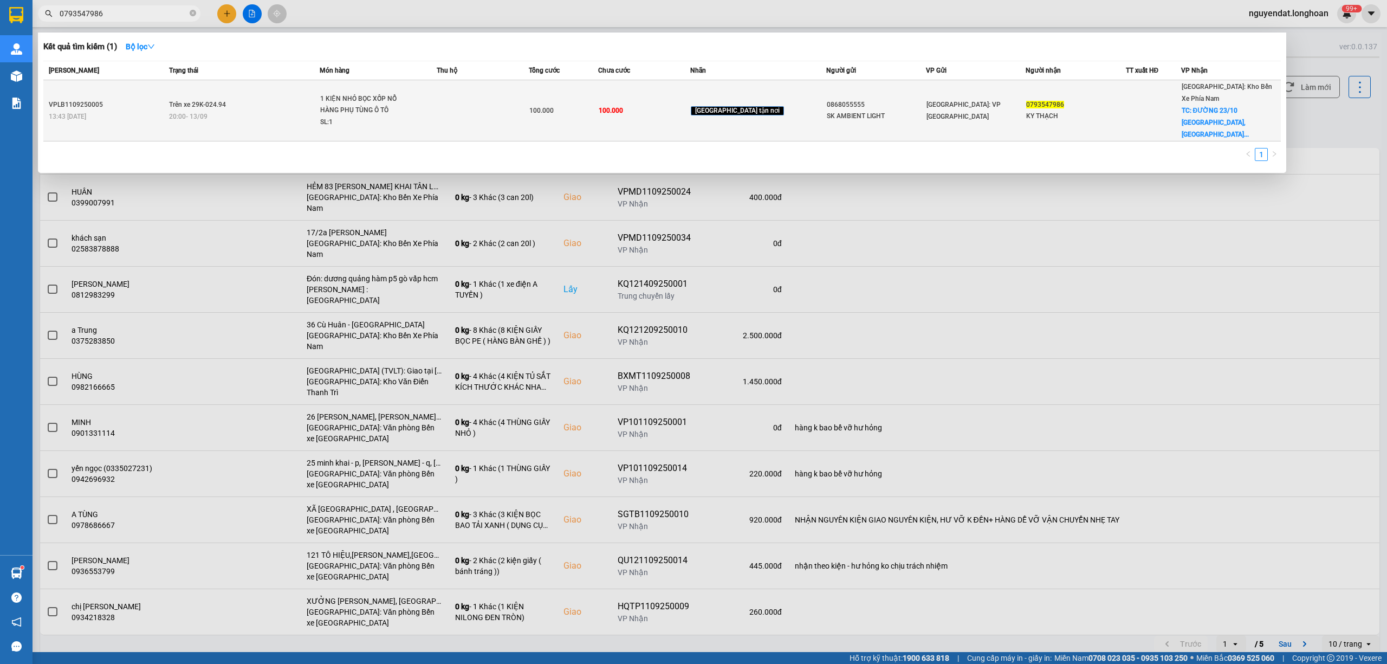
click at [436, 93] on span "1 KIỆN NHỎ BỌC XỐP NỔ HÀNG PHỤ TÙNG Ô TÔ SL: 1" at bounding box center [377, 110] width 115 height 35
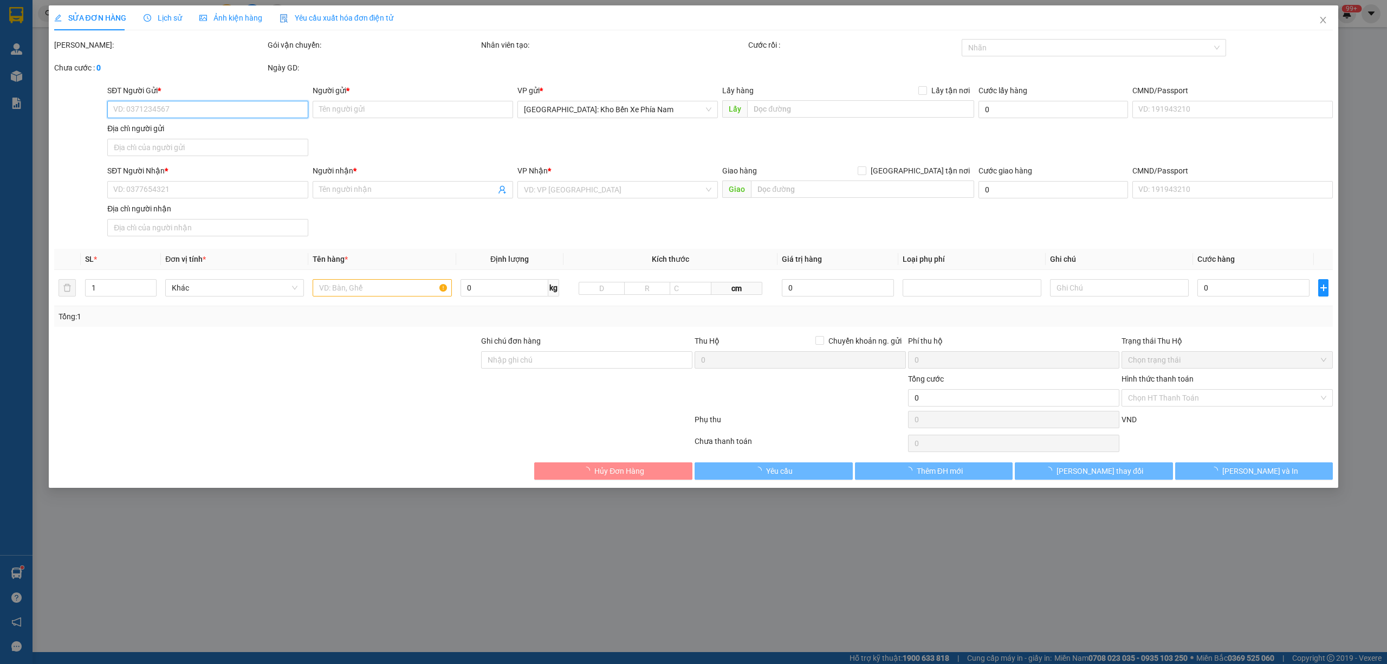
type input "0868055555"
type input "SK AMBIENT LIGHT"
type input "0793547986"
type input "KY THẠCH"
checkbox input "true"
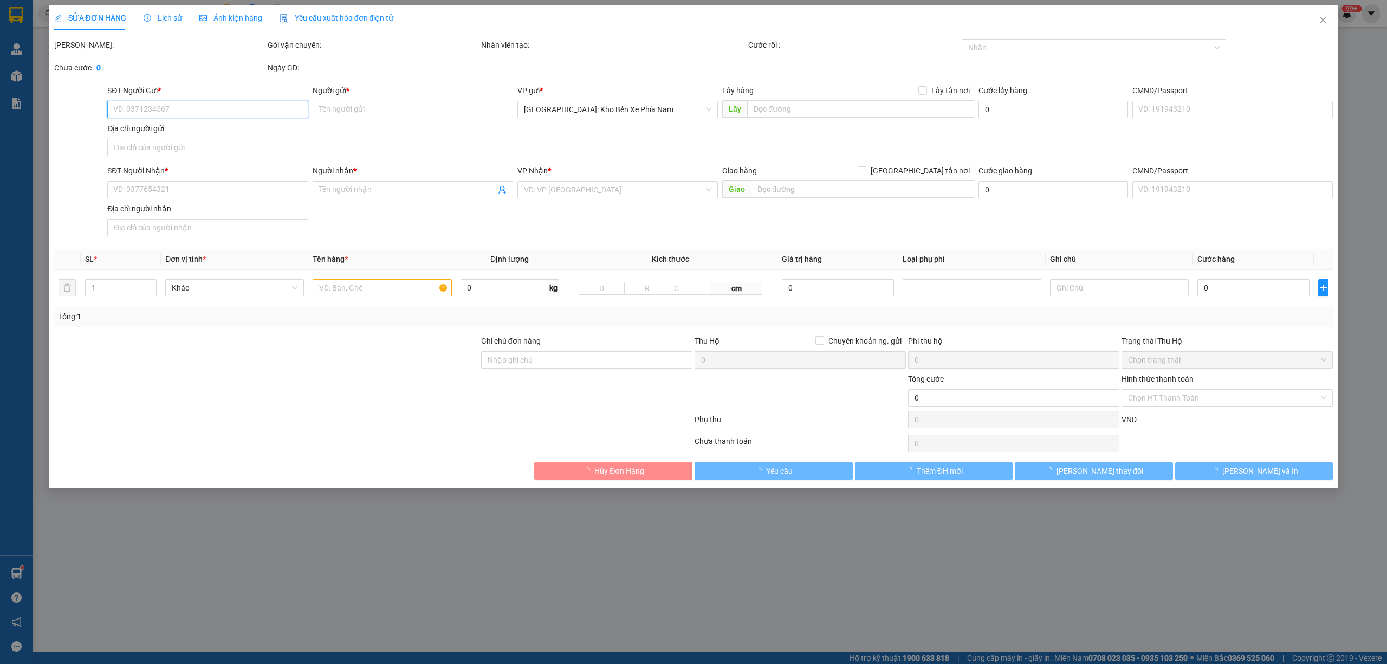
type input "ĐƯỜNG 23/10 [GEOGRAPHIC_DATA], [GEOGRAPHIC_DATA], [GEOGRAPHIC_DATA]"
type input "100.000"
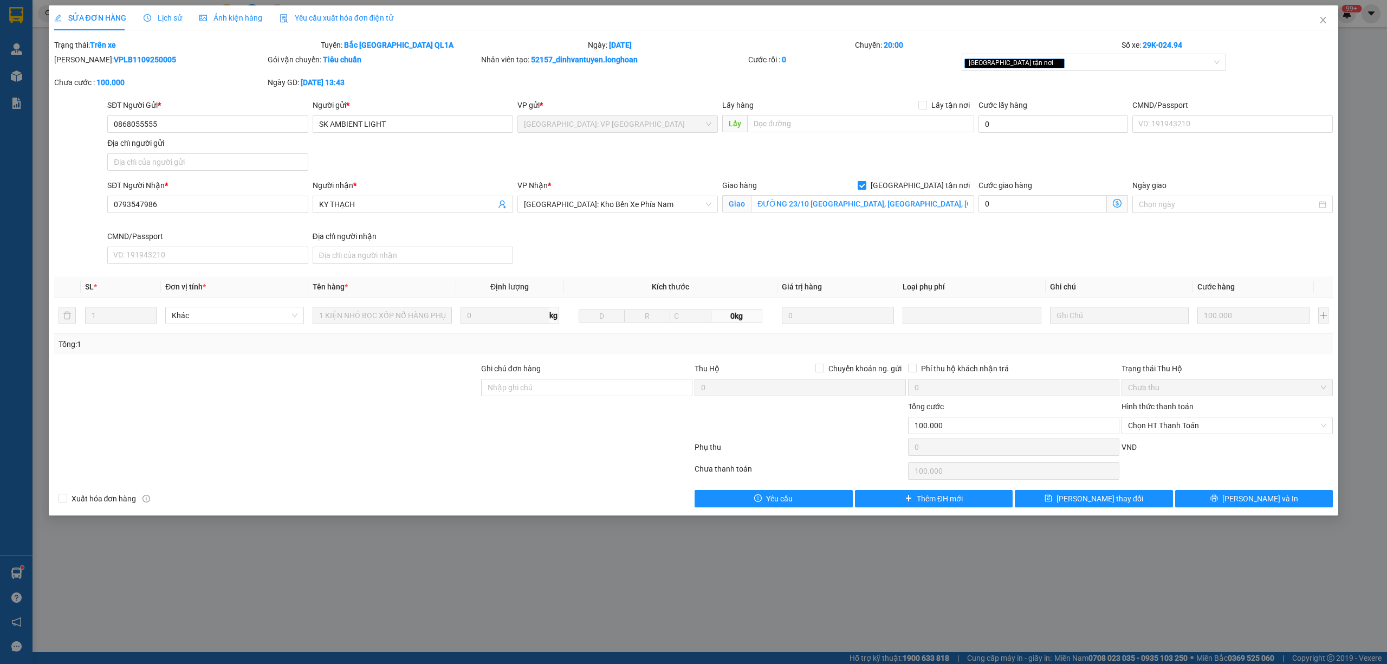
click at [169, 14] on span "Lịch sử" at bounding box center [163, 18] width 38 height 9
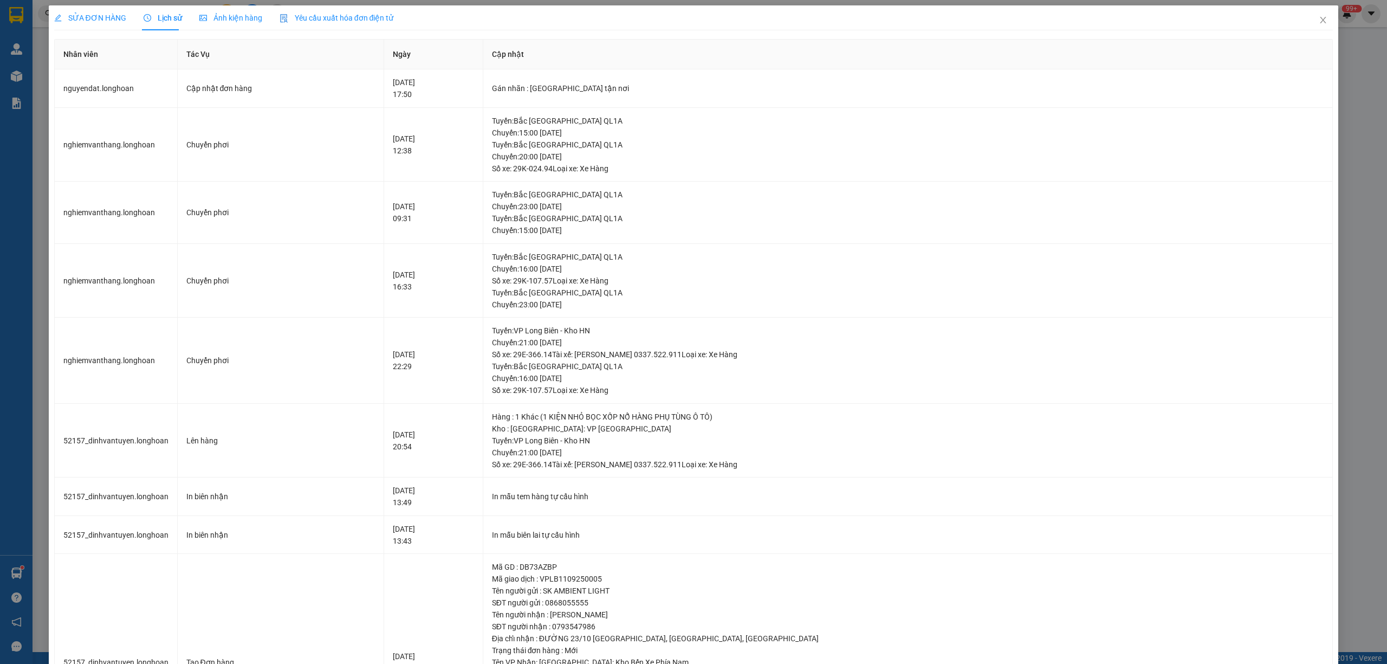
click at [89, 20] on span "SỬA ĐƠN HÀNG" at bounding box center [90, 18] width 72 height 9
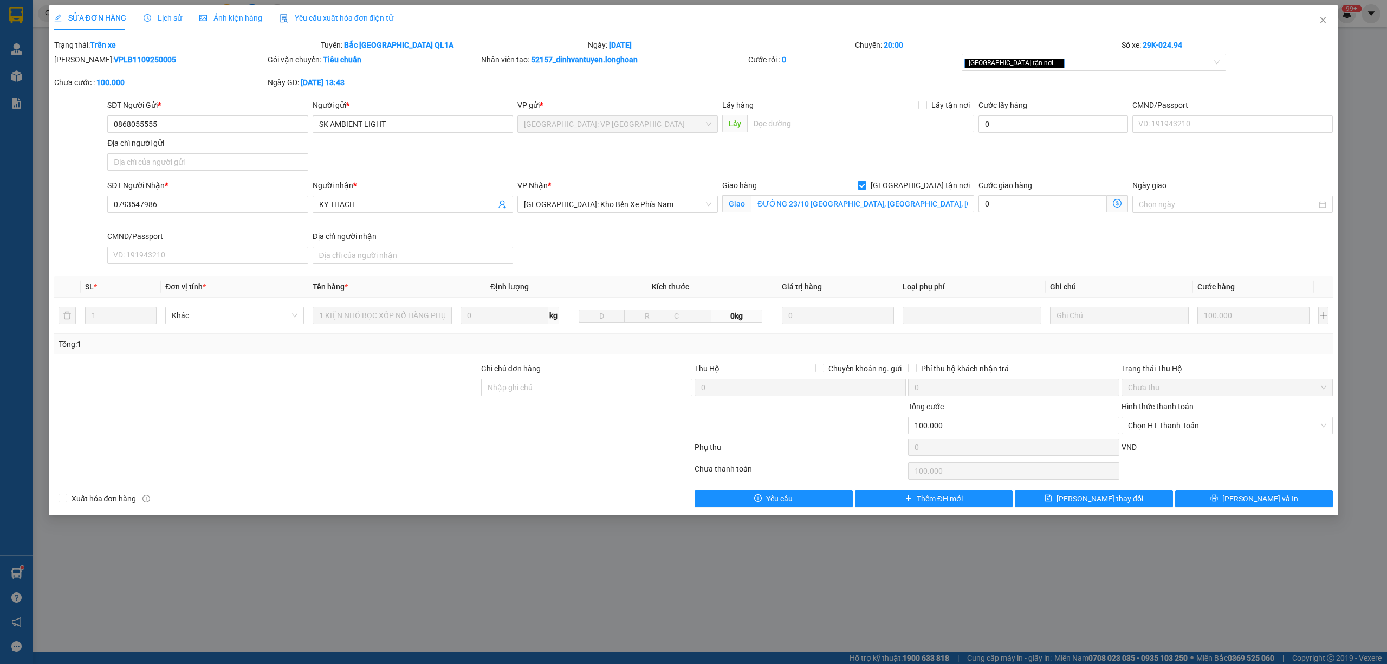
click at [579, 254] on div "SĐT Người Nhận * 0793547986 Người nhận * KY THẠCH VP Nhận * Nha Trang: Kho Bến …" at bounding box center [720, 223] width 1230 height 89
drag, startPoint x: 727, startPoint y: 614, endPoint x: 714, endPoint y: 597, distance: 21.8
click at [727, 614] on div "SỬA ĐƠN HÀNG Lịch sử Ảnh kiện hàng Yêu cầu xuất hóa đơn điện tử Total Paid Fee …" at bounding box center [693, 332] width 1387 height 664
